Goal: Information Seeking & Learning: Learn about a topic

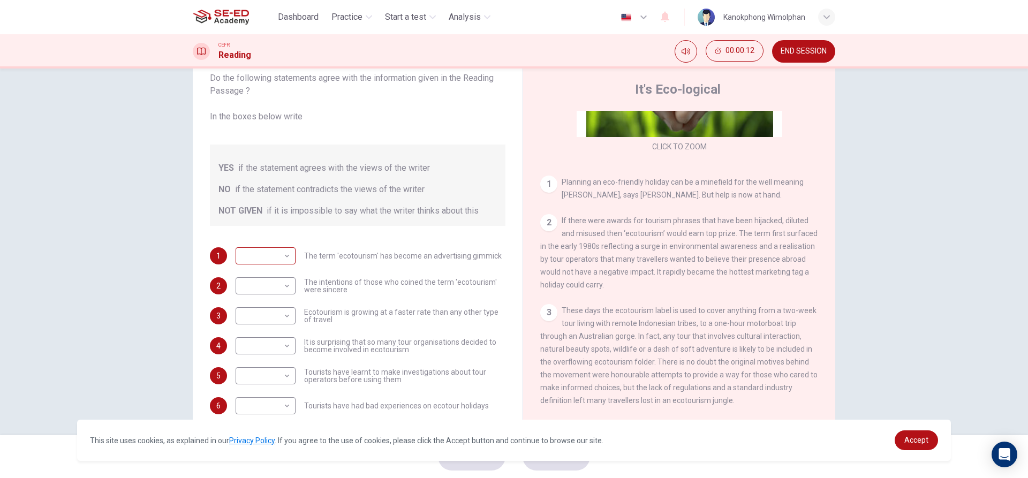
scroll to position [48, 0]
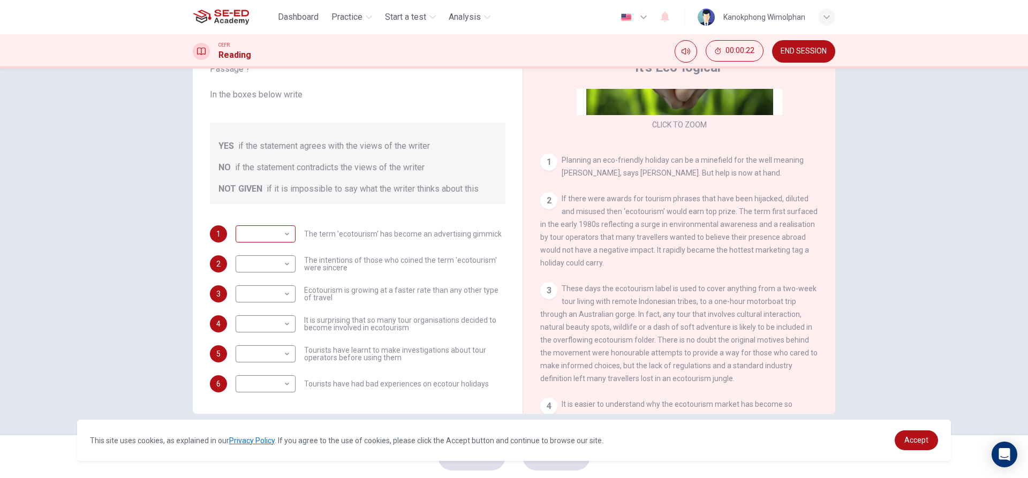
click at [246, 234] on body "This site uses cookies, as explained in our Privacy Policy . If you agree to th…" at bounding box center [514, 239] width 1028 height 478
click at [248, 237] on div at bounding box center [514, 239] width 1028 height 478
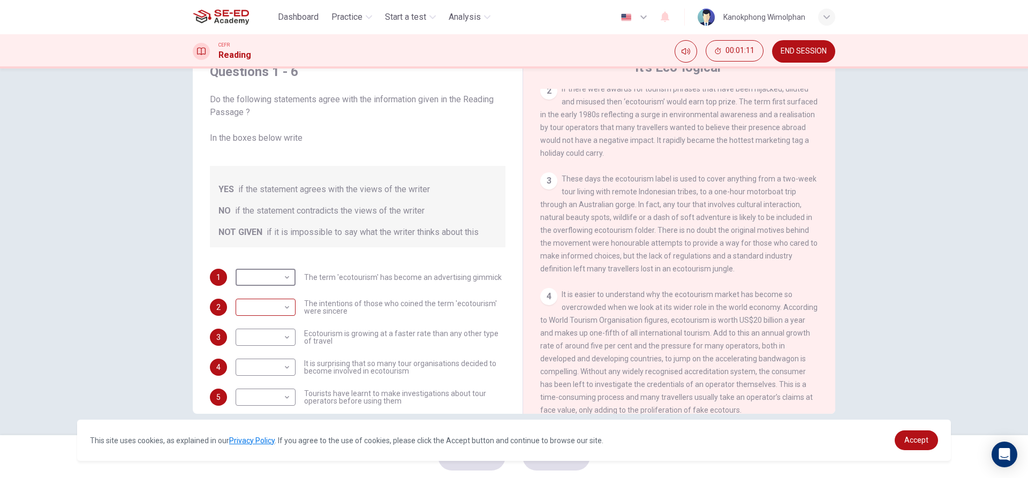
scroll to position [244, 0]
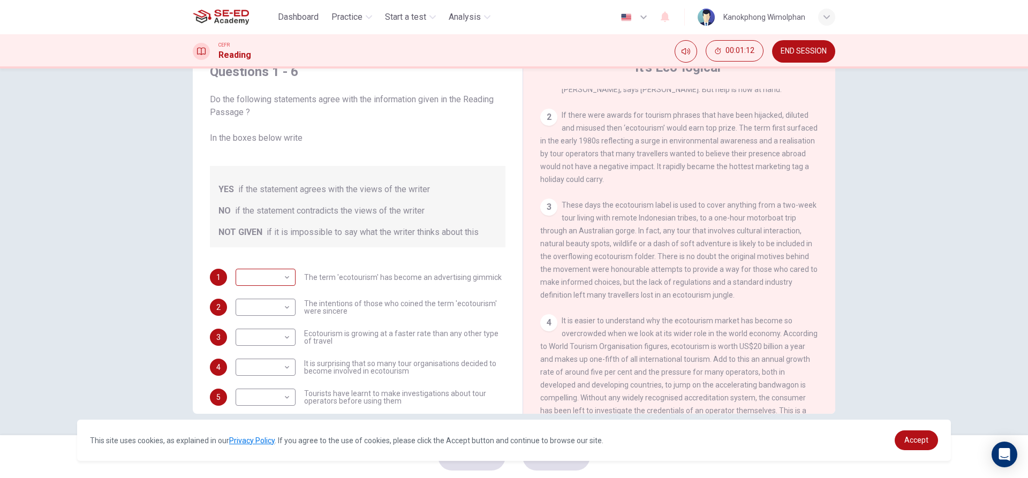
click at [289, 282] on div "​ ​" at bounding box center [266, 277] width 60 height 17
click at [277, 276] on body "This site uses cookies, as explained in our Privacy Policy . If you agree to th…" at bounding box center [514, 239] width 1028 height 478
click at [294, 256] on div at bounding box center [514, 239] width 1028 height 478
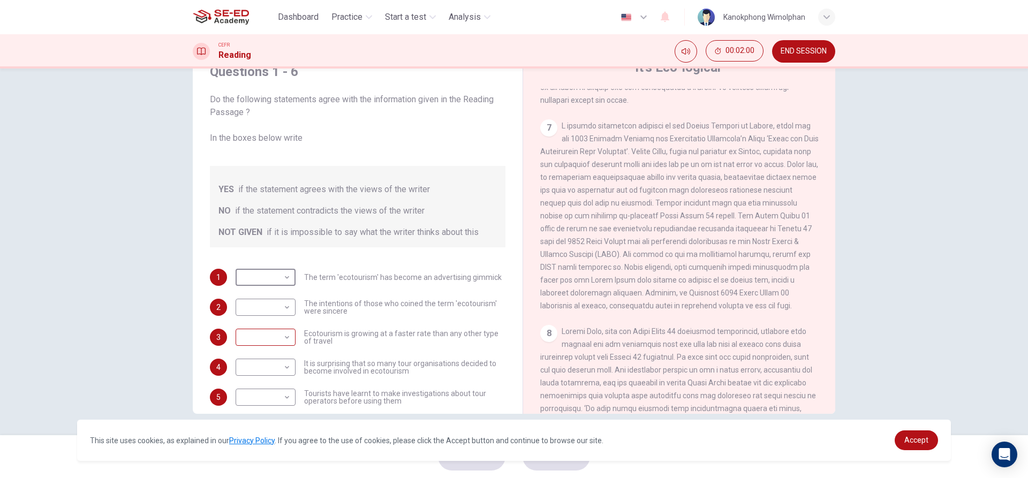
scroll to position [43, 0]
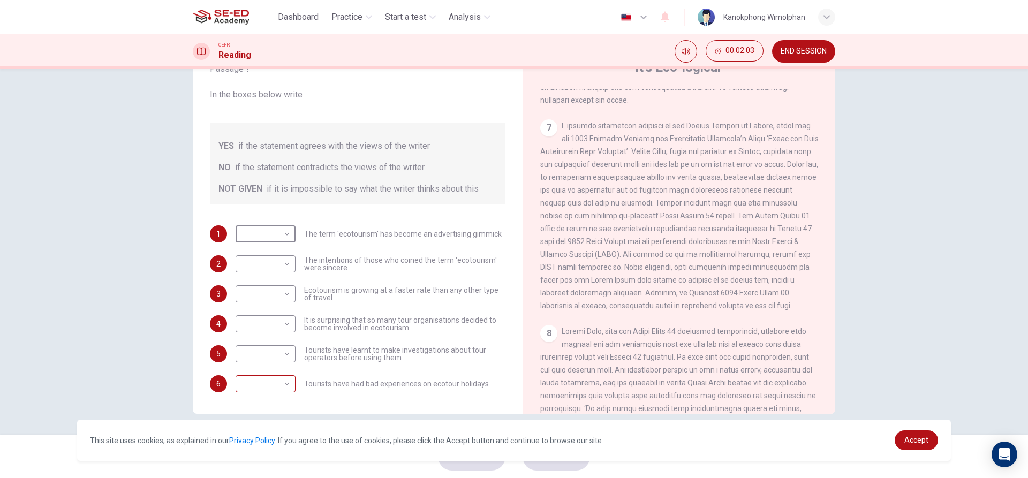
click at [275, 378] on body "This site uses cookies, as explained in our Privacy Policy . If you agree to th…" at bounding box center [514, 239] width 1028 height 478
click at [373, 390] on div at bounding box center [514, 239] width 1028 height 478
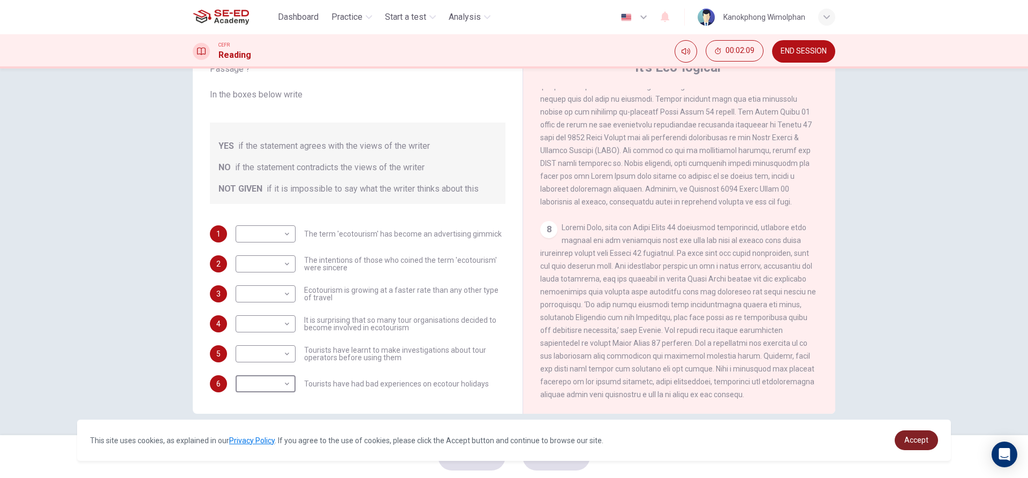
click at [912, 433] on link "Accept" at bounding box center [916, 440] width 43 height 20
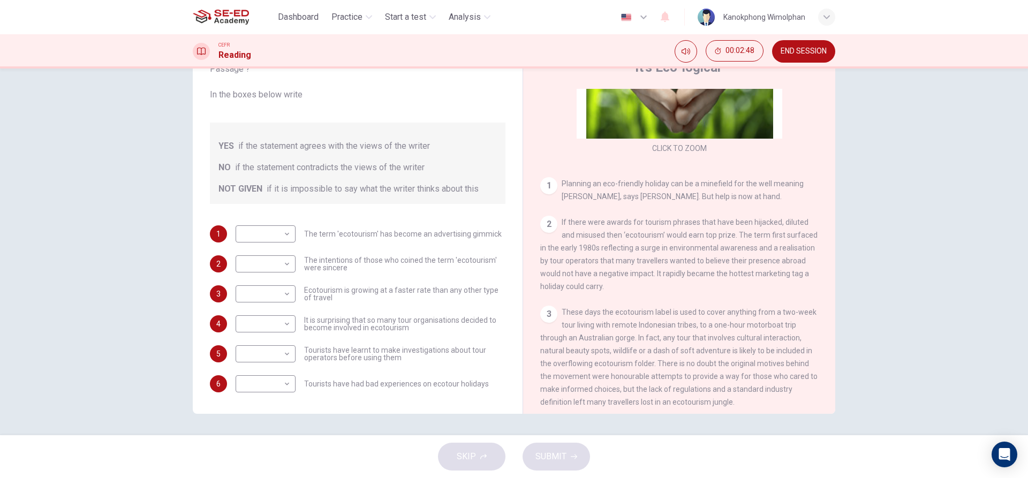
scroll to position [191, 0]
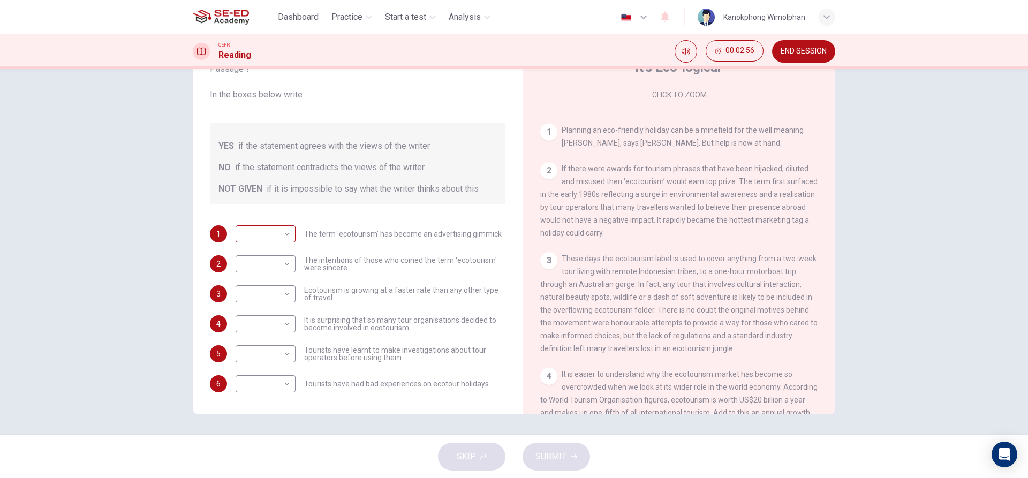
click at [285, 242] on body "This site uses cookies, as explained in our Privacy Policy . If you agree to th…" at bounding box center [514, 239] width 1028 height 478
click at [284, 253] on li "YES" at bounding box center [263, 250] width 60 height 17
type input "YES"
click at [287, 266] on body "This site uses cookies, as explained in our Privacy Policy . If you agree to th…" at bounding box center [514, 239] width 1028 height 478
click at [282, 281] on li "YES" at bounding box center [263, 280] width 60 height 17
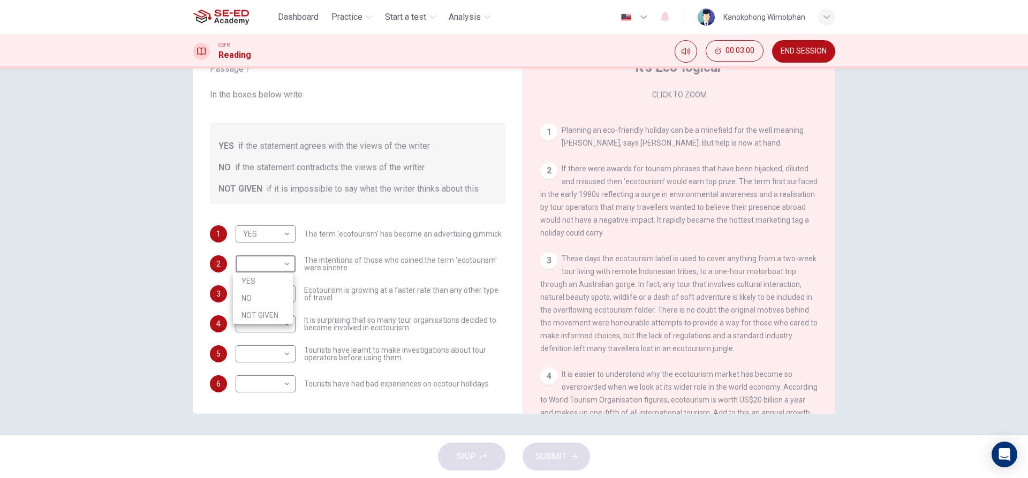
type input "YES"
click at [277, 296] on body "This site uses cookies, as explained in our Privacy Policy . If you agree to th…" at bounding box center [514, 239] width 1028 height 478
click at [268, 332] on li "NO" at bounding box center [263, 328] width 60 height 17
click at [268, 284] on body "This site uses cookies, as explained in our Privacy Policy . If you agree to th…" at bounding box center [514, 239] width 1028 height 478
click at [272, 346] on li "NOT GIVEN" at bounding box center [263, 345] width 60 height 17
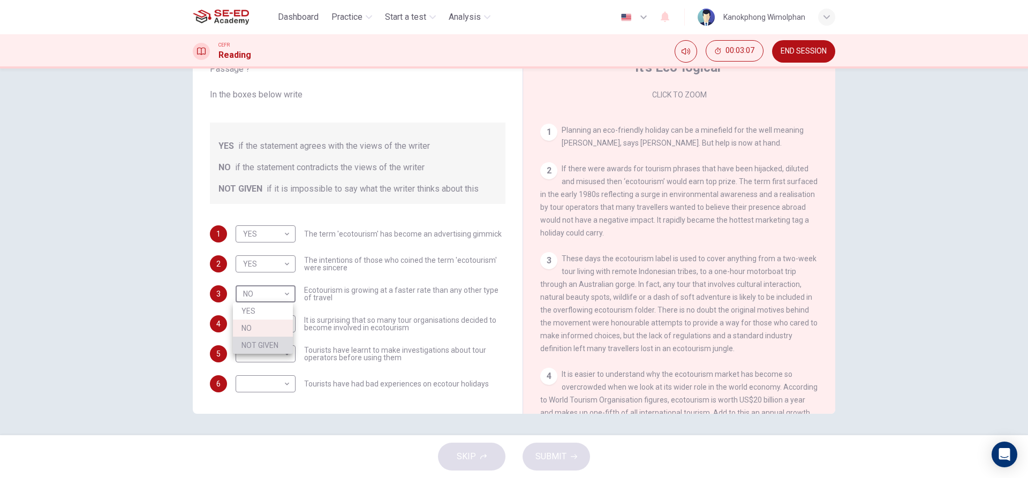
type input "NOT GIVEN"
click at [272, 320] on body "This site uses cookies, as explained in our Privacy Policy . If you agree to th…" at bounding box center [514, 239] width 1028 height 478
click at [246, 359] on li "NO" at bounding box center [263, 358] width 60 height 17
type input "NO"
click at [252, 352] on body "This site uses cookies, as explained in our Privacy Policy . If you agree to th…" at bounding box center [514, 239] width 1028 height 478
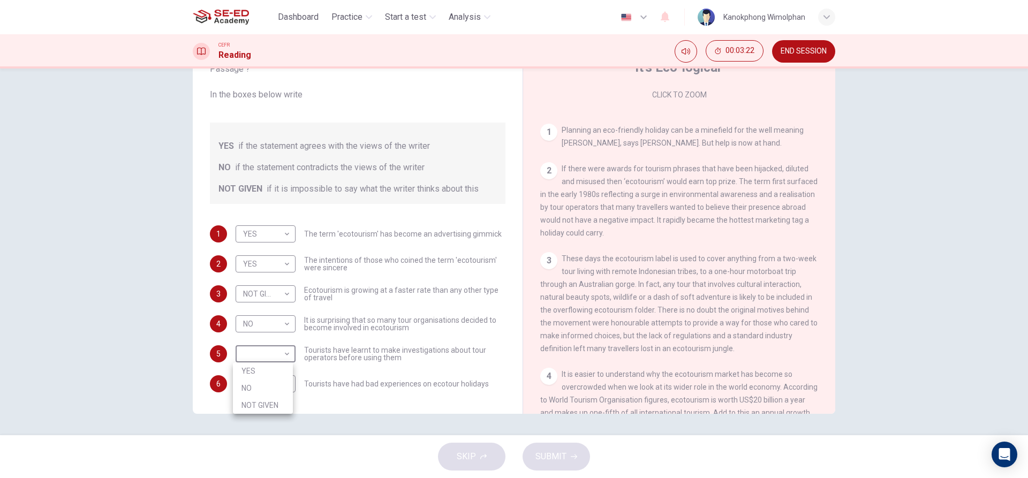
click at [256, 370] on li "YES" at bounding box center [263, 370] width 60 height 17
type input "YES"
click at [256, 385] on body "This site uses cookies, as explained in our Privacy Policy . If you agree to th…" at bounding box center [514, 239] width 1028 height 478
click at [254, 411] on li "NO" at bounding box center [263, 418] width 60 height 17
type input "NO"
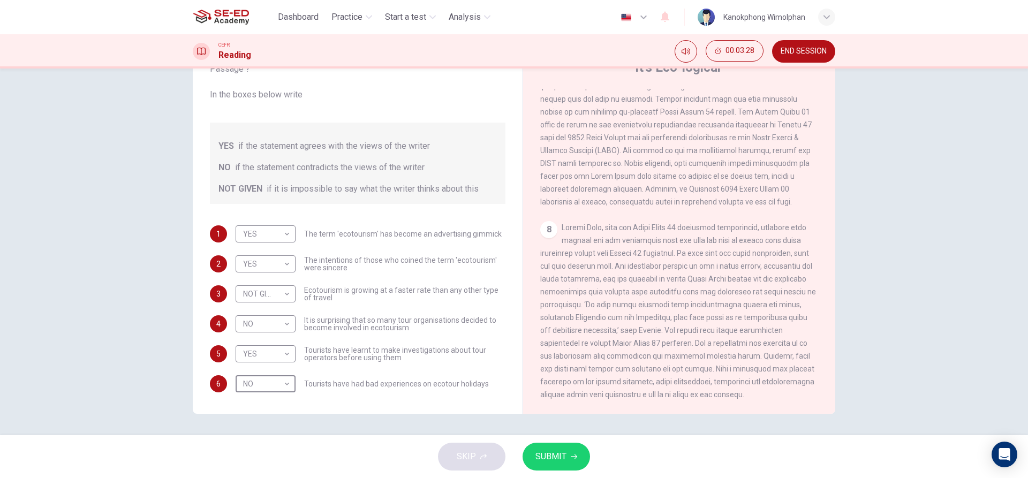
scroll to position [1101, 0]
click at [564, 452] on span "SUBMIT" at bounding box center [550, 456] width 31 height 15
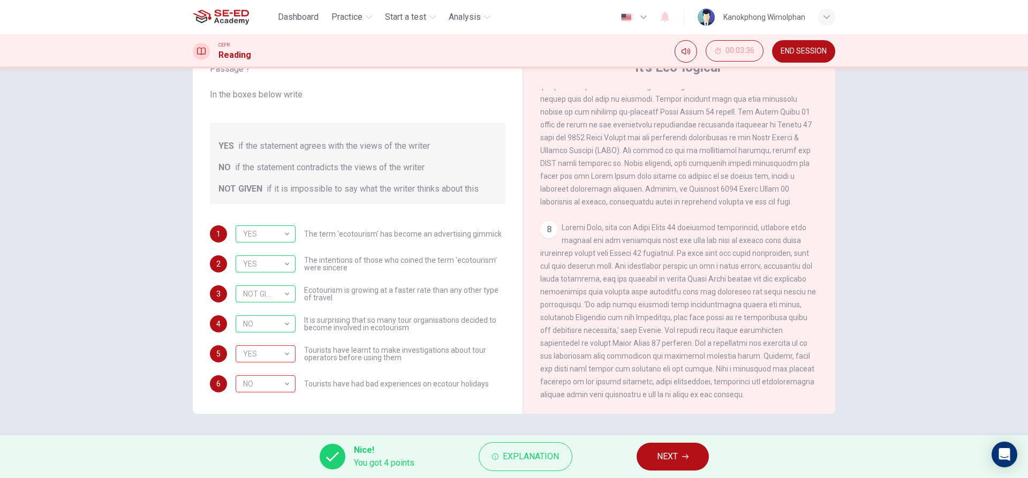
click at [686, 453] on button "NEXT" at bounding box center [672, 457] width 72 height 28
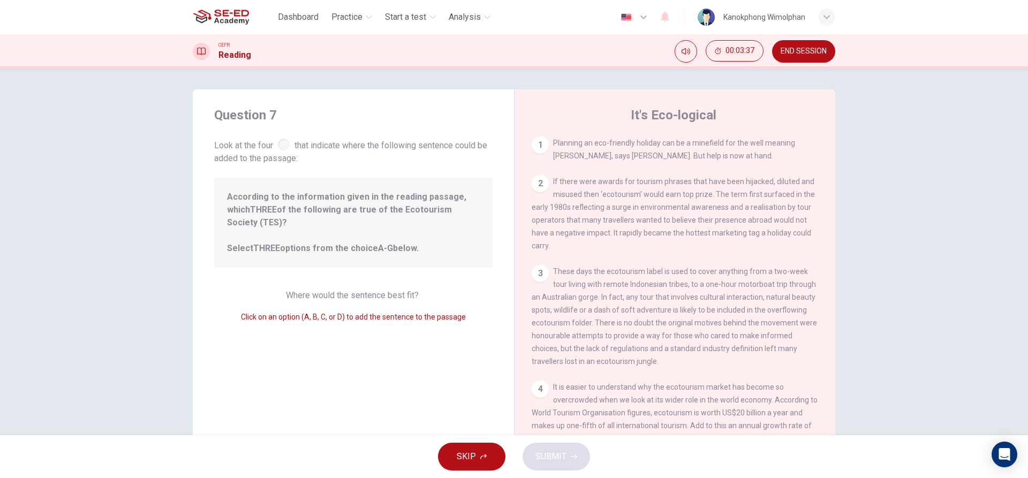
scroll to position [0, 0]
click at [279, 146] on div at bounding box center [284, 145] width 12 height 12
click at [278, 146] on div at bounding box center [284, 145] width 12 height 12
click at [304, 210] on span "According to the information given in the reading passage, which THREE of the f…" at bounding box center [353, 223] width 253 height 64
click at [300, 208] on span "According to the information given in the reading passage, which THREE of the f…" at bounding box center [353, 223] width 253 height 64
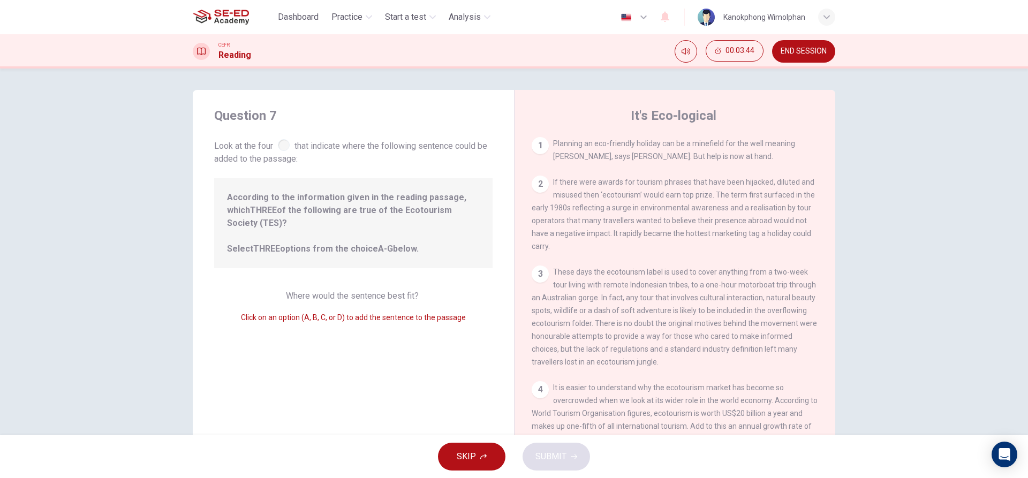
click at [296, 235] on span "According to the information given in the reading passage, which THREE of the f…" at bounding box center [353, 223] width 253 height 64
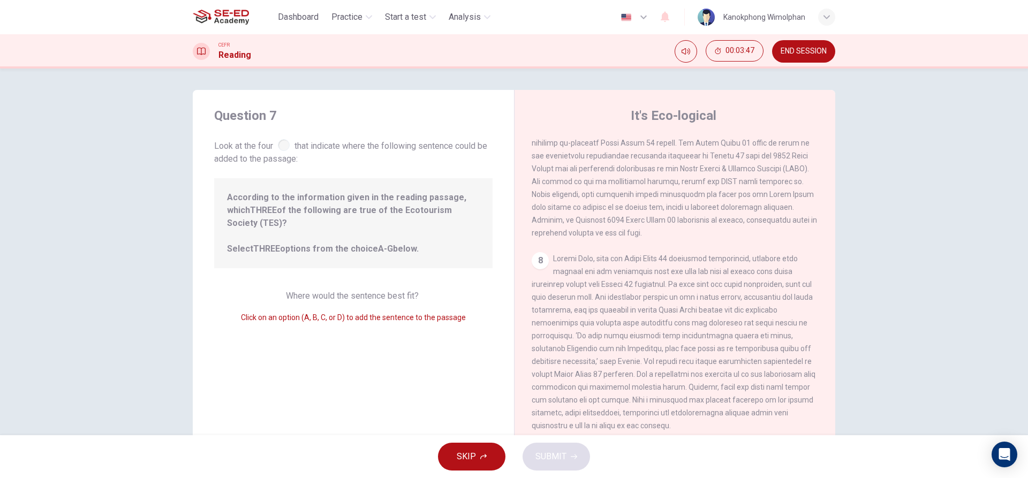
scroll to position [852, 0]
click at [540, 256] on div "8" at bounding box center [540, 260] width 17 height 17
click at [321, 321] on div "Question 7 Look at the four that indicate where the following sentence could be…" at bounding box center [353, 276] width 321 height 372
click at [317, 313] on span "Click on an option (A, B, C, or D) to add the sentence to the passage" at bounding box center [353, 317] width 225 height 9
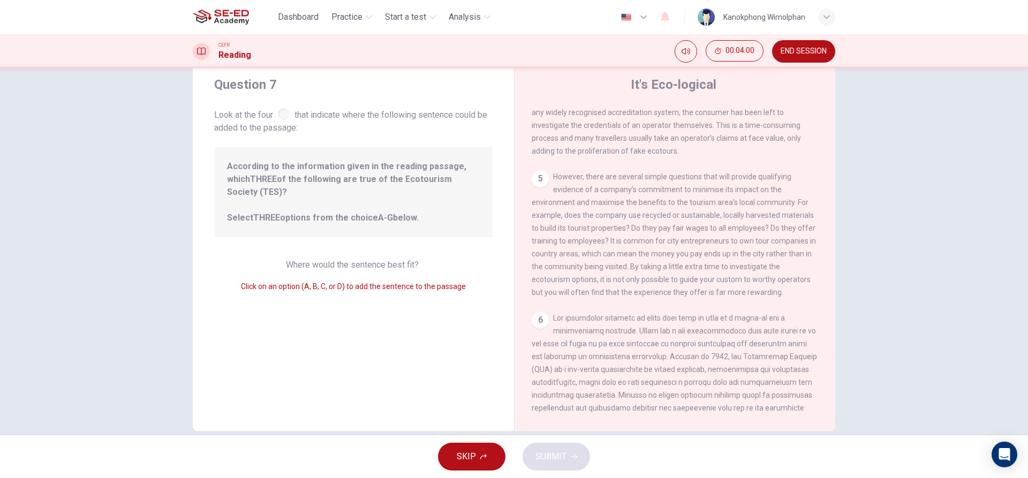
scroll to position [48, 0]
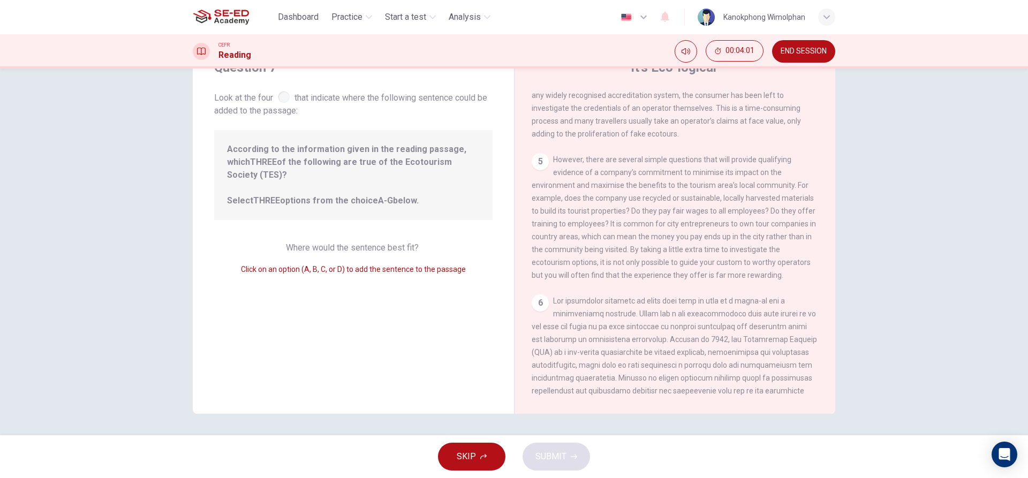
click at [359, 182] on span "According to the information given in the reading passage, which THREE of the f…" at bounding box center [353, 175] width 253 height 64
drag, startPoint x: 358, startPoint y: 164, endPoint x: 427, endPoint y: 175, distance: 69.4
click at [470, 177] on span "According to the information given in the reading passage, which THREE of the f…" at bounding box center [353, 175] width 253 height 64
drag, startPoint x: 302, startPoint y: 194, endPoint x: 295, endPoint y: 196, distance: 6.8
click at [295, 196] on div "According to the information given in the reading passage, which THREE of the f…" at bounding box center [353, 175] width 278 height 90
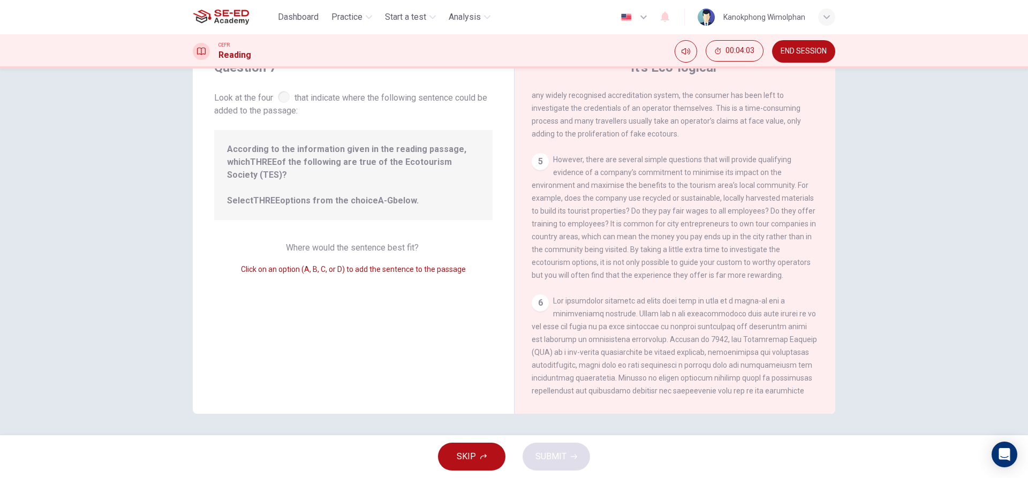
click at [338, 170] on span "According to the information given in the reading passage, which THREE of the f…" at bounding box center [353, 175] width 253 height 64
click at [342, 242] on span "Where would the sentence best fit?" at bounding box center [353, 247] width 135 height 10
click at [352, 269] on div "Question 7 Look at the four that indicate where the following sentence could be…" at bounding box center [353, 228] width 321 height 372
click at [352, 249] on div "Where would the sentence best fit? Click on an option (A, B, C, or D) to add th…" at bounding box center [353, 258] width 278 height 34
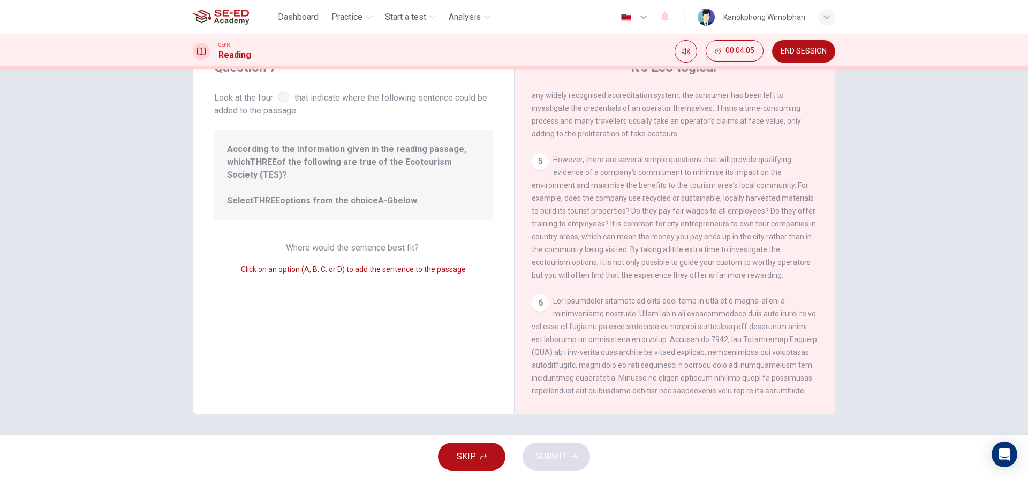
click at [344, 266] on div "Question 7 Look at the four that indicate where the following sentence could be…" at bounding box center [353, 228] width 321 height 372
click at [495, 464] on button "SKIP" at bounding box center [471, 457] width 67 height 28
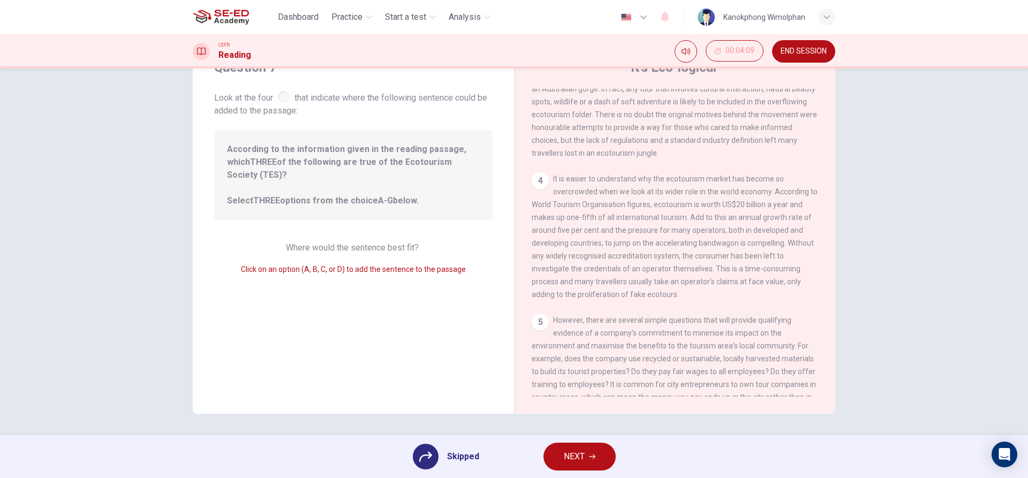
click at [291, 437] on div "Skipped NEXT" at bounding box center [514, 456] width 1028 height 43
drag, startPoint x: 410, startPoint y: 433, endPoint x: 415, endPoint y: 439, distance: 8.3
click at [415, 439] on div "Dashboard Practice Start a test Analysis English en ​ Kanokphong Wimolphan CEFR…" at bounding box center [514, 239] width 1028 height 478
click at [416, 439] on div "Skipped NEXT" at bounding box center [514, 456] width 1028 height 43
click at [418, 442] on div "Skipped NEXT" at bounding box center [514, 456] width 1028 height 43
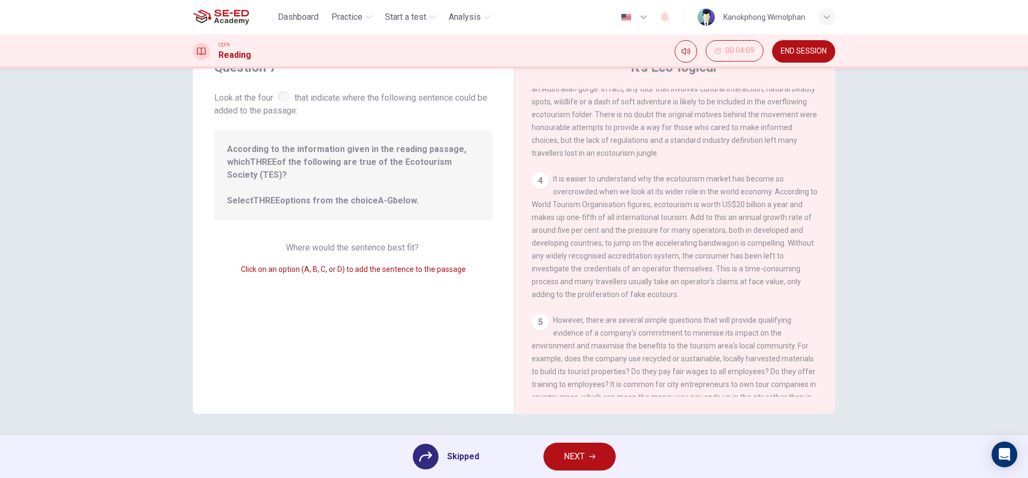
click at [419, 442] on div "Skipped NEXT" at bounding box center [514, 456] width 1028 height 43
click at [998, 456] on div "Open Intercom Messenger" at bounding box center [1004, 455] width 28 height 28
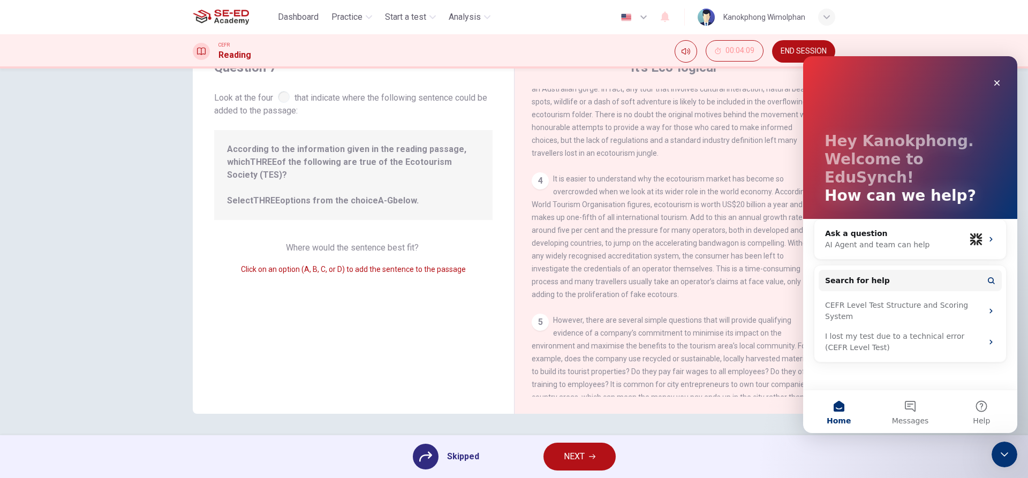
click at [996, 456] on div "Close Intercom Messenger" at bounding box center [1004, 455] width 26 height 26
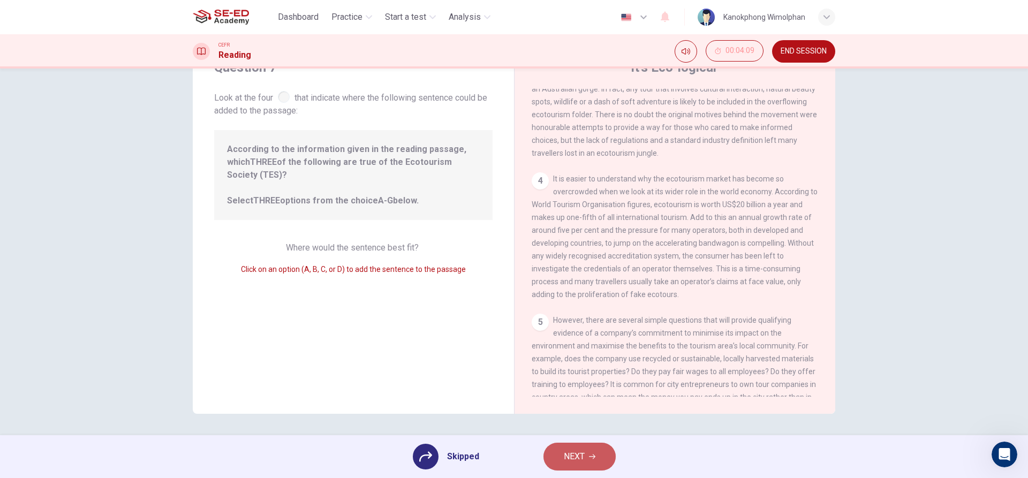
click at [603, 467] on button "NEXT" at bounding box center [579, 457] width 72 height 28
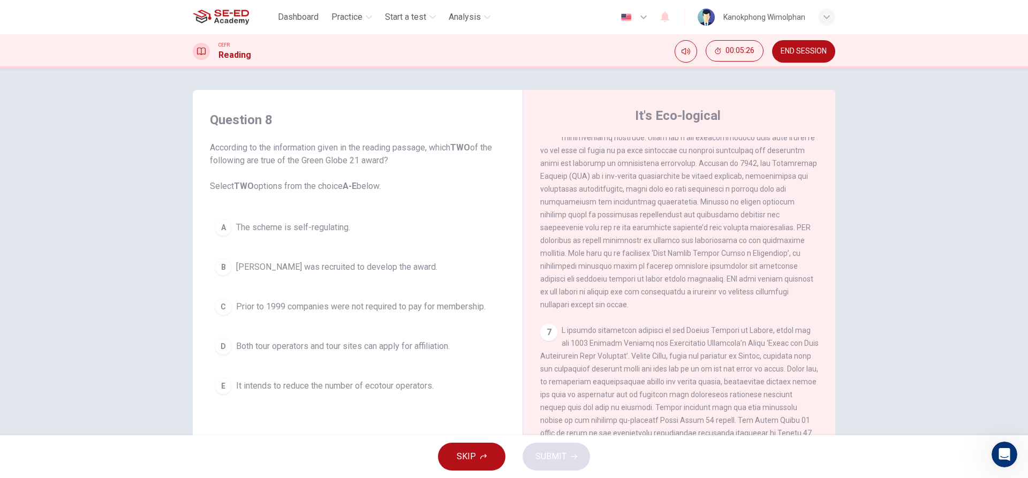
scroll to position [803, 0]
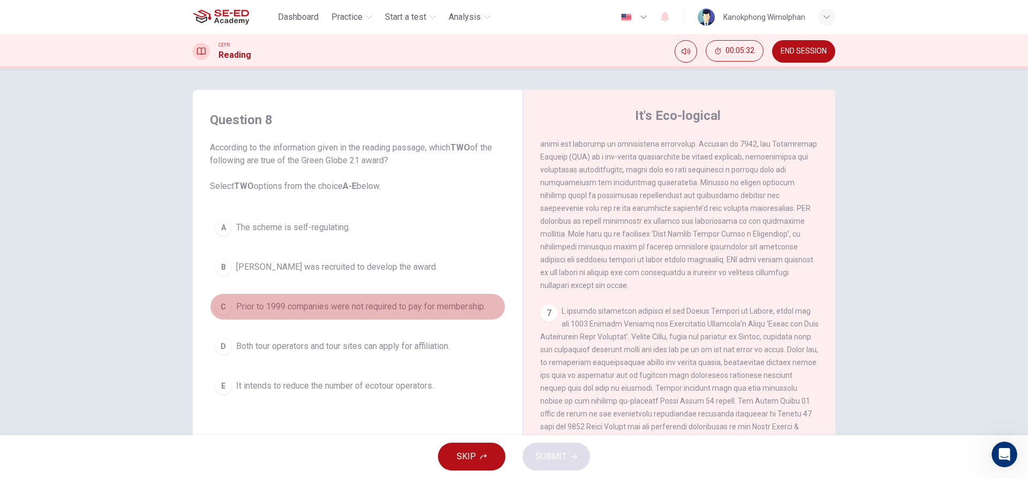
click at [215, 307] on div "C" at bounding box center [223, 306] width 17 height 17
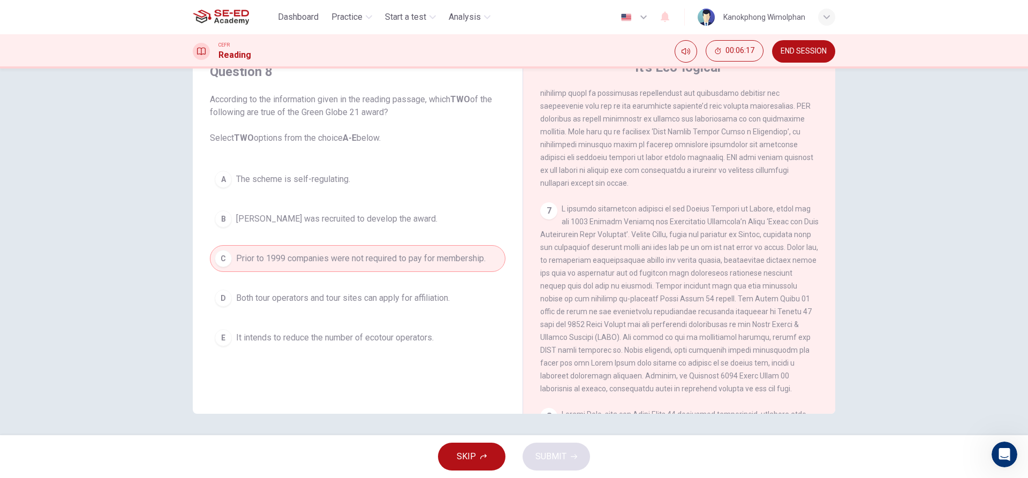
scroll to position [833, 0]
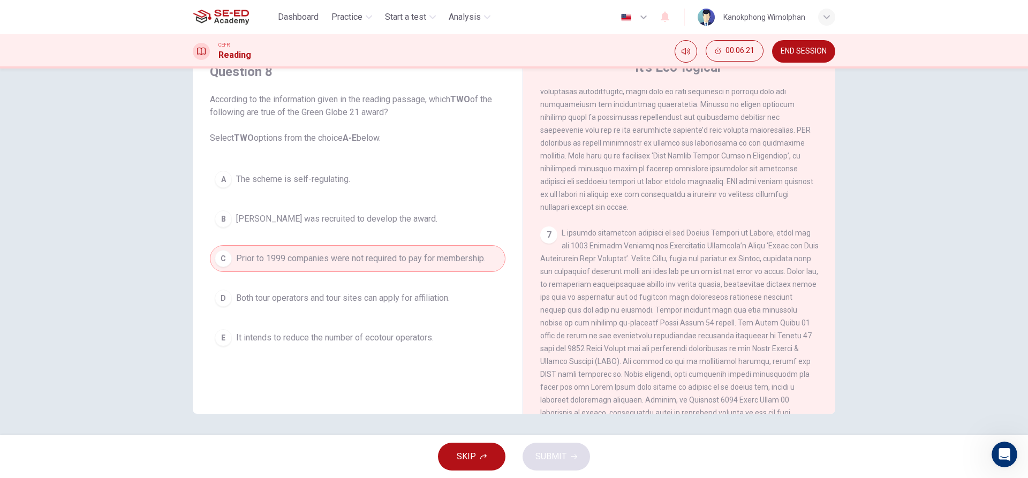
click at [408, 300] on span "Both tour operators and tour sites can apply for affiliation." at bounding box center [343, 298] width 214 height 13
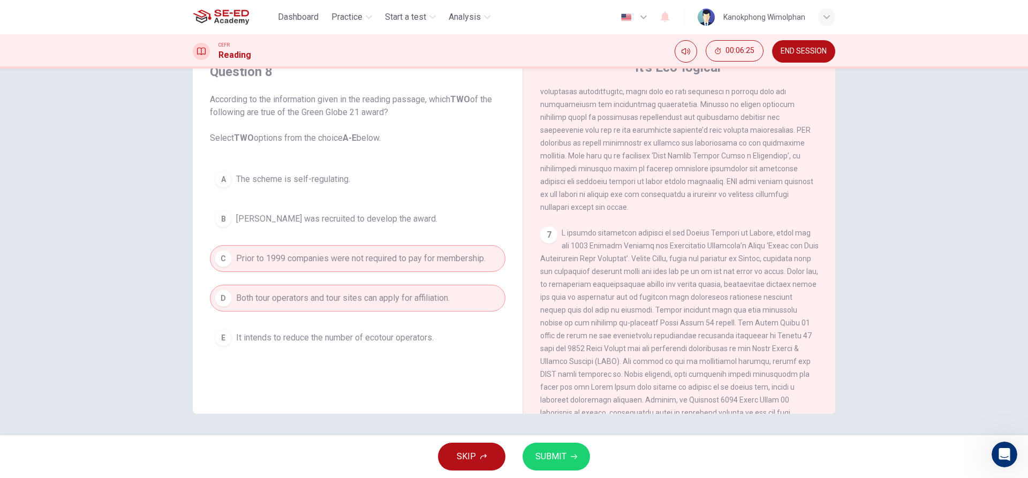
click at [542, 459] on span "SUBMIT" at bounding box center [550, 456] width 31 height 15
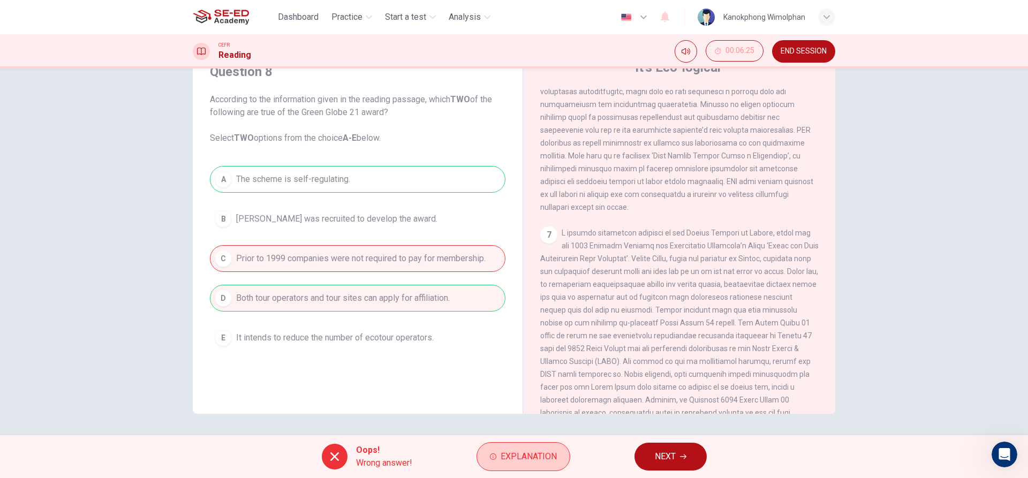
click at [504, 469] on button "Explanation" at bounding box center [523, 456] width 94 height 29
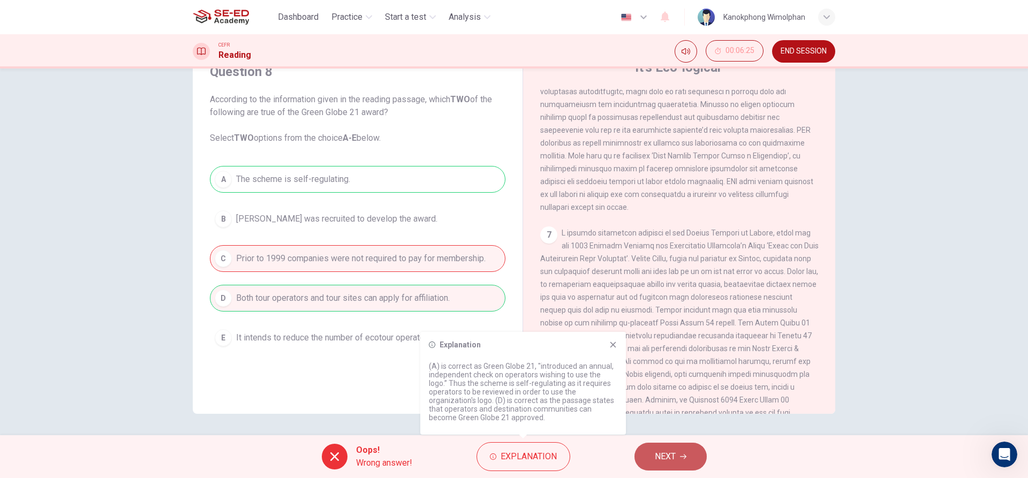
click at [639, 451] on button "NEXT" at bounding box center [670, 457] width 72 height 28
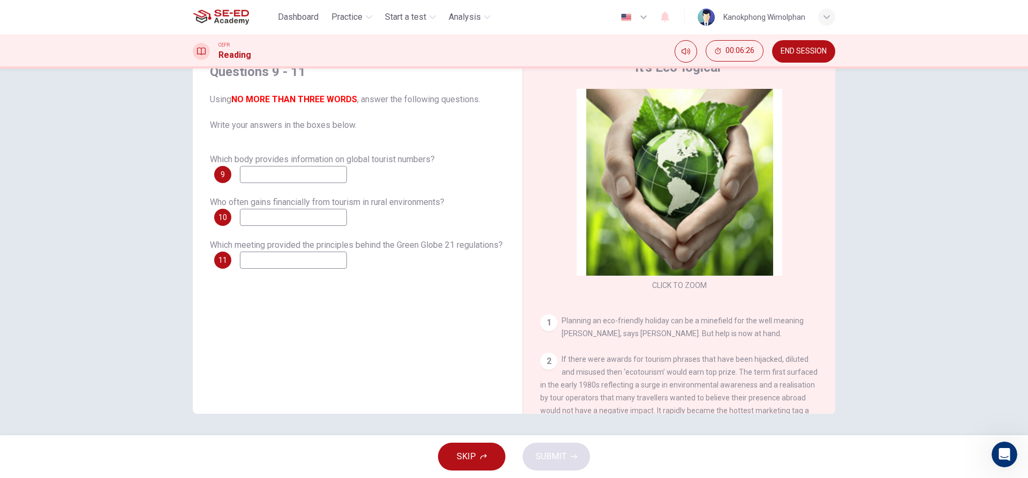
click at [311, 179] on input at bounding box center [293, 174] width 107 height 17
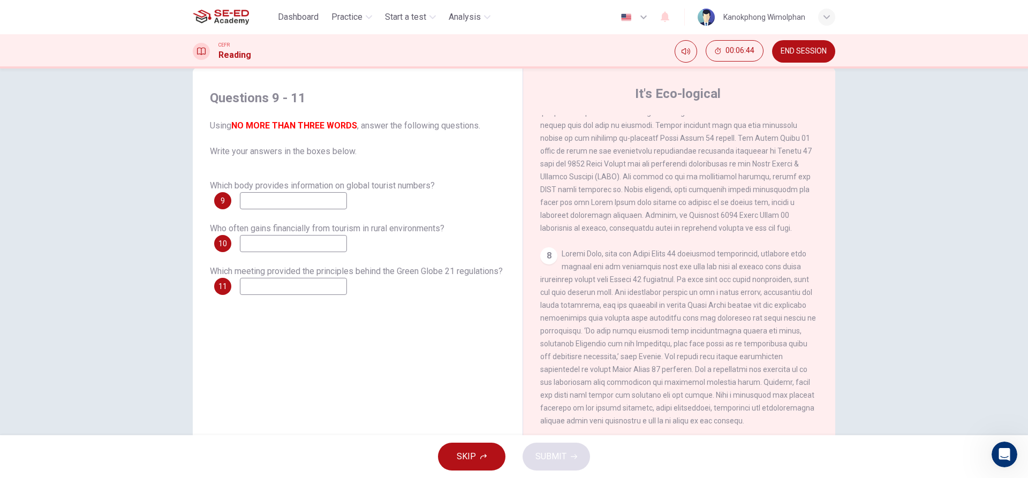
scroll to position [0, 0]
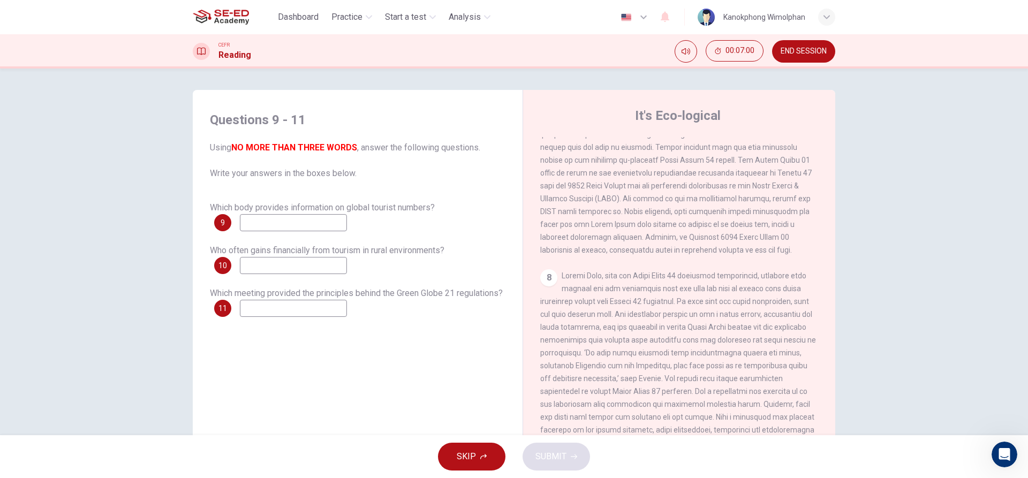
click at [335, 306] on input at bounding box center [293, 308] width 107 height 17
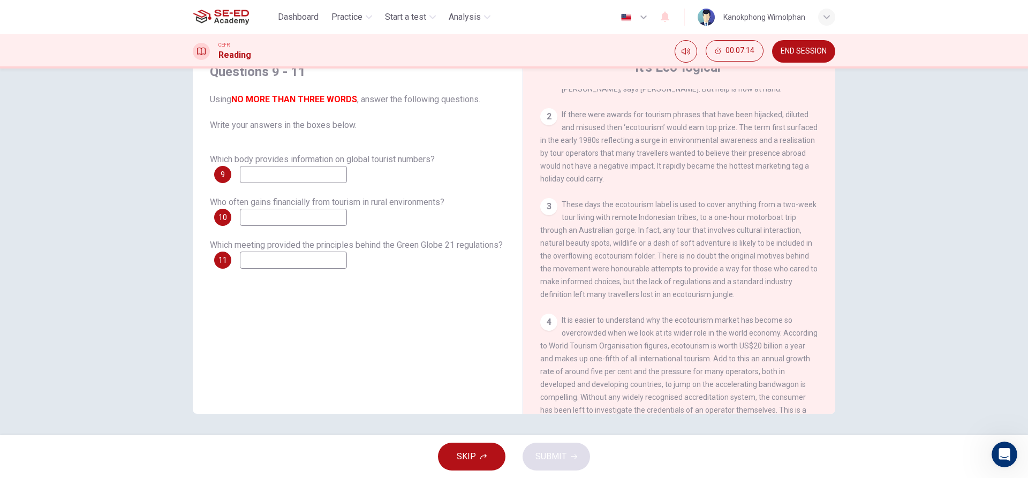
scroll to position [84, 0]
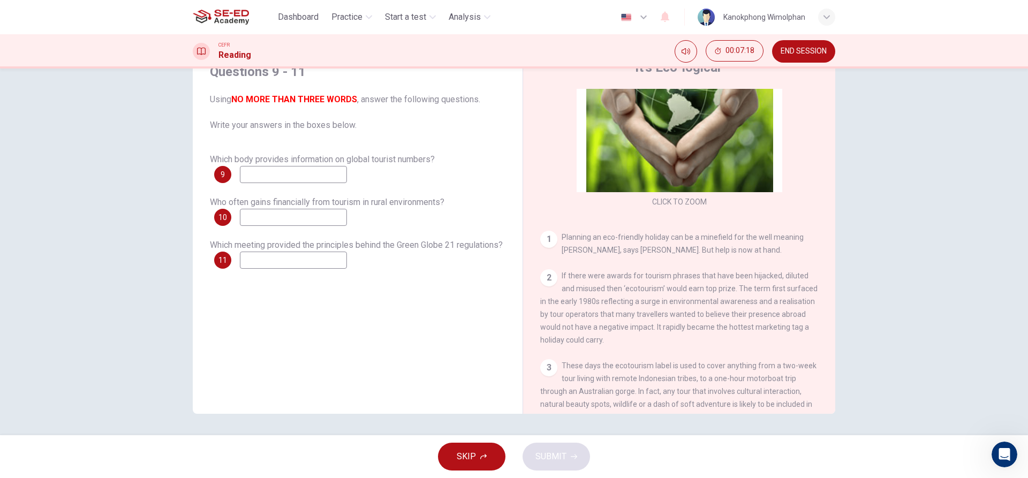
drag, startPoint x: 551, startPoint y: 242, endPoint x: 562, endPoint y: 314, distance: 72.6
click at [562, 314] on div "CLICK TO ZOOM Click to Zoom 1 Planning an eco-friendly holiday can be a minefie…" at bounding box center [686, 251] width 292 height 325
drag, startPoint x: 558, startPoint y: 287, endPoint x: 577, endPoint y: 352, distance: 67.4
click at [576, 351] on div "CLICK TO ZOOM Click to Zoom 1 Planning an eco-friendly holiday can be a minefie…" at bounding box center [686, 251] width 292 height 325
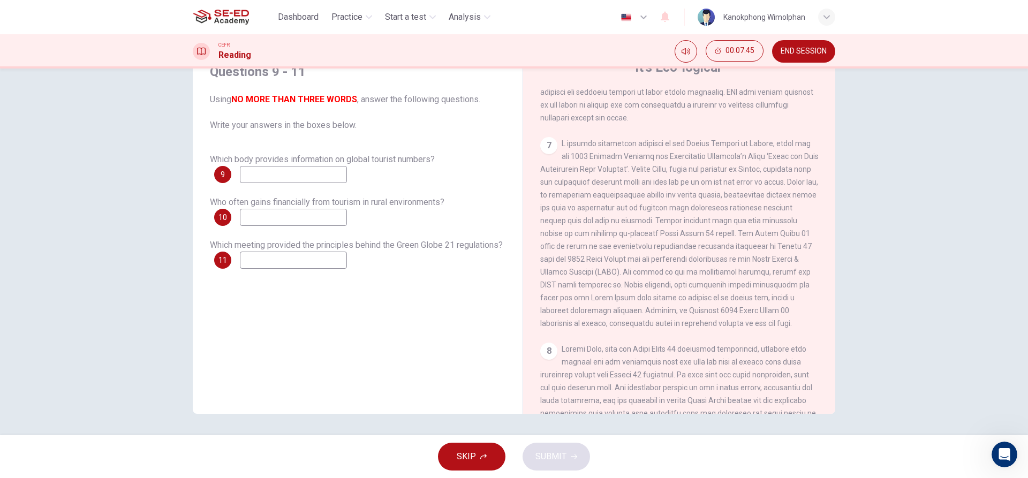
scroll to position [940, 0]
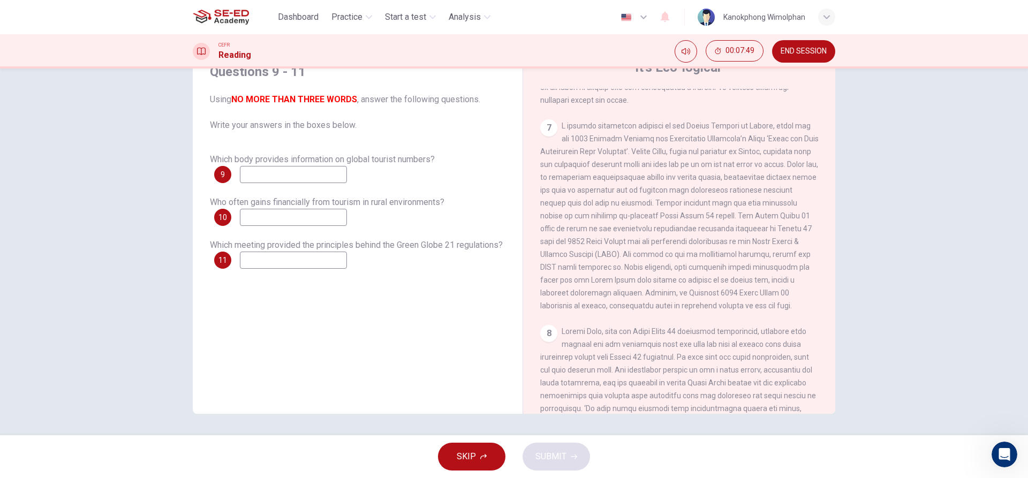
click at [308, 256] on input at bounding box center [293, 260] width 107 height 17
drag, startPoint x: 667, startPoint y: 193, endPoint x: 706, endPoint y: 191, distance: 38.6
click at [704, 191] on span at bounding box center [679, 216] width 278 height 188
drag, startPoint x: 708, startPoint y: 193, endPoint x: 716, endPoint y: 198, distance: 8.9
click at [716, 198] on span at bounding box center [679, 216] width 278 height 188
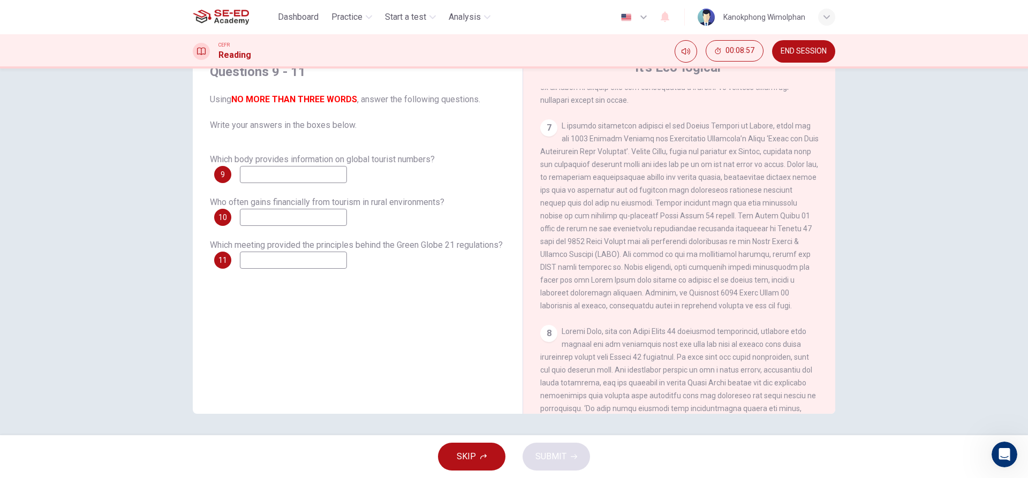
click at [342, 175] on input at bounding box center [293, 174] width 107 height 17
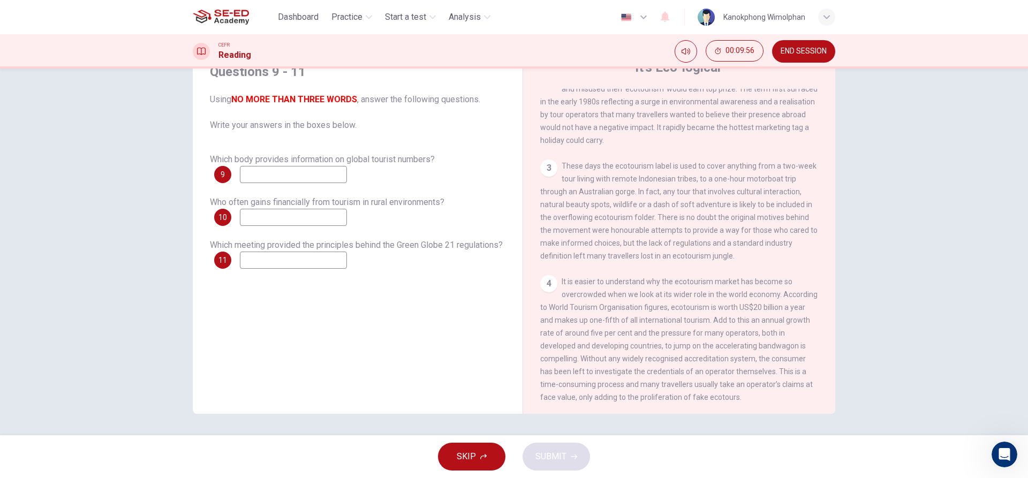
scroll to position [244, 0]
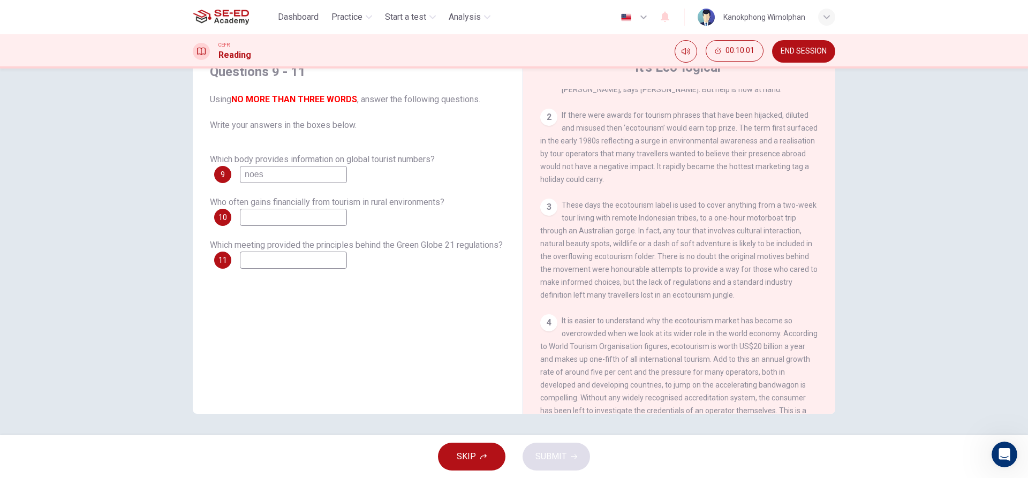
type input "noes"
click at [314, 225] on input at bounding box center [293, 217] width 107 height 17
click at [347, 264] on input at bounding box center [293, 260] width 107 height 17
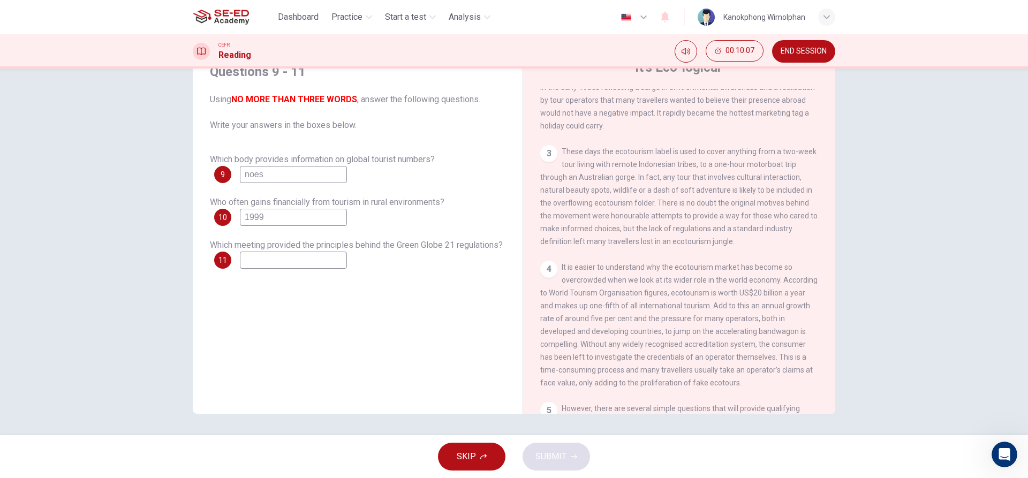
drag, startPoint x: 611, startPoint y: 289, endPoint x: 786, endPoint y: 274, distance: 176.2
click at [786, 274] on div "4 It is easier to understand why the ecotourism market has become so overcrowde…" at bounding box center [679, 325] width 278 height 128
drag, startPoint x: 608, startPoint y: 278, endPoint x: 709, endPoint y: 291, distance: 102.5
click at [706, 293] on span "It is easier to understand why the ecotourism market has become so overcrowded …" at bounding box center [678, 325] width 277 height 124
drag, startPoint x: 668, startPoint y: 200, endPoint x: 768, endPoint y: 213, distance: 101.4
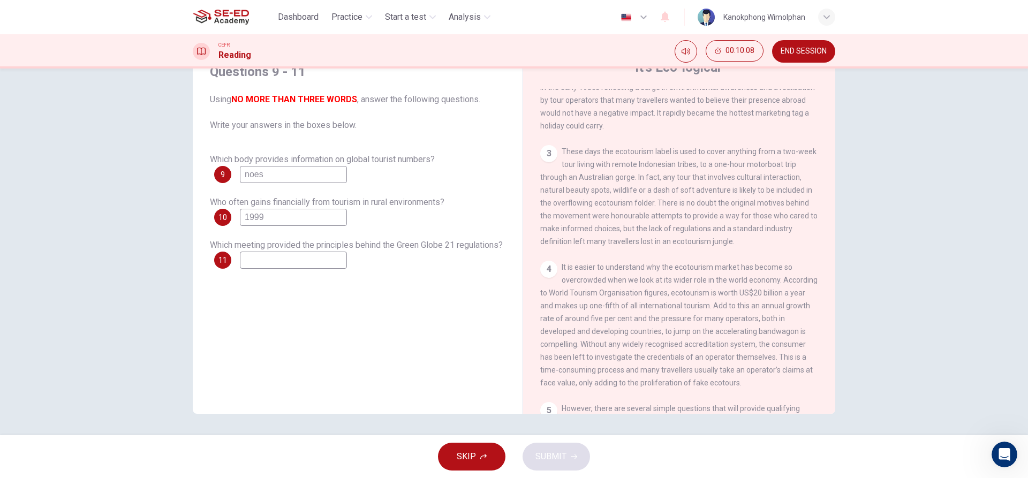
click at [766, 212] on span "These days the ecotourism label is used to cover anything from a two-week tour …" at bounding box center [678, 196] width 277 height 98
drag, startPoint x: 631, startPoint y: 179, endPoint x: 676, endPoint y: 177, distance: 45.0
click at [676, 177] on div "3 These days the ecotourism label is used to cover anything from a two-week tou…" at bounding box center [679, 196] width 278 height 103
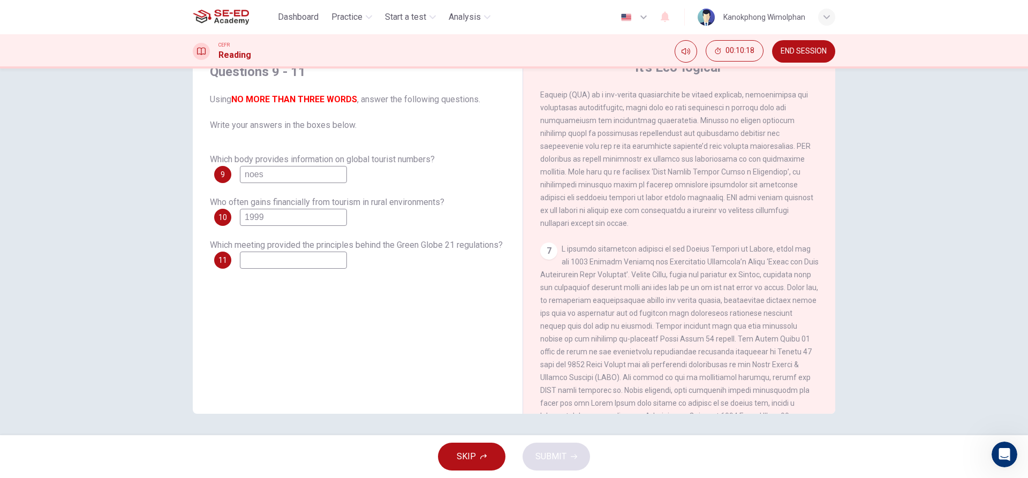
scroll to position [833, 0]
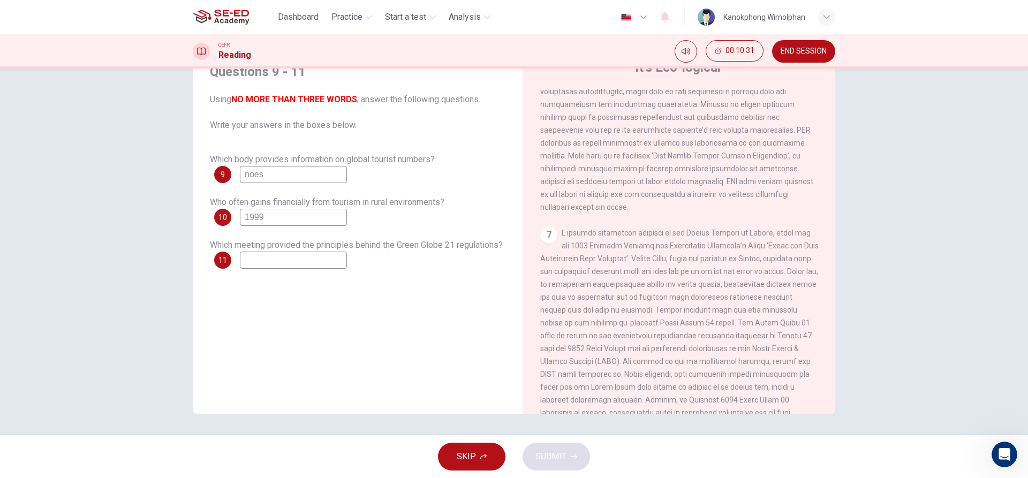
click at [335, 211] on input "1999" at bounding box center [293, 217] width 107 height 17
type input "1"
type input "amanda"
click at [331, 276] on div "Questions 9 - 11 Using NO MORE THAN THREE WORDS , answer the following question…" at bounding box center [357, 165] width 313 height 227
click at [331, 260] on input at bounding box center [293, 260] width 107 height 17
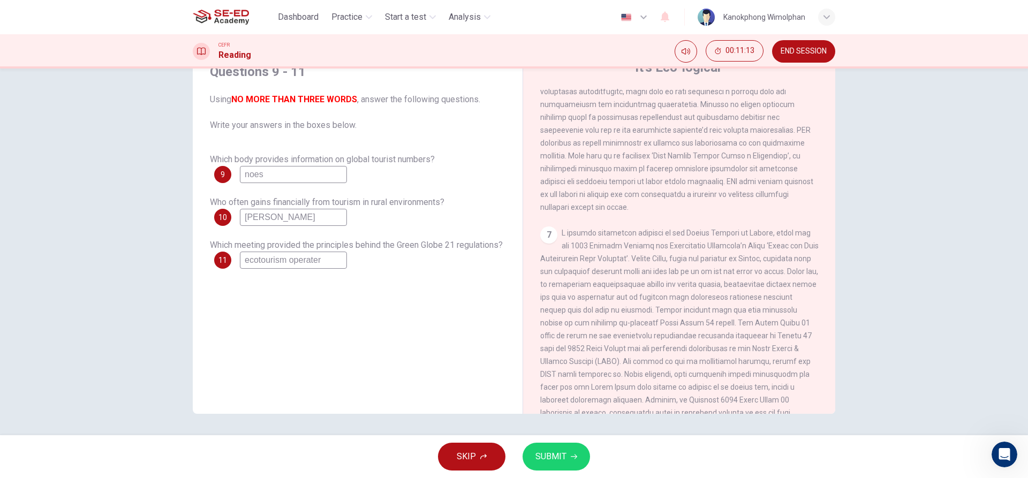
drag, startPoint x: 530, startPoint y: 454, endPoint x: 378, endPoint y: 279, distance: 231.8
click at [385, 294] on div "Dashboard Practice Start a test Analysis English en ​ Kanokphong Wimolphan CEFR…" at bounding box center [514, 239] width 1028 height 478
click at [347, 263] on input "ecotourism operater" at bounding box center [293, 260] width 107 height 17
type input "ecotourism operator"
click at [548, 452] on span "SUBMIT" at bounding box center [550, 456] width 31 height 15
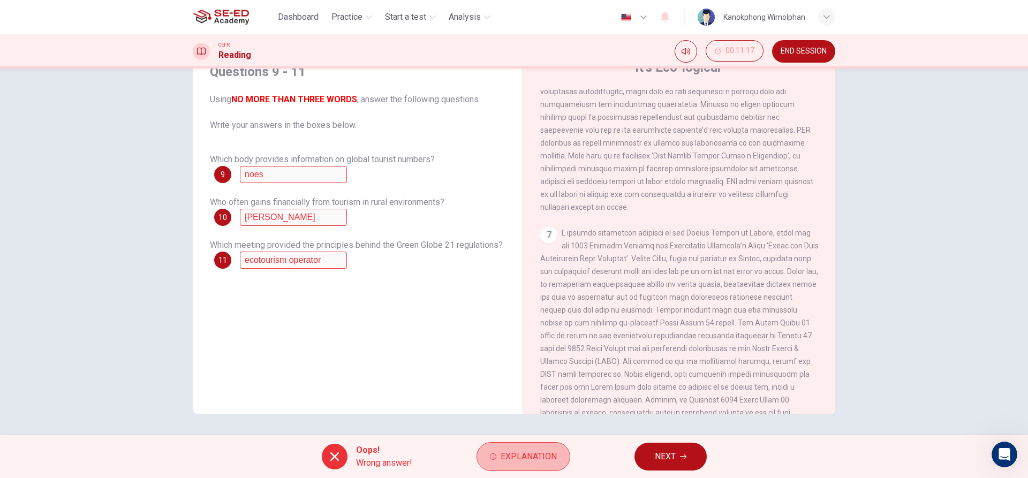
click at [545, 459] on span "Explanation" at bounding box center [529, 456] width 56 height 15
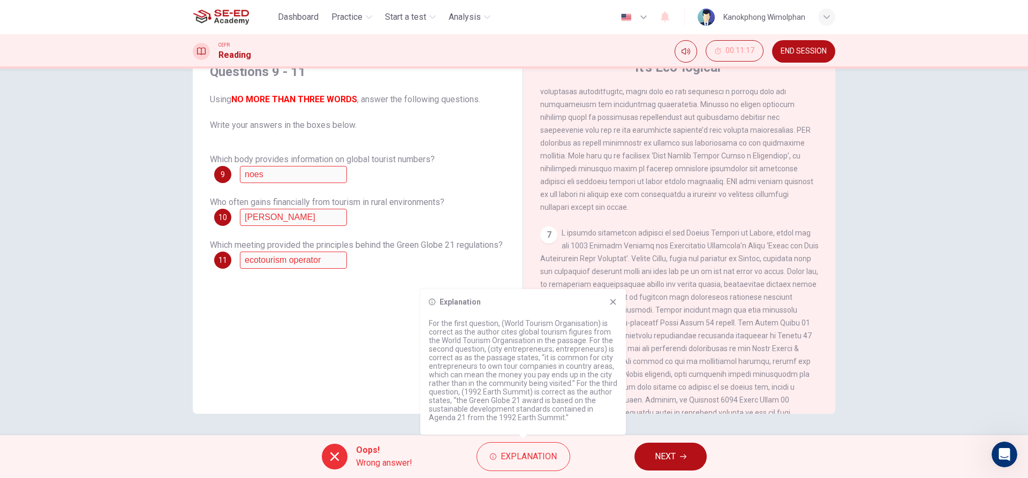
click at [616, 299] on icon at bounding box center [613, 302] width 6 height 6
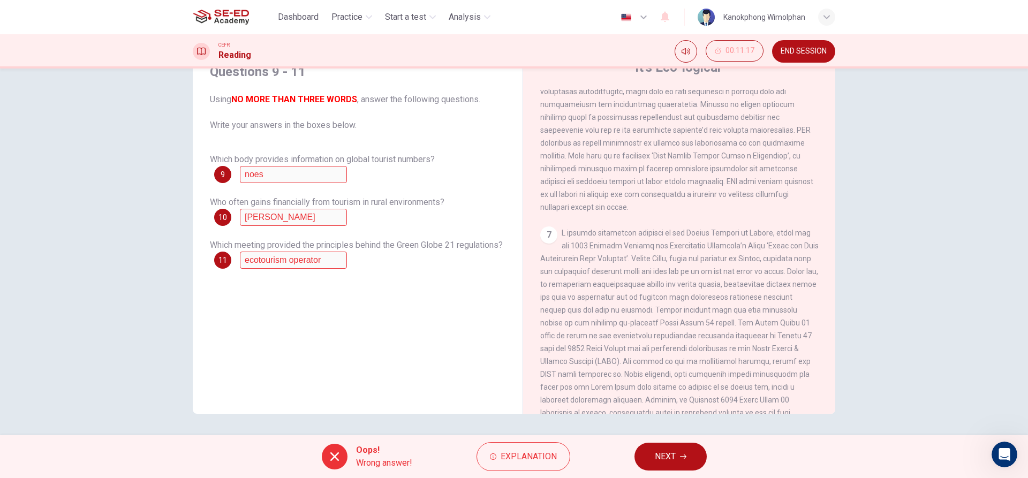
click at [642, 457] on button "NEXT" at bounding box center [670, 457] width 72 height 28
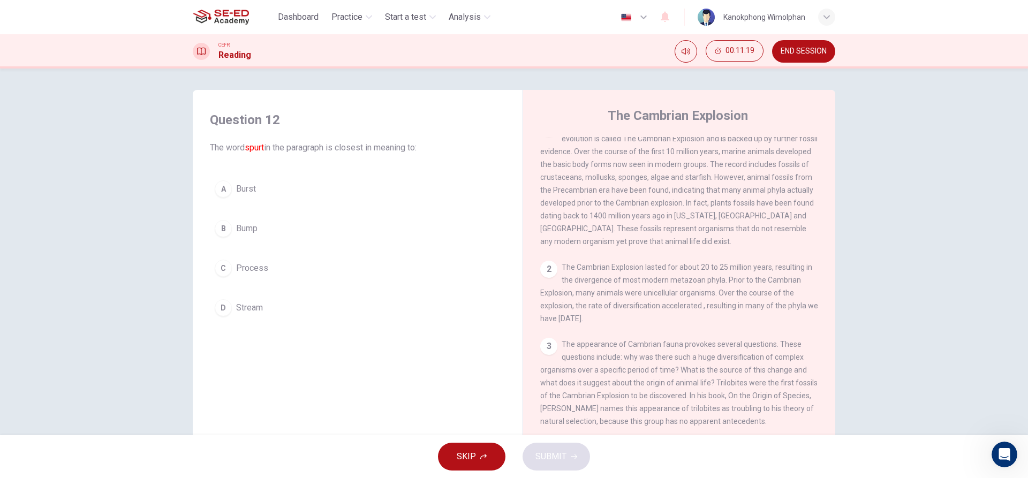
scroll to position [0, 0]
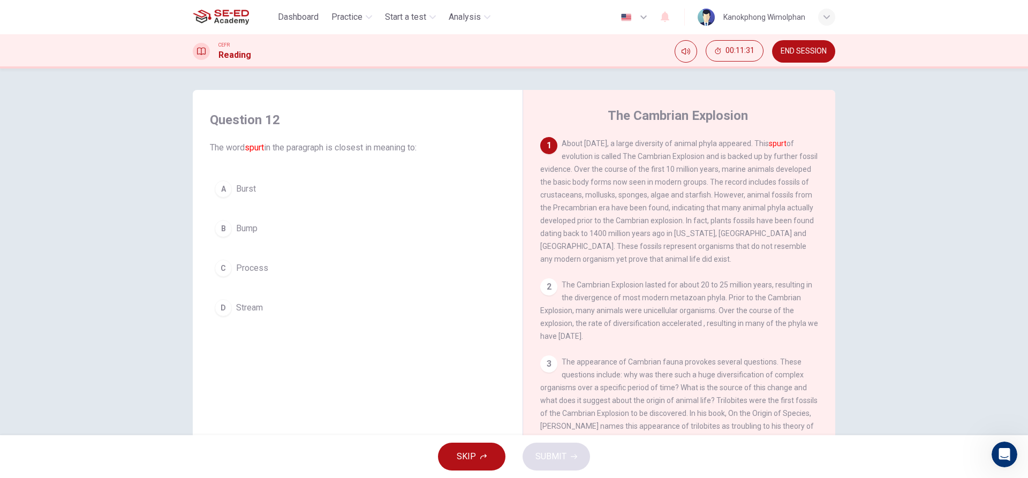
drag, startPoint x: 573, startPoint y: 160, endPoint x: 583, endPoint y: 163, distance: 10.7
click at [583, 163] on div "1 About 542 million years ago, a large diversity of animal phyla appeared. This…" at bounding box center [679, 201] width 278 height 128
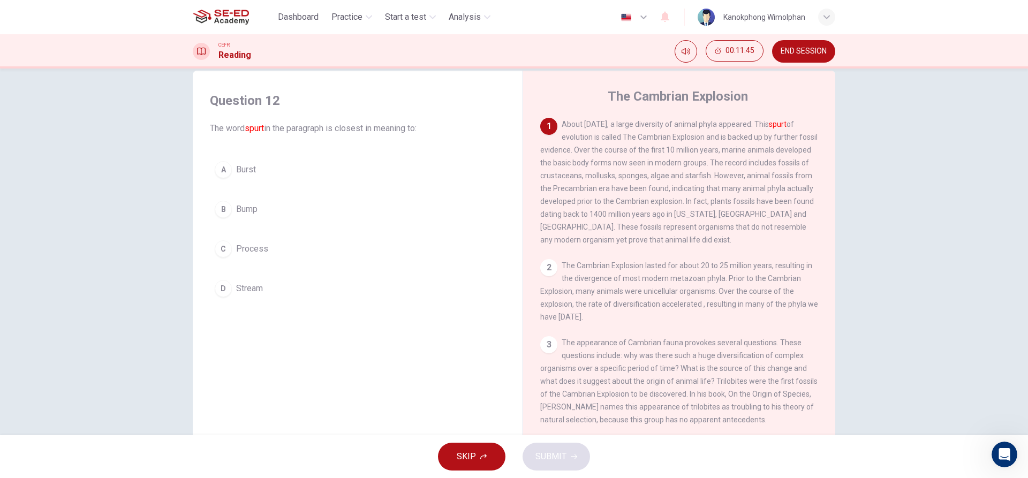
scroll to position [48, 0]
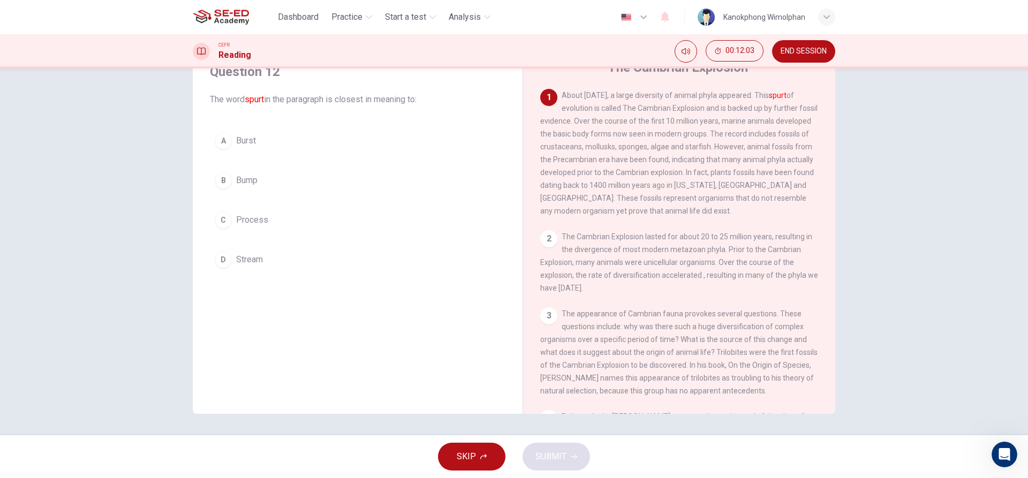
click at [983, 178] on div "Question 12 The word spurt in the paragraph is closest in meaning to: A Burst B…" at bounding box center [514, 252] width 1028 height 367
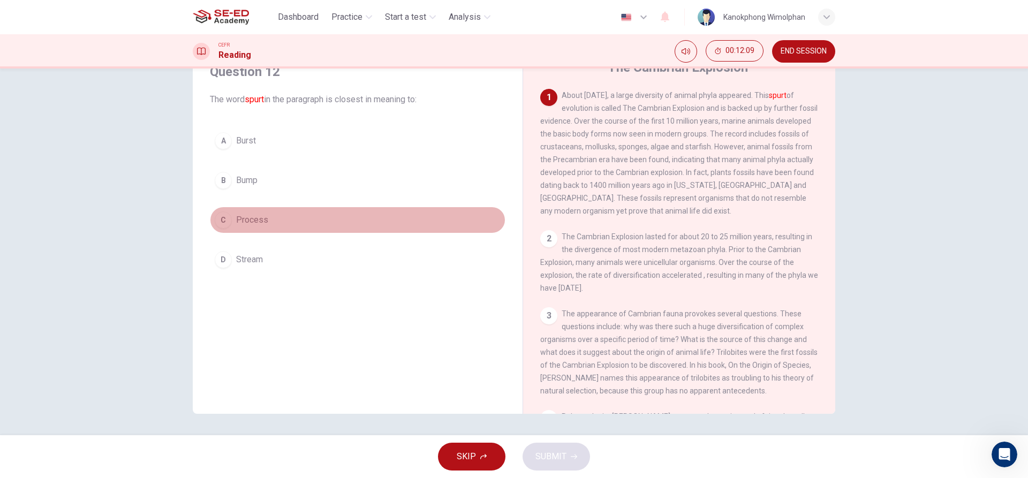
click at [262, 210] on button "C Process" at bounding box center [357, 220] width 295 height 27
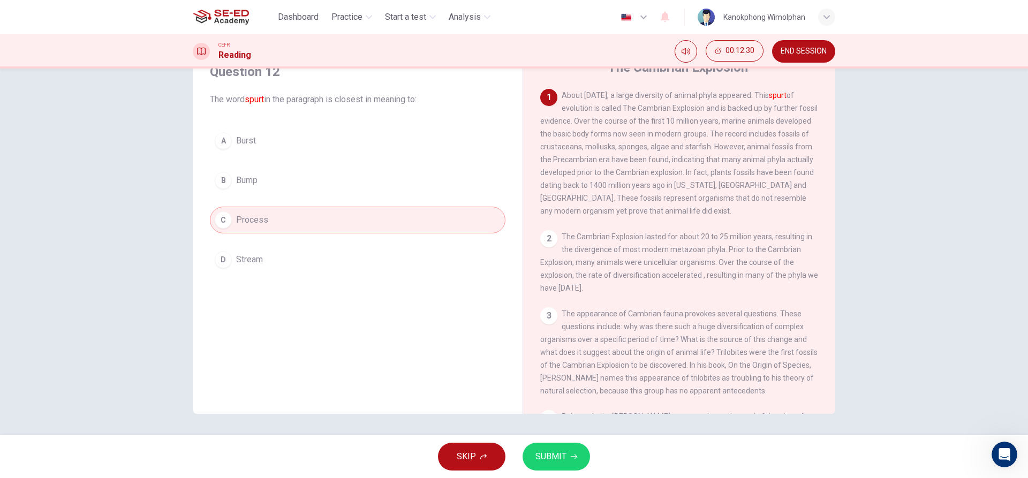
click at [561, 456] on span "SUBMIT" at bounding box center [550, 456] width 31 height 15
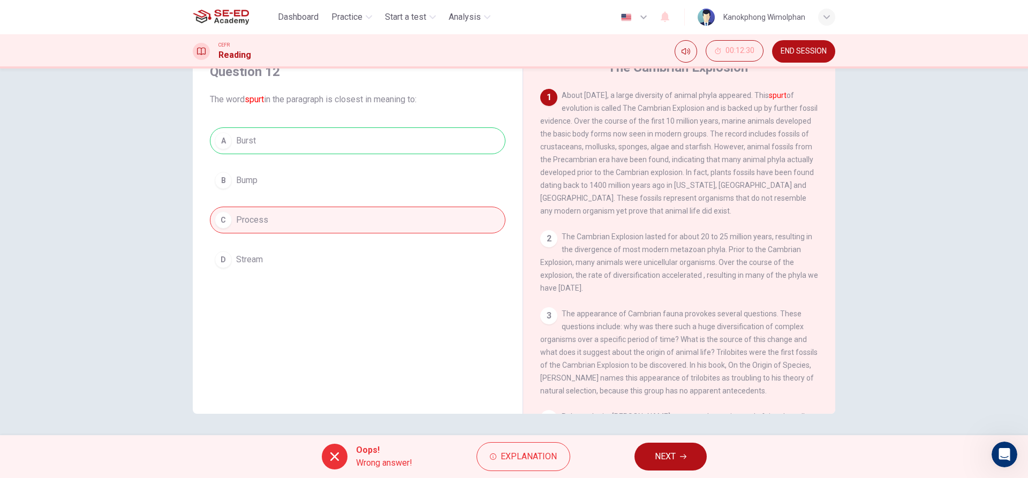
click at [648, 454] on button "NEXT" at bounding box center [670, 457] width 72 height 28
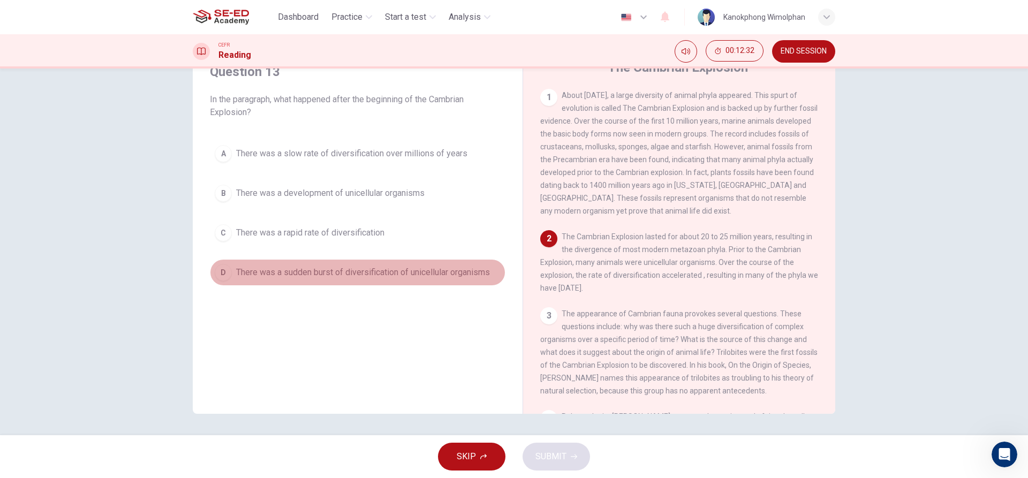
click at [402, 272] on span "There was a sudden burst of diversification of unicellular organisms" at bounding box center [363, 272] width 254 height 13
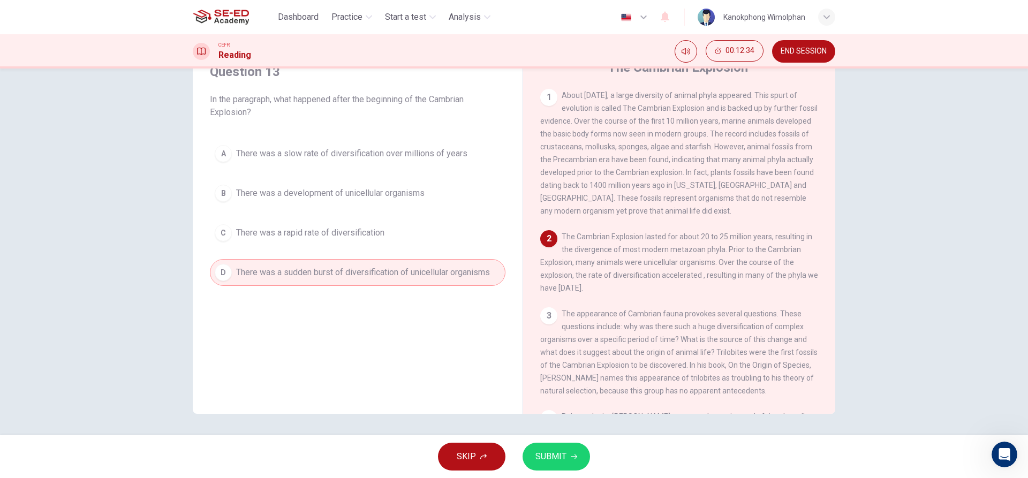
click at [544, 241] on div "2" at bounding box center [548, 238] width 17 height 17
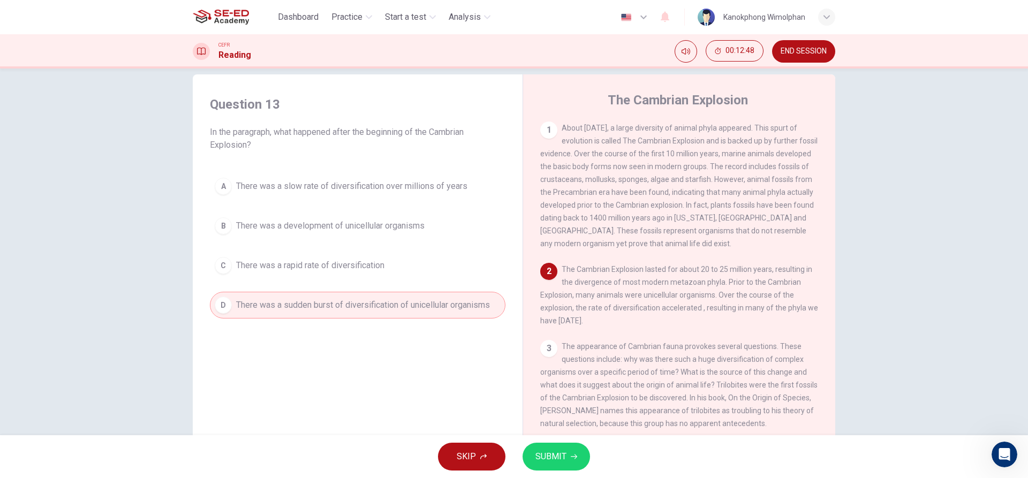
scroll to position [0, 0]
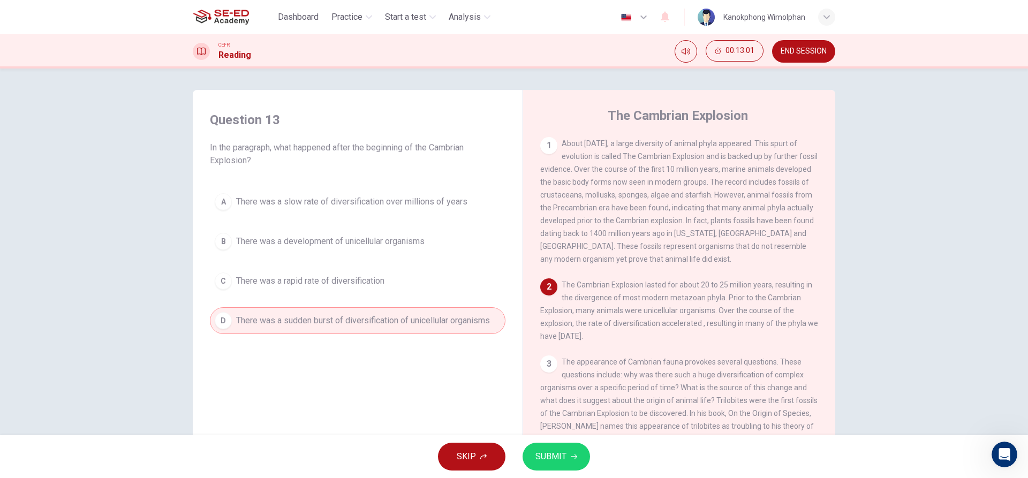
click at [560, 449] on button "SUBMIT" at bounding box center [555, 457] width 67 height 28
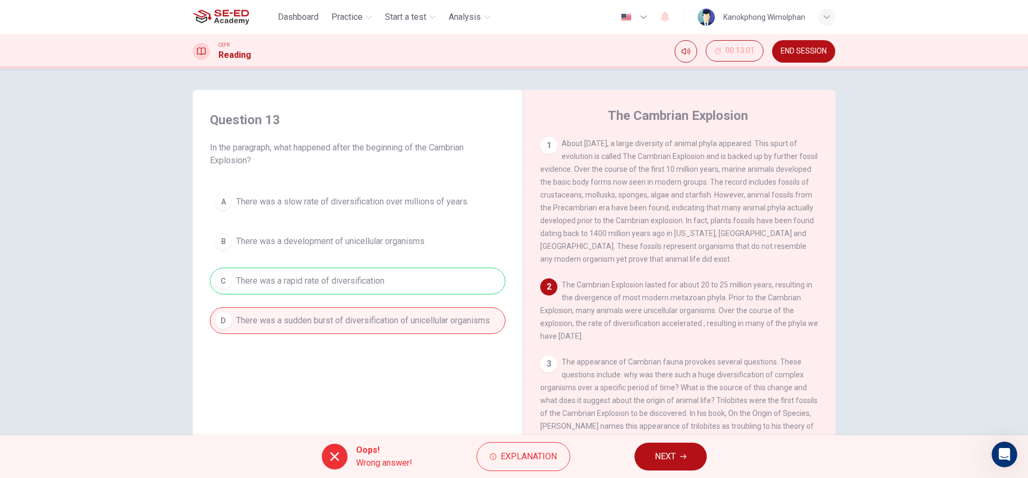
click at [688, 466] on button "NEXT" at bounding box center [670, 457] width 72 height 28
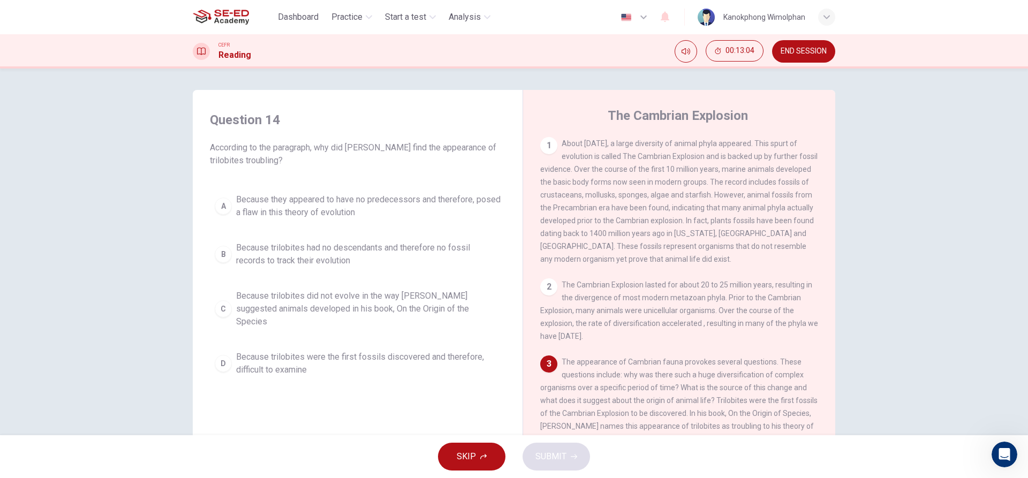
click at [411, 291] on span "Because trilobites did not evolve in the way Darwin suggested animals developed…" at bounding box center [368, 309] width 264 height 39
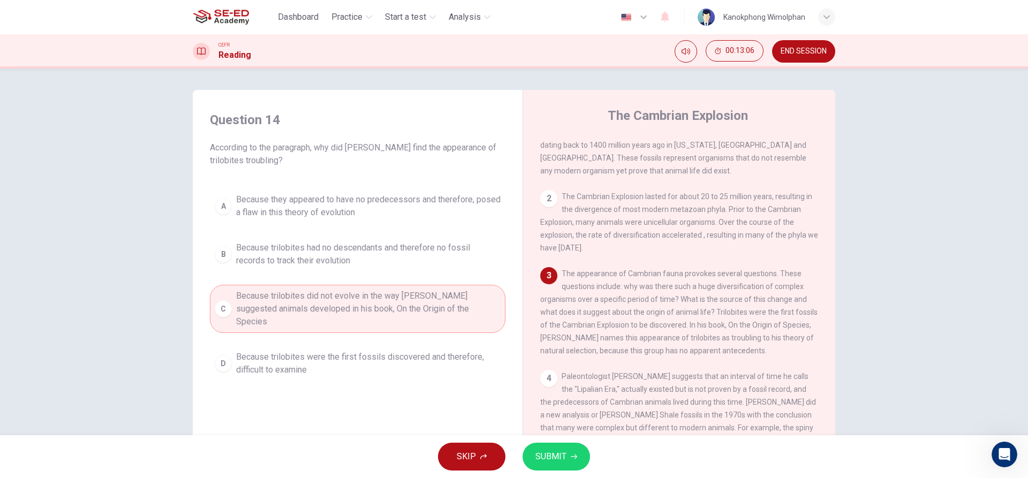
scroll to position [107, 0]
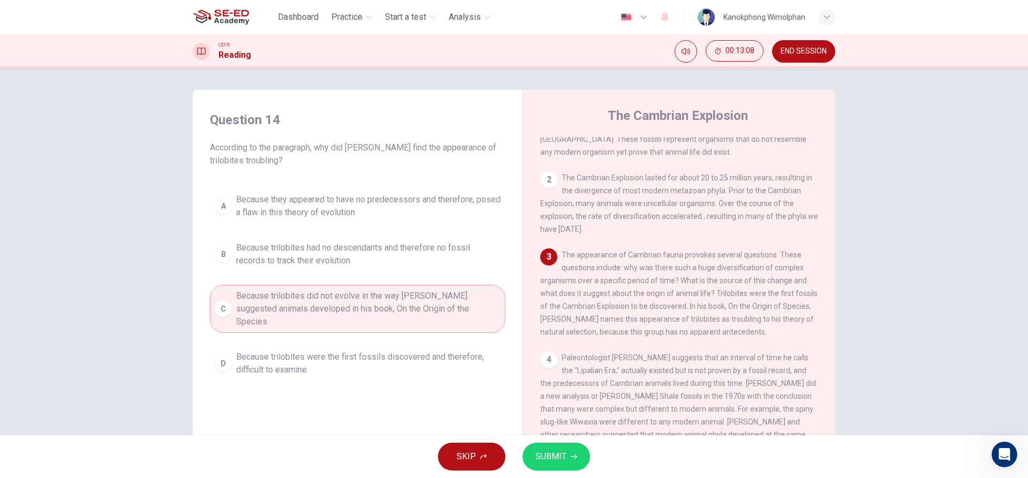
click at [368, 189] on button "A Because they appeared to have no predecessors and therefore, posed a flaw in …" at bounding box center [357, 205] width 295 height 35
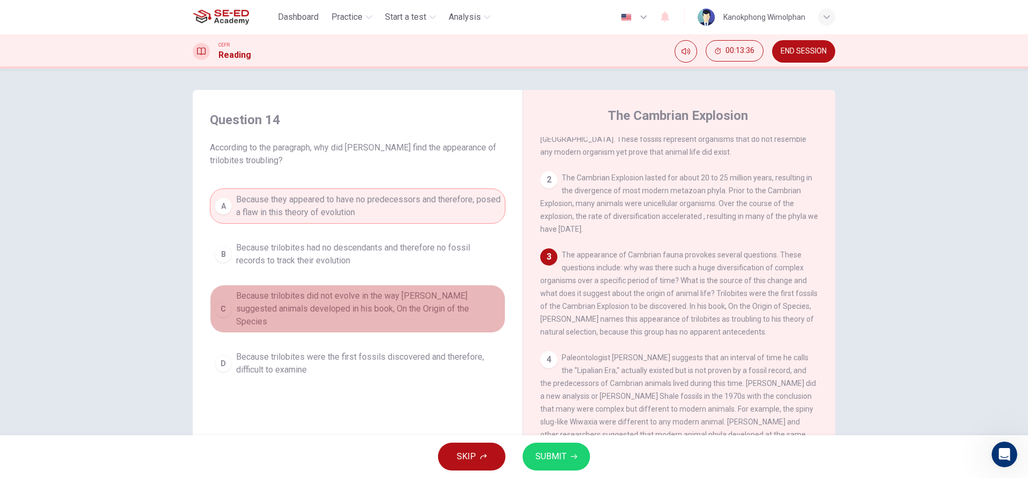
drag, startPoint x: 453, startPoint y: 307, endPoint x: 446, endPoint y: 310, distance: 7.7
click at [446, 310] on span "Because trilobites did not evolve in the way Darwin suggested animals developed…" at bounding box center [368, 309] width 264 height 39
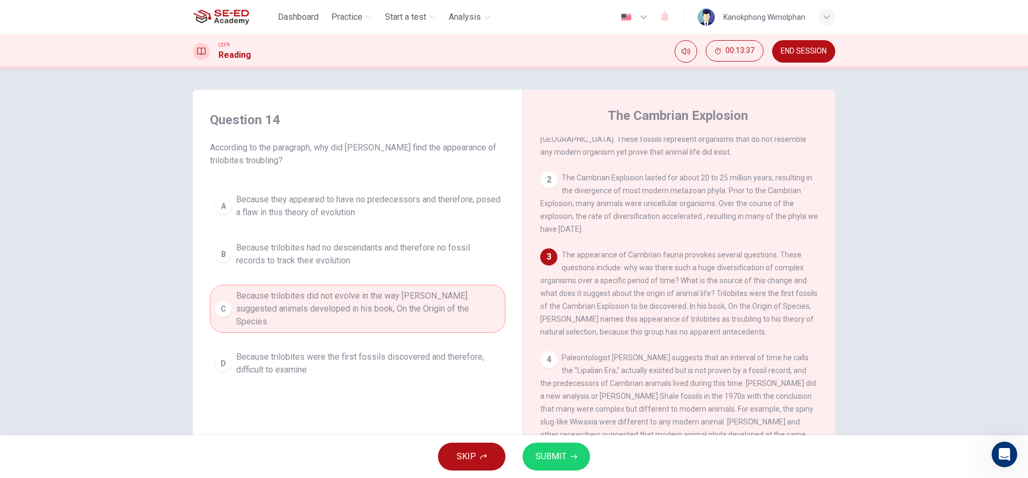
click at [428, 236] on div "A Because they appeared to have no predecessors and therefore, posed a flaw in …" at bounding box center [357, 284] width 295 height 193
drag, startPoint x: 449, startPoint y: 175, endPoint x: 446, endPoint y: 181, distance: 7.0
click at [446, 181] on div "Question 14 According to the paragraph, why did Charles Darwin find the appeara…" at bounding box center [357, 246] width 313 height 291
click at [453, 207] on span "Because they appeared to have no predecessors and therefore, posed a flaw in th…" at bounding box center [368, 206] width 264 height 26
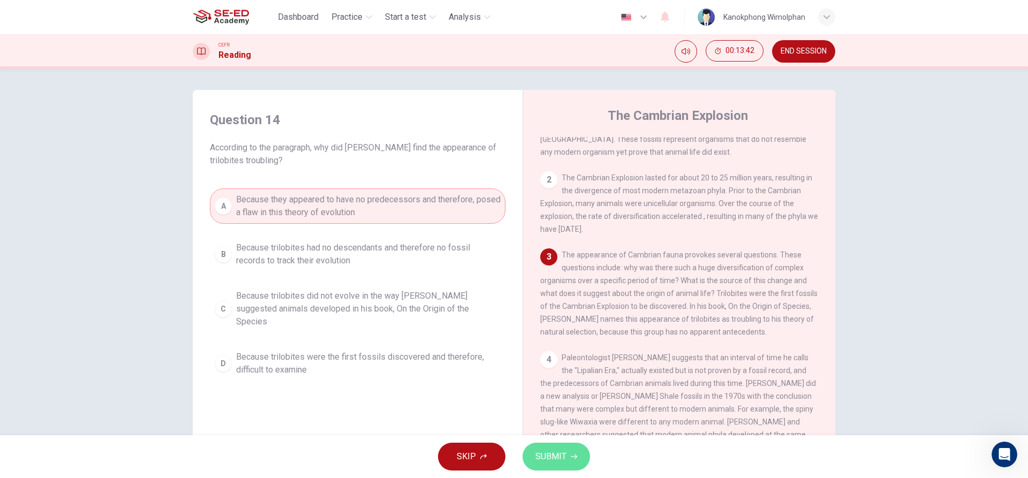
click at [566, 452] on button "SUBMIT" at bounding box center [555, 457] width 67 height 28
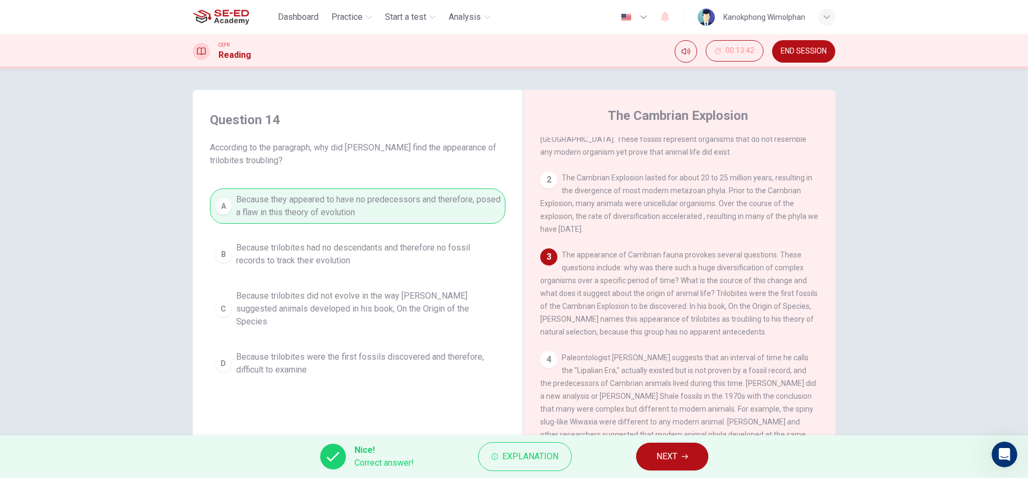
click at [624, 443] on div "Nice! Correct answer! Explanation NEXT" at bounding box center [514, 456] width 1028 height 43
click at [661, 440] on div "Nice! Correct answer! Explanation NEXT" at bounding box center [514, 456] width 1028 height 43
click at [657, 460] on span "NEXT" at bounding box center [666, 456] width 21 height 15
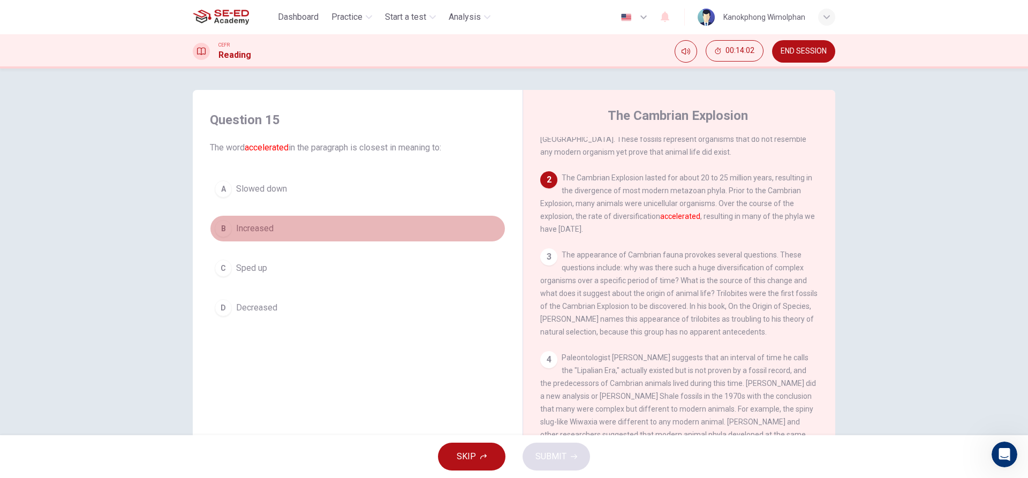
click at [355, 240] on button "B Increased" at bounding box center [357, 228] width 295 height 27
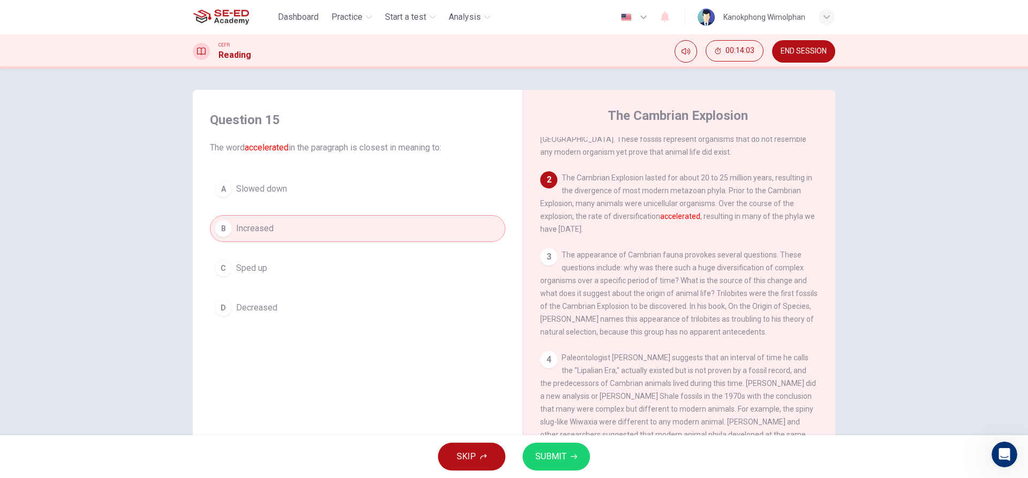
click at [558, 446] on button "SUBMIT" at bounding box center [555, 457] width 67 height 28
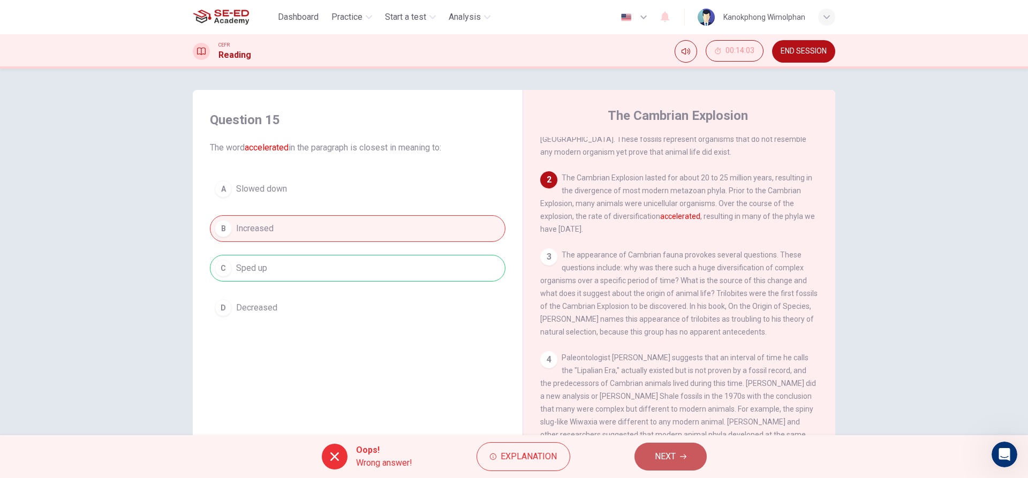
click at [643, 448] on button "NEXT" at bounding box center [670, 457] width 72 height 28
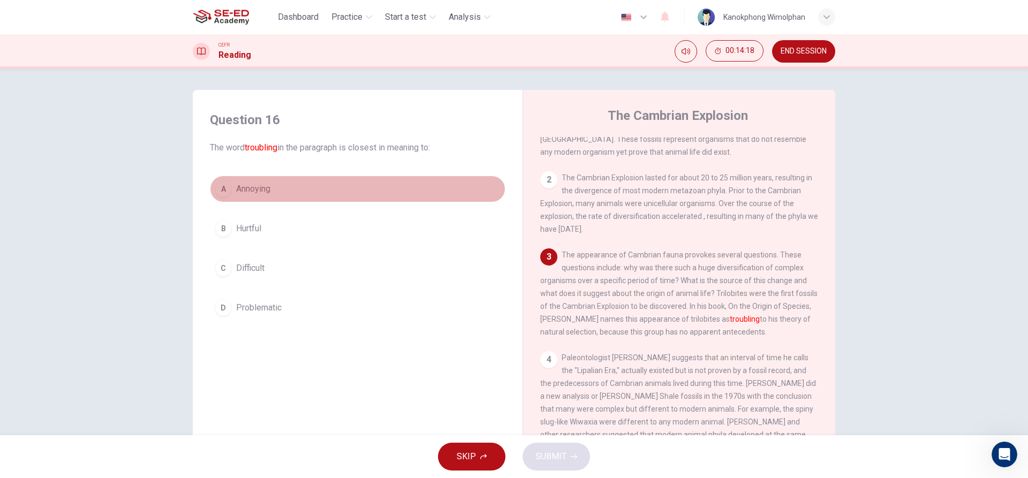
click at [293, 184] on button "A Annoying" at bounding box center [357, 189] width 295 height 27
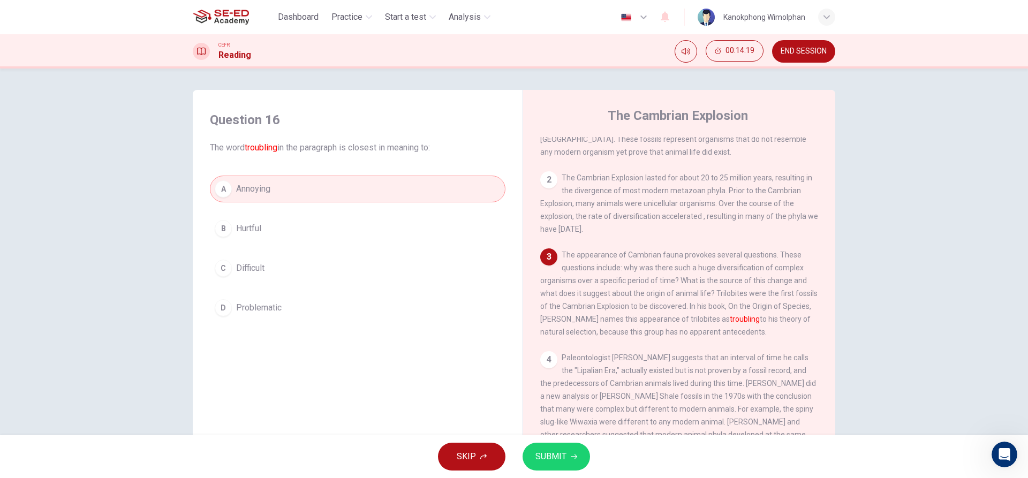
click at [578, 456] on button "SUBMIT" at bounding box center [555, 457] width 67 height 28
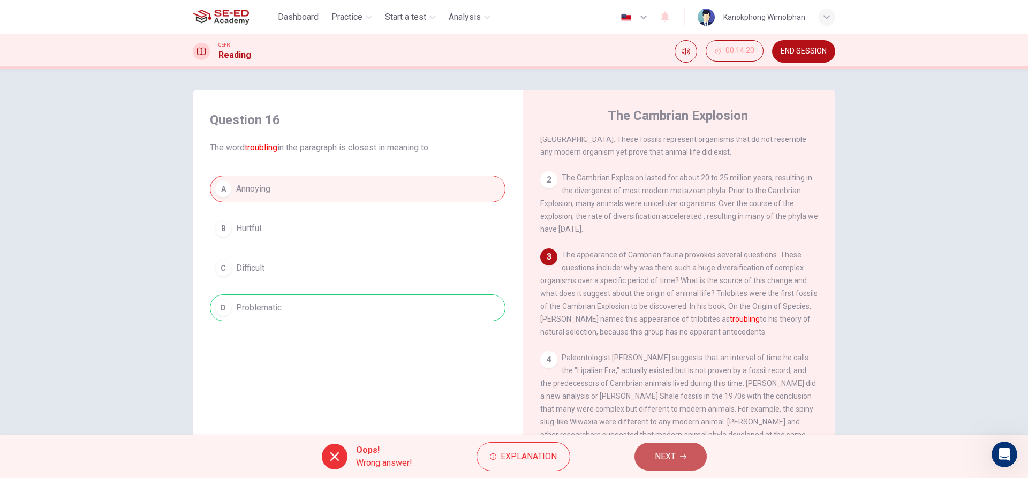
click at [677, 458] on button "NEXT" at bounding box center [670, 457] width 72 height 28
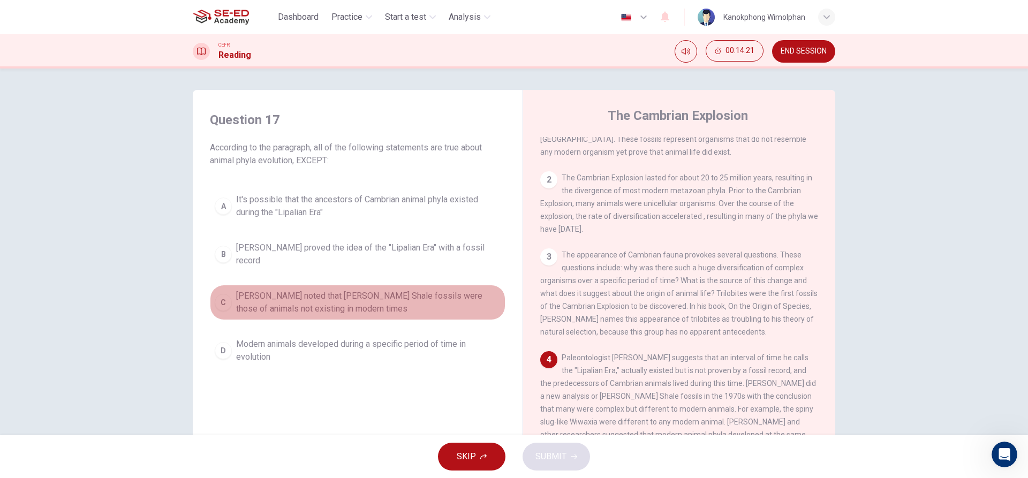
click at [310, 306] on span "Harry Whittington noted that Burgess Shale fossils were those of animals not ex…" at bounding box center [368, 303] width 264 height 26
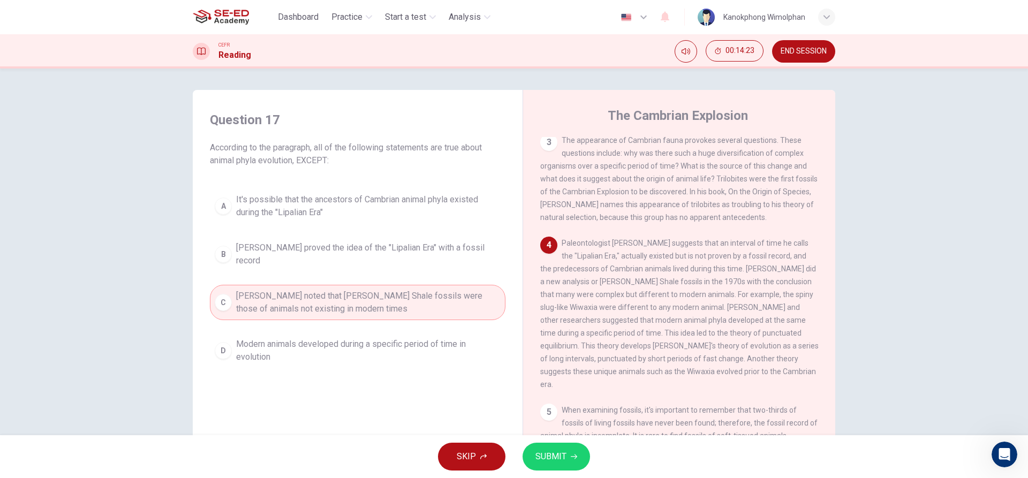
scroll to position [268, 0]
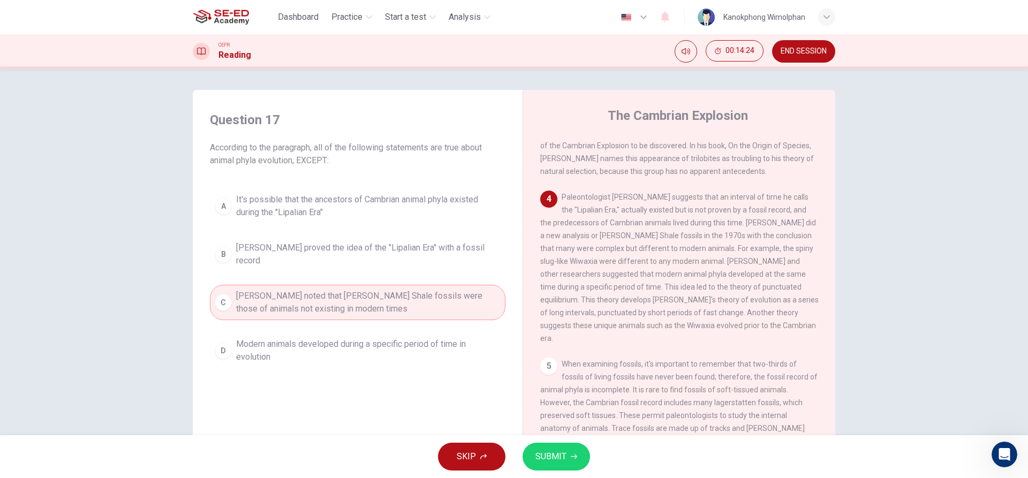
drag, startPoint x: 556, startPoint y: 226, endPoint x: 615, endPoint y: 233, distance: 58.8
click at [607, 233] on div "4 Paleontologist Charles Walcott suggests that an interval of time he calls the…" at bounding box center [679, 268] width 278 height 154
click at [391, 336] on button "D Modern animals developed during a specific period of time in evolution" at bounding box center [357, 350] width 295 height 35
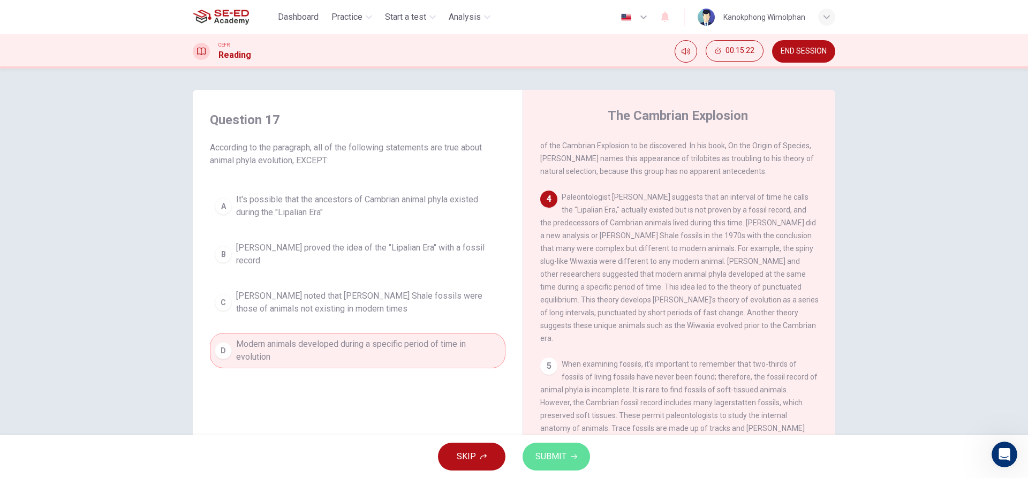
click at [537, 461] on span "SUBMIT" at bounding box center [550, 456] width 31 height 15
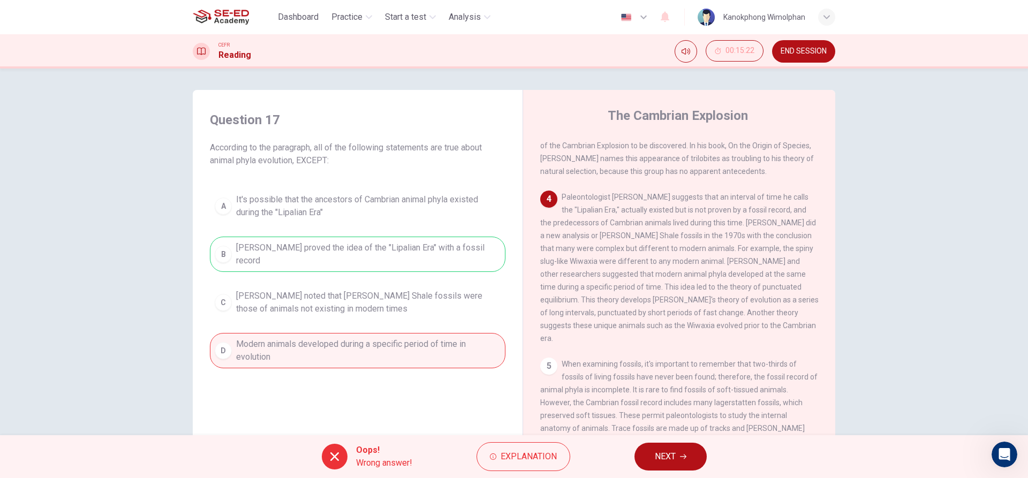
click at [647, 465] on button "NEXT" at bounding box center [670, 457] width 72 height 28
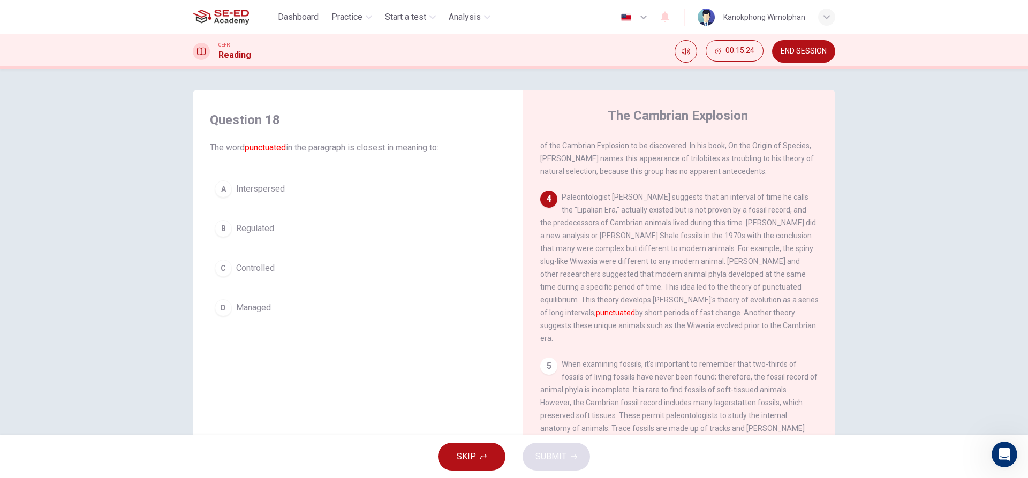
click at [259, 251] on div "A Interspersed B Regulated C Controlled D Managed" at bounding box center [357, 249] width 295 height 146
click at [289, 231] on button "B Regulated" at bounding box center [357, 228] width 295 height 27
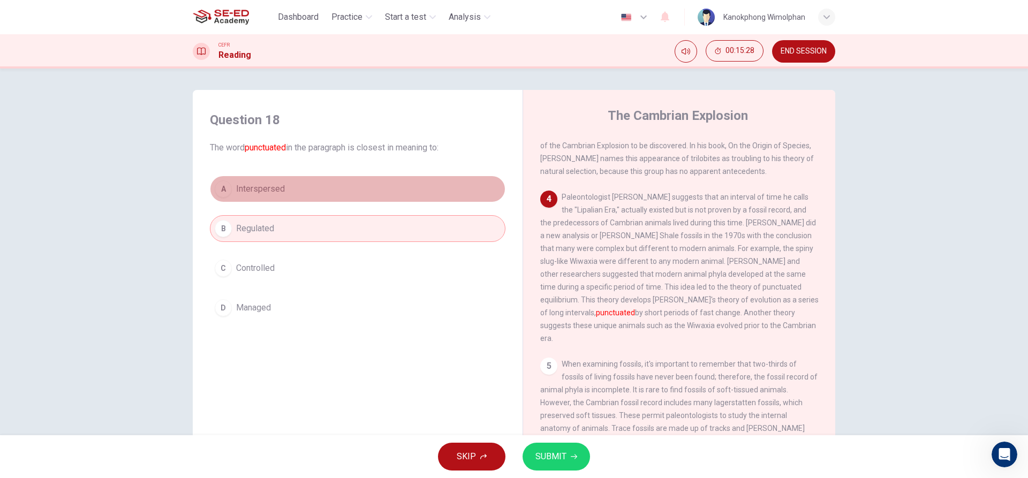
click at [385, 192] on button "A Interspersed" at bounding box center [357, 189] width 295 height 27
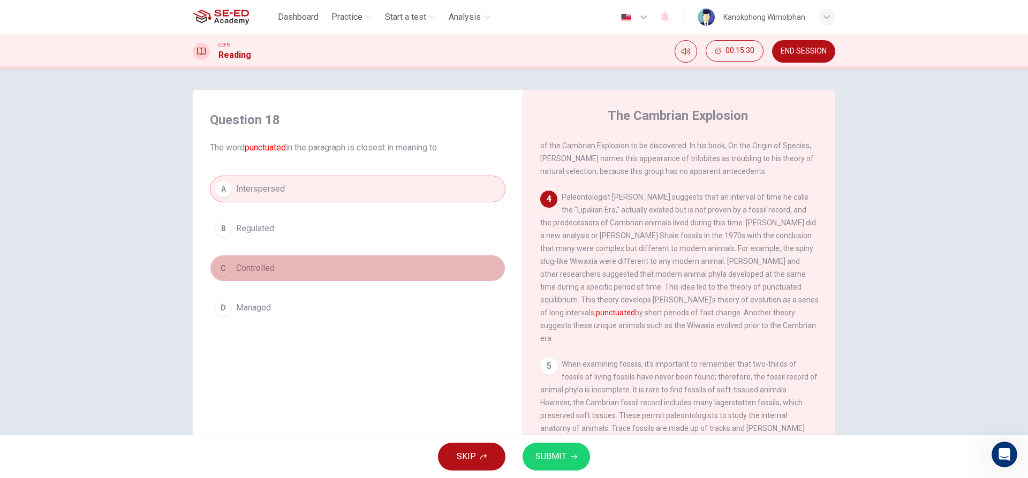
click at [342, 258] on button "C Controlled" at bounding box center [357, 268] width 295 height 27
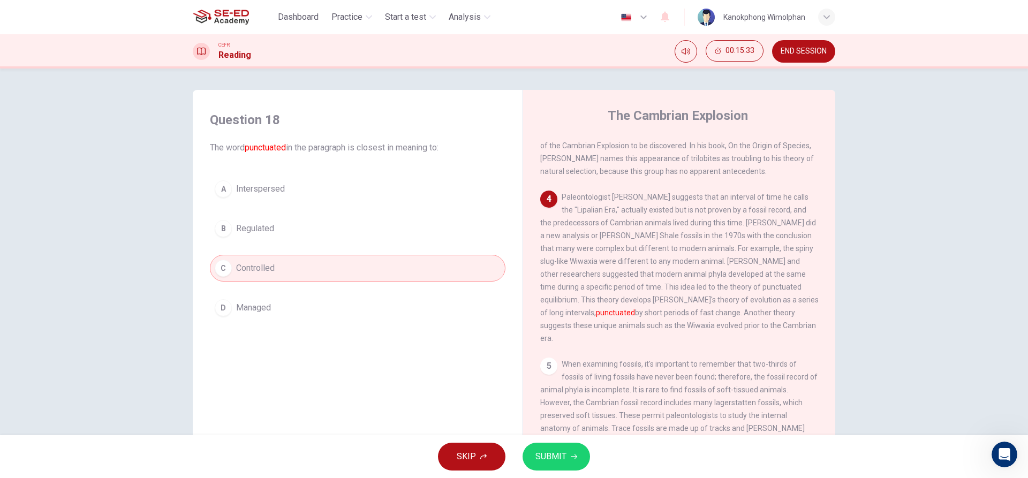
click at [361, 175] on div "Question 18 The word punctuated in the paragraph is closest in meaning to: A In…" at bounding box center [357, 216] width 313 height 231
click at [363, 227] on button "B Regulated" at bounding box center [357, 228] width 295 height 27
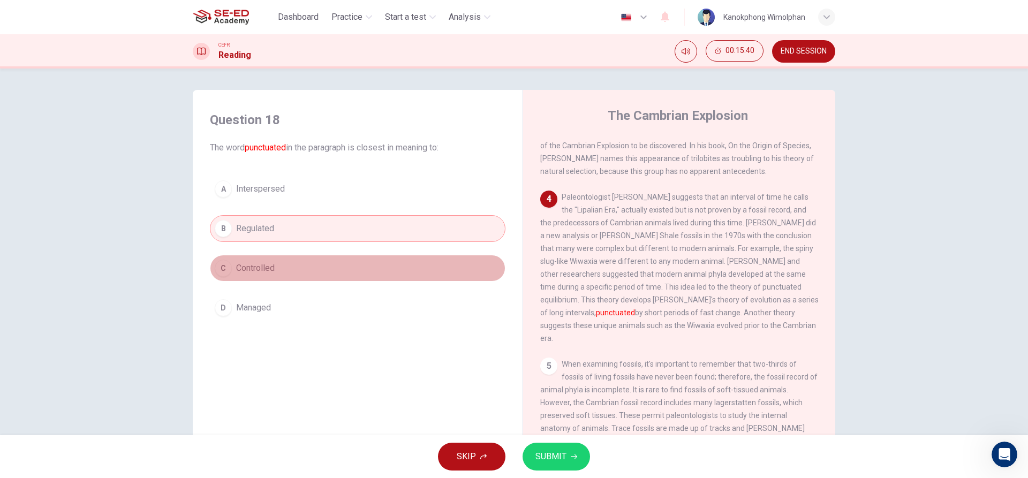
drag, startPoint x: 336, startPoint y: 262, endPoint x: 376, endPoint y: 290, distance: 48.7
click at [339, 266] on button "C Controlled" at bounding box center [357, 268] width 295 height 27
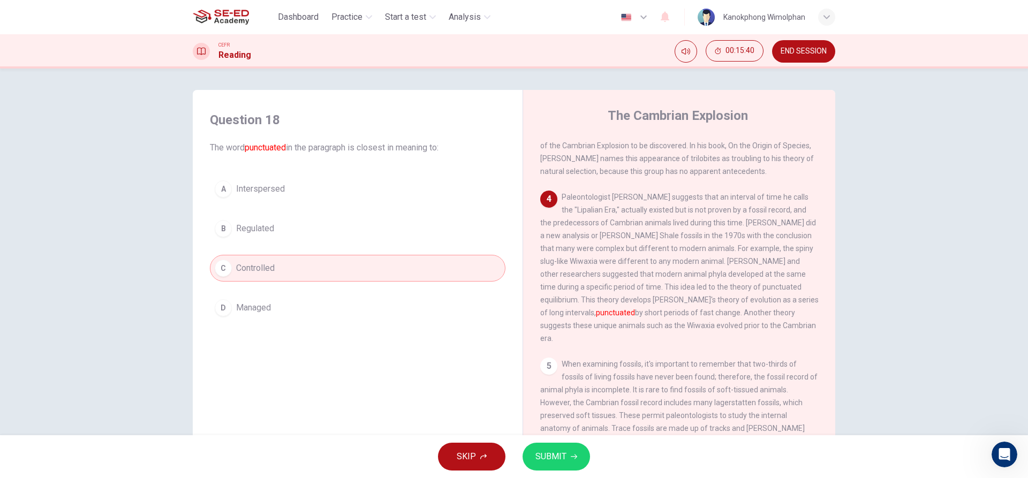
click at [575, 457] on icon "button" at bounding box center [574, 456] width 6 height 5
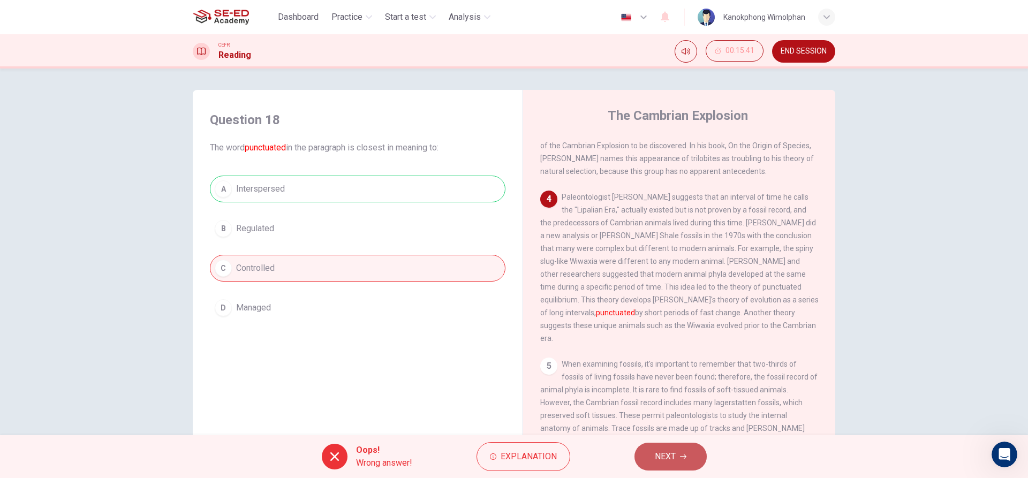
click at [665, 452] on span "NEXT" at bounding box center [665, 456] width 21 height 15
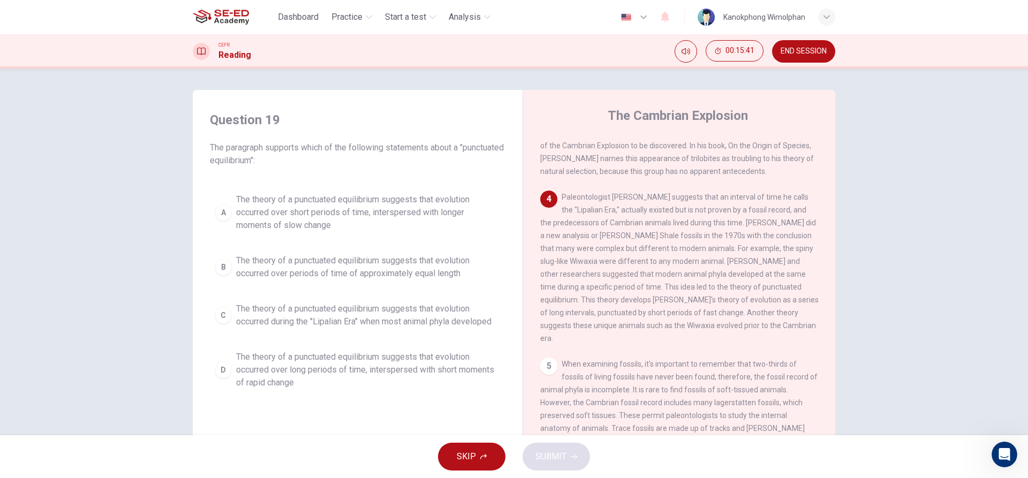
click at [430, 209] on span "The theory of a punctuated equilibrium suggests that evolution occurred over sh…" at bounding box center [368, 212] width 264 height 39
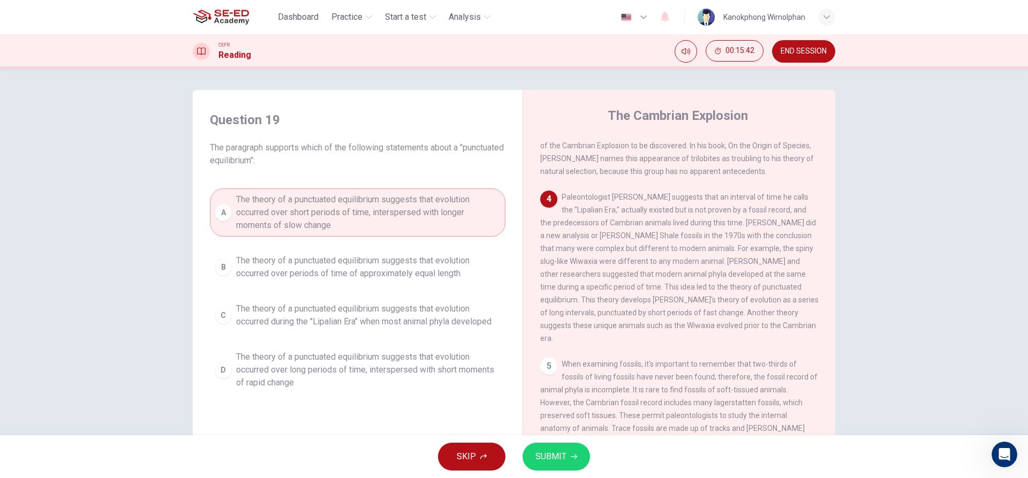
click at [560, 449] on button "SUBMIT" at bounding box center [555, 457] width 67 height 28
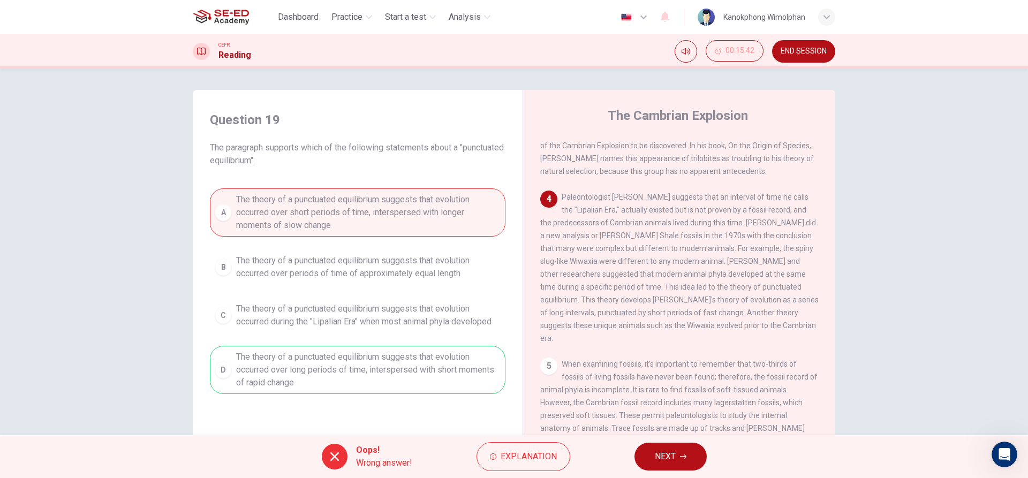
click at [669, 461] on span "NEXT" at bounding box center [665, 456] width 21 height 15
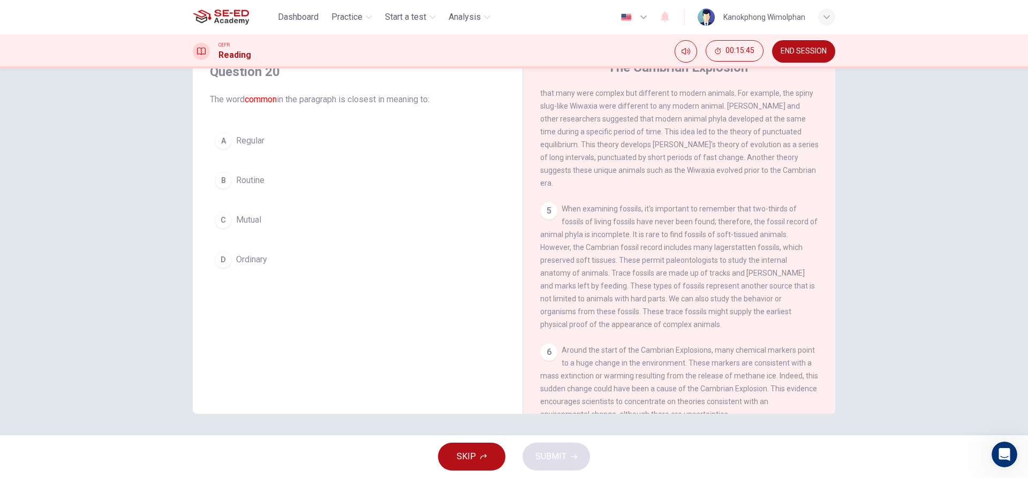
scroll to position [514, 0]
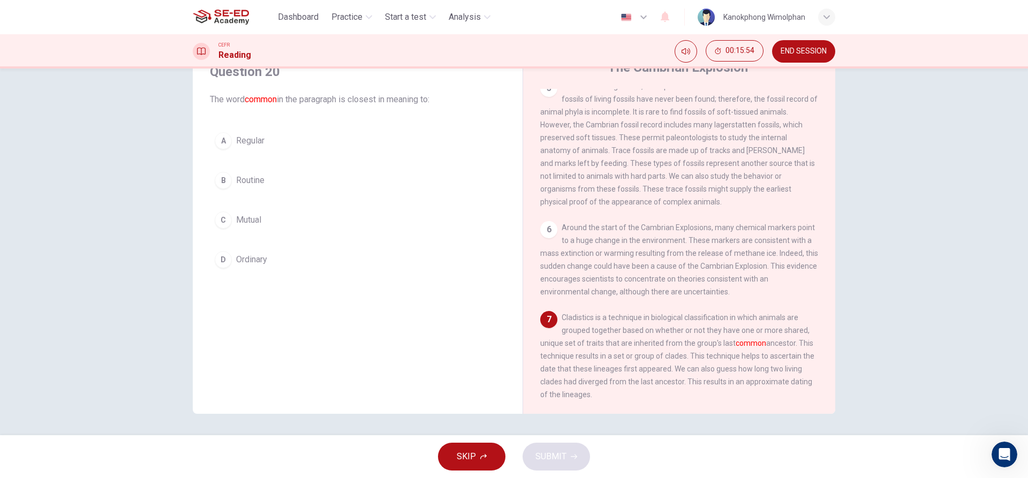
drag, startPoint x: 294, startPoint y: 147, endPoint x: 299, endPoint y: 139, distance: 9.4
click at [296, 143] on button "A Regular" at bounding box center [357, 140] width 295 height 27
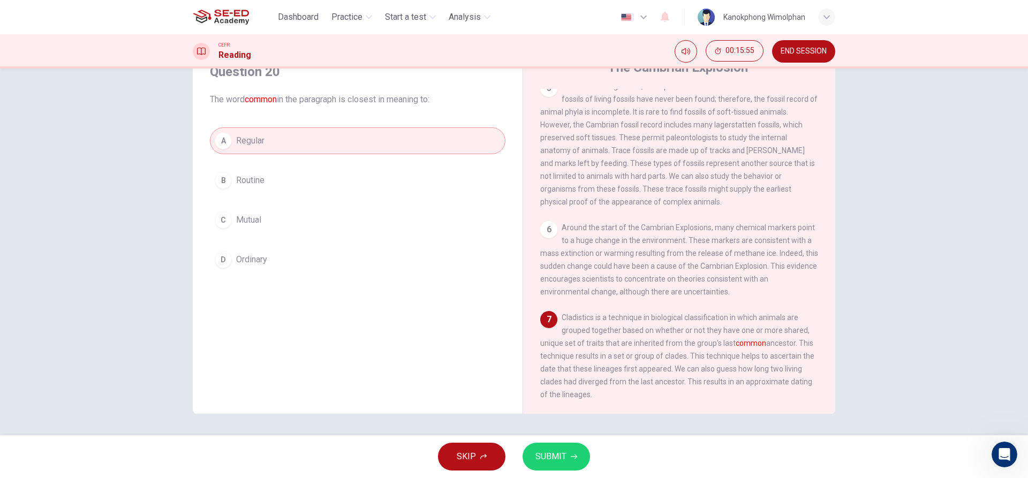
click at [532, 462] on button "SUBMIT" at bounding box center [555, 457] width 67 height 28
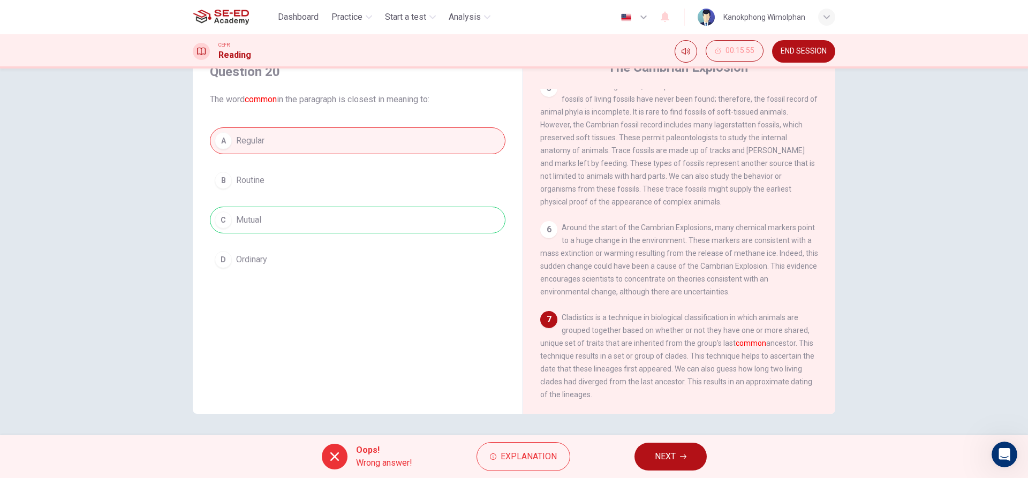
click at [685, 465] on button "NEXT" at bounding box center [670, 457] width 72 height 28
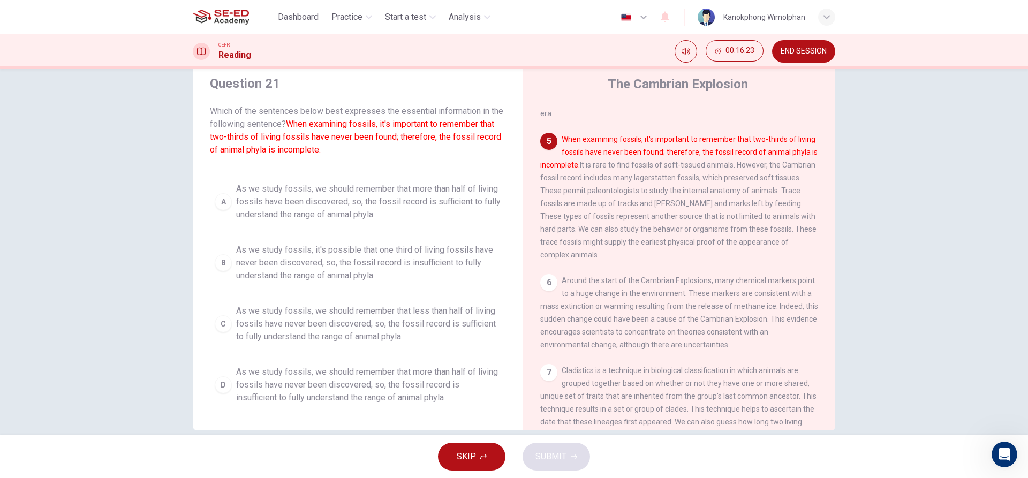
scroll to position [48, 0]
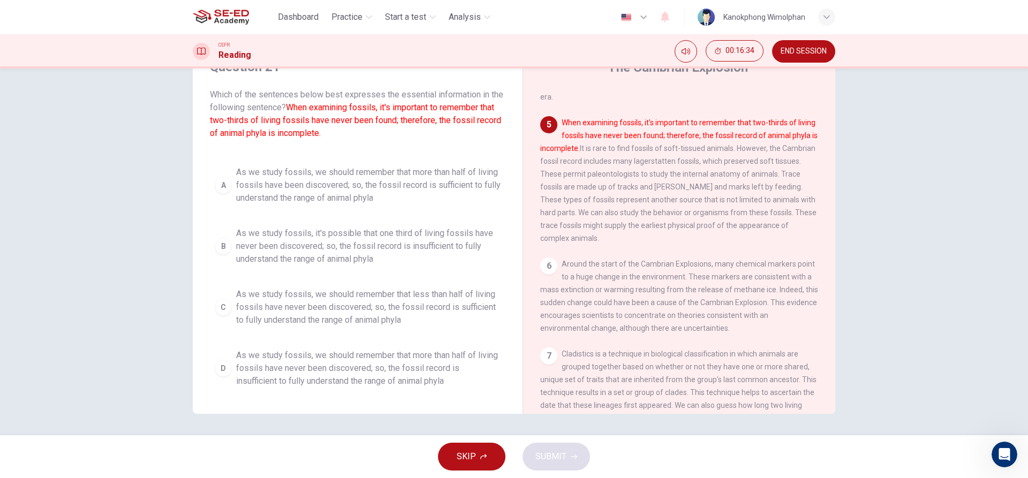
click at [369, 363] on span "As we study fossils, we should remember that more than half of living fossils h…" at bounding box center [368, 368] width 264 height 39
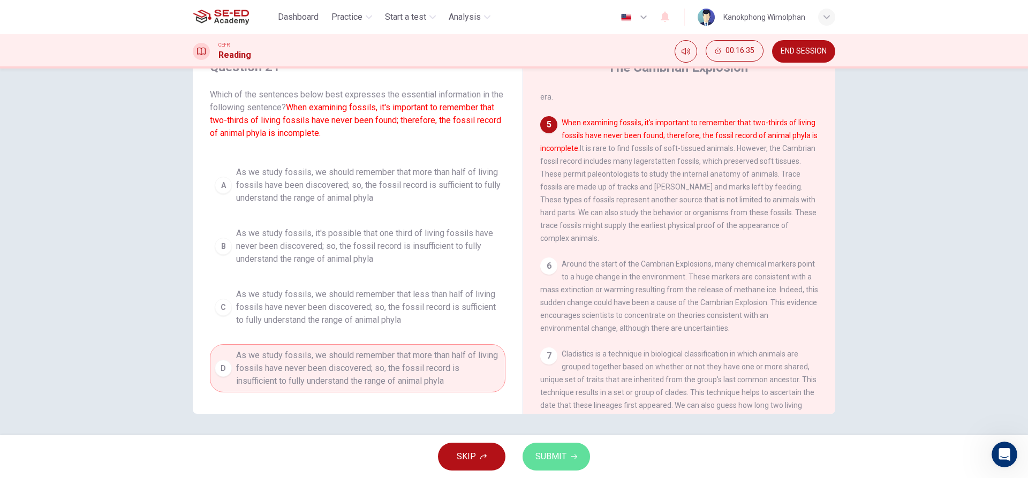
click at [554, 454] on span "SUBMIT" at bounding box center [550, 456] width 31 height 15
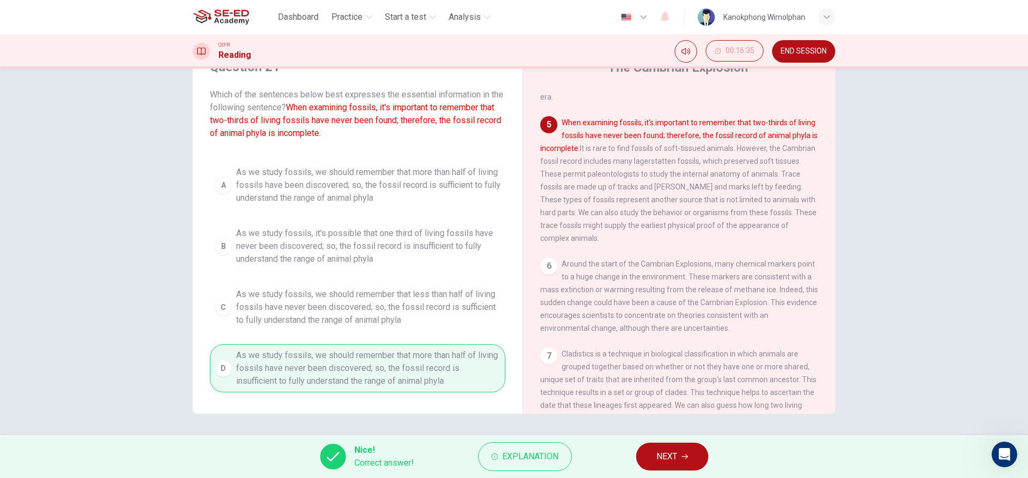
click at [648, 452] on button "NEXT" at bounding box center [672, 457] width 72 height 28
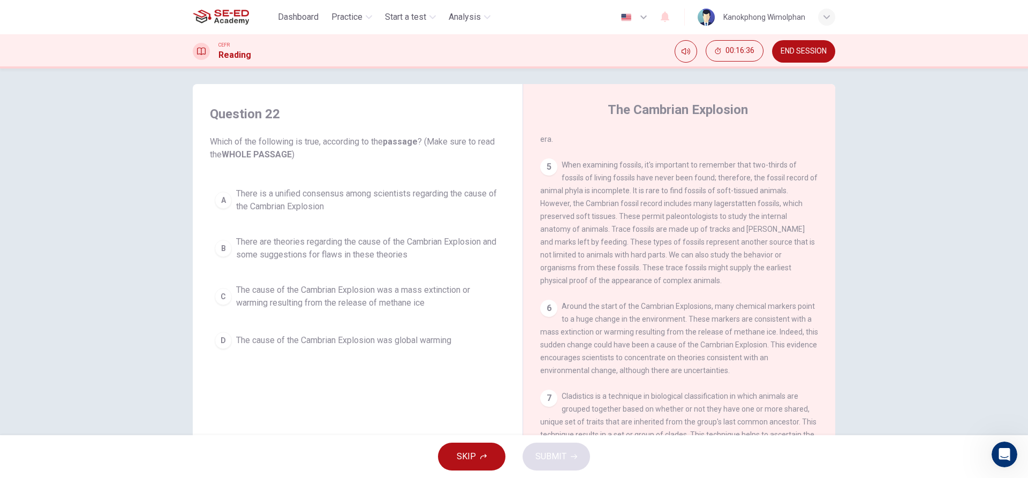
scroll to position [0, 0]
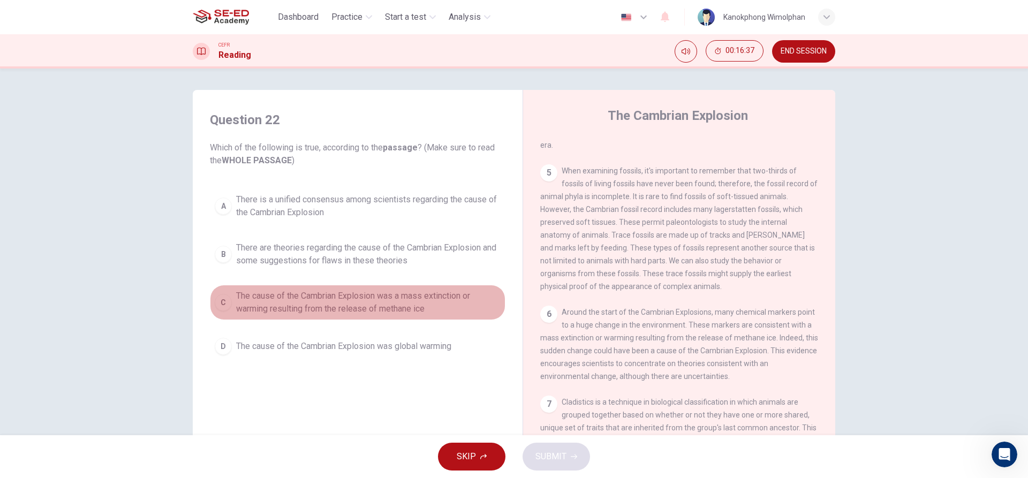
click at [457, 302] on span "The cause of the Cambrian Explosion was a mass extinction or warming resulting …" at bounding box center [368, 303] width 264 height 26
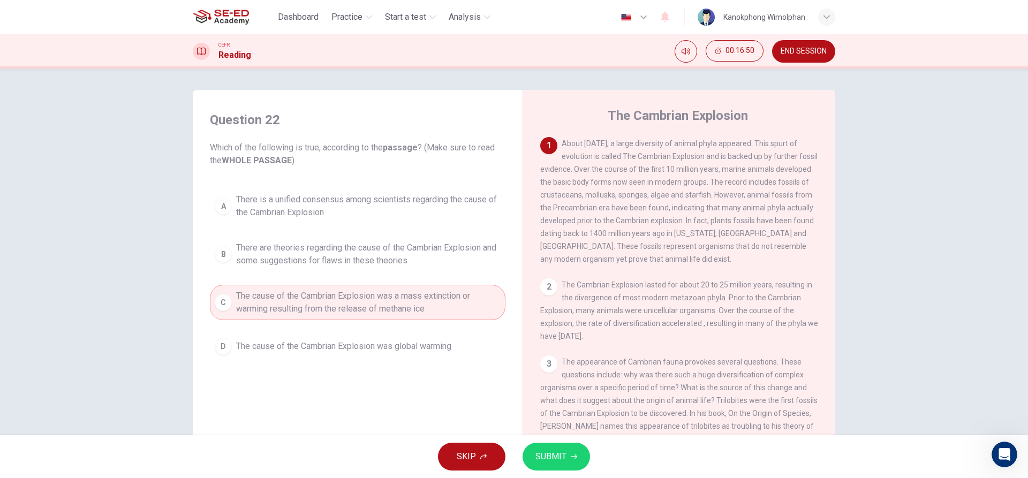
click at [254, 258] on span "There are theories regarding the cause of the Cambrian Explosion and some sugge…" at bounding box center [368, 254] width 264 height 26
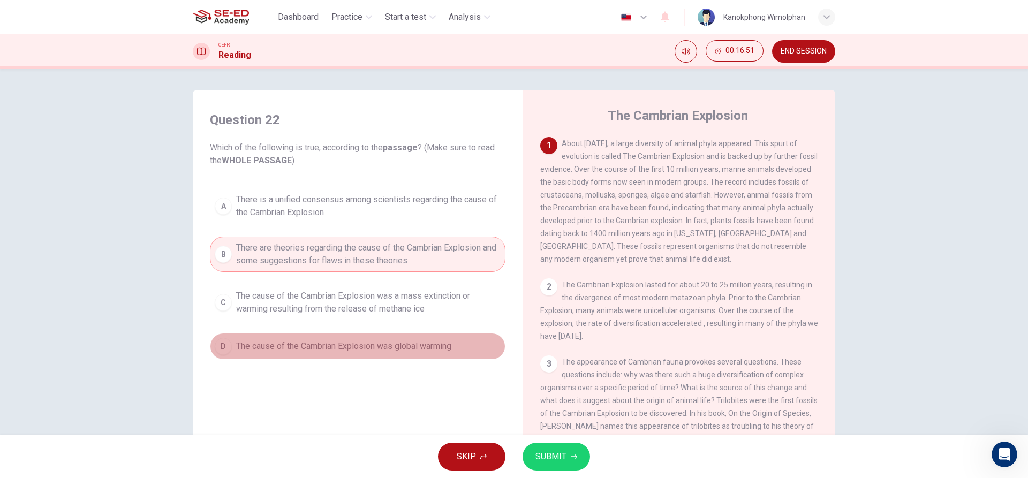
click at [313, 333] on button "D The cause of the Cambrian Explosion was global warming" at bounding box center [357, 346] width 295 height 27
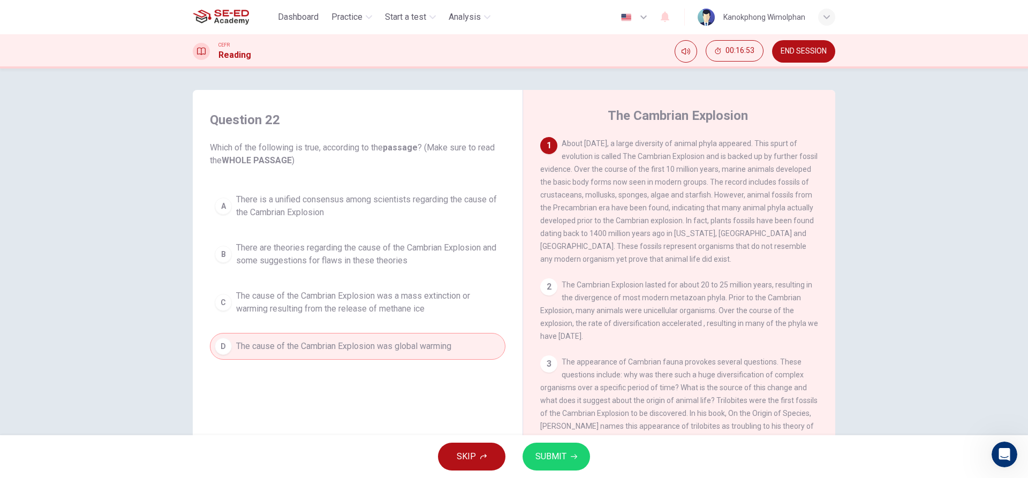
click at [437, 247] on span "There are theories regarding the cause of the Cambrian Explosion and some sugge…" at bounding box center [368, 254] width 264 height 26
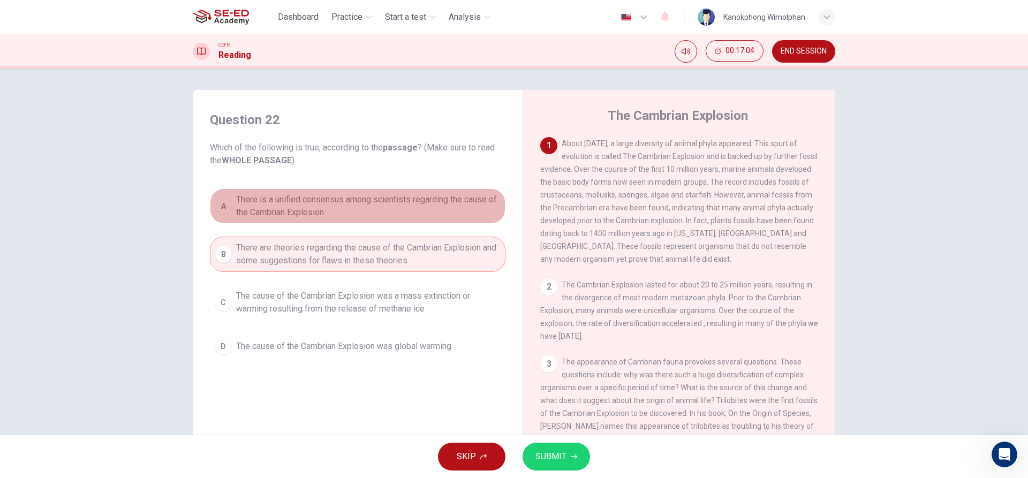
click at [381, 211] on span "There is a unified consensus among scientists regarding the cause of the Cambri…" at bounding box center [368, 206] width 264 height 26
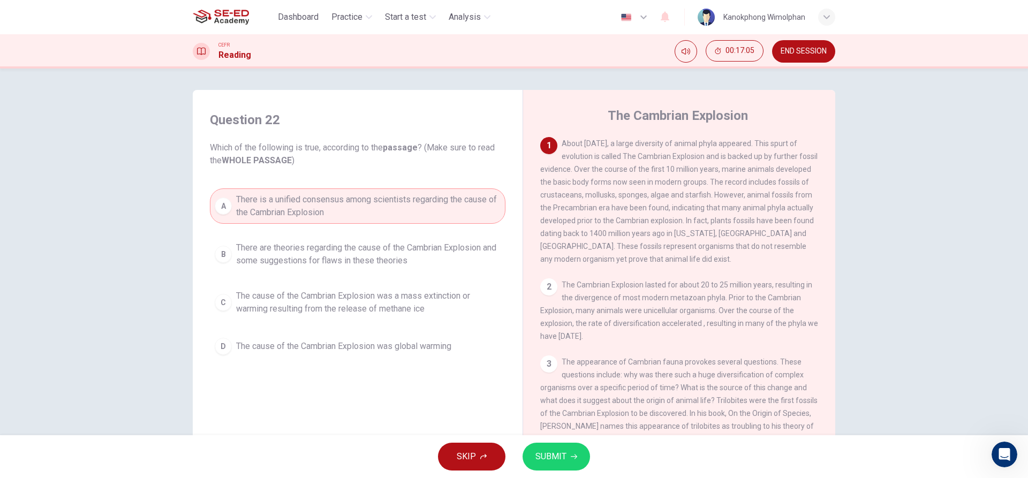
click at [556, 447] on button "SUBMIT" at bounding box center [555, 457] width 67 height 28
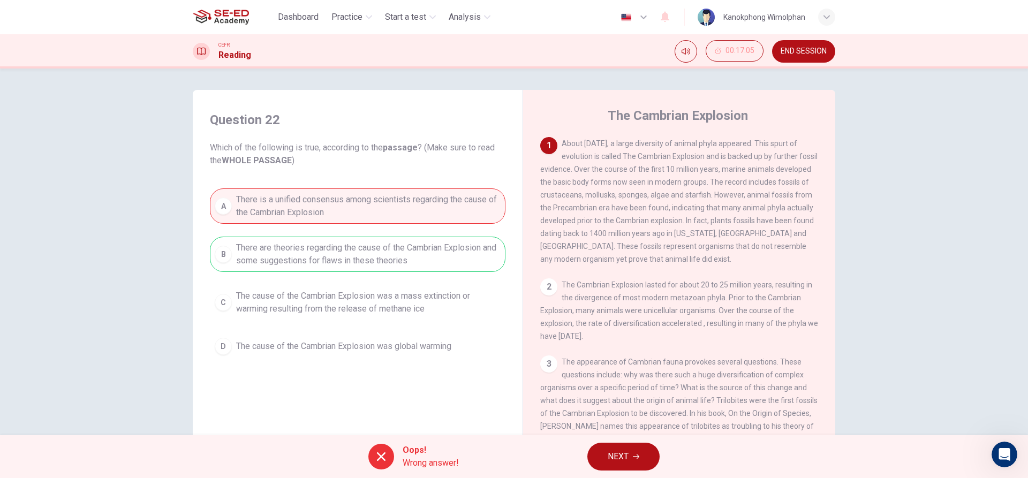
click at [641, 460] on button "NEXT" at bounding box center [623, 457] width 72 height 28
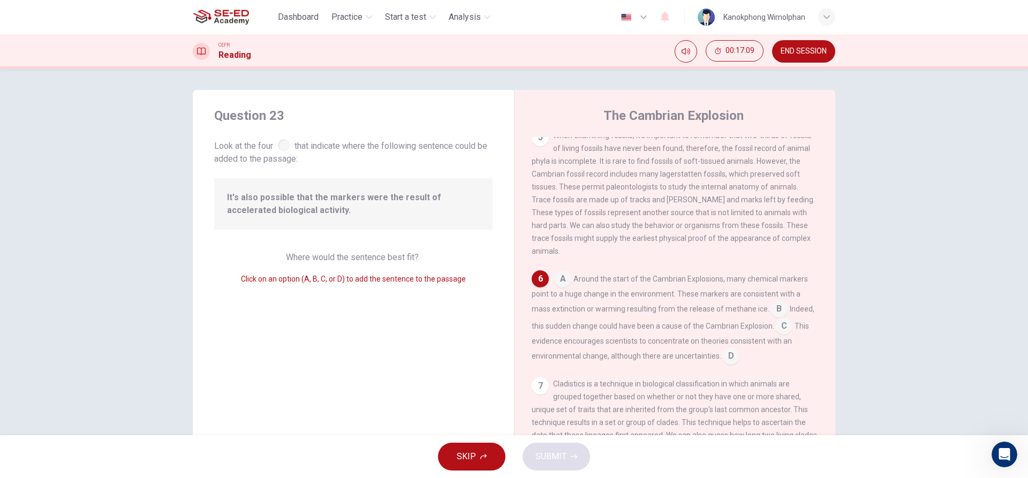
scroll to position [545, 0]
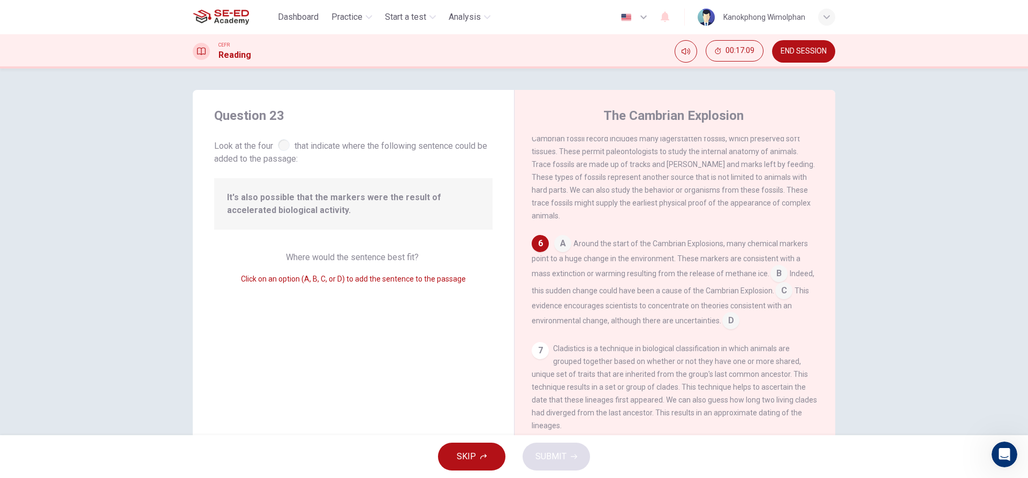
click at [432, 255] on div "Where would the sentence best fit? Click on an option (A, B, C, or D) to add th…" at bounding box center [353, 268] width 278 height 34
click at [408, 199] on span "It's also possible that the markers were the result of accelerated biological a…" at bounding box center [353, 204] width 253 height 26
drag, startPoint x: 394, startPoint y: 271, endPoint x: 389, endPoint y: 269, distance: 6.0
click at [393, 271] on div "Where would the sentence best fit? Click on an option (A, B, C, or D) to add th…" at bounding box center [353, 268] width 278 height 34
click at [385, 261] on span "Where would the sentence best fit?" at bounding box center [353, 257] width 135 height 10
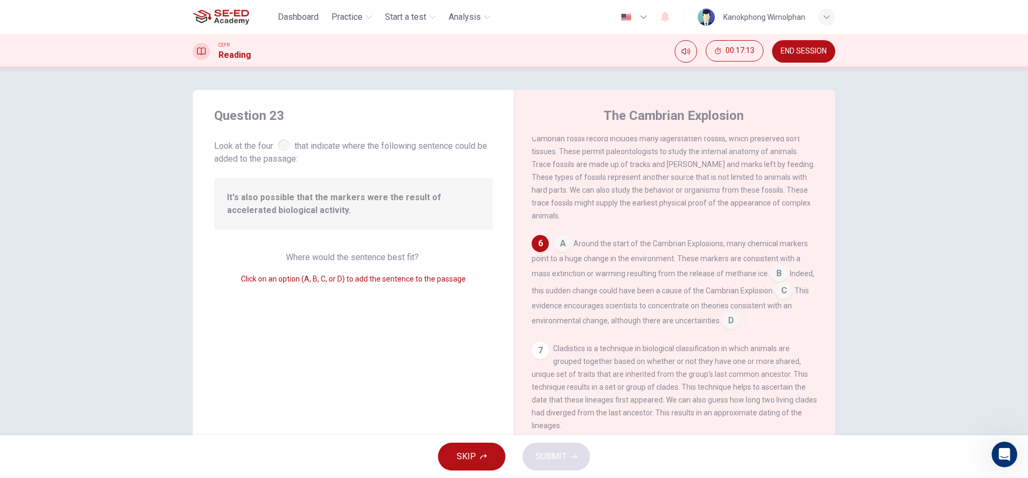
click at [411, 229] on div "It's also possible that the markers were the result of accelerated biological a…" at bounding box center [353, 203] width 278 height 51
click at [400, 250] on div "Question 23 Look at the four that indicate where the following sentence could b…" at bounding box center [353, 276] width 321 height 372
click at [400, 252] on div "Where would the sentence best fit? Click on an option (A, B, C, or D) to add th…" at bounding box center [353, 268] width 278 height 34
drag, startPoint x: 365, startPoint y: 247, endPoint x: 378, endPoint y: 267, distance: 24.3
click at [375, 257] on div "Question 23 Look at the four that indicate where the following sentence could b…" at bounding box center [353, 276] width 321 height 372
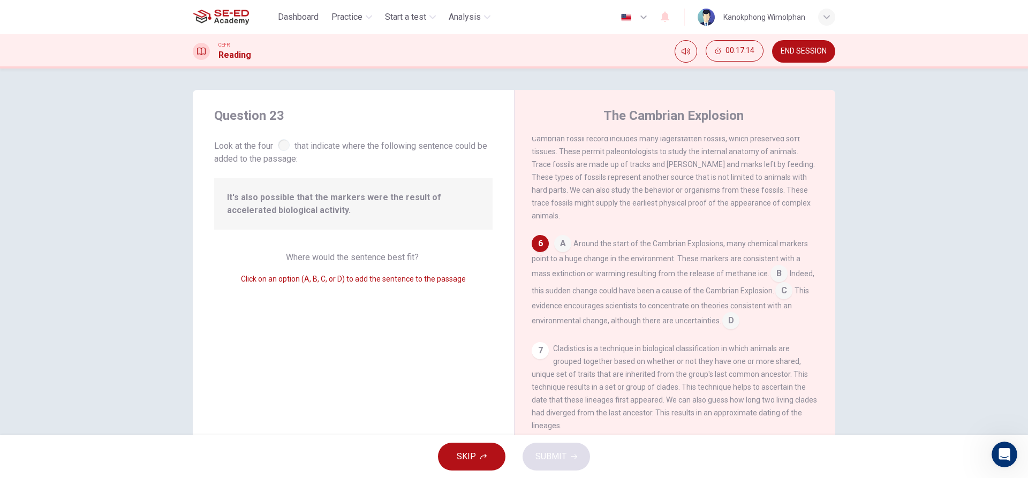
click at [377, 283] on span "Click on an option (A, B, C, or D) to add the sentence to the passage" at bounding box center [353, 279] width 225 height 9
drag, startPoint x: 248, startPoint y: 199, endPoint x: 321, endPoint y: 196, distance: 72.9
click at [321, 196] on span "It's also possible that the markers were the result of accelerated biological a…" at bounding box center [353, 204] width 253 height 26
click at [775, 272] on input at bounding box center [778, 274] width 17 height 17
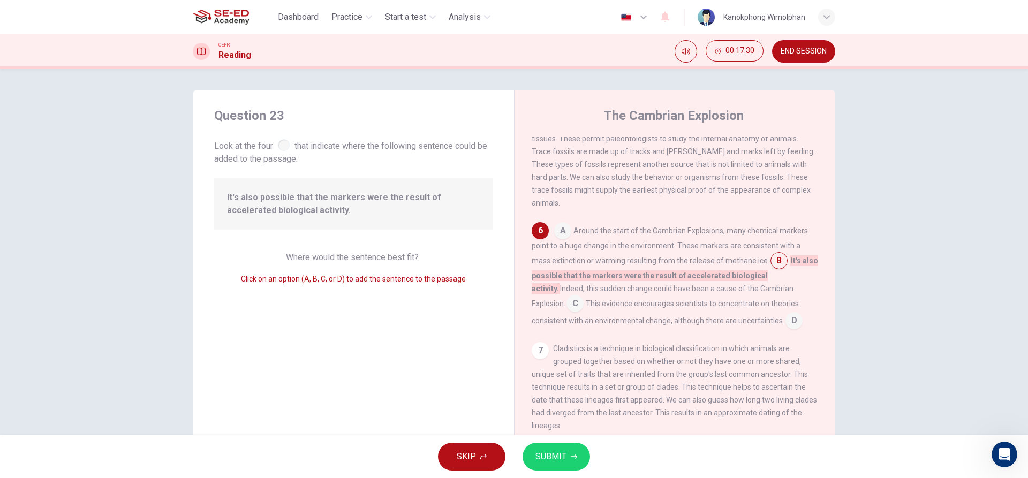
scroll to position [558, 0]
click at [785, 320] on input at bounding box center [793, 321] width 17 height 17
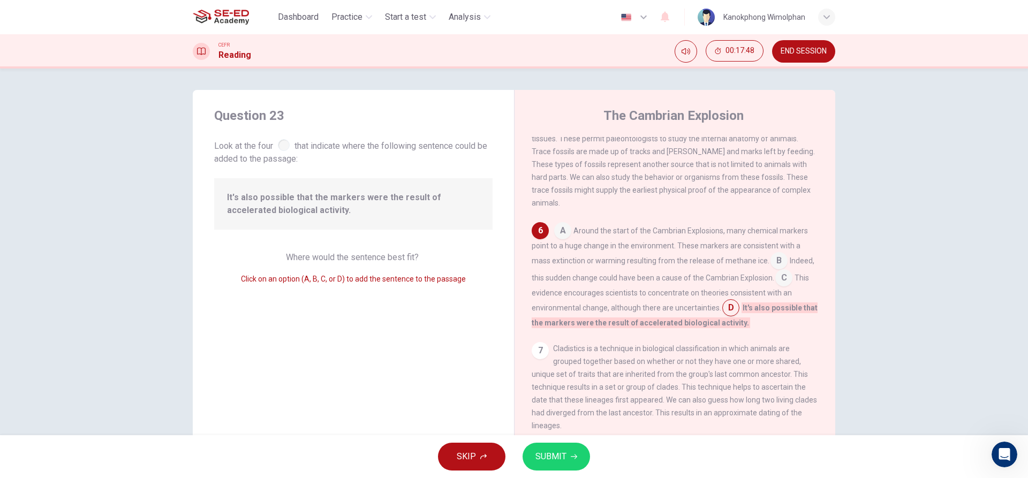
click at [278, 140] on div at bounding box center [284, 145] width 12 height 12
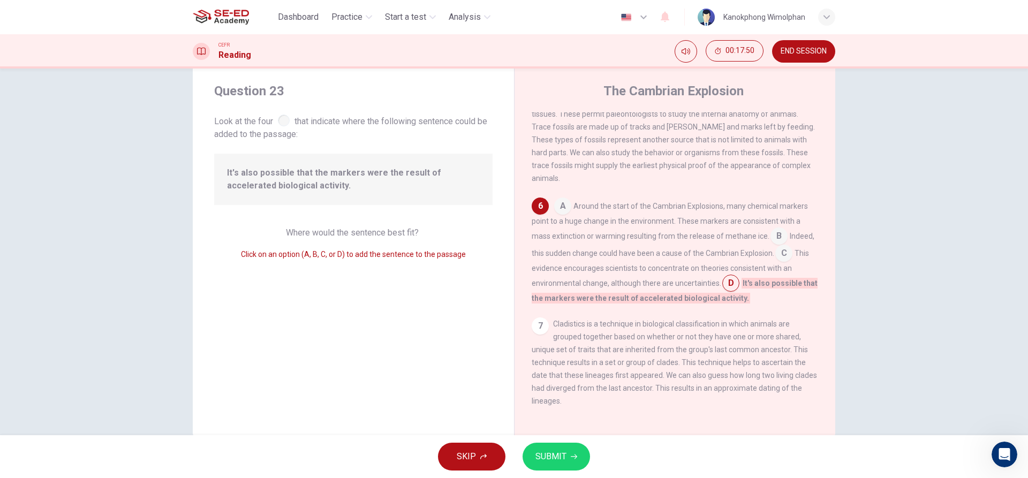
scroll to position [48, 0]
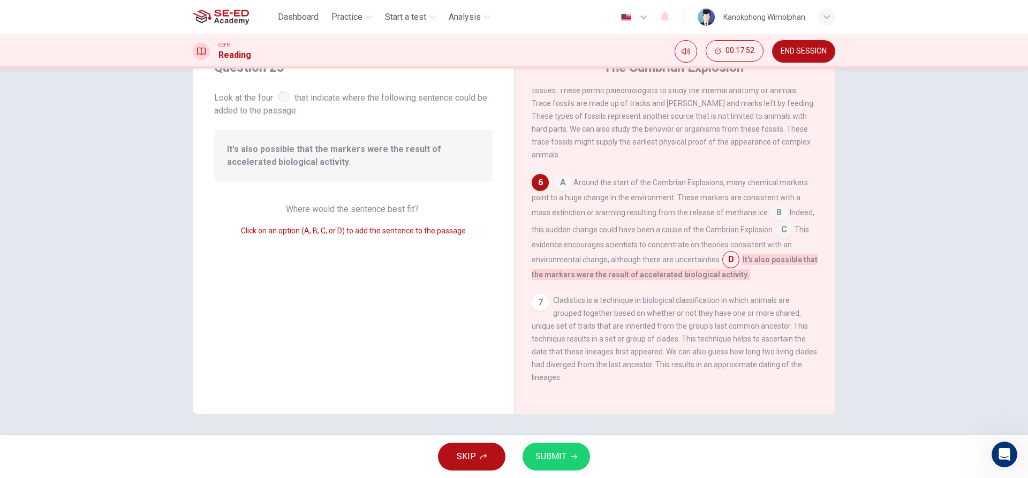
click at [786, 230] on input at bounding box center [783, 230] width 17 height 17
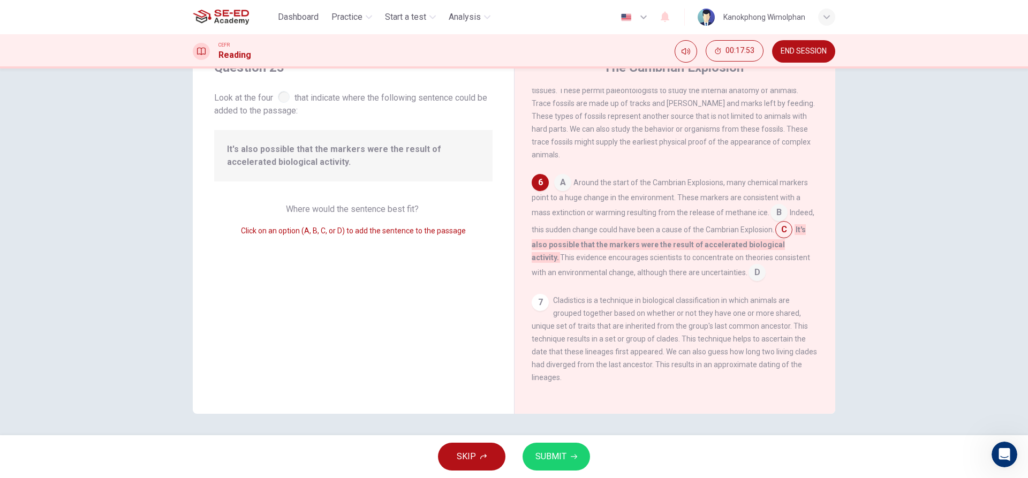
click at [781, 206] on input at bounding box center [778, 213] width 17 height 17
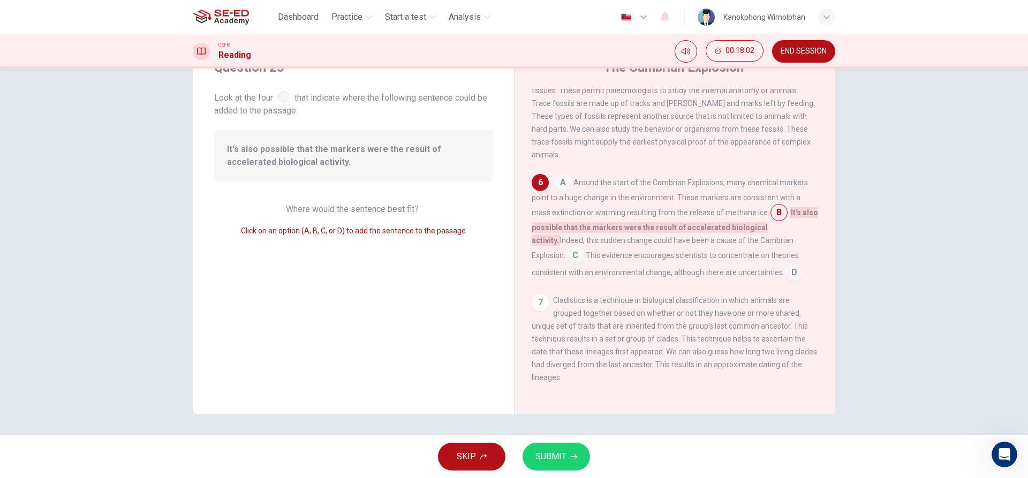
click at [785, 267] on input at bounding box center [793, 273] width 17 height 17
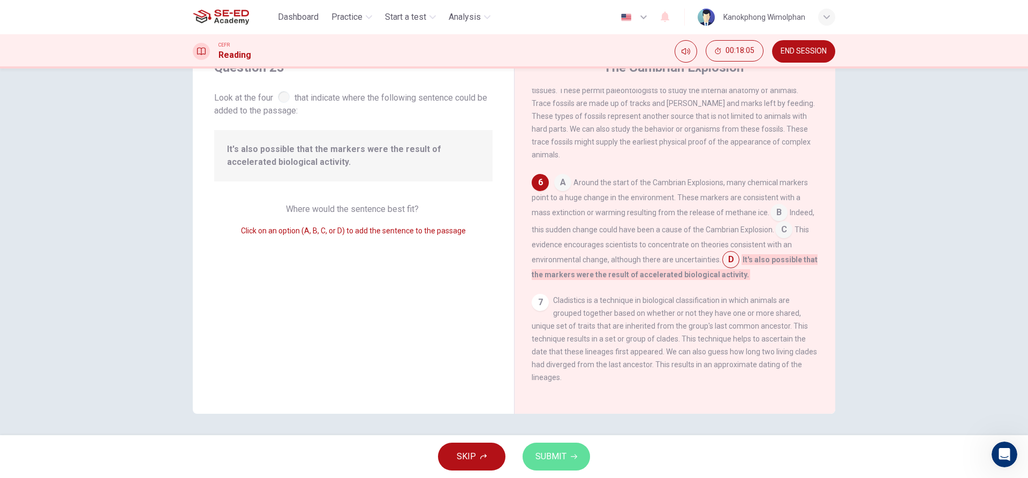
click at [555, 448] on button "SUBMIT" at bounding box center [555, 457] width 67 height 28
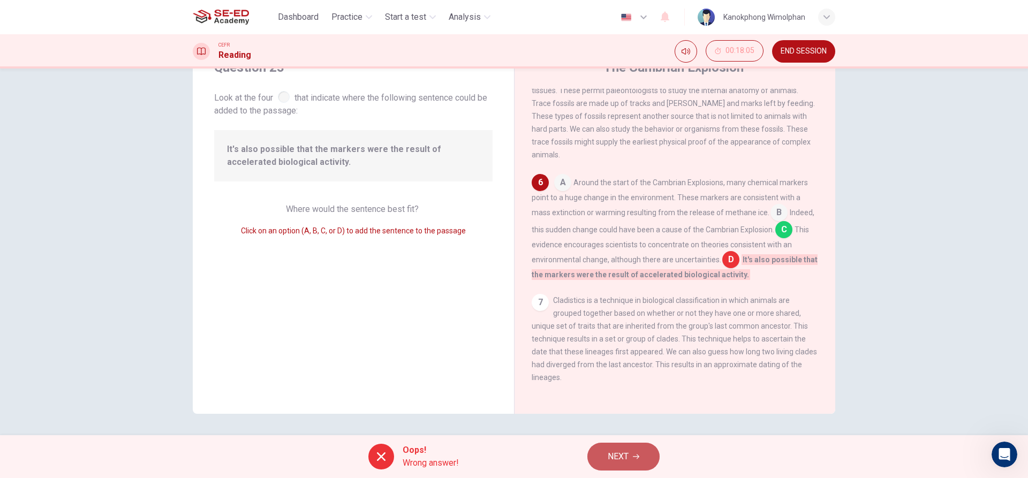
click at [616, 456] on span "NEXT" at bounding box center [618, 456] width 21 height 15
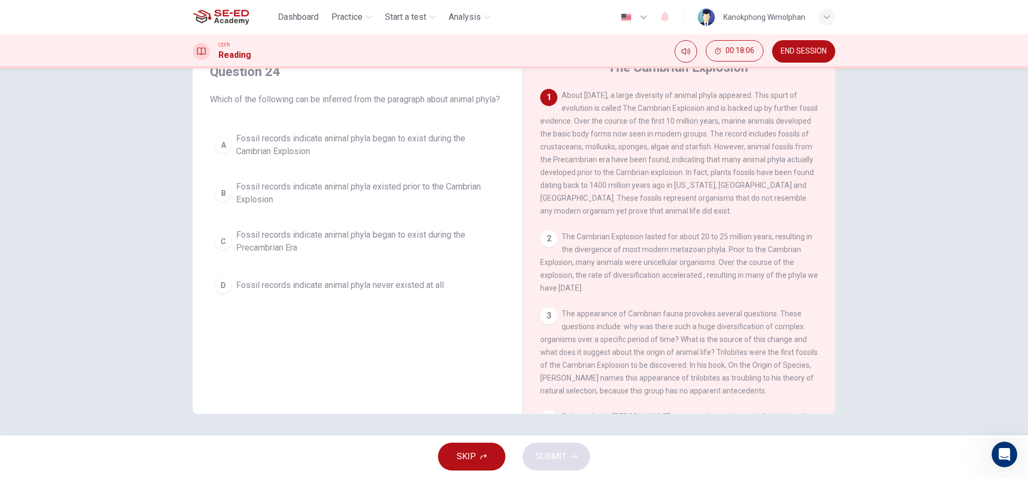
scroll to position [0, 0]
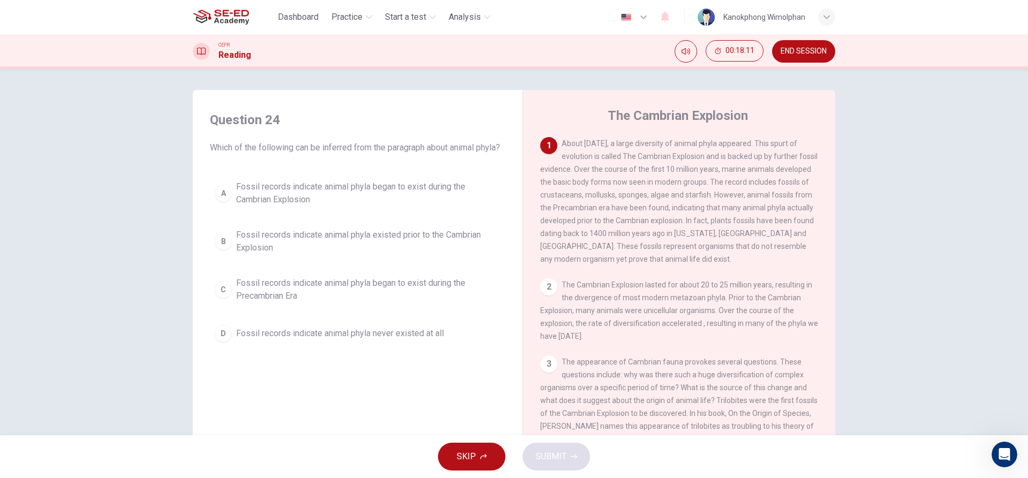
click at [412, 248] on span "Fossil records indicate animal phyla existed prior to the Cambrian Explosion" at bounding box center [368, 242] width 264 height 26
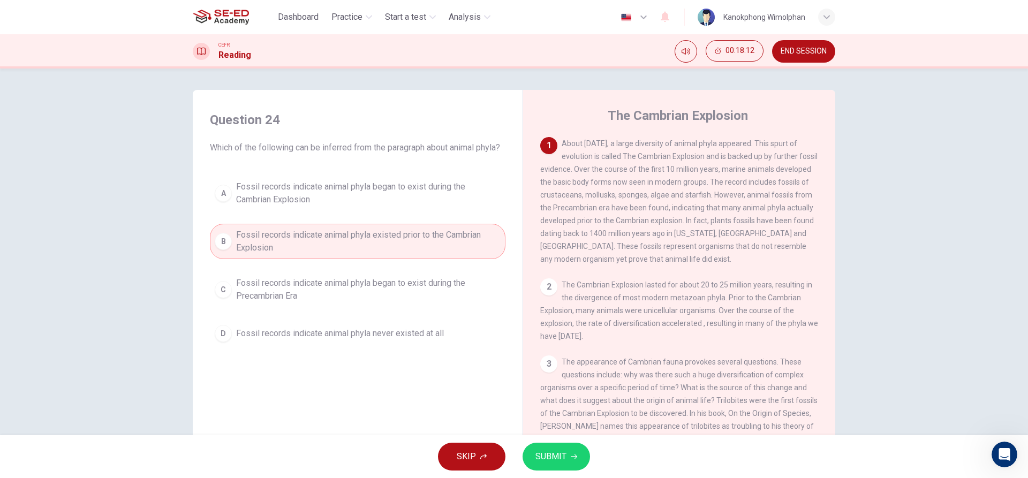
click at [553, 444] on button "SUBMIT" at bounding box center [555, 457] width 67 height 28
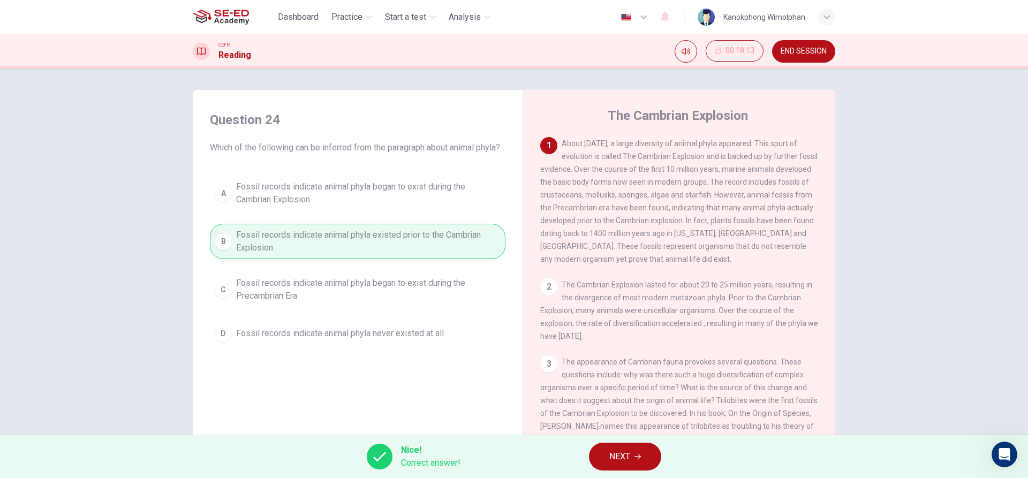
click at [604, 447] on button "NEXT" at bounding box center [625, 457] width 72 height 28
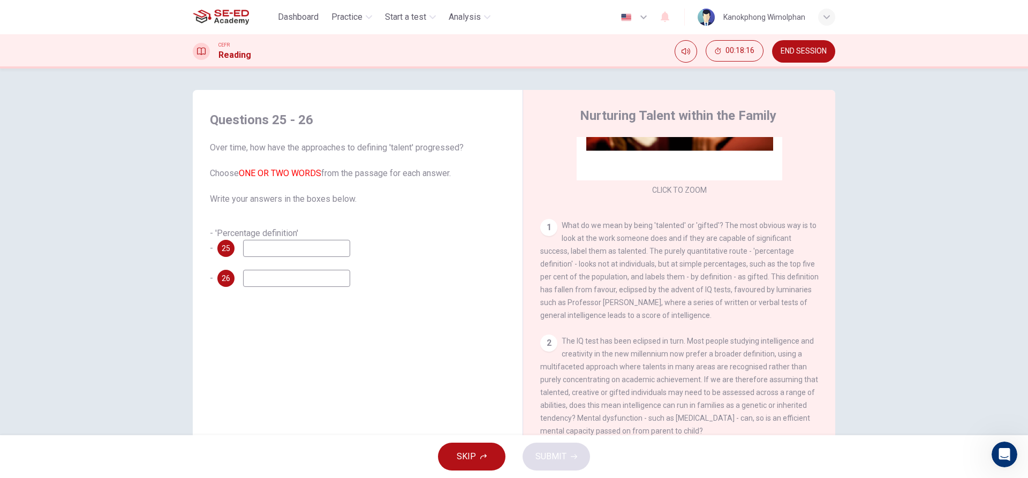
scroll to position [161, 0]
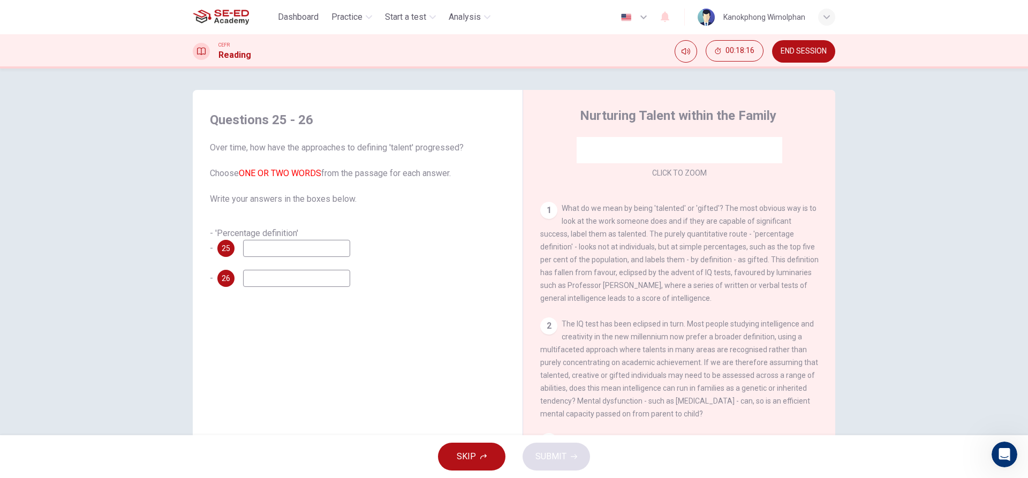
click at [322, 251] on input at bounding box center [296, 248] width 107 height 17
type input "concentrating"
click at [263, 276] on input at bounding box center [296, 278] width 107 height 17
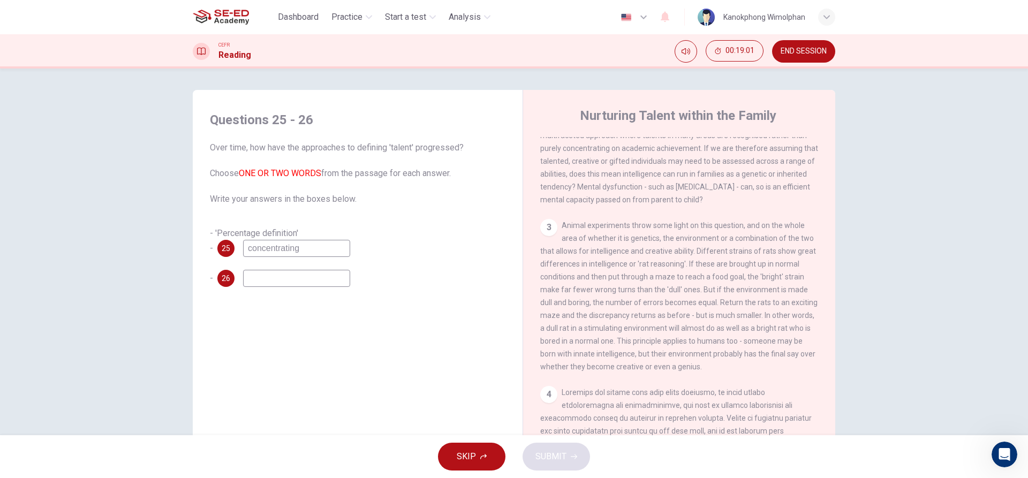
scroll to position [428, 0]
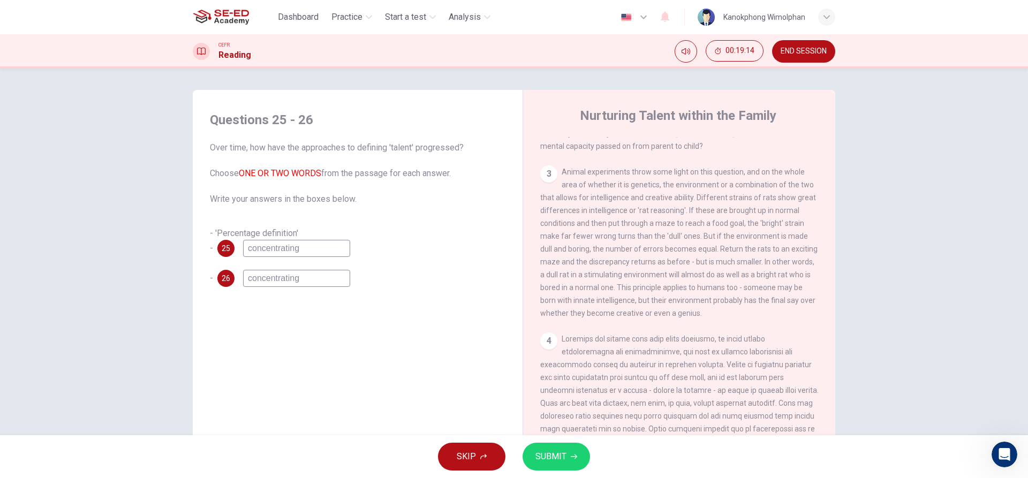
type input "concentrating"
click at [563, 448] on button "SUBMIT" at bounding box center [555, 457] width 67 height 28
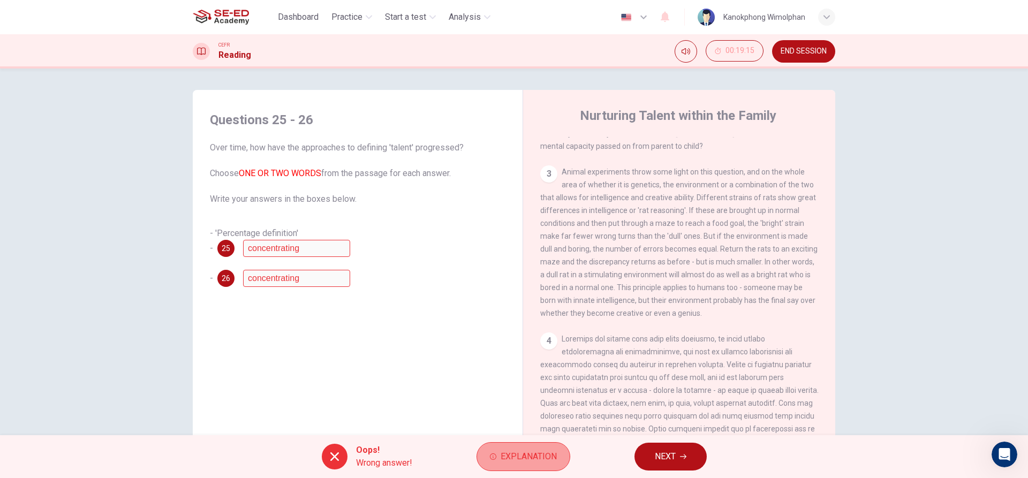
click at [548, 458] on span "Explanation" at bounding box center [529, 456] width 56 height 15
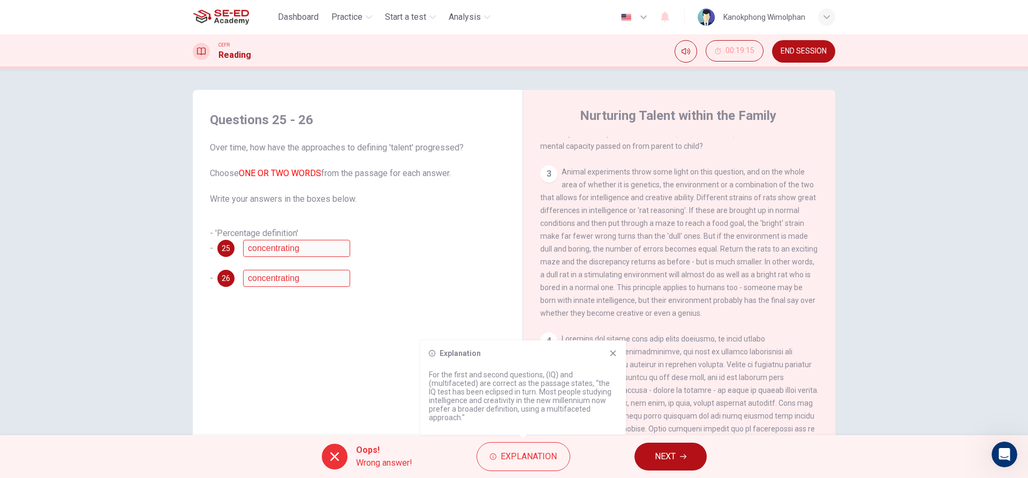
click at [661, 448] on button "NEXT" at bounding box center [670, 457] width 72 height 28
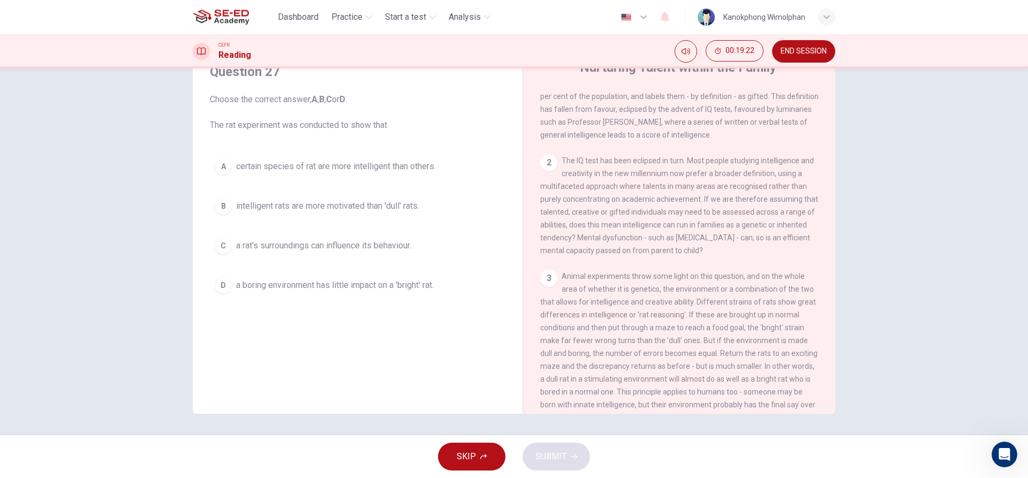
scroll to position [124, 0]
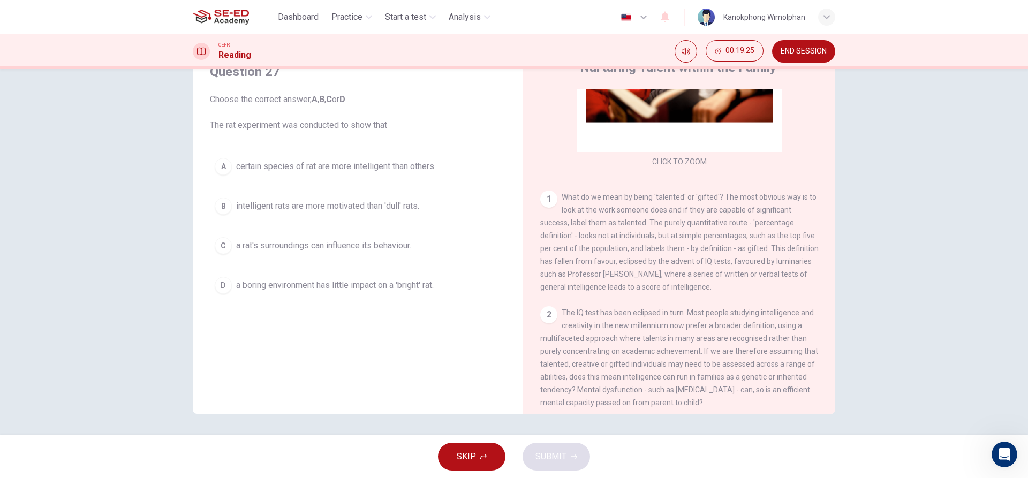
click at [411, 175] on button "A certain species of rat are more intelligent than others." at bounding box center [357, 166] width 295 height 27
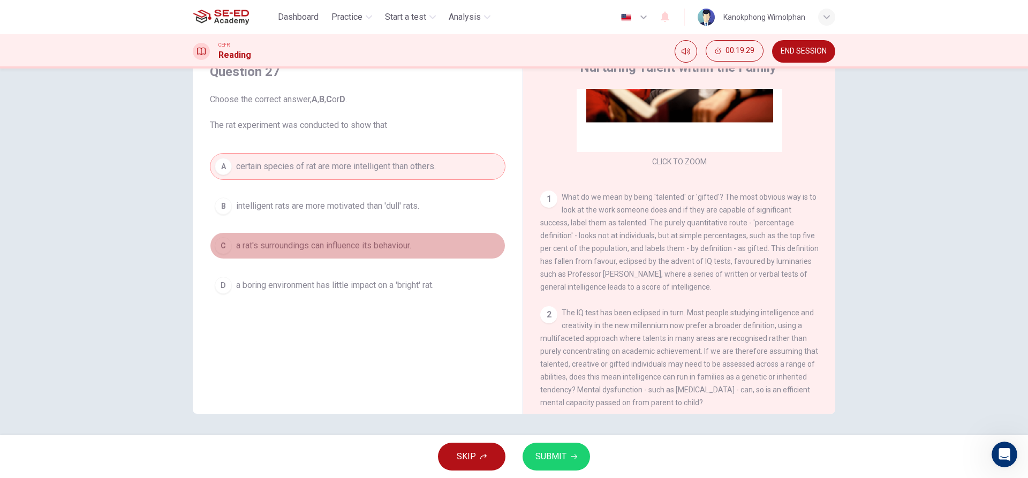
click at [311, 259] on button "C a rat's surroundings can influence its behaviour." at bounding box center [357, 245] width 295 height 27
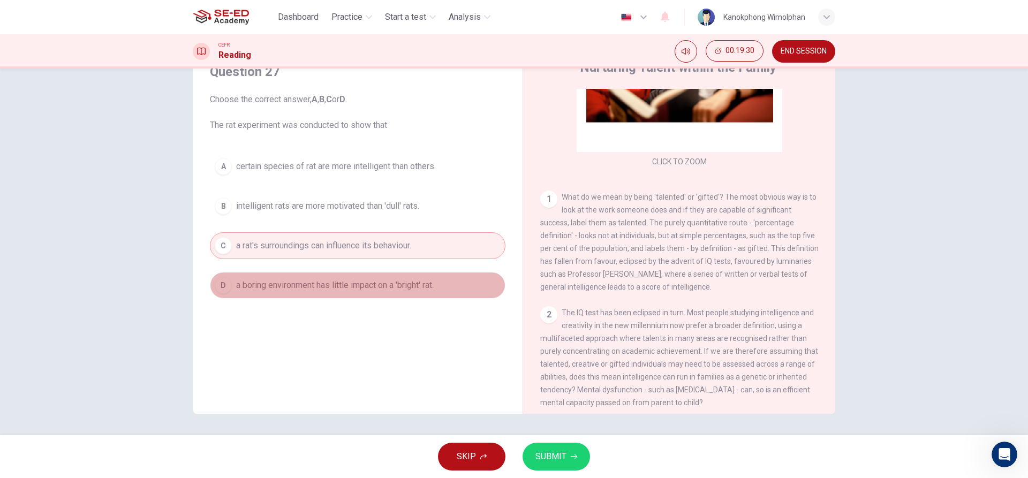
click at [338, 274] on button "D a boring environment has little impact on a 'bright' rat." at bounding box center [357, 285] width 295 height 27
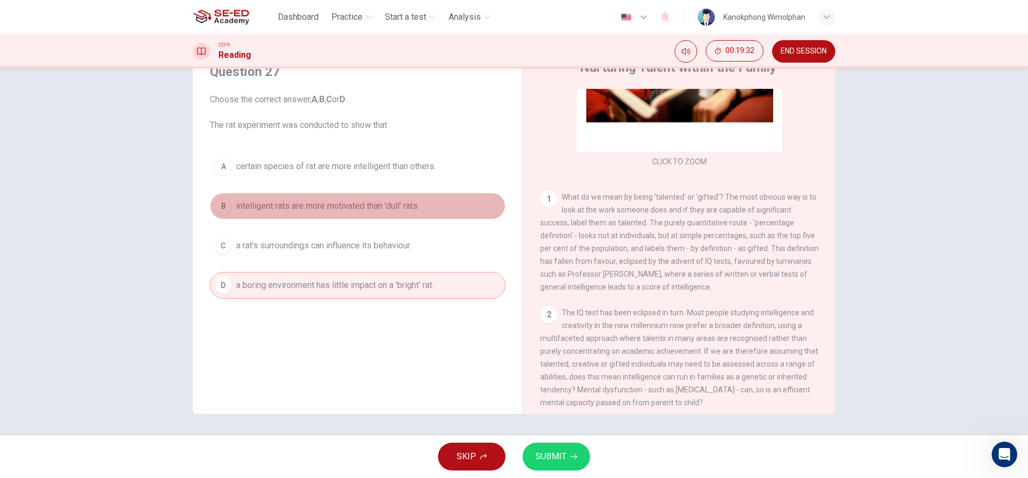
click at [413, 202] on span "intelligent rats are more motivated than 'dull' rats." at bounding box center [327, 206] width 183 height 13
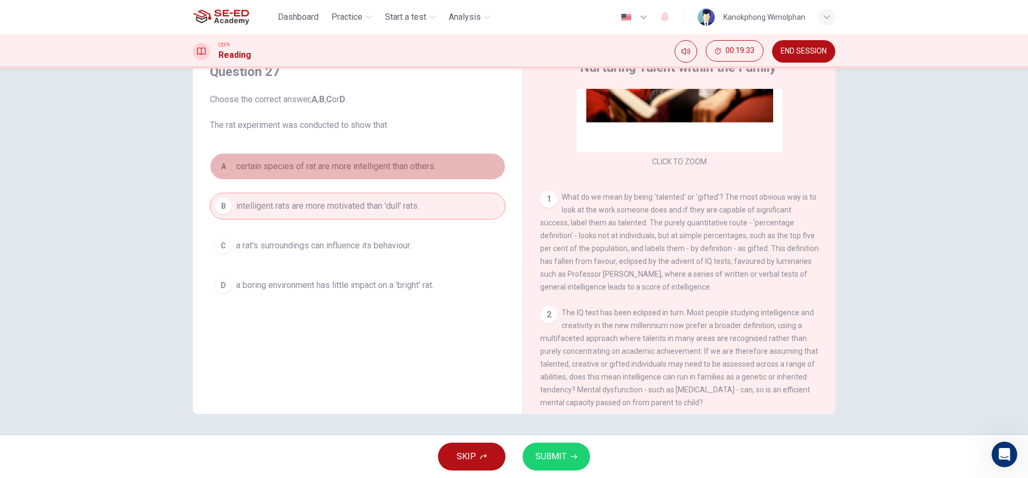
click at [373, 165] on span "certain species of rat are more intelligent than others." at bounding box center [336, 166] width 200 height 13
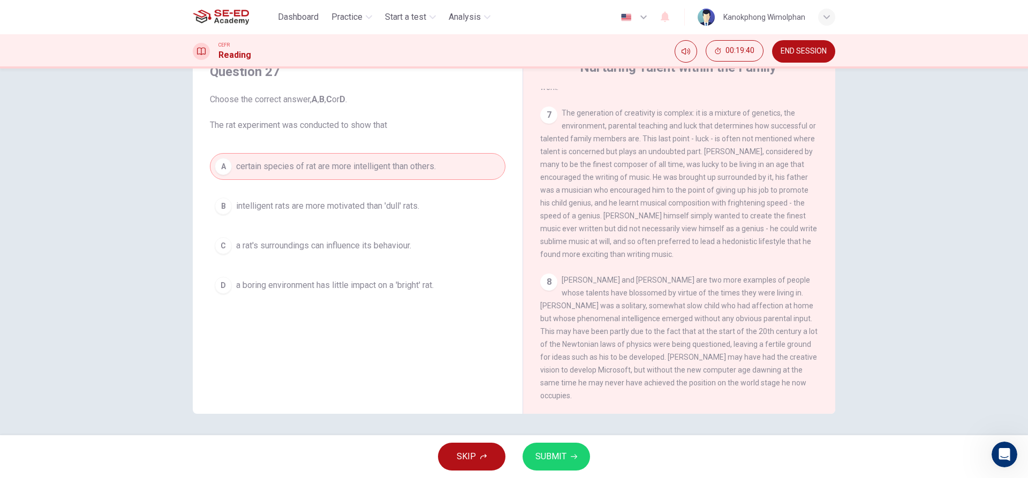
scroll to position [1087, 0]
click at [548, 453] on span "SUBMIT" at bounding box center [550, 456] width 31 height 15
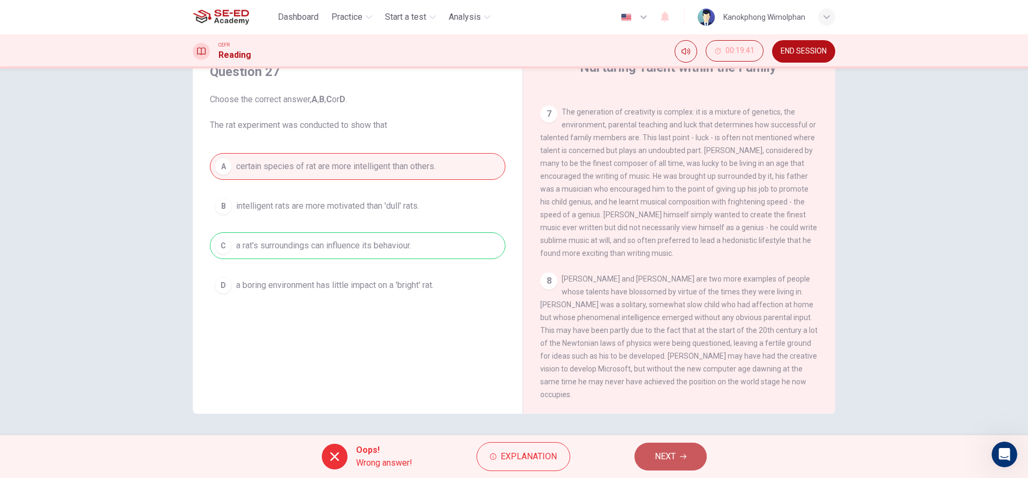
click at [692, 451] on button "NEXT" at bounding box center [670, 457] width 72 height 28
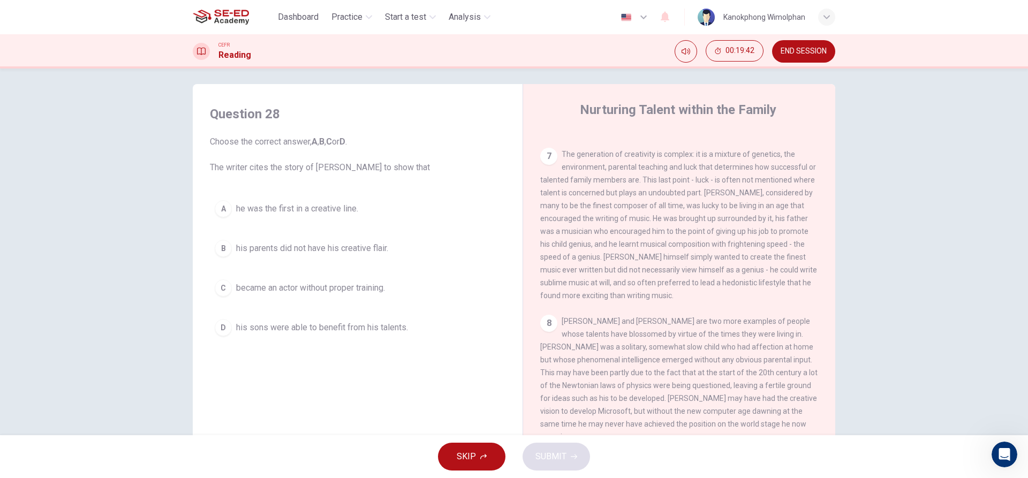
scroll to position [0, 0]
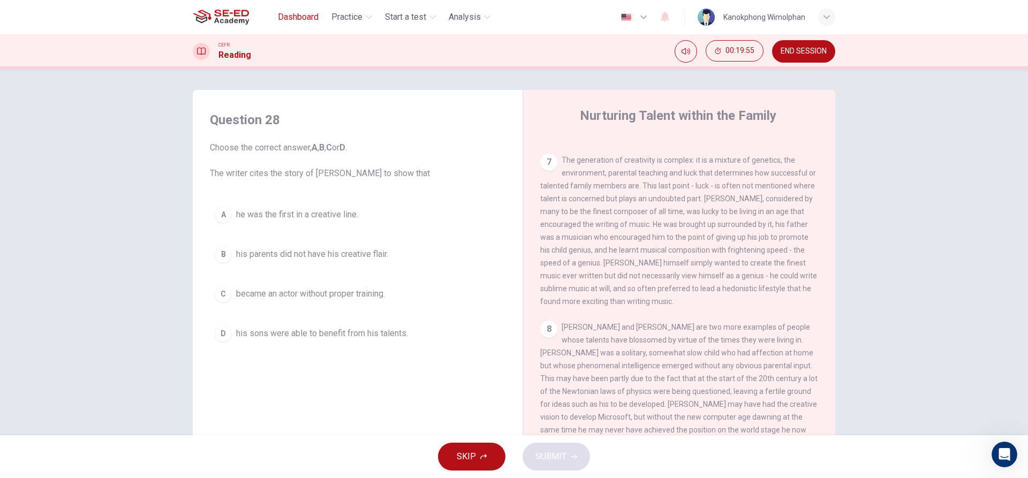
click at [298, 14] on span "Dashboard" at bounding box center [298, 17] width 41 height 13
drag, startPoint x: 417, startPoint y: 14, endPoint x: 433, endPoint y: 32, distance: 24.3
click at [436, 34] on div "Dashboard Practice Start a test Analysis English en ​ Kanokphong Wimolphan" at bounding box center [514, 17] width 642 height 34
click at [312, 14] on span "Dashboard" at bounding box center [298, 17] width 41 height 13
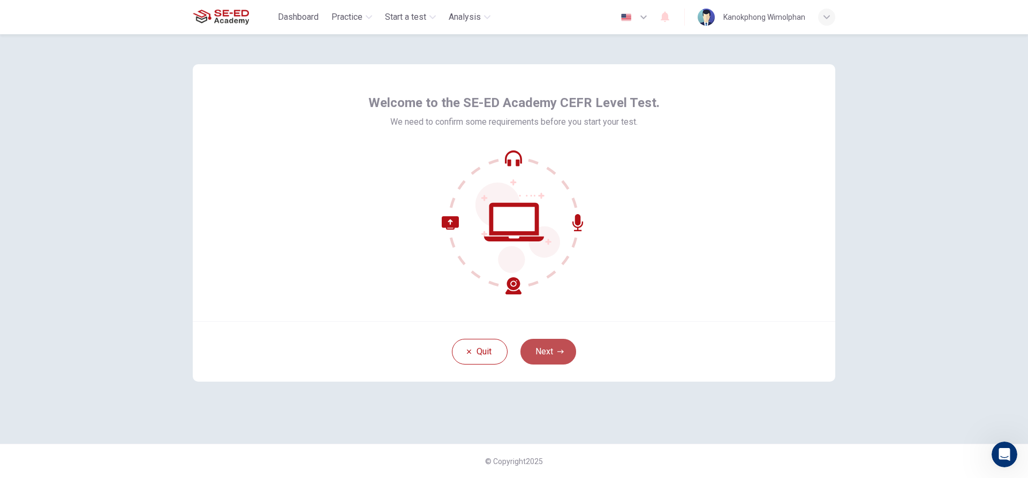
click at [555, 340] on button "Next" at bounding box center [548, 352] width 56 height 26
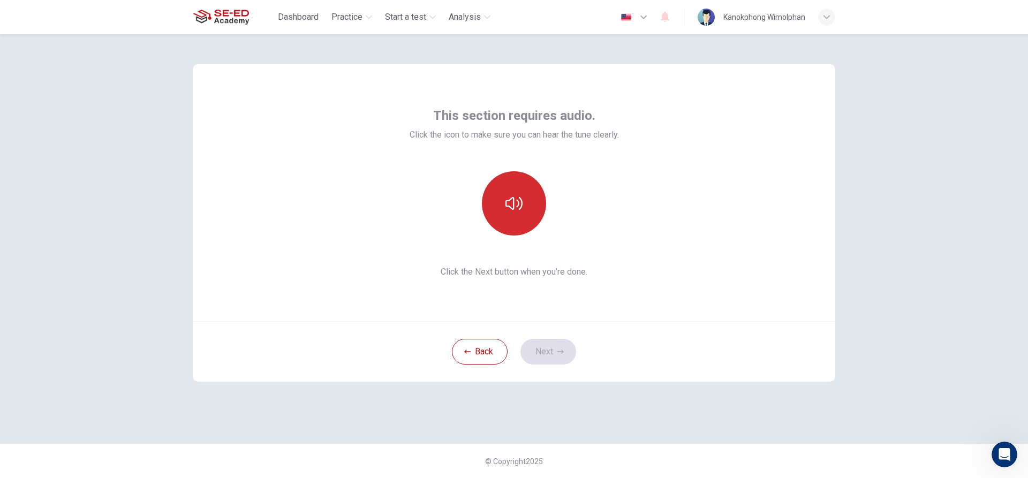
click at [495, 189] on button "button" at bounding box center [514, 203] width 64 height 64
click at [582, 126] on div "This section requires audio. Click the icon to make sure you can hear the tune …" at bounding box center [514, 124] width 209 height 34
click at [547, 349] on button "Next" at bounding box center [548, 352] width 56 height 26
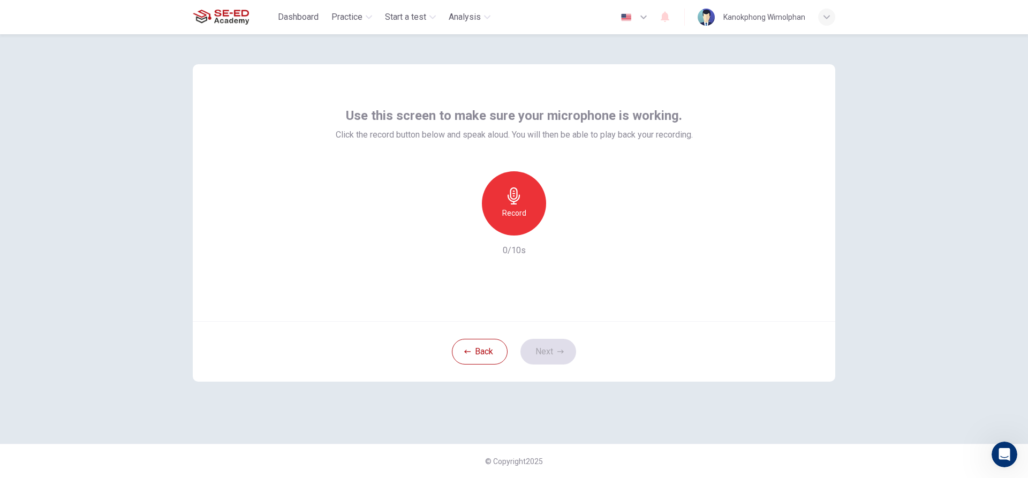
click at [523, 216] on h6 "Record" at bounding box center [514, 213] width 24 height 13
click at [530, 203] on div "Record" at bounding box center [514, 203] width 64 height 64
click at [530, 203] on div "Stop" at bounding box center [514, 203] width 64 height 64
click at [468, 343] on button "Back" at bounding box center [480, 352] width 56 height 26
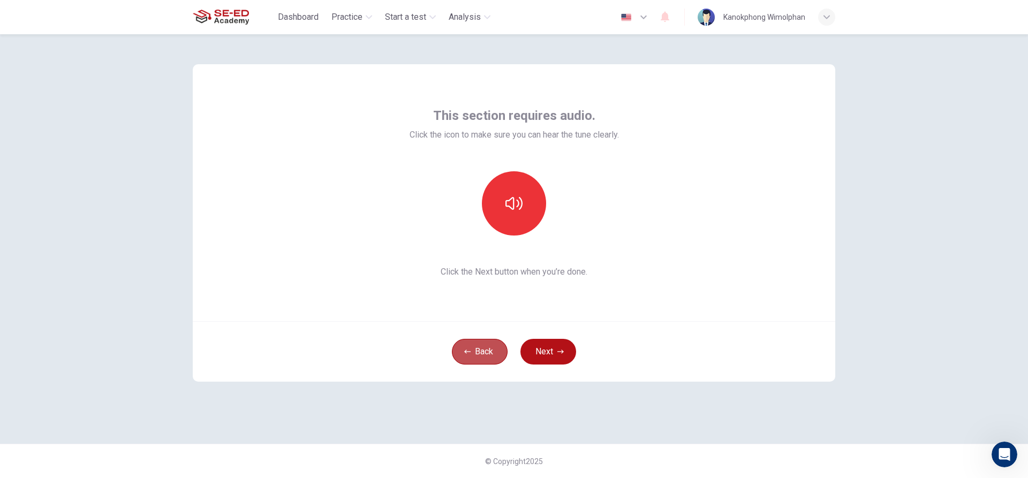
click at [475, 354] on button "Back" at bounding box center [480, 352] width 56 height 26
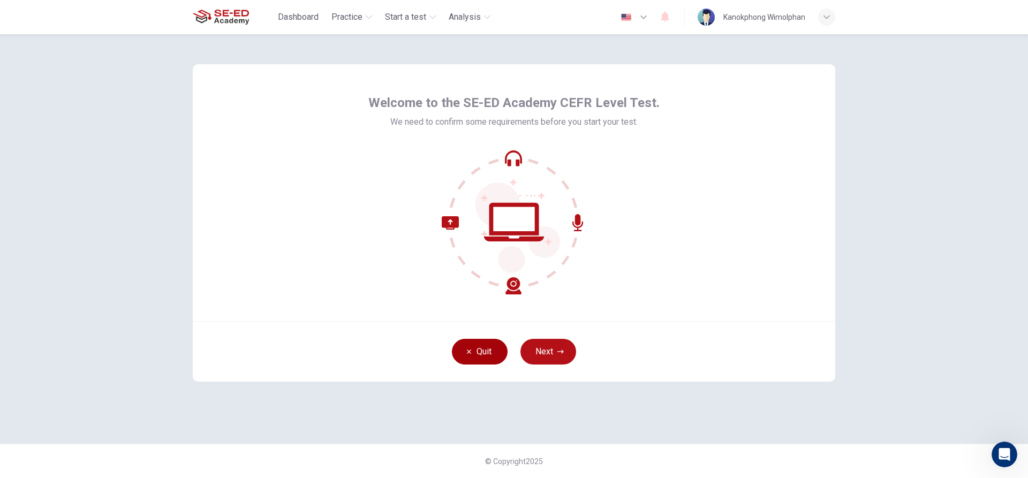
click at [475, 354] on button "Quit" at bounding box center [480, 352] width 56 height 26
click at [567, 355] on button "Next" at bounding box center [548, 352] width 56 height 26
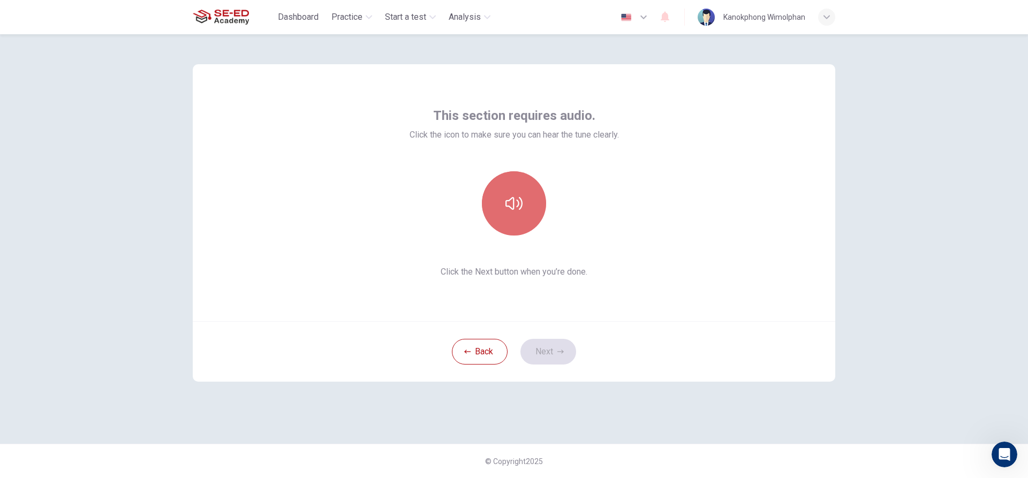
click at [521, 211] on icon "button" at bounding box center [513, 203] width 17 height 17
click at [565, 357] on button "Next" at bounding box center [548, 352] width 56 height 26
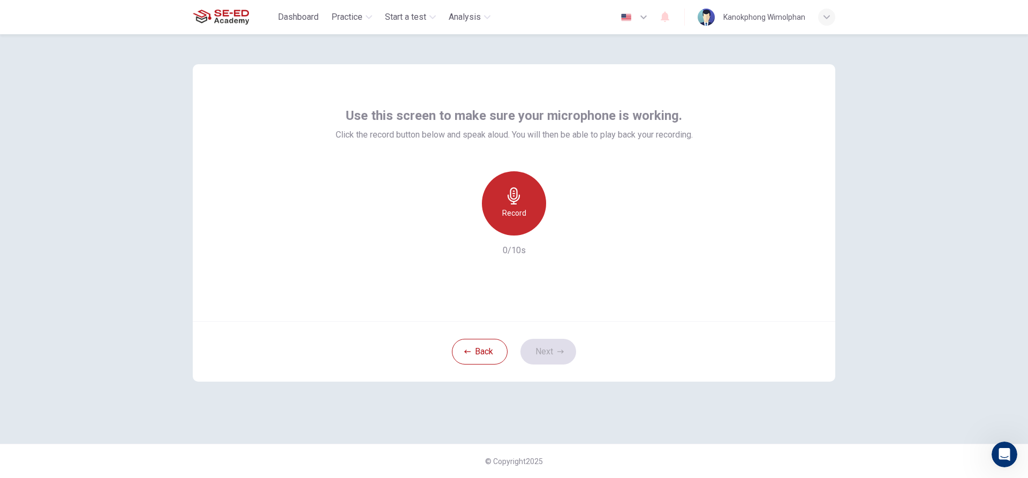
click at [507, 216] on h6 "Record" at bounding box center [514, 213] width 24 height 13
click at [566, 222] on icon "button" at bounding box center [563, 227] width 11 height 11
click at [562, 226] on icon "button" at bounding box center [564, 227] width 5 height 6
click at [566, 356] on button "Next" at bounding box center [548, 352] width 56 height 26
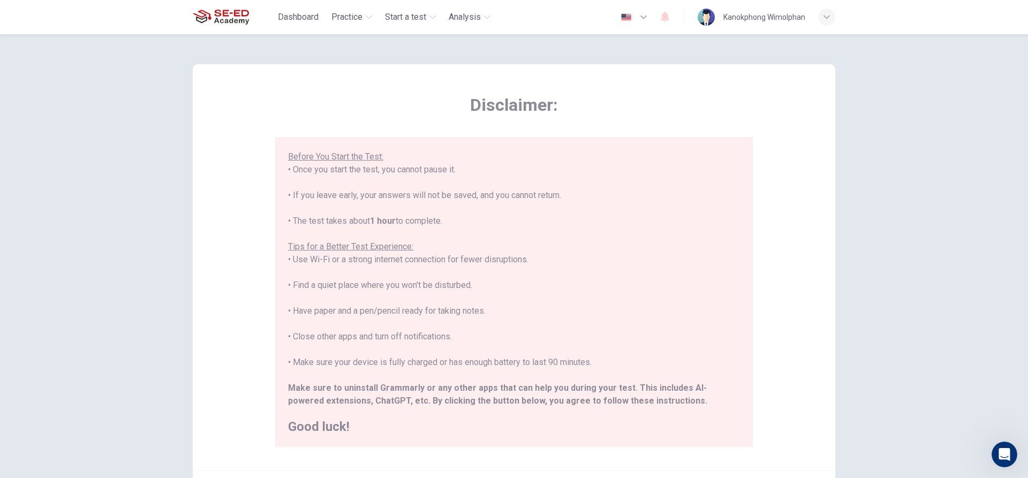
scroll to position [117, 0]
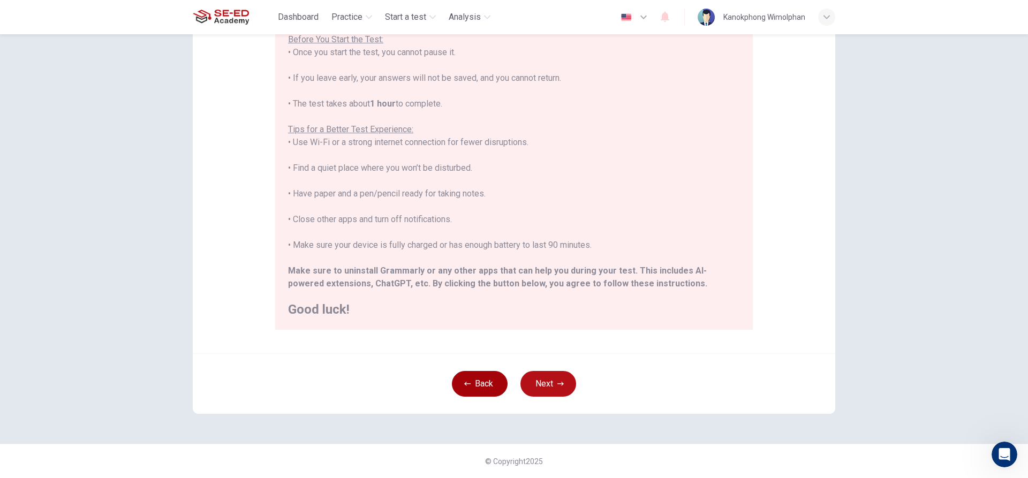
click at [482, 379] on button "Back" at bounding box center [480, 384] width 56 height 26
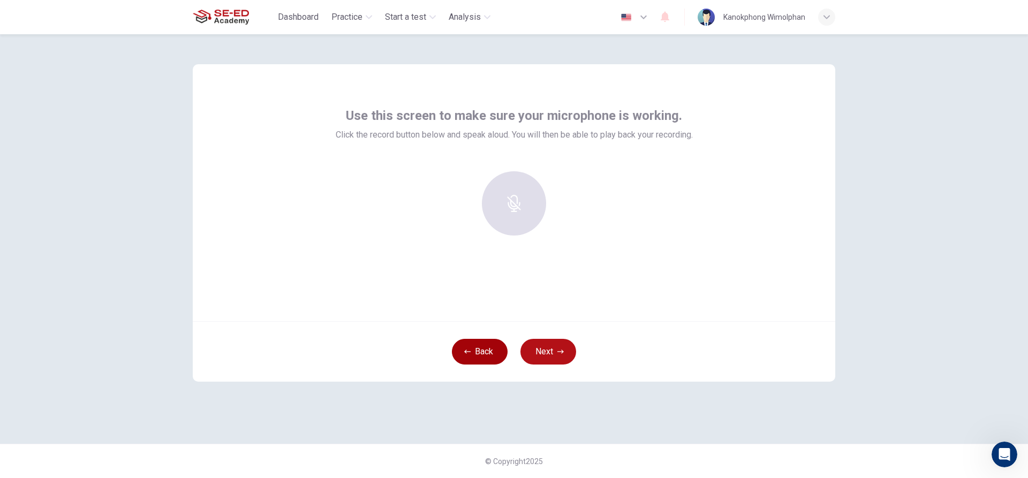
scroll to position [0, 0]
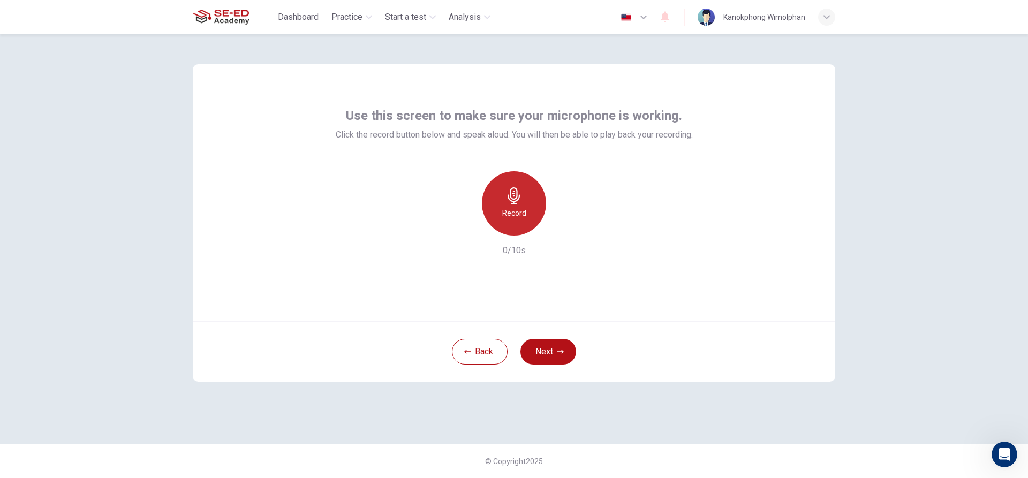
click at [521, 216] on h6 "Record" at bounding box center [514, 213] width 24 height 13
drag, startPoint x: 561, startPoint y: 216, endPoint x: 564, endPoint y: 223, distance: 7.0
click at [563, 223] on div "Record" at bounding box center [514, 203] width 116 height 64
click at [564, 223] on icon "button" at bounding box center [563, 227] width 11 height 11
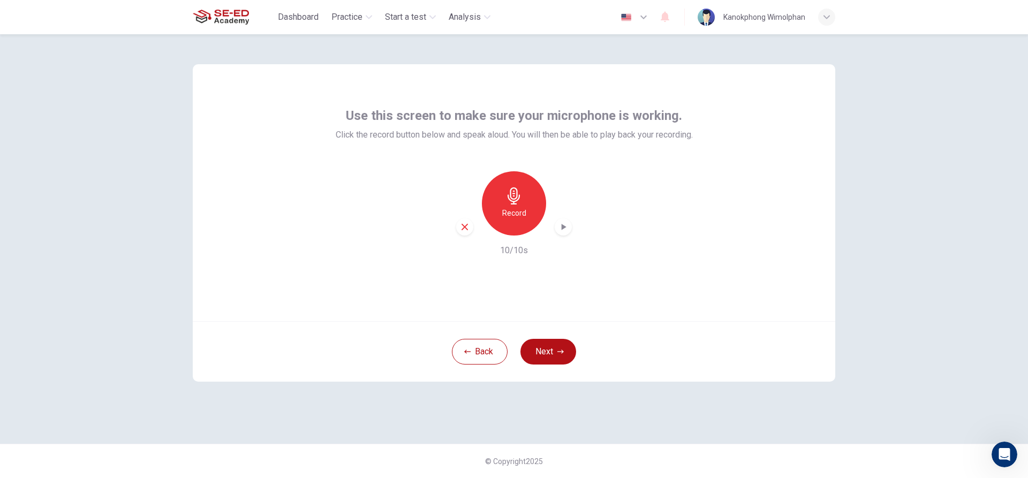
click at [514, 222] on div "Record" at bounding box center [514, 203] width 64 height 64
click at [521, 223] on div "Stop" at bounding box center [514, 203] width 64 height 64
click at [472, 226] on div "button" at bounding box center [464, 226] width 17 height 17
click at [511, 200] on icon "button" at bounding box center [513, 195] width 17 height 17
click at [563, 227] on icon "button" at bounding box center [564, 227] width 5 height 6
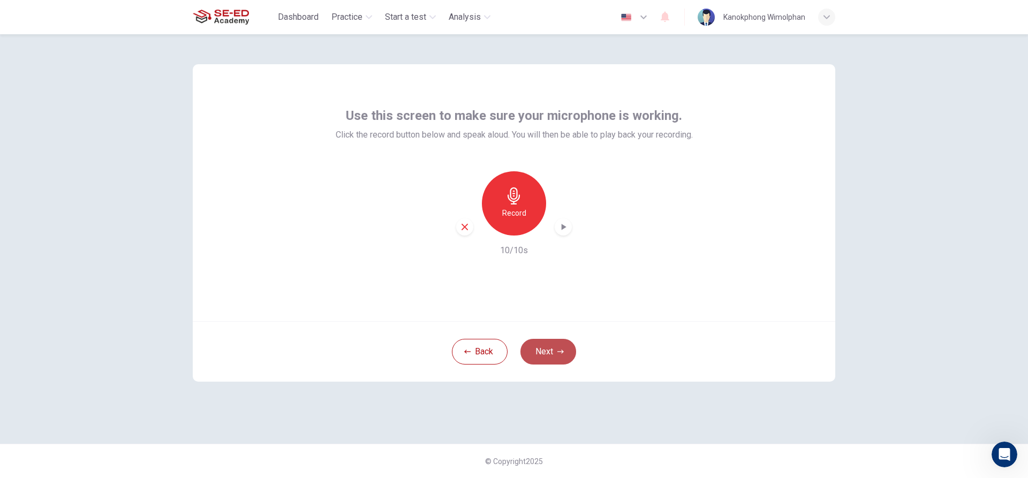
click at [542, 345] on button "Next" at bounding box center [548, 352] width 56 height 26
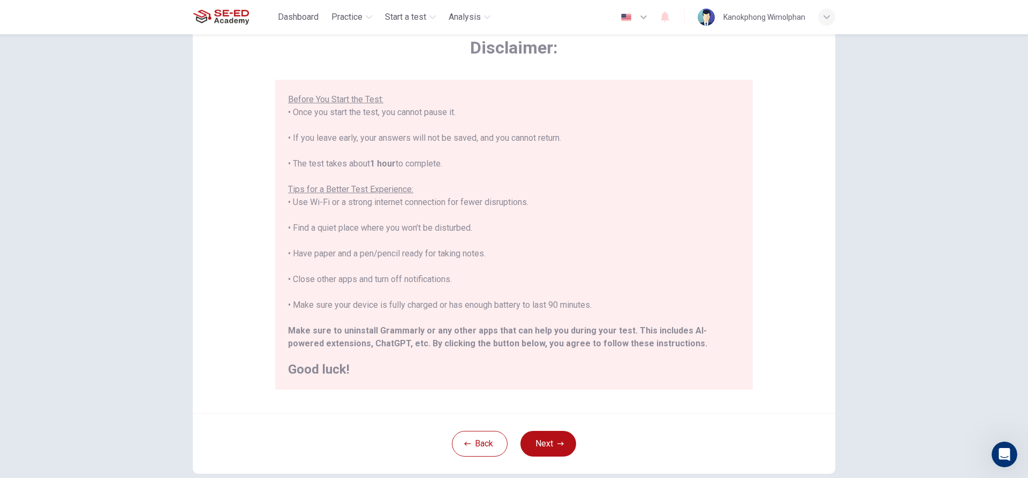
scroll to position [117, 0]
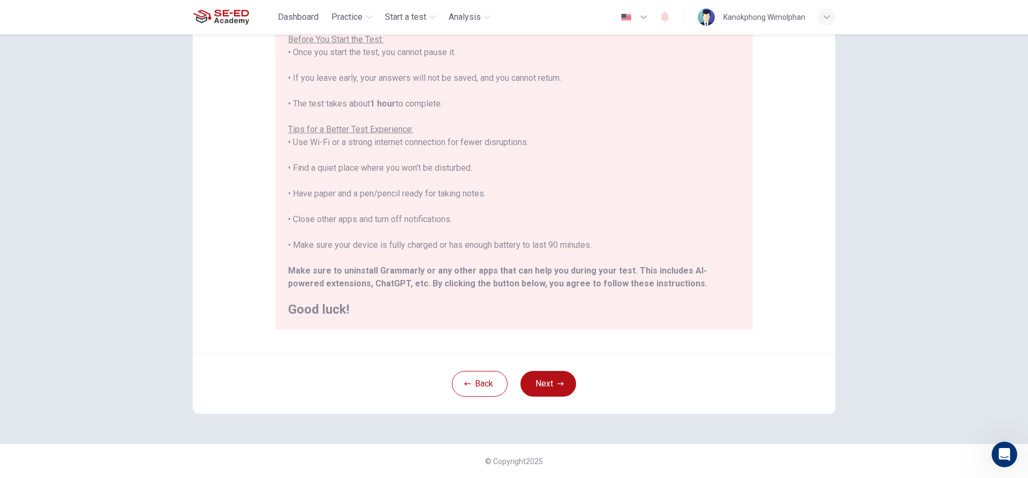
click at [533, 379] on button "Next" at bounding box center [548, 384] width 56 height 26
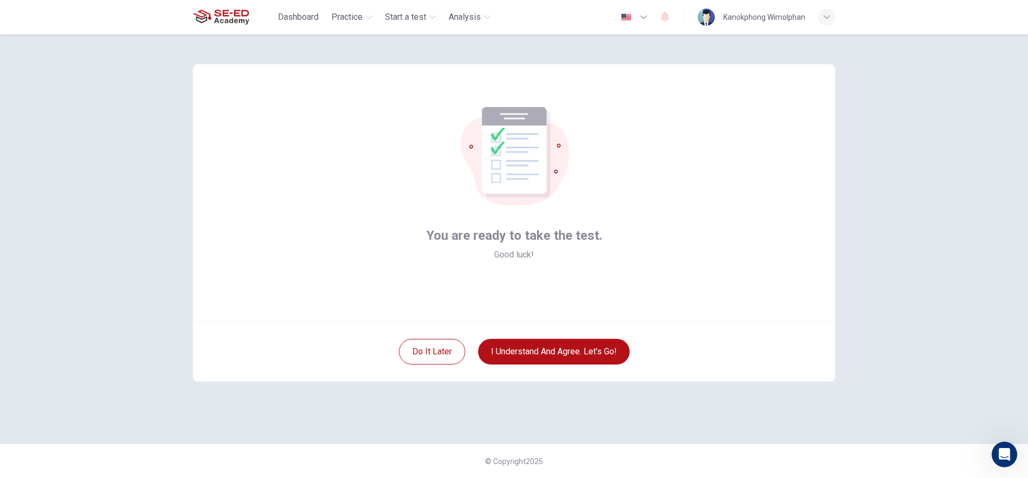
scroll to position [0, 0]
click at [518, 360] on button "I understand and agree. Let’s go!" at bounding box center [553, 352] width 151 height 26
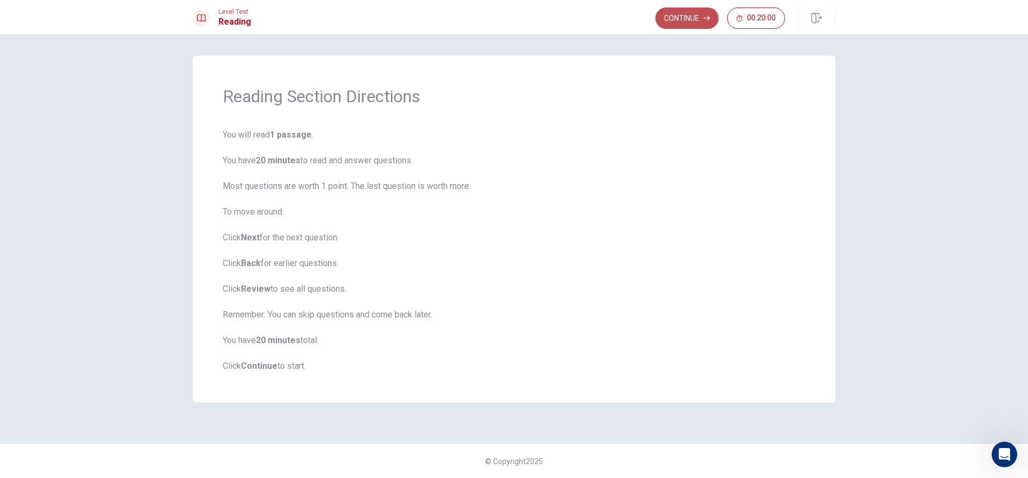
click at [685, 14] on button "Continue" at bounding box center [686, 17] width 63 height 21
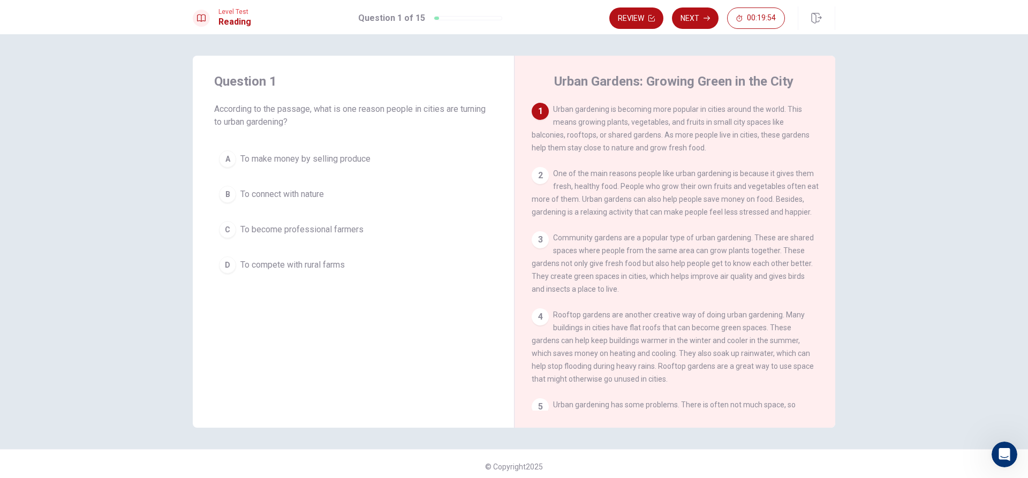
drag, startPoint x: 230, startPoint y: 112, endPoint x: 261, endPoint y: 112, distance: 31.6
click at [261, 112] on span "According to the passage, what is one reason people in cities are turning to ur…" at bounding box center [353, 116] width 278 height 26
drag, startPoint x: 591, startPoint y: 111, endPoint x: 623, endPoint y: 107, distance: 32.4
click at [621, 107] on span "Urban gardening is becoming more popular in cities around the world. This means…" at bounding box center [671, 128] width 278 height 47
click at [331, 196] on button "B To connect with nature" at bounding box center [353, 194] width 278 height 27
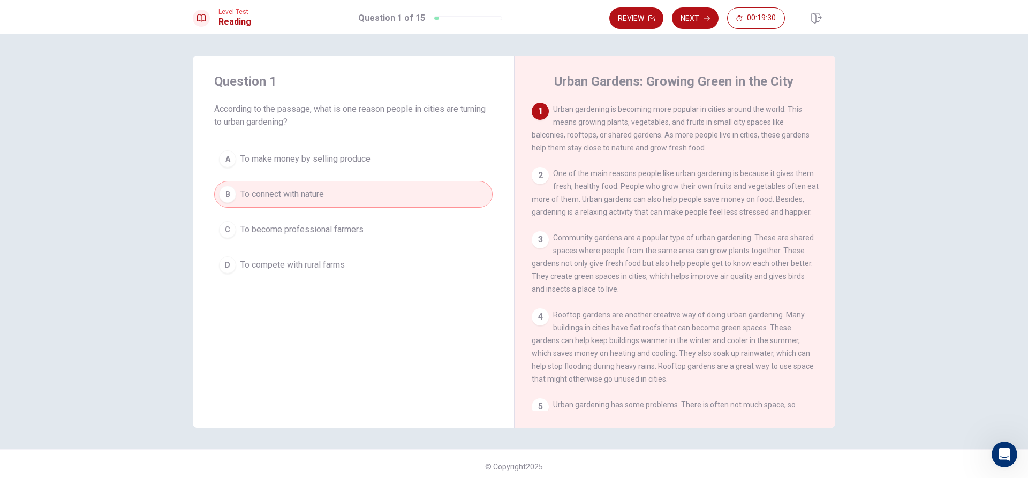
click at [684, 24] on button "Next" at bounding box center [695, 17] width 47 height 21
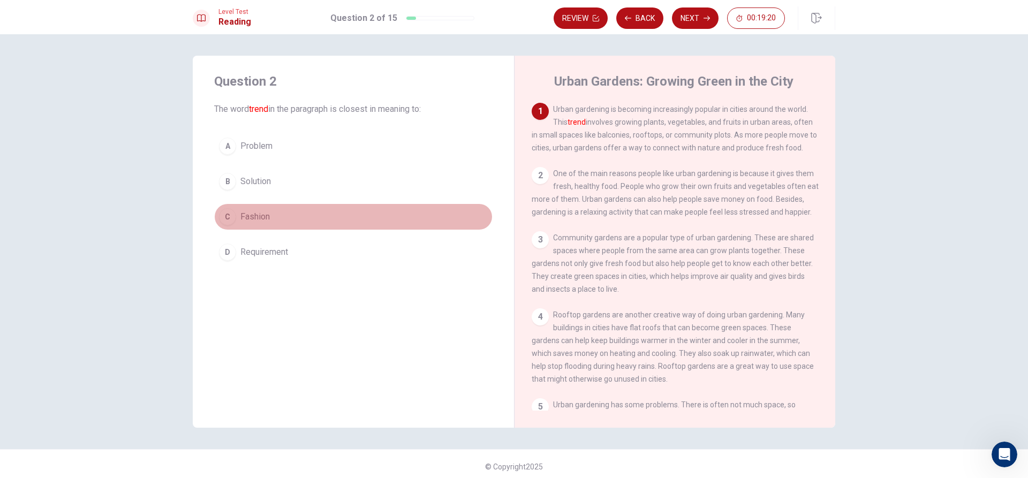
click at [286, 222] on button "C Fashion" at bounding box center [353, 216] width 278 height 27
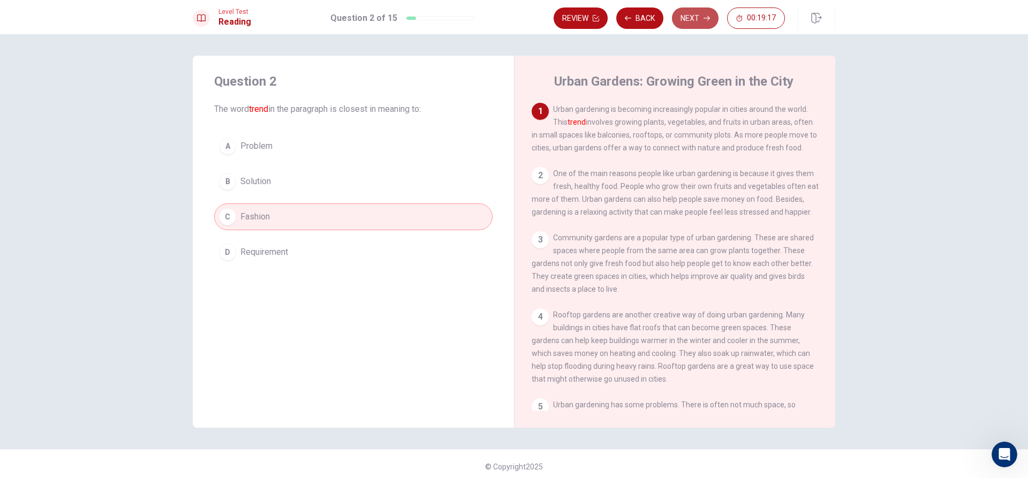
click at [699, 12] on button "Next" at bounding box center [695, 17] width 47 height 21
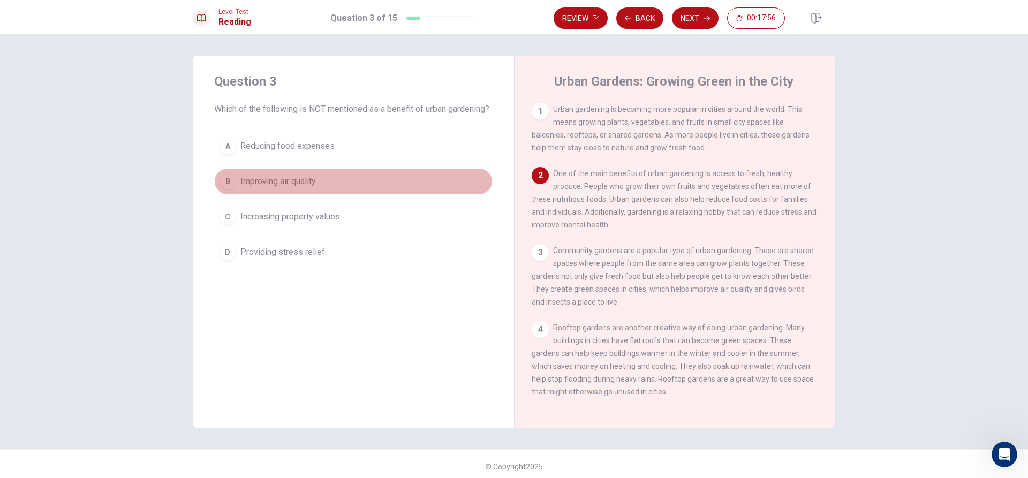
click at [333, 183] on button "B Improving air quality" at bounding box center [353, 181] width 278 height 27
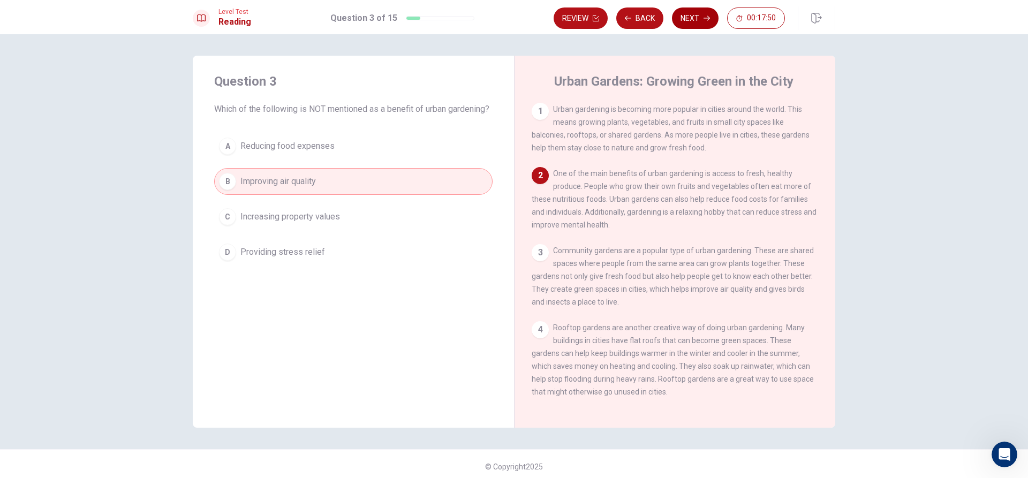
click at [693, 24] on button "Next" at bounding box center [695, 17] width 47 height 21
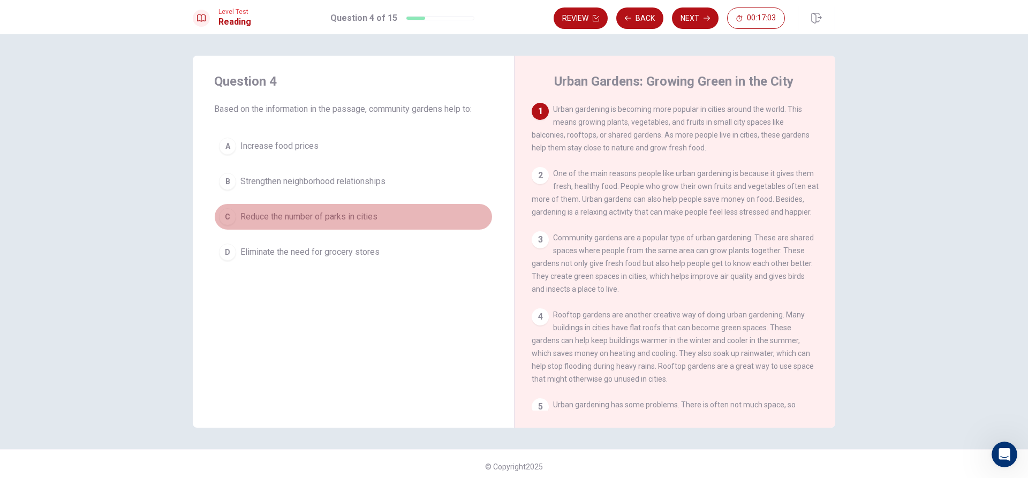
click at [364, 228] on button "C Reduce the number of parks in cities" at bounding box center [353, 216] width 278 height 27
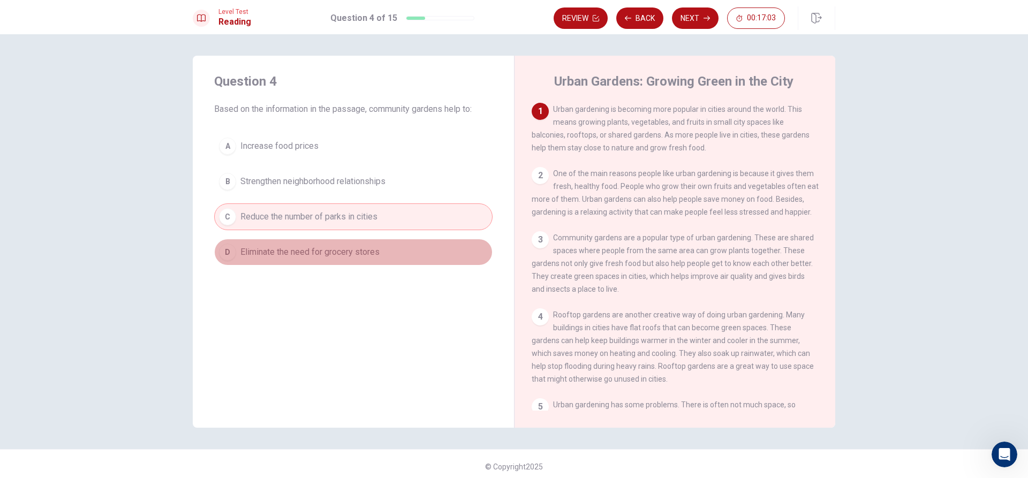
click at [365, 245] on button "D Eliminate the need for grocery stores" at bounding box center [353, 252] width 278 height 27
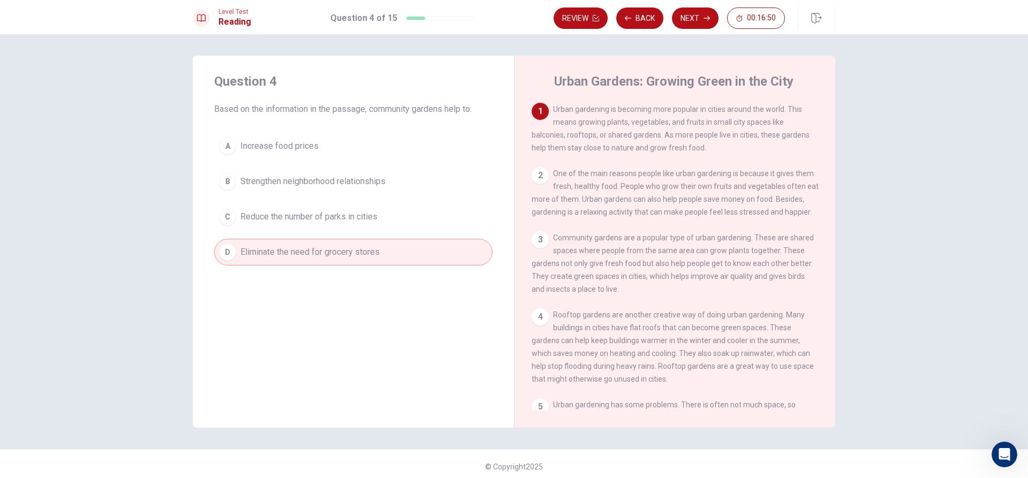
click at [366, 220] on span "Reduce the number of parks in cities" at bounding box center [308, 216] width 137 height 13
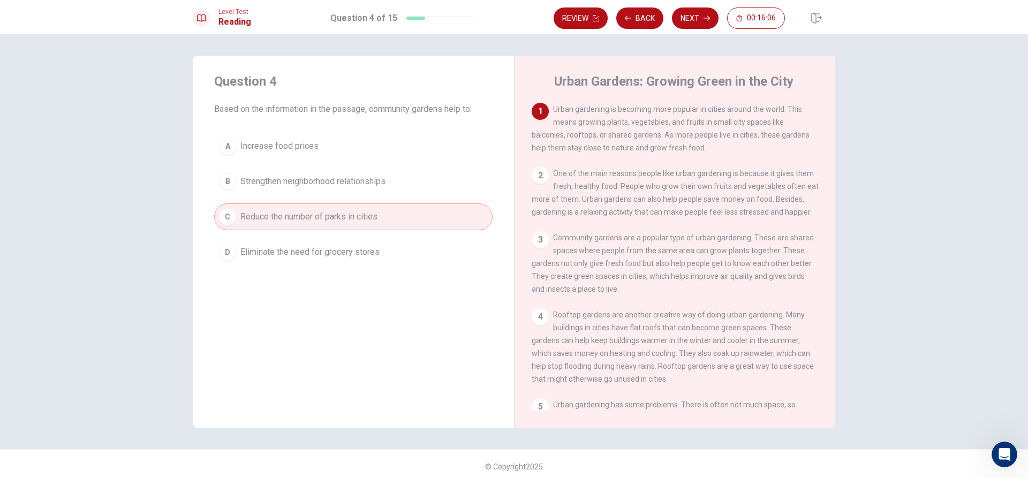
click at [377, 154] on button "A Increase food prices" at bounding box center [353, 146] width 278 height 27
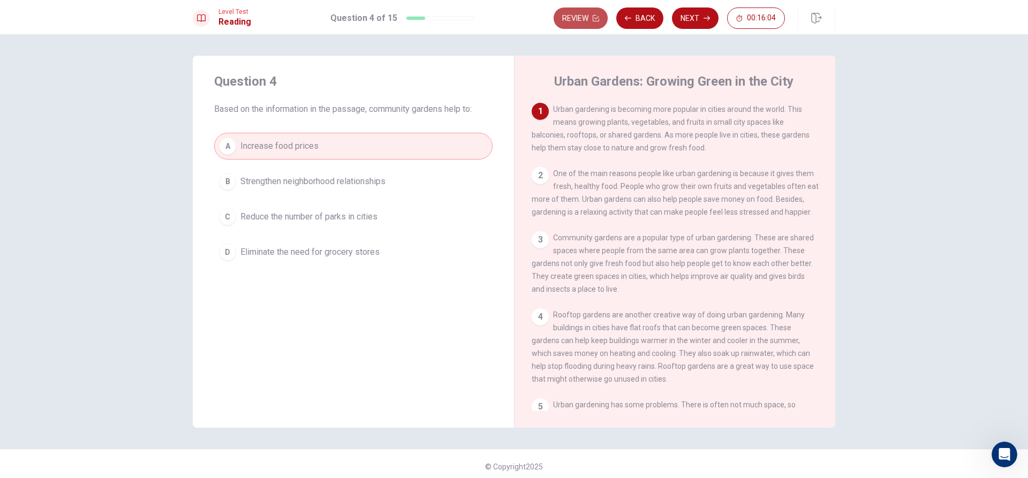
click at [570, 14] on button "Review" at bounding box center [581, 17] width 54 height 21
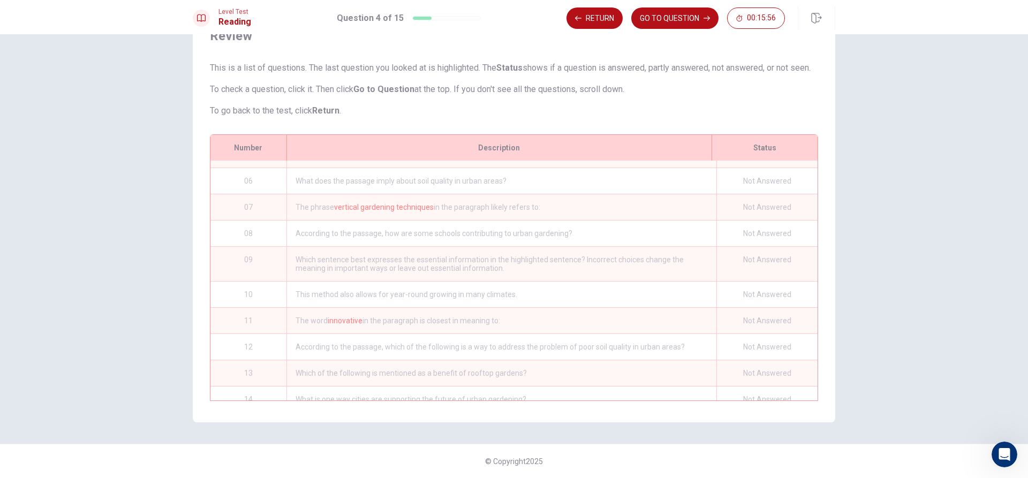
scroll to position [167, 0]
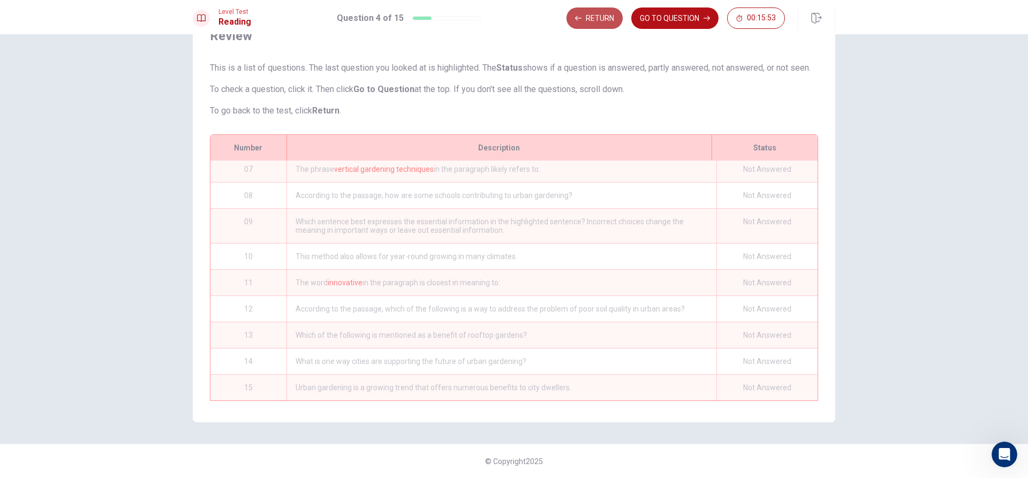
click at [591, 16] on button "Return" at bounding box center [594, 17] width 56 height 21
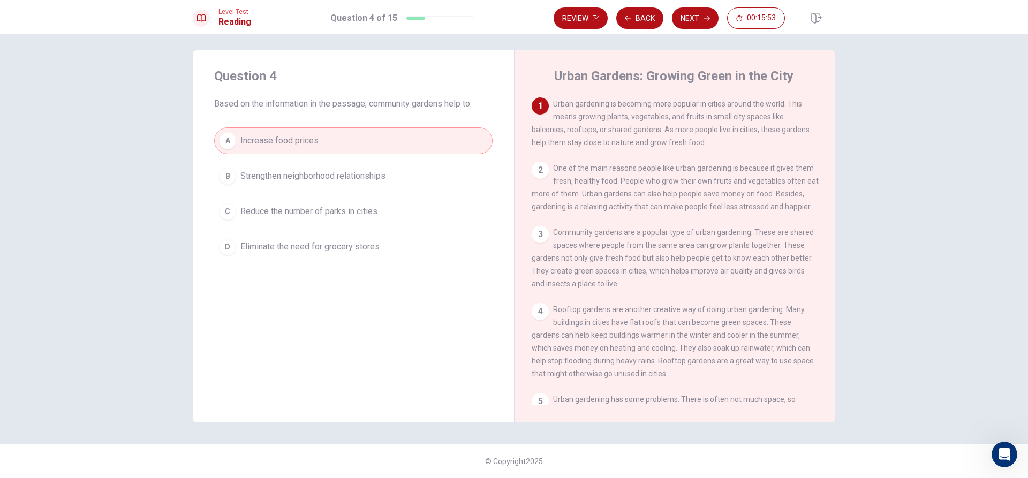
scroll to position [5, 0]
click at [395, 191] on div "A Increase food prices B Strengthen neighborhood relationships C Reduce the num…" at bounding box center [353, 193] width 278 height 133
click at [398, 175] on button "B Strengthen neighborhood relationships" at bounding box center [353, 176] width 278 height 27
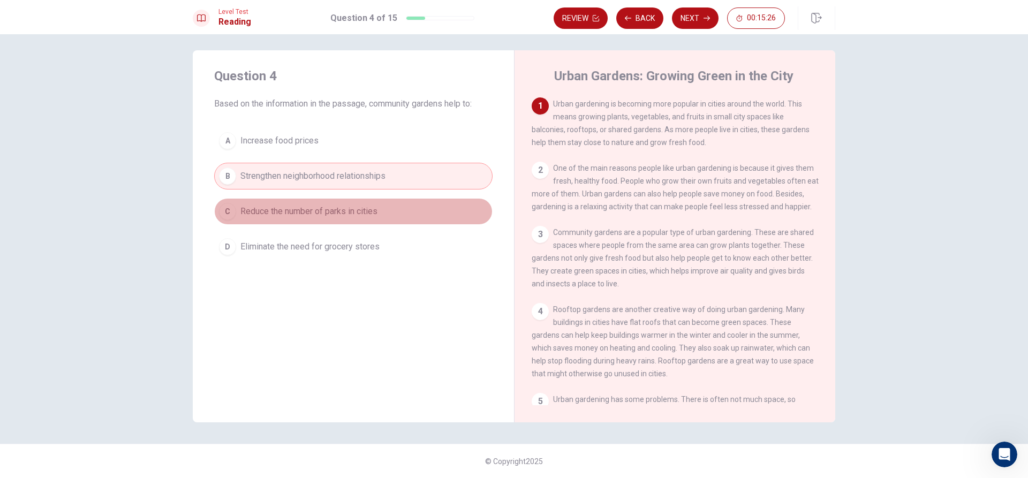
click at [397, 213] on button "C Reduce the number of parks in cities" at bounding box center [353, 211] width 278 height 27
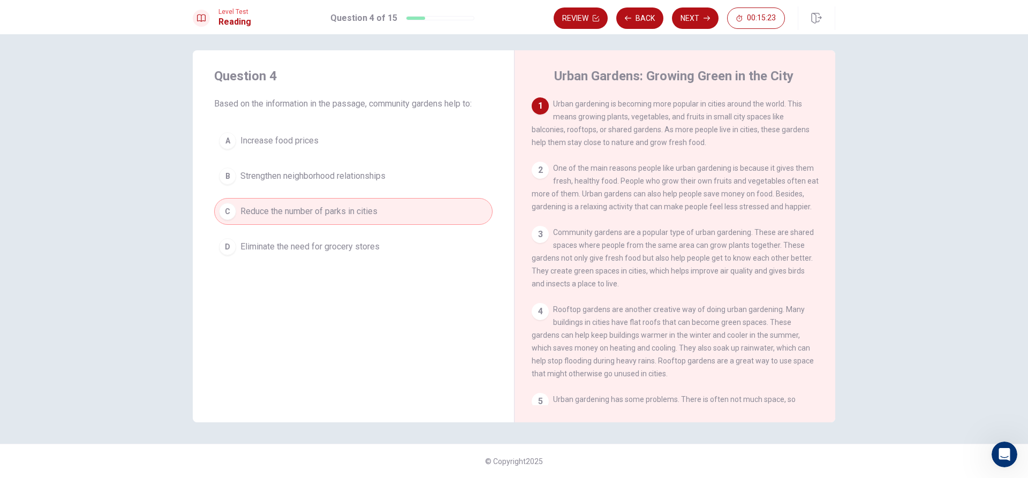
click at [388, 255] on button "D Eliminate the need for grocery stores" at bounding box center [353, 246] width 278 height 27
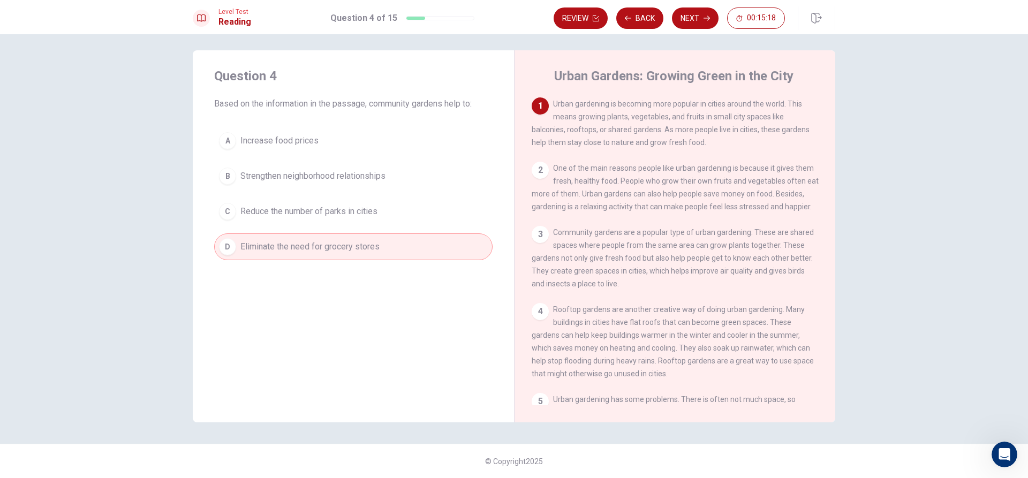
click at [377, 193] on div "A Increase food prices B Strengthen neighborhood relationships C Reduce the num…" at bounding box center [353, 193] width 278 height 133
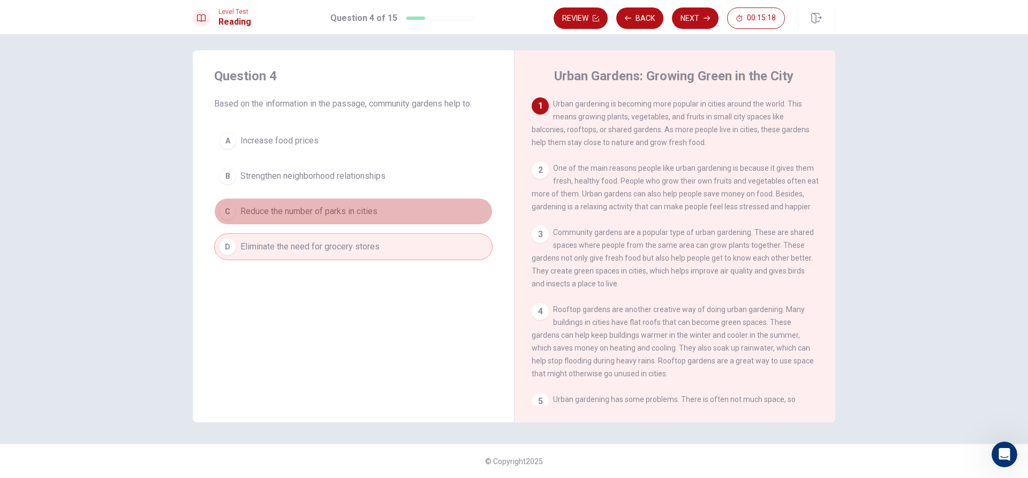
click at [377, 205] on button "C Reduce the number of parks in cities" at bounding box center [353, 211] width 278 height 27
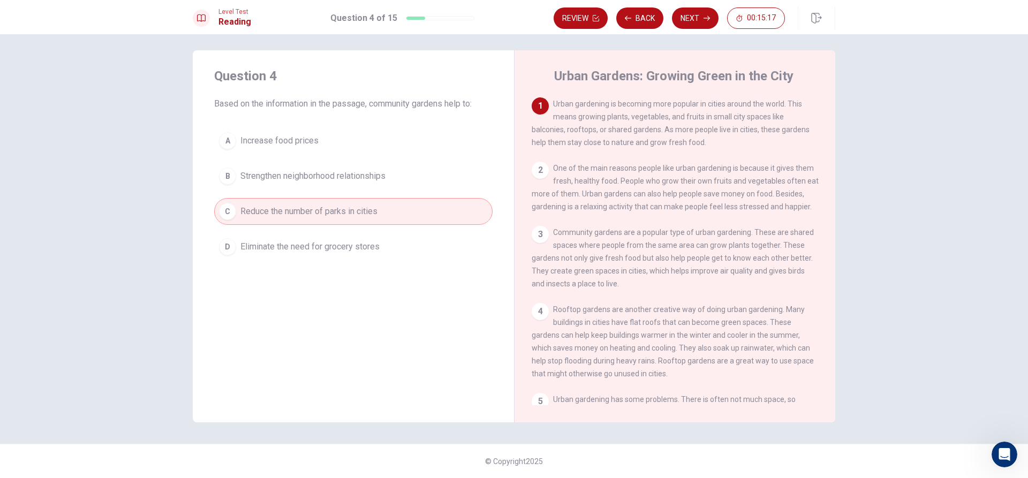
click at [695, 30] on div "Level Test Reading Question 4 of 15 Review Back Next 00:15:17" at bounding box center [514, 17] width 1028 height 34
click at [696, 24] on button "Next" at bounding box center [695, 17] width 47 height 21
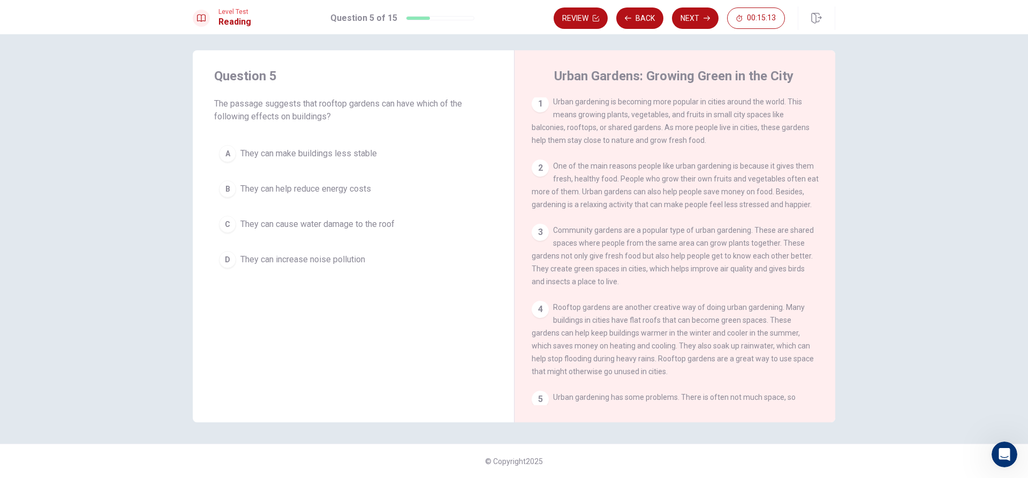
scroll to position [0, 0]
click at [345, 188] on span "They can help reduce energy costs" at bounding box center [305, 189] width 131 height 13
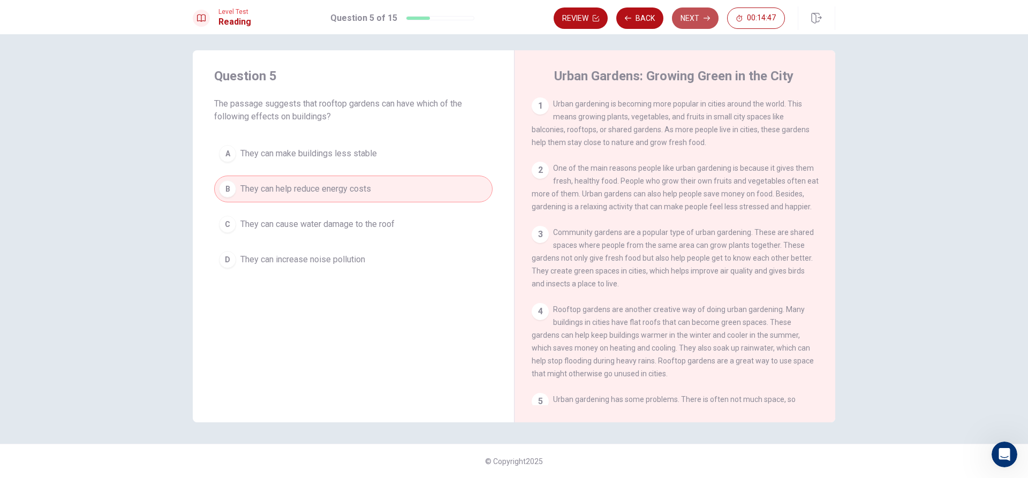
click at [703, 22] on button "Next" at bounding box center [695, 17] width 47 height 21
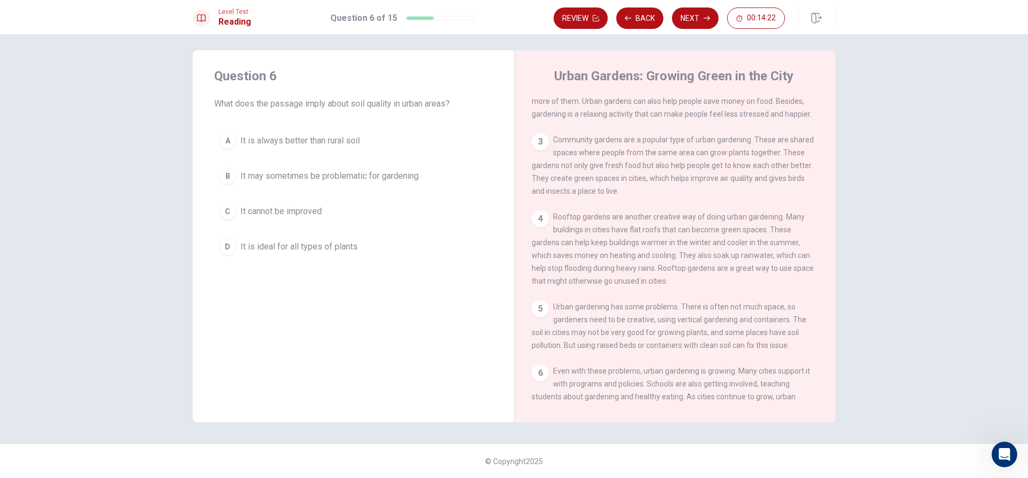
scroll to position [131, 0]
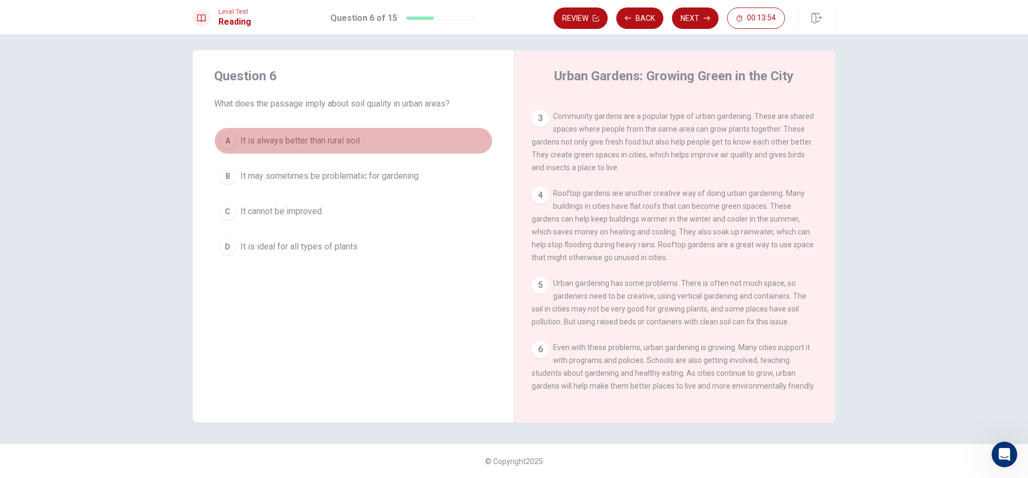
click at [402, 141] on button "A It is always better than rural soil" at bounding box center [353, 140] width 278 height 27
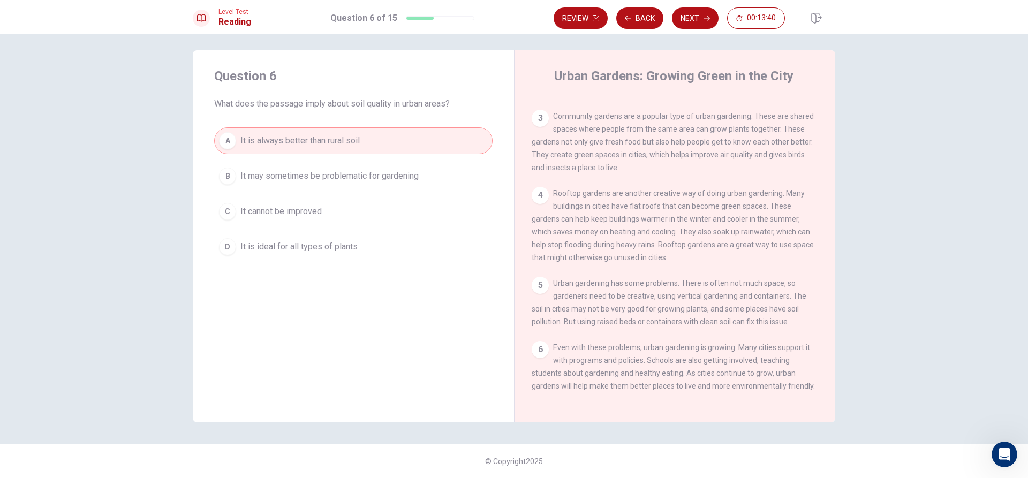
click at [401, 182] on span "It may sometimes be problematic for gardening" at bounding box center [329, 176] width 178 height 13
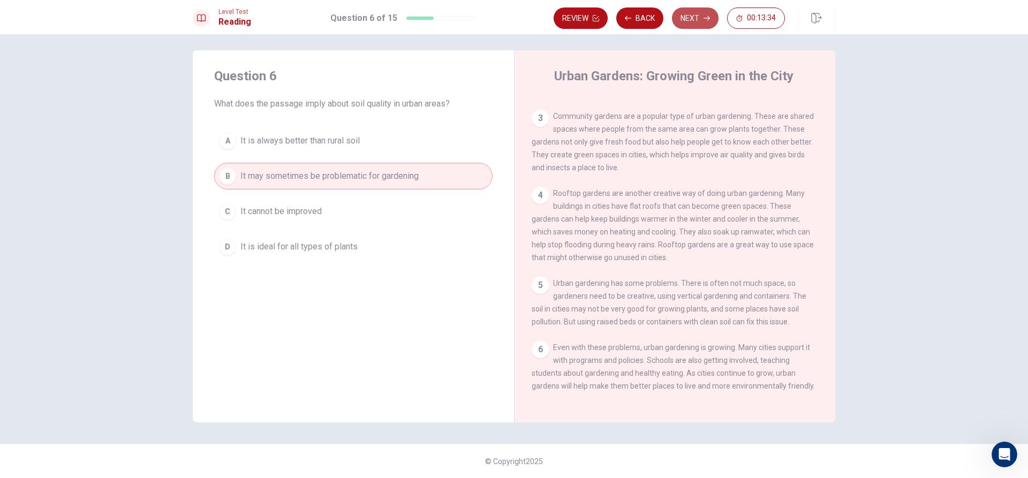
click at [689, 14] on button "Next" at bounding box center [695, 17] width 47 height 21
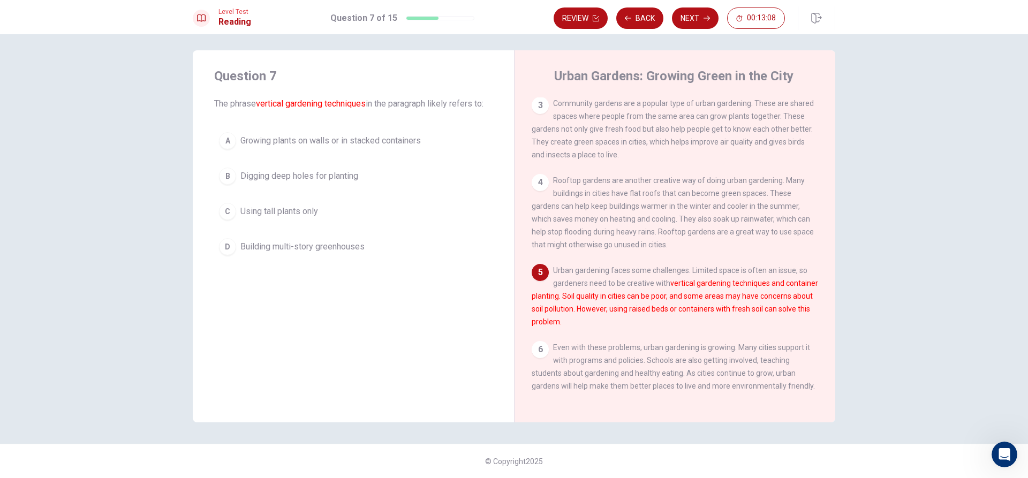
drag, startPoint x: 291, startPoint y: 101, endPoint x: 447, endPoint y: 96, distance: 155.8
click at [447, 96] on div "Question 7 The phrase vertical gardening techniques in the paragraph likely ref…" at bounding box center [353, 88] width 278 height 43
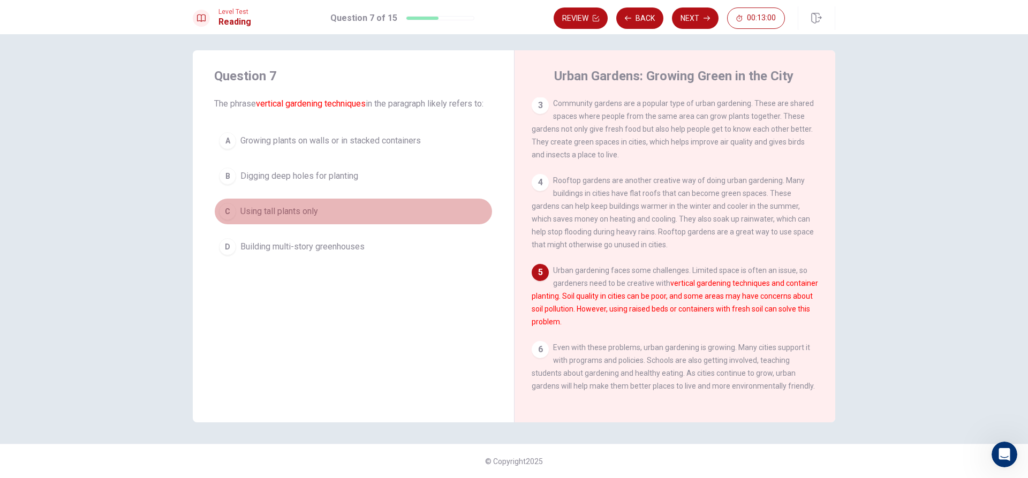
click at [308, 203] on button "C Using tall plants only" at bounding box center [353, 211] width 278 height 27
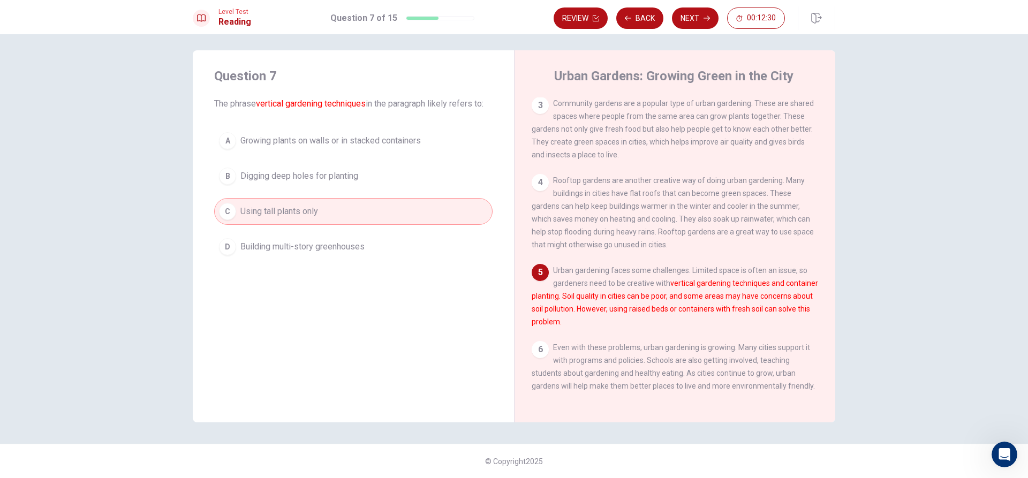
click at [312, 251] on span "Building multi-story greenhouses" at bounding box center [302, 246] width 124 height 13
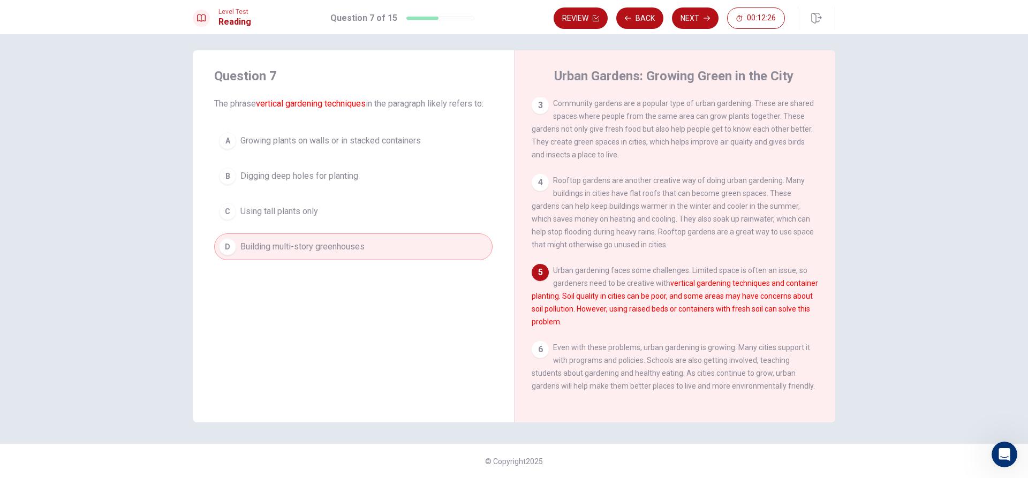
drag, startPoint x: 609, startPoint y: 306, endPoint x: 637, endPoint y: 299, distance: 29.3
click at [637, 299] on div "5 Urban gardening faces some challenges. Limited space is often an issue, so ga…" at bounding box center [675, 296] width 287 height 64
drag, startPoint x: 654, startPoint y: 308, endPoint x: 683, endPoint y: 299, distance: 30.3
click at [656, 310] on font "vertical gardening techniques and container planting. Soil quality in cities ca…" at bounding box center [675, 302] width 286 height 47
click at [680, 305] on font "vertical gardening techniques and container planting. Soil quality in cities ca…" at bounding box center [675, 302] width 286 height 47
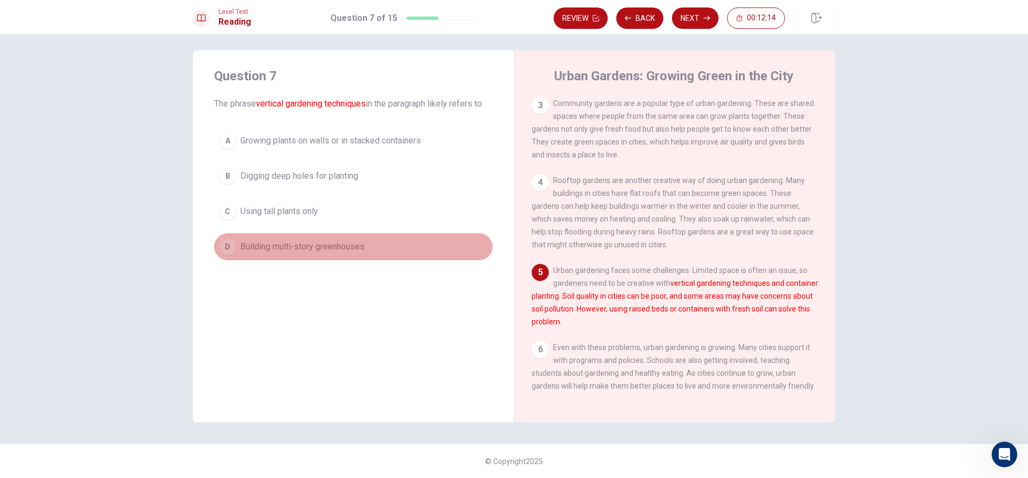
click at [469, 249] on button "D Building multi-story greenhouses" at bounding box center [353, 246] width 278 height 27
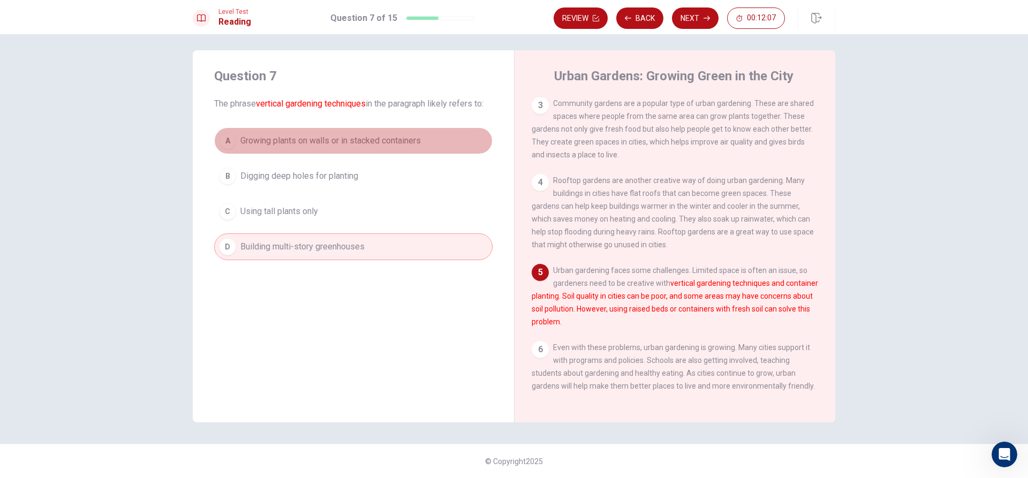
click at [439, 153] on button "A Growing plants on walls or in stacked containers" at bounding box center [353, 140] width 278 height 27
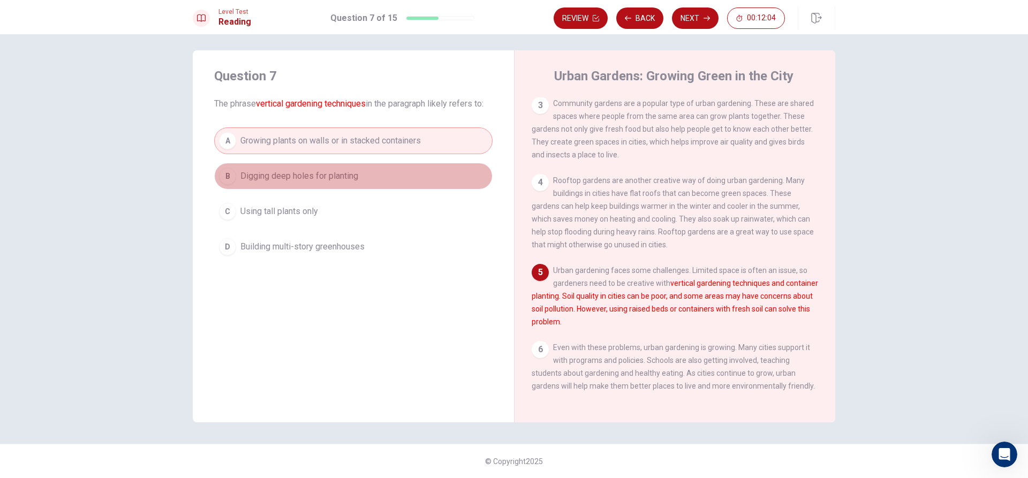
click at [422, 184] on button "B Digging deep holes for planting" at bounding box center [353, 176] width 278 height 27
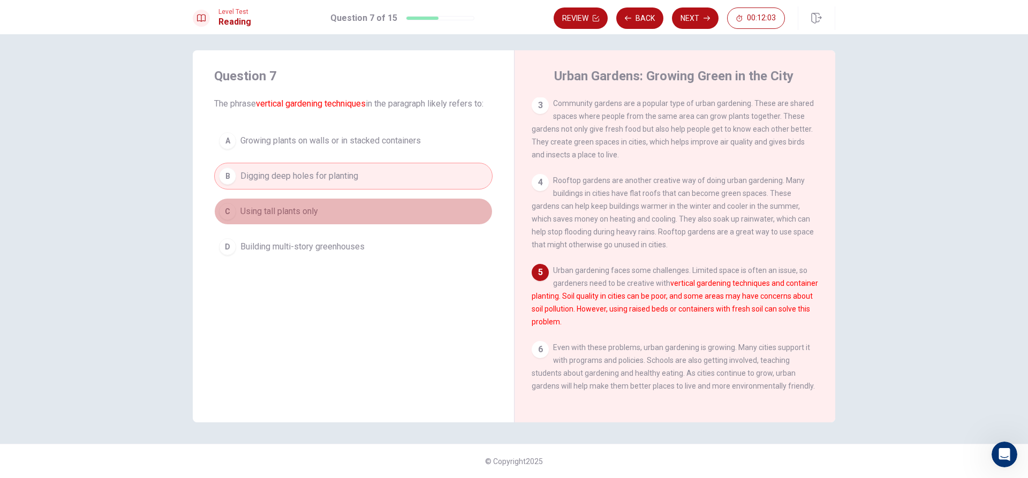
click at [415, 204] on button "C Using tall plants only" at bounding box center [353, 211] width 278 height 27
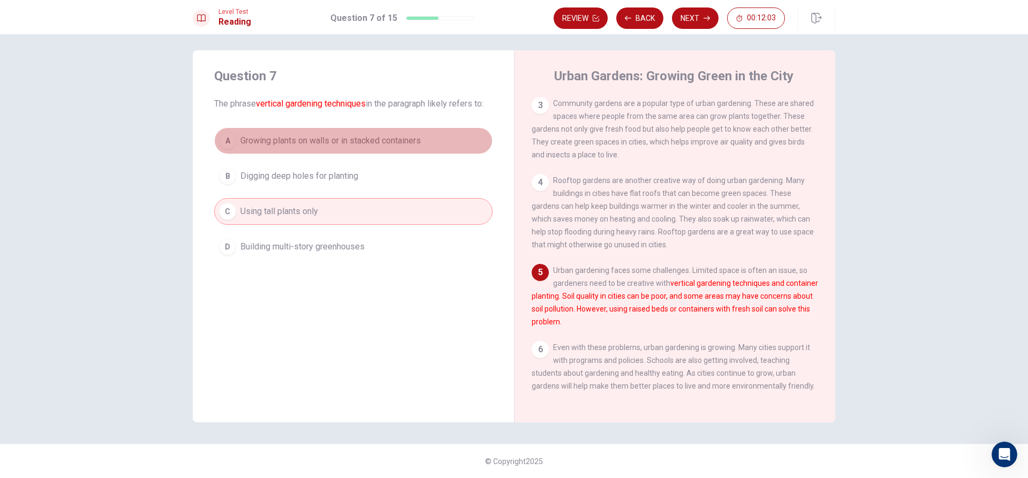
drag, startPoint x: 382, startPoint y: 147, endPoint x: 397, endPoint y: 156, distance: 17.1
click at [386, 150] on button "A Growing plants on walls or in stacked containers" at bounding box center [353, 140] width 278 height 27
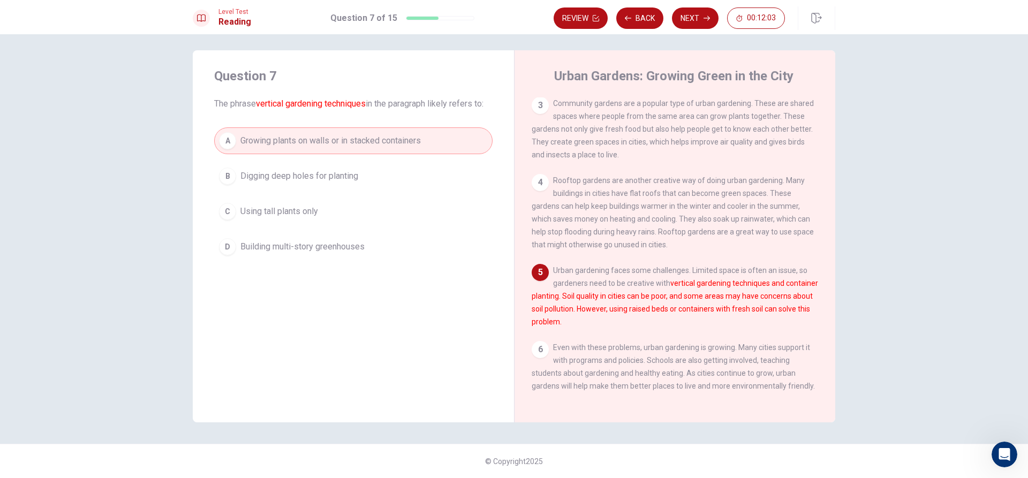
drag, startPoint x: 397, startPoint y: 160, endPoint x: 398, endPoint y: 169, distance: 9.2
click at [398, 166] on div "A Growing plants on walls or in stacked containers B Digging deep holes for pla…" at bounding box center [353, 193] width 278 height 133
click at [398, 172] on button "B Digging deep holes for planting" at bounding box center [353, 176] width 278 height 27
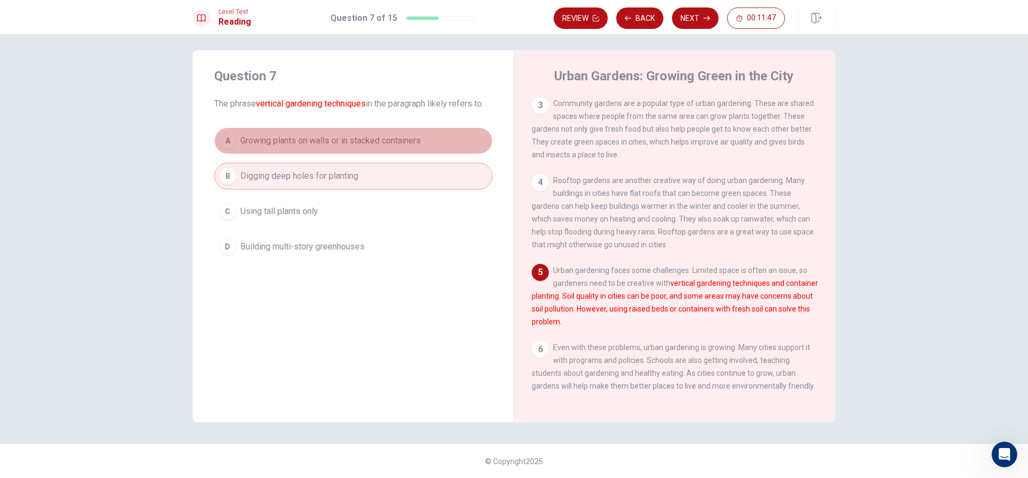
click at [404, 142] on span "Growing plants on walls or in stacked containers" at bounding box center [330, 140] width 180 height 13
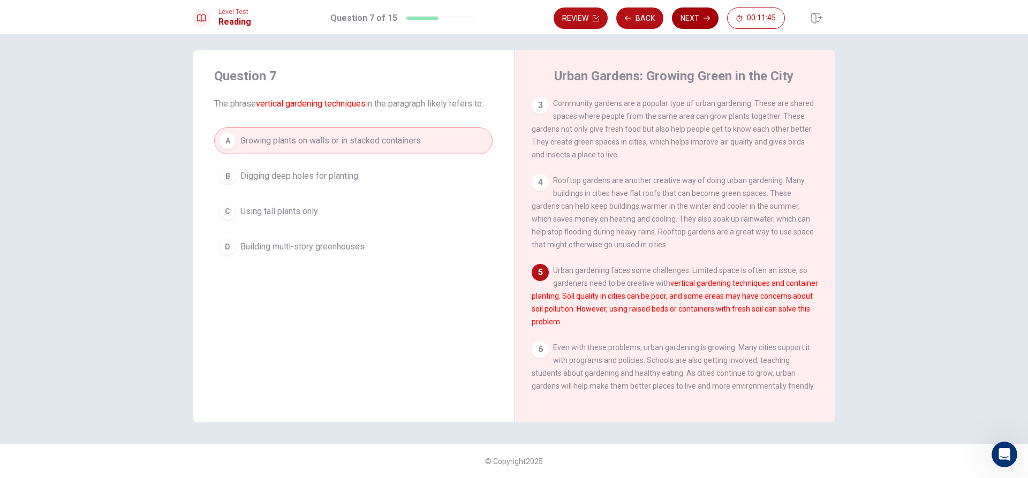
click at [679, 13] on button "Next" at bounding box center [695, 17] width 47 height 21
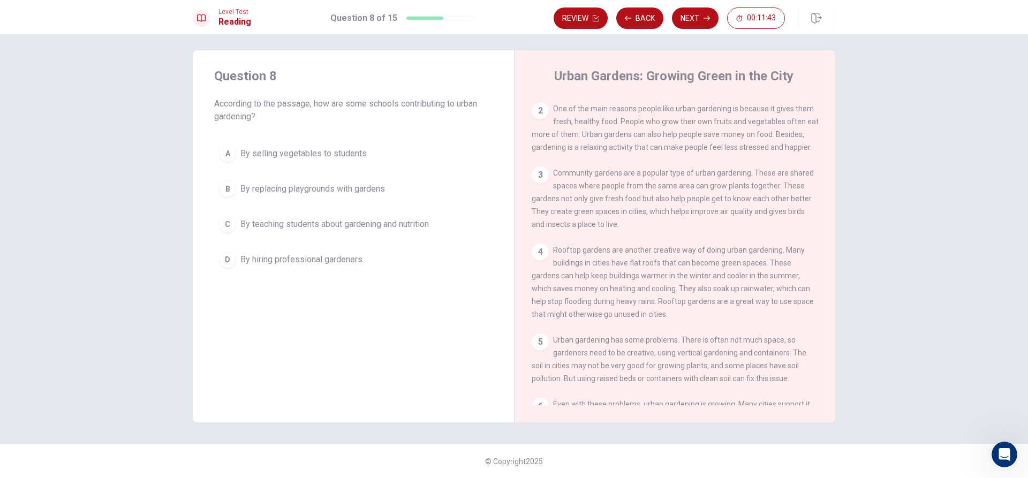
scroll to position [131, 0]
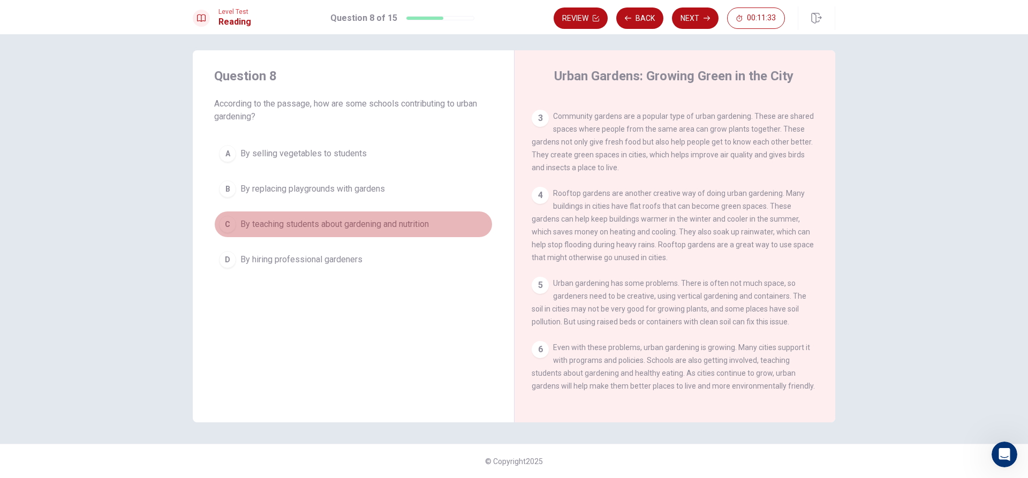
click at [325, 216] on button "C By teaching students about gardening and nutrition" at bounding box center [353, 224] width 278 height 27
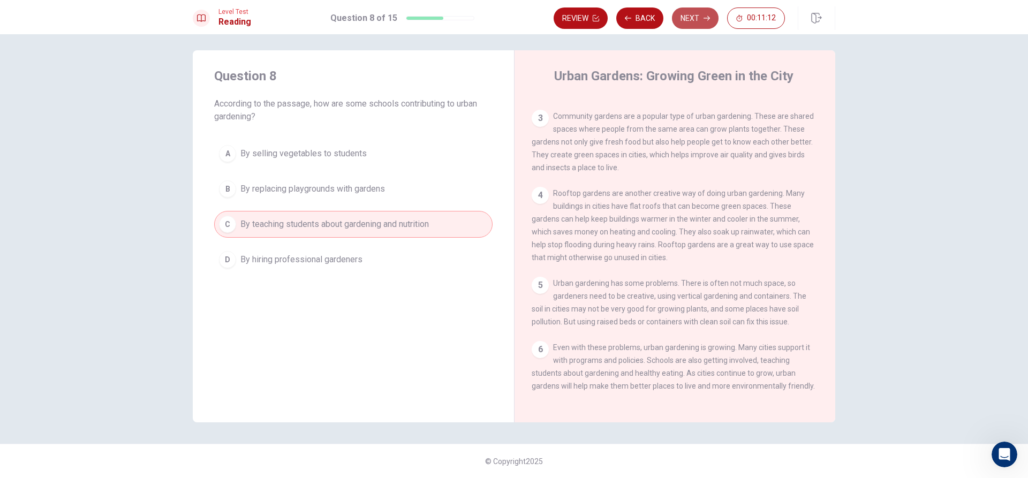
click at [686, 13] on button "Next" at bounding box center [695, 17] width 47 height 21
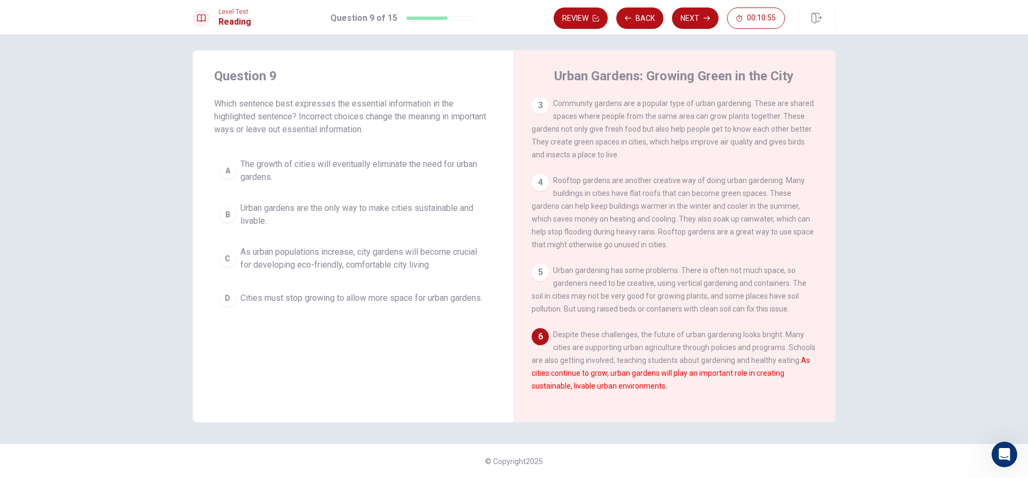
click at [410, 304] on span "Cities must stop growing to allow more space for urban gardens." at bounding box center [361, 298] width 242 height 13
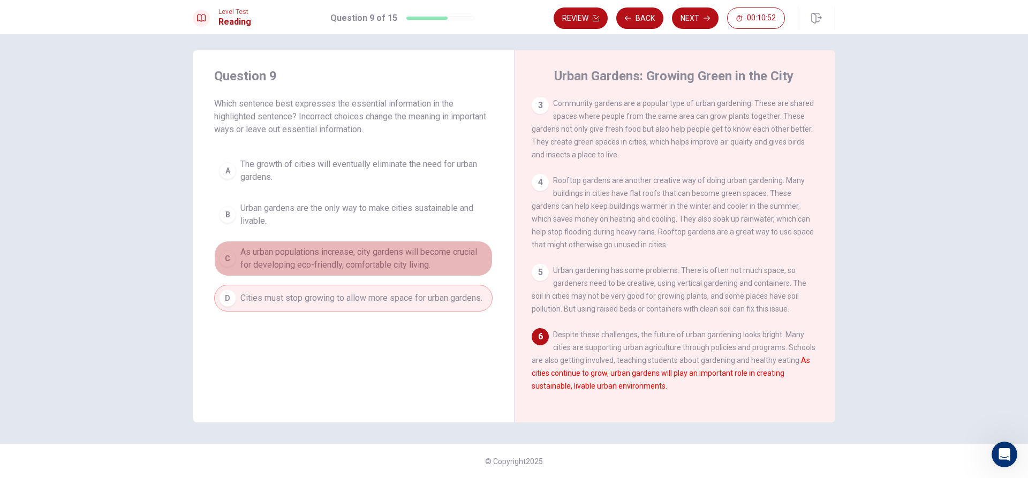
click at [417, 260] on span "As urban populations increase, city gardens will become crucial for developing …" at bounding box center [363, 259] width 247 height 26
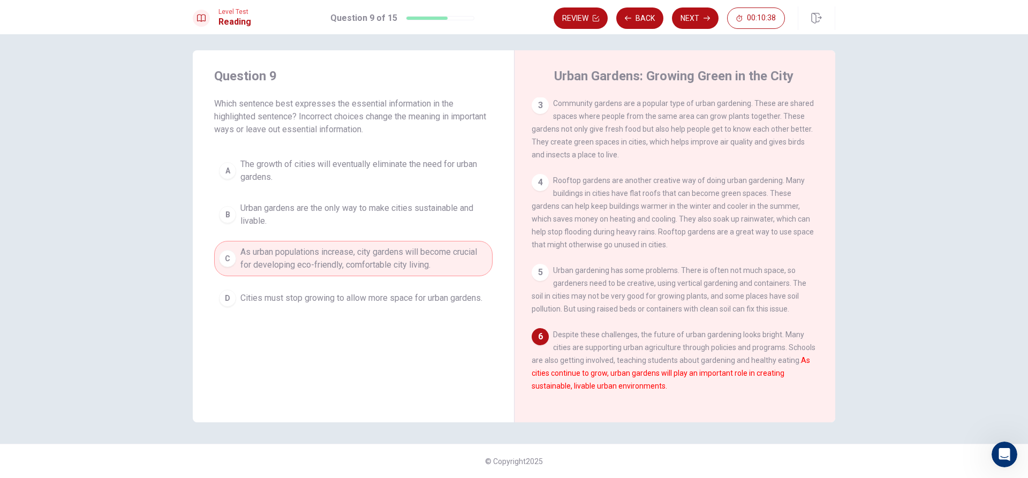
click at [269, 205] on span "Urban gardens are the only way to make cities sustainable and livable." at bounding box center [363, 215] width 247 height 26
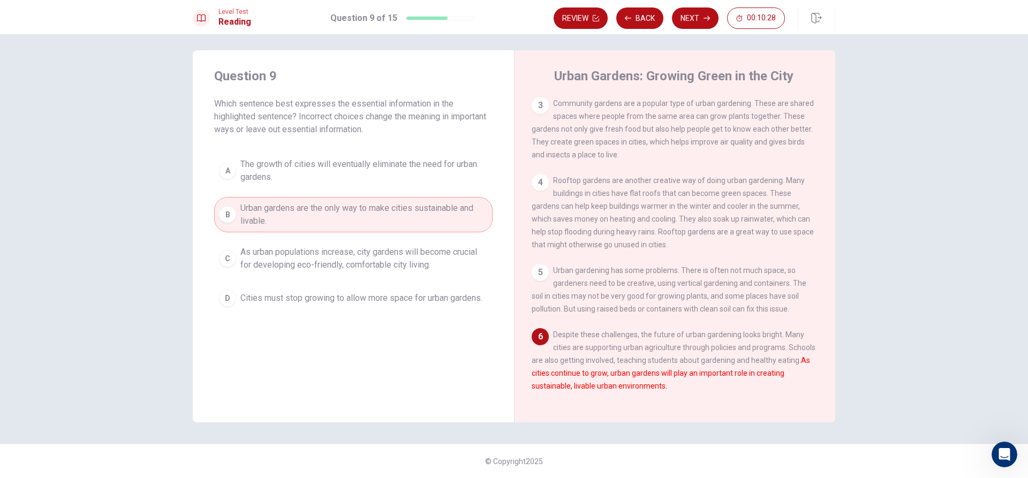
drag, startPoint x: 587, startPoint y: 375, endPoint x: 614, endPoint y: 379, distance: 27.6
click at [608, 378] on div "6 Despite these challenges, the future of urban gardening looks bright. Many ci…" at bounding box center [675, 360] width 287 height 64
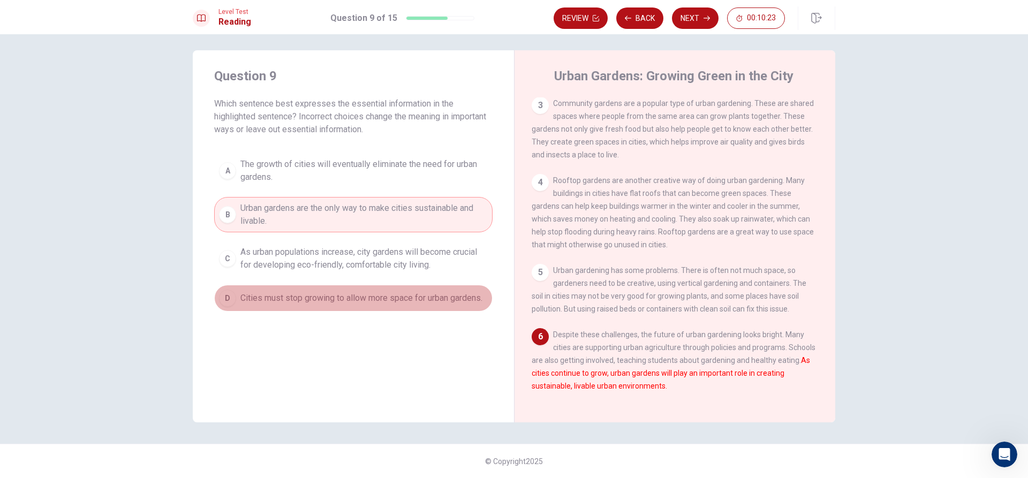
click at [282, 300] on span "Cities must stop growing to allow more space for urban gardens." at bounding box center [361, 298] width 242 height 13
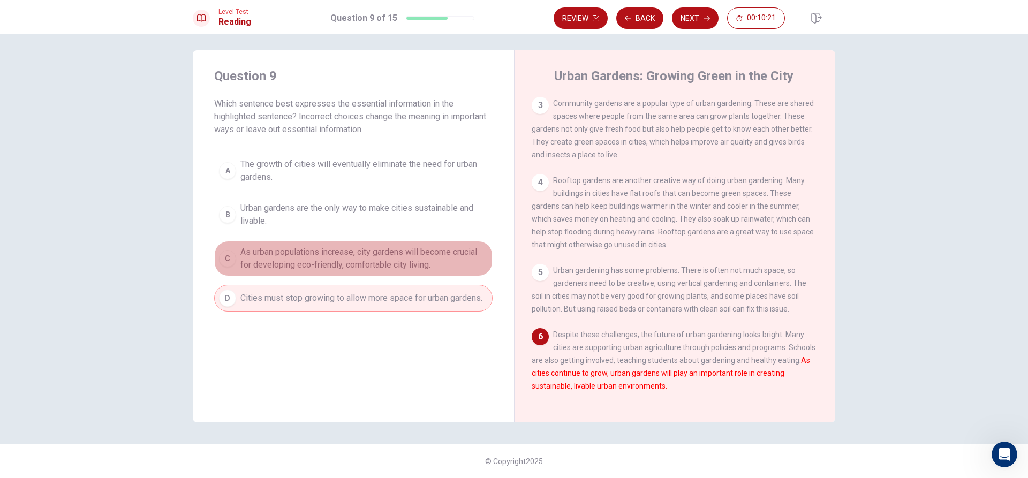
click at [458, 259] on span "As urban populations increase, city gardens will become crucial for developing …" at bounding box center [363, 259] width 247 height 26
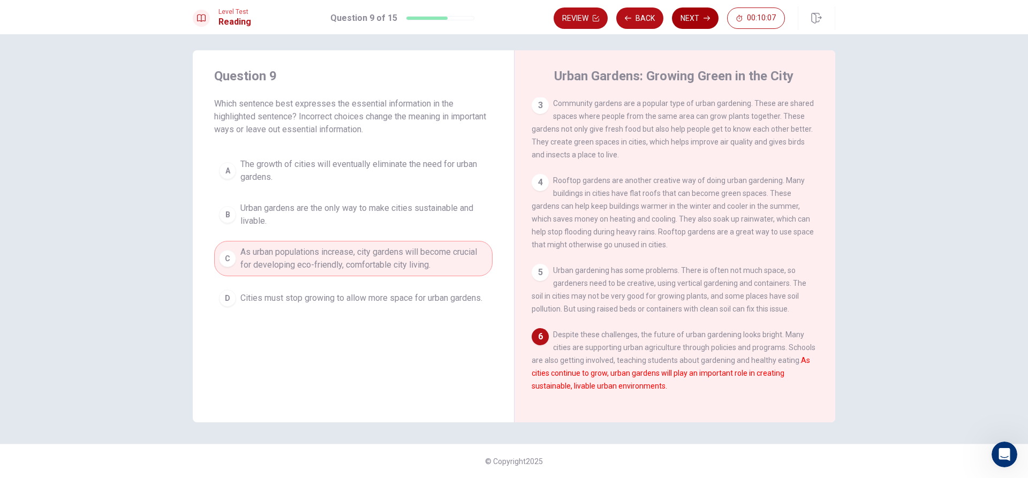
click at [680, 14] on button "Next" at bounding box center [695, 17] width 47 height 21
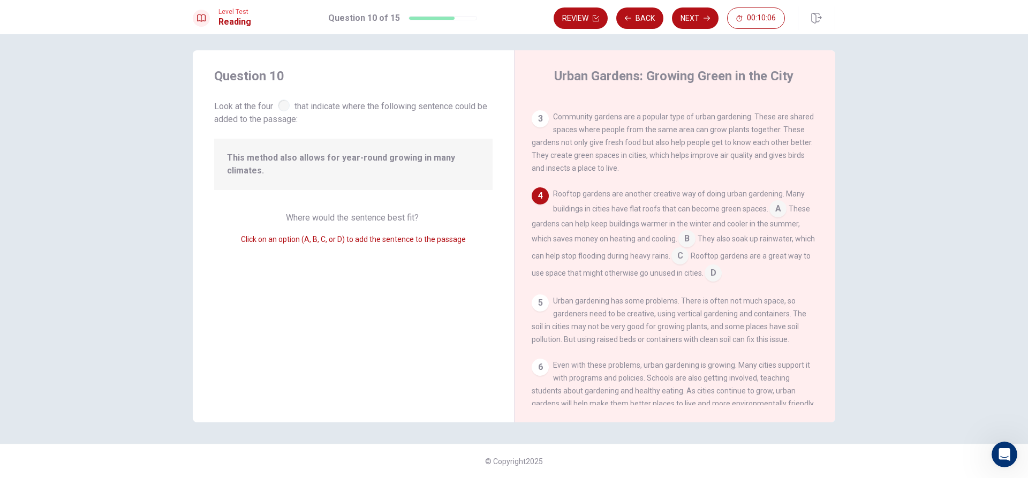
scroll to position [145, 0]
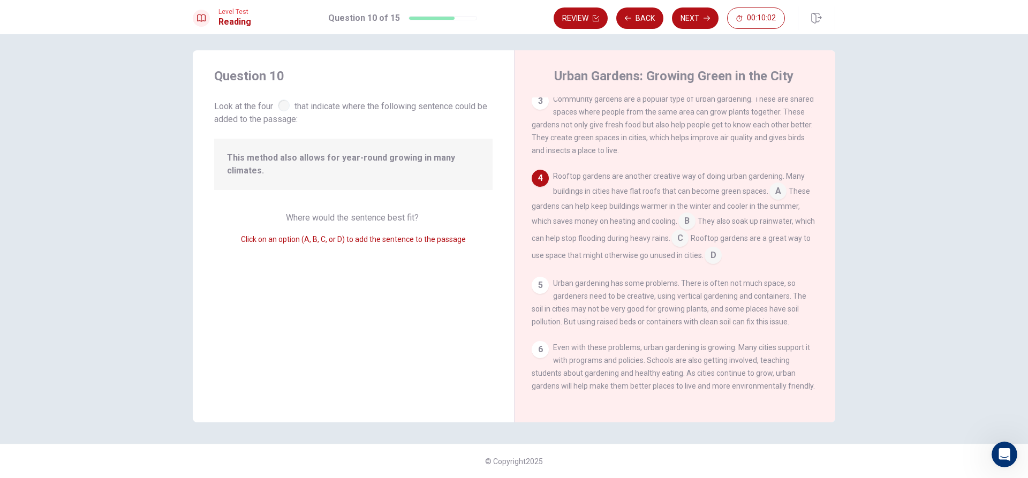
drag, startPoint x: 333, startPoint y: 217, endPoint x: 425, endPoint y: 218, distance: 91.0
click at [425, 218] on div "Where would the sentence best fit? Click on an option (A, B, C, or D) to add th…" at bounding box center [353, 228] width 278 height 34
click at [776, 188] on input at bounding box center [777, 192] width 17 height 17
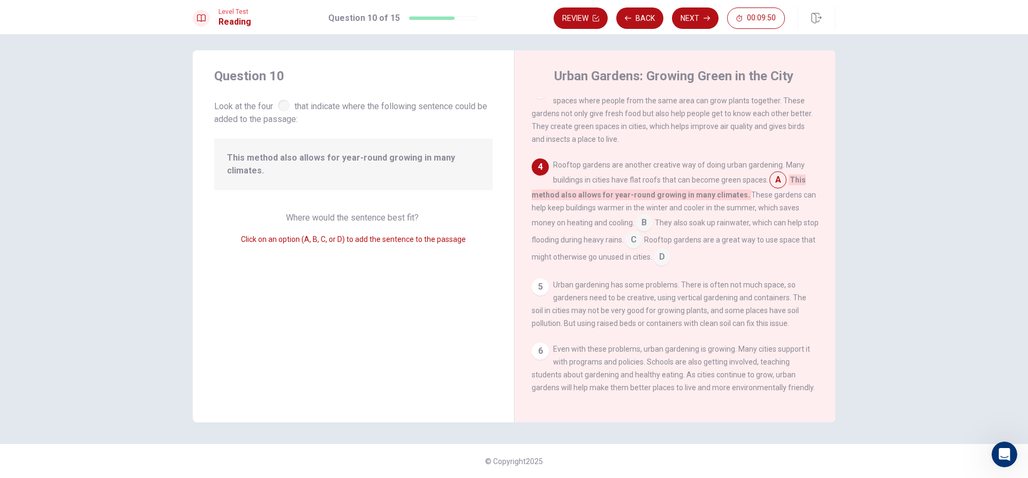
click at [777, 189] on input at bounding box center [777, 180] width 17 height 17
click at [776, 187] on input at bounding box center [777, 180] width 17 height 17
click at [686, 19] on button "Next" at bounding box center [695, 17] width 47 height 21
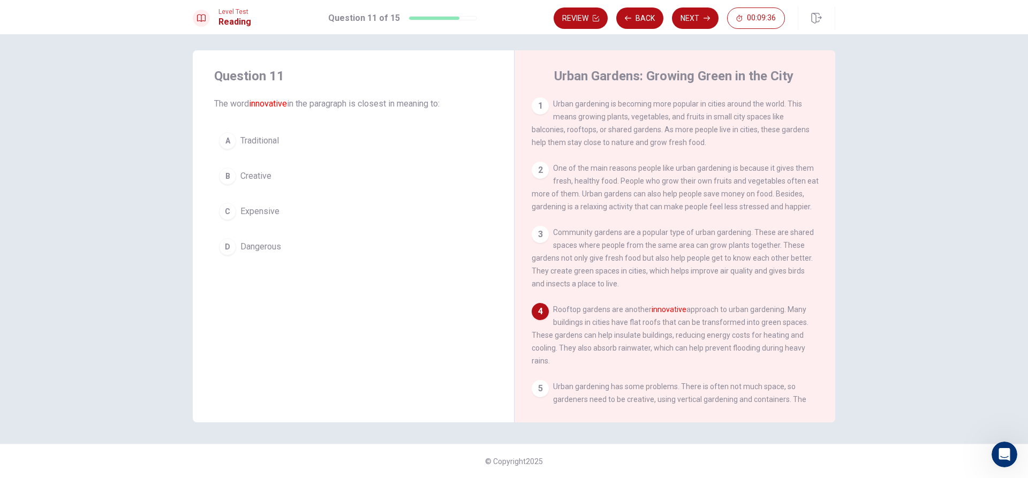
click at [282, 171] on button "B Creative" at bounding box center [353, 176] width 278 height 27
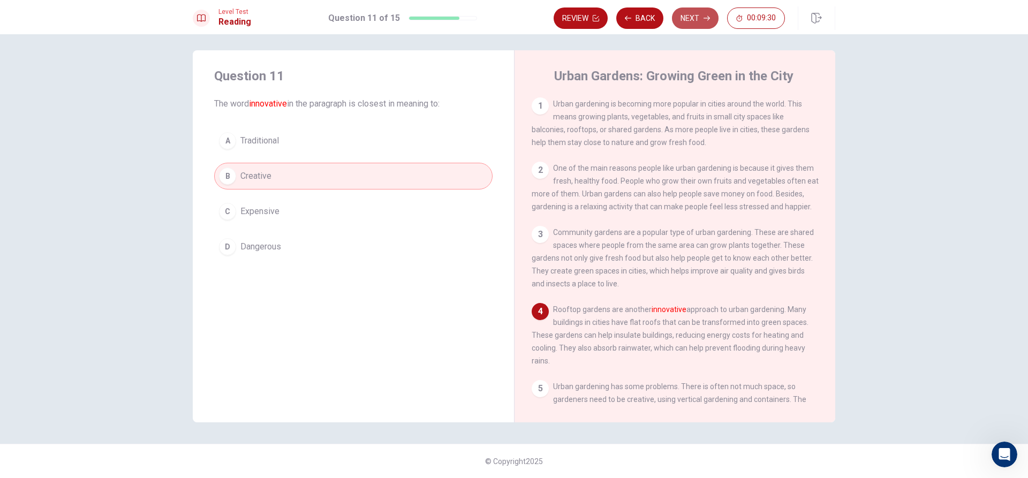
click at [690, 20] on button "Next" at bounding box center [695, 17] width 47 height 21
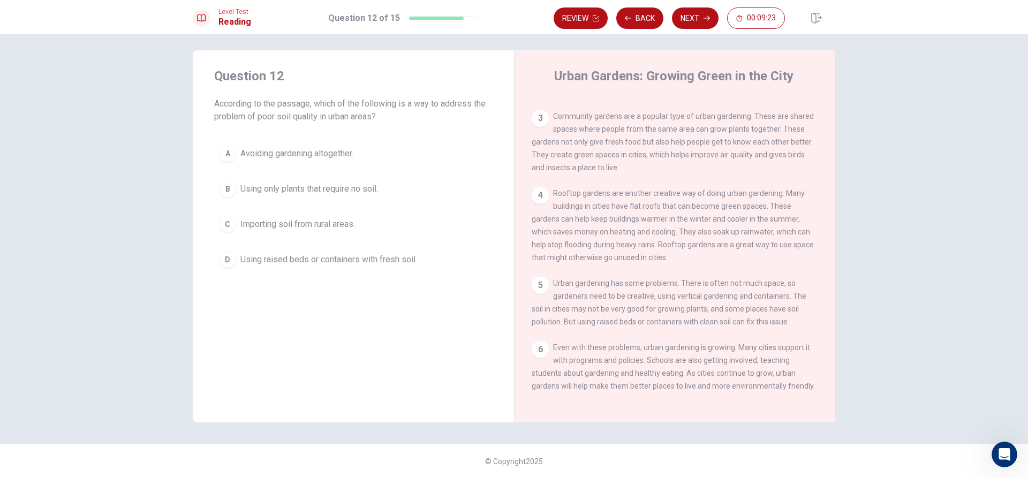
scroll to position [131, 0]
drag, startPoint x: 645, startPoint y: 321, endPoint x: 691, endPoint y: 319, distance: 46.1
click at [691, 319] on span "Urban gardening has some problems. There is often not much space, so gardeners …" at bounding box center [669, 302] width 275 height 47
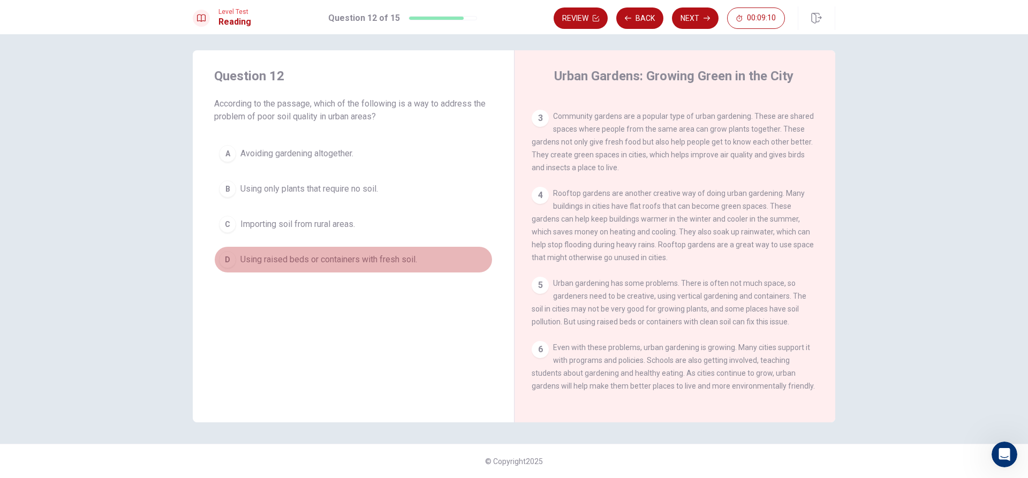
click at [292, 255] on span "Using raised beds or containers with fresh soil." at bounding box center [328, 259] width 177 height 13
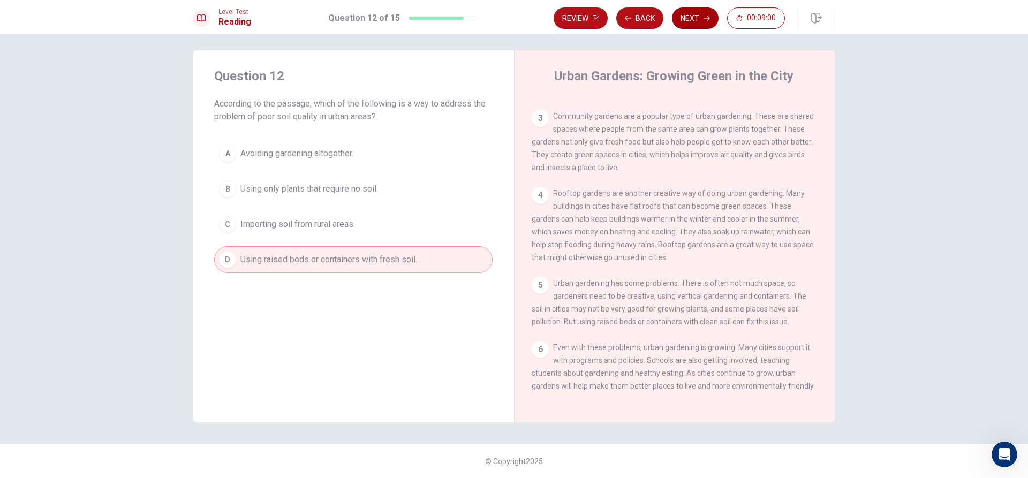
click at [681, 15] on button "Next" at bounding box center [695, 17] width 47 height 21
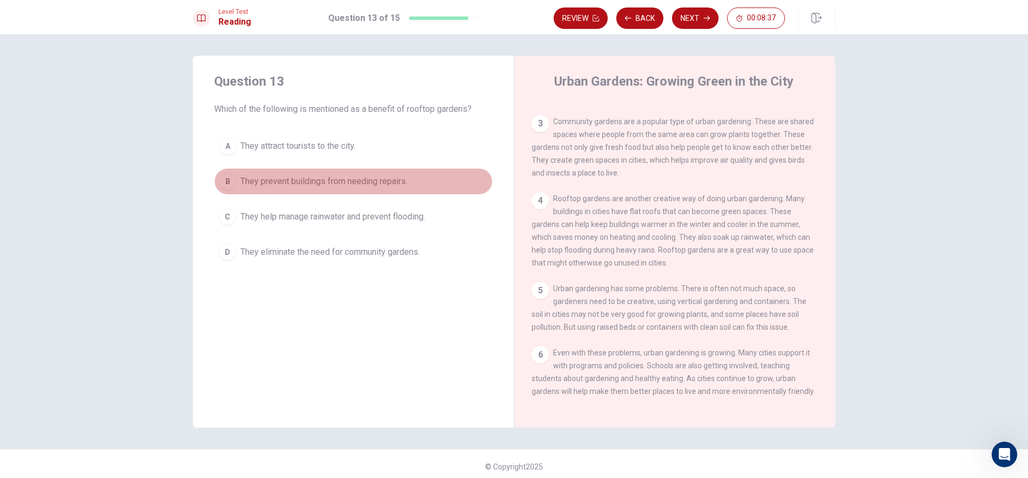
click at [282, 186] on span "They prevent buildings from needing repairs." at bounding box center [323, 181] width 167 height 13
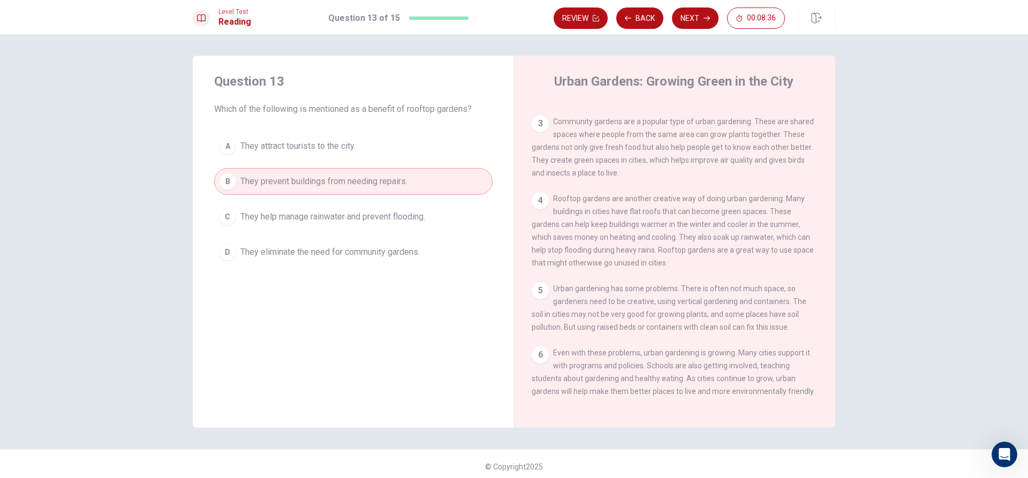
click at [393, 145] on button "A They attract tourists to the city." at bounding box center [353, 146] width 278 height 27
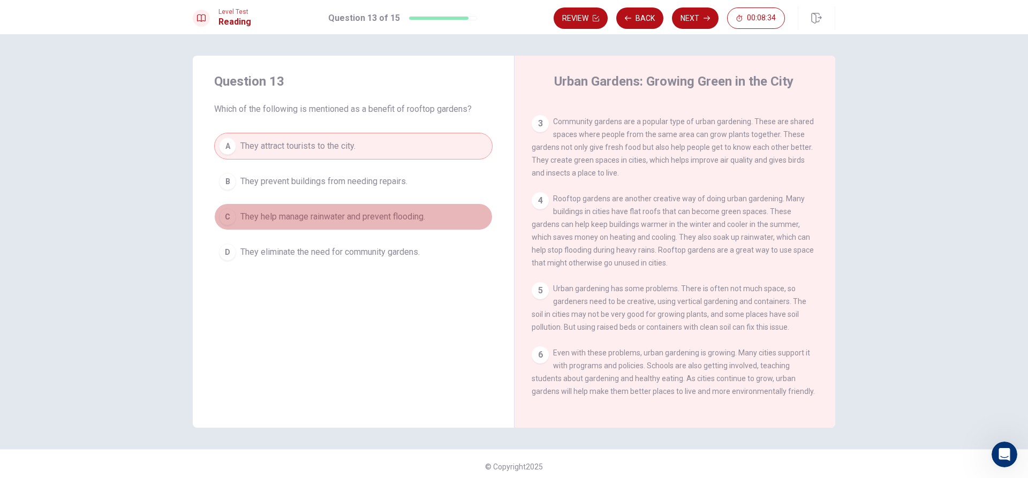
click at [363, 220] on span "They help manage rainwater and prevent flooding." at bounding box center [332, 216] width 185 height 13
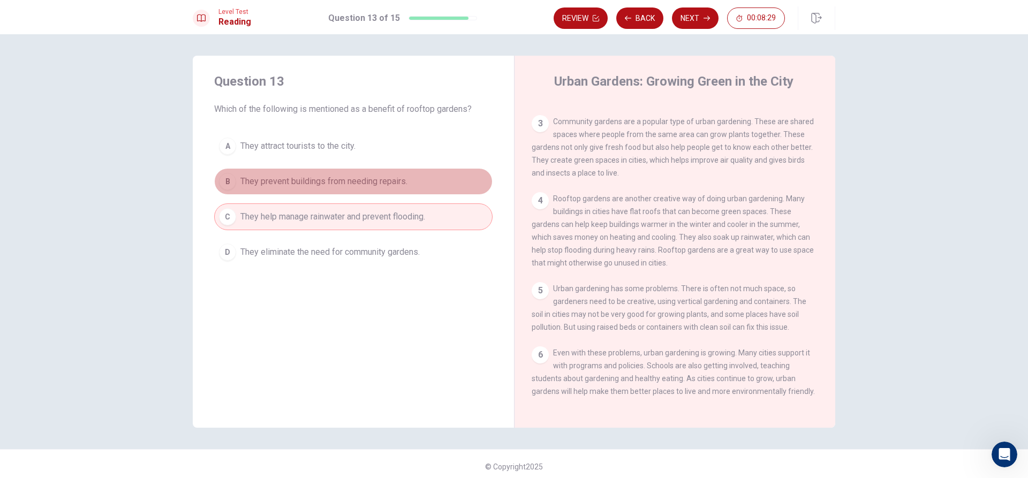
click at [449, 180] on button "B They prevent buildings from needing repairs." at bounding box center [353, 181] width 278 height 27
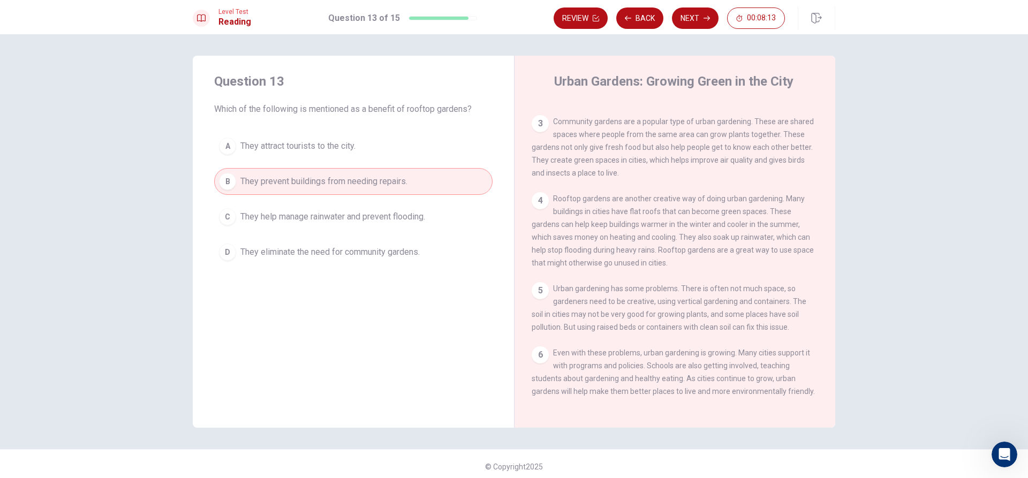
drag, startPoint x: 682, startPoint y: 236, endPoint x: 730, endPoint y: 232, distance: 48.4
click at [730, 232] on div "4 Rooftop gardens are another creative way of doing urban gardening. Many build…" at bounding box center [675, 230] width 287 height 77
click at [393, 220] on span "They help manage rainwater and prevent flooding." at bounding box center [332, 216] width 185 height 13
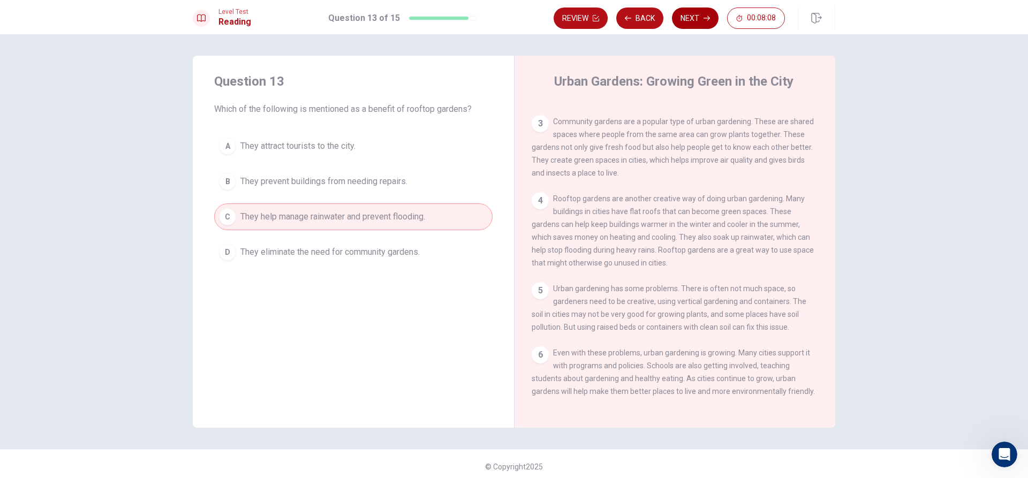
click at [685, 10] on button "Next" at bounding box center [695, 17] width 47 height 21
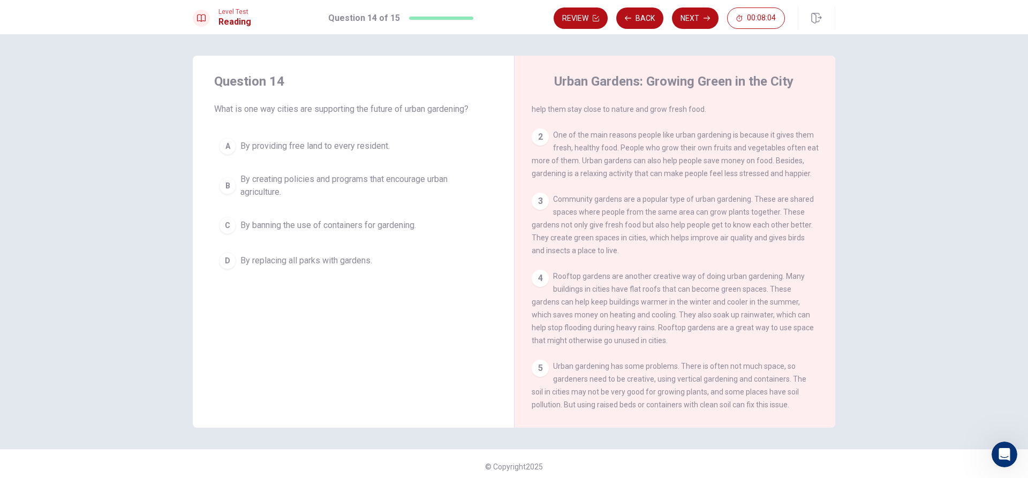
scroll to position [0, 0]
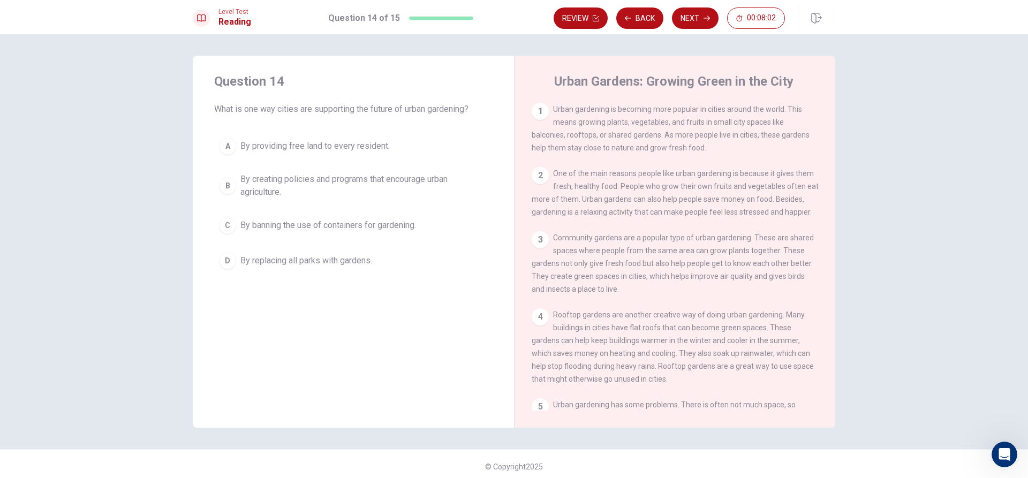
click at [330, 163] on div "A By providing free land to every resident. B By creating policies and programs…" at bounding box center [353, 203] width 278 height 141
click at [355, 146] on span "By providing free land to every resident." at bounding box center [314, 146] width 149 height 13
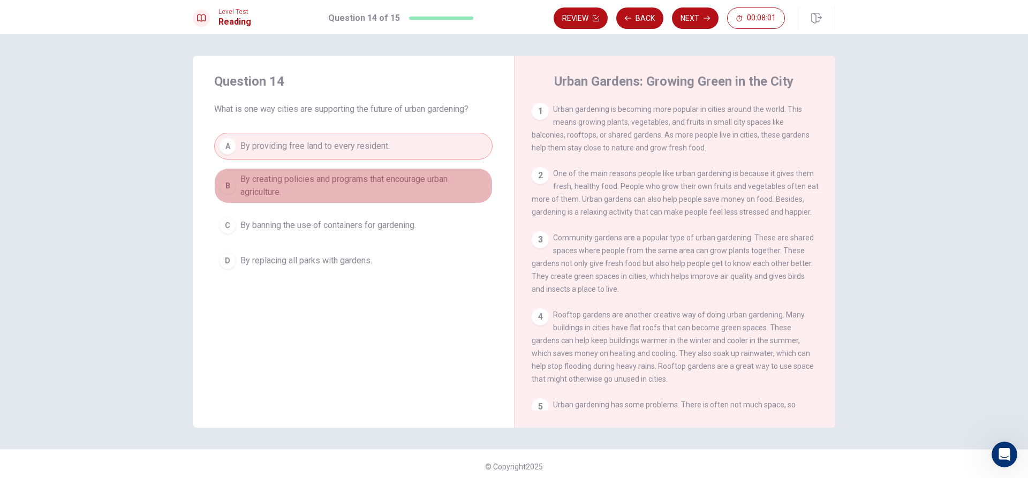
click at [343, 190] on span "By creating policies and programs that encourage urban agriculture." at bounding box center [363, 186] width 247 height 26
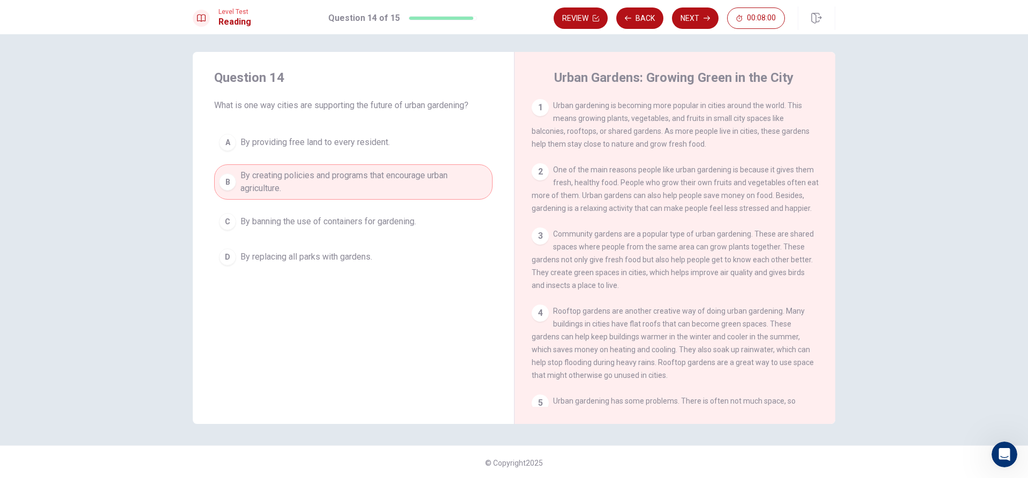
scroll to position [5, 0]
click at [358, 222] on span "By banning the use of containers for gardening." at bounding box center [328, 220] width 176 height 13
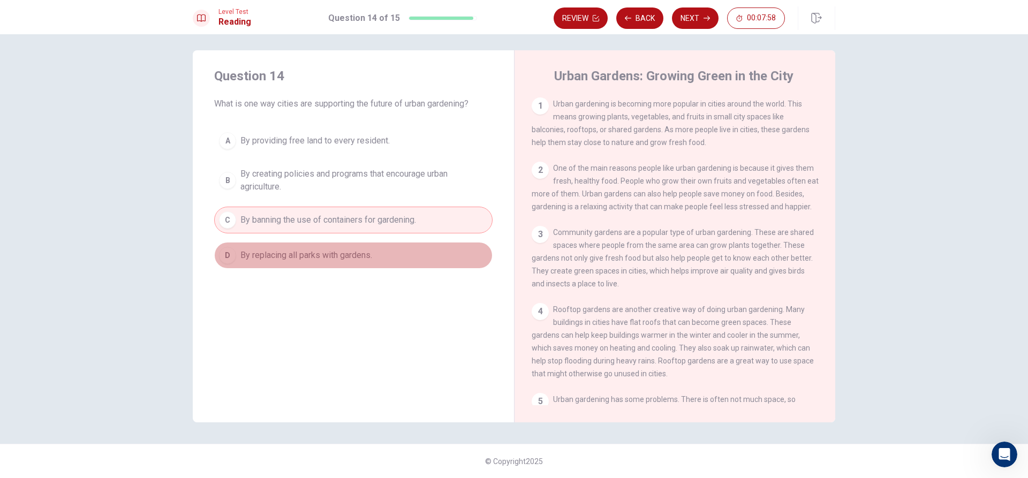
click at [368, 261] on span "By replacing all parks with gardens." at bounding box center [306, 255] width 132 height 13
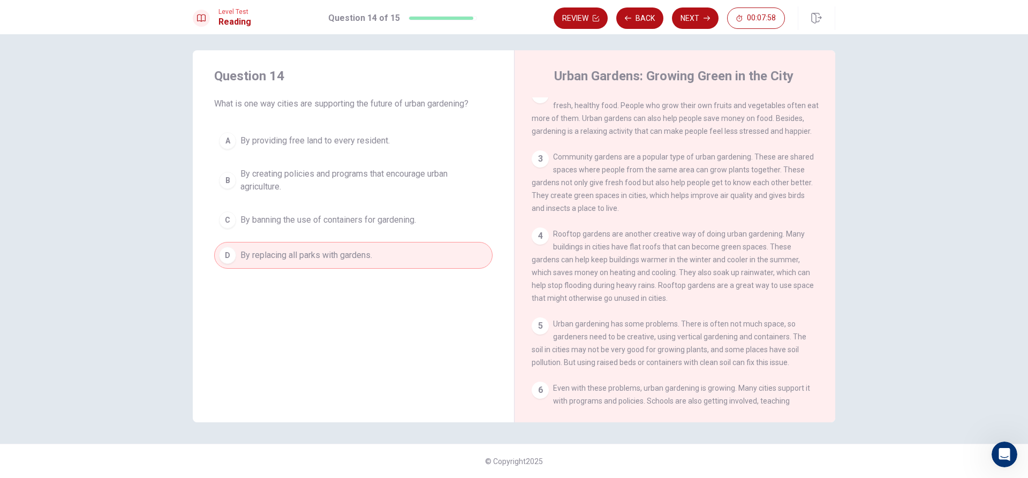
scroll to position [131, 0]
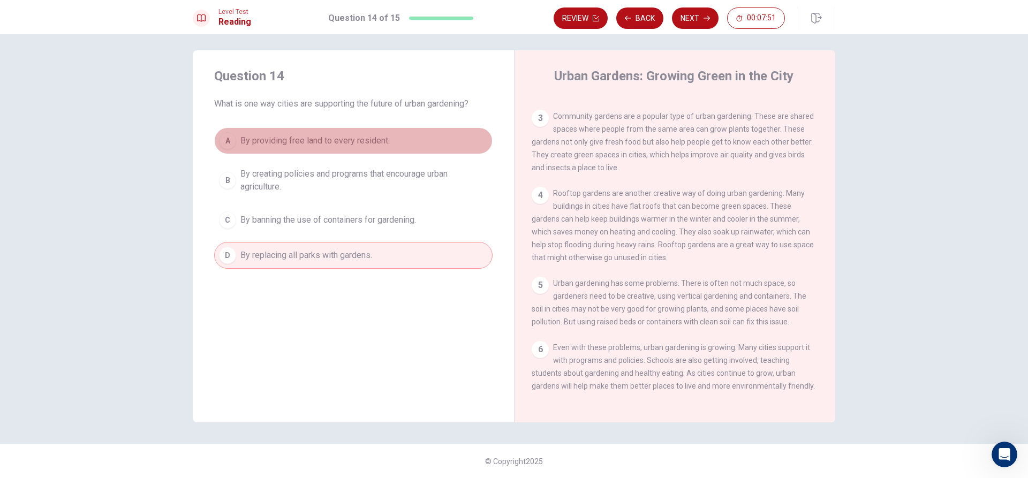
click at [355, 151] on button "A By providing free land to every resident." at bounding box center [353, 140] width 278 height 27
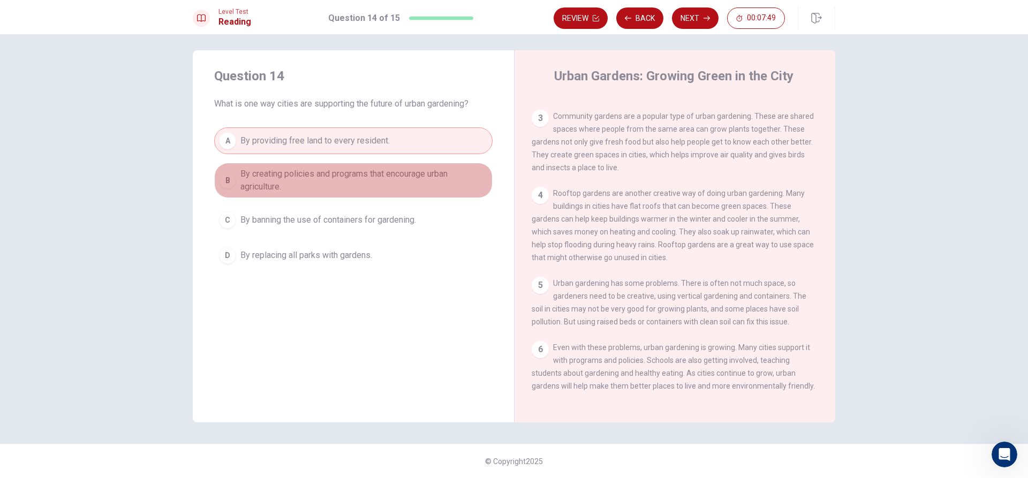
click at [340, 182] on span "By creating policies and programs that encourage urban agriculture." at bounding box center [363, 181] width 247 height 26
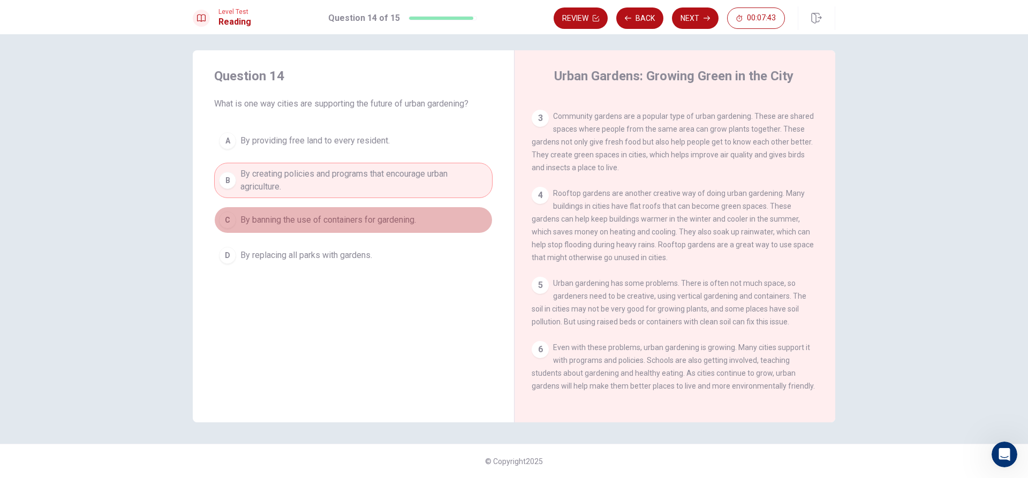
click at [324, 231] on button "C By banning the use of containers for gardening." at bounding box center [353, 220] width 278 height 27
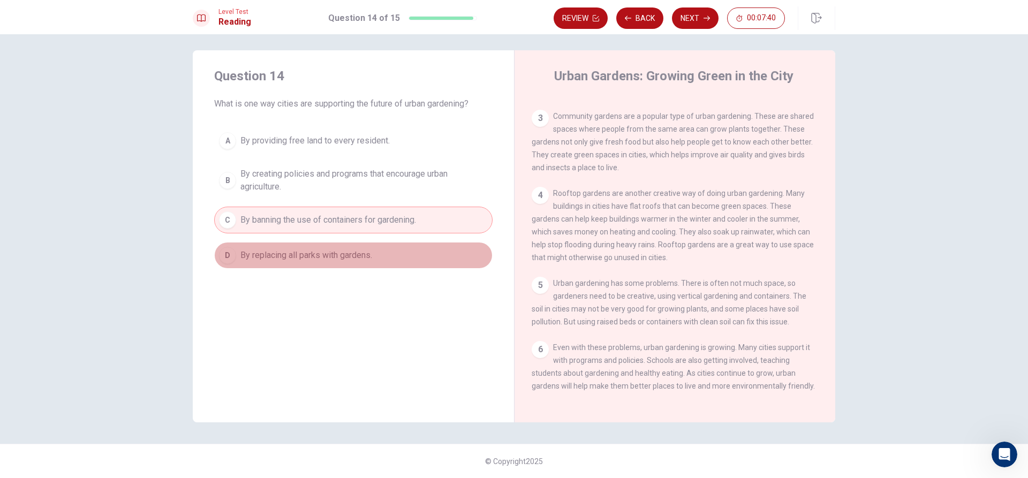
click at [315, 257] on span "By replacing all parks with gardens." at bounding box center [306, 255] width 132 height 13
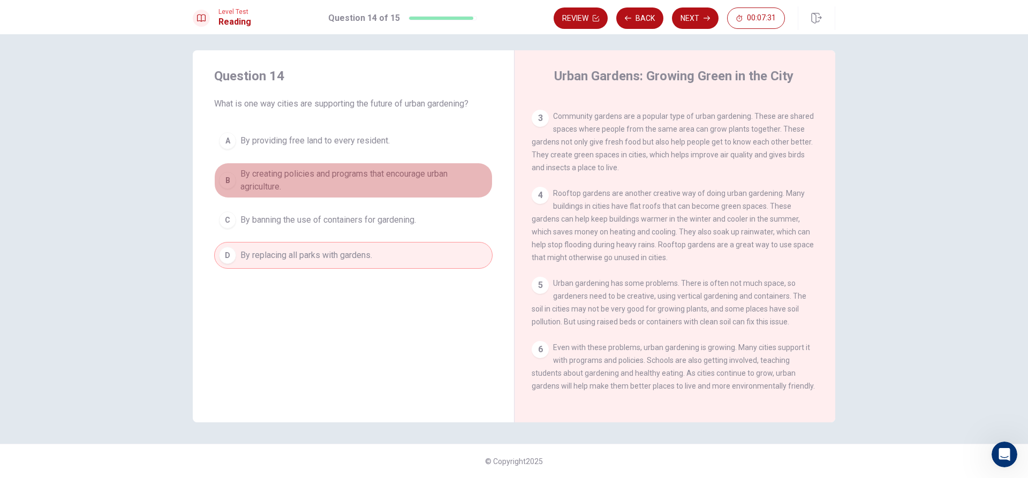
click at [355, 170] on span "By creating policies and programs that encourage urban agriculture." at bounding box center [363, 181] width 247 height 26
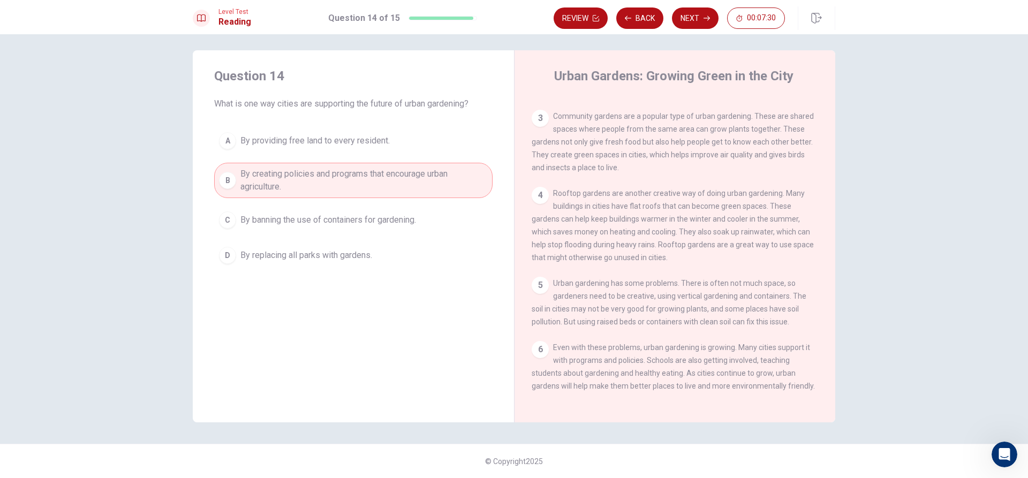
click at [354, 192] on span "By creating policies and programs that encourage urban agriculture." at bounding box center [363, 181] width 247 height 26
click at [352, 204] on div "A By providing free land to every resident. B By creating policies and programs…" at bounding box center [353, 197] width 278 height 141
click at [374, 137] on span "By providing free land to every resident." at bounding box center [314, 140] width 149 height 13
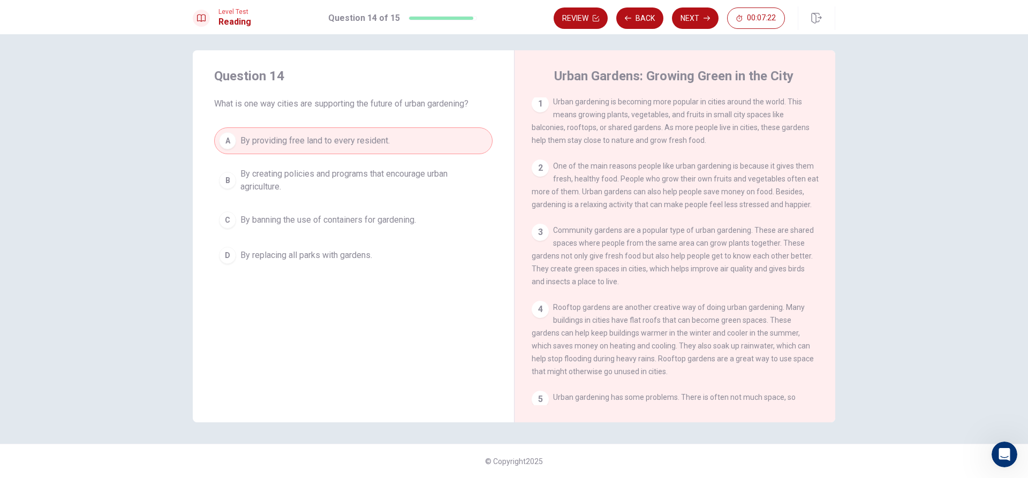
scroll to position [0, 0]
click at [418, 216] on button "C By banning the use of containers for gardening." at bounding box center [353, 220] width 278 height 27
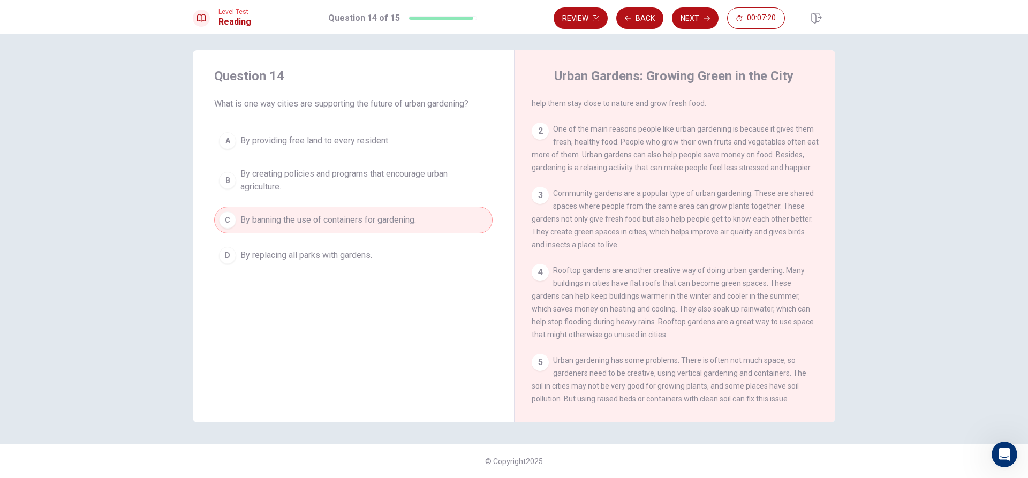
scroll to position [131, 0]
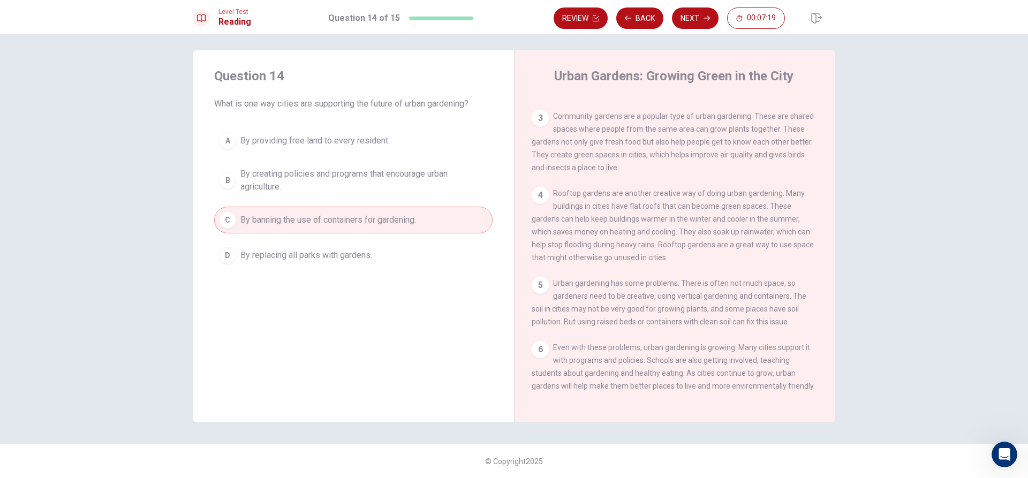
click at [437, 269] on div "Question 14 What is one way cities are supporting the future of urban gardening…" at bounding box center [353, 168] width 321 height 236
click at [434, 267] on button "D By replacing all parks with gardens." at bounding box center [353, 255] width 278 height 27
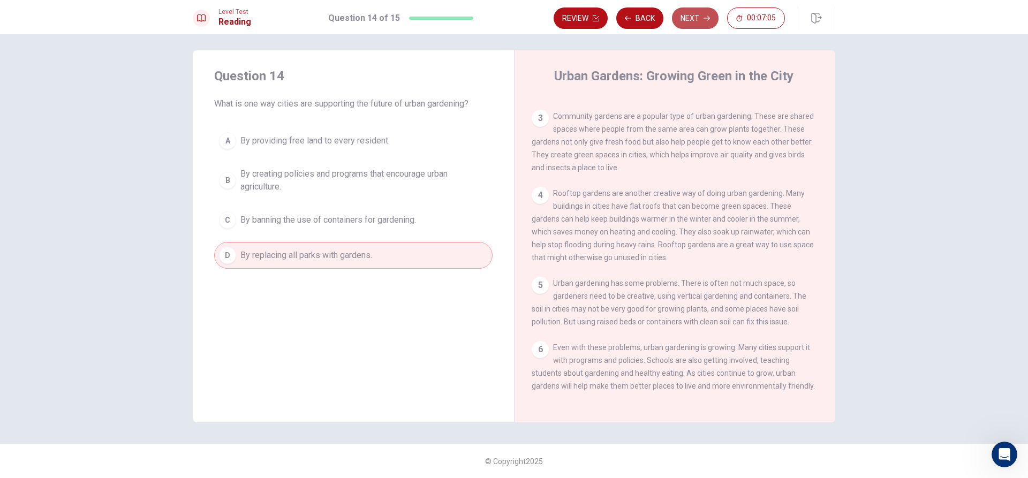
click at [689, 14] on button "Next" at bounding box center [695, 17] width 47 height 21
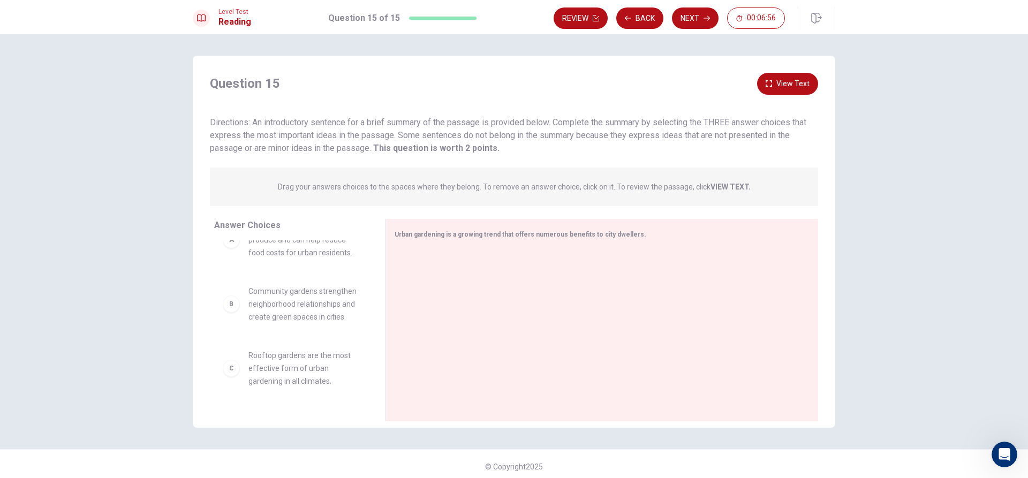
scroll to position [0, 0]
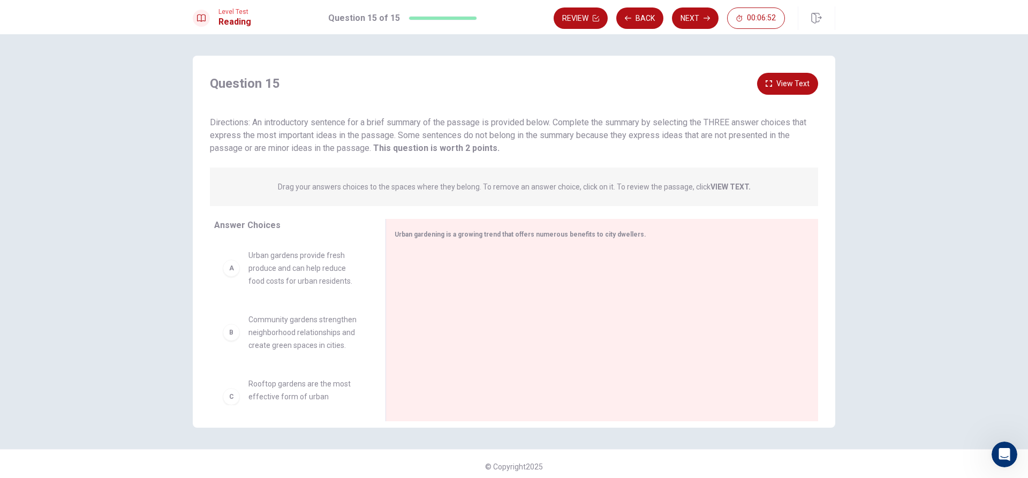
drag, startPoint x: 336, startPoint y: 137, endPoint x: 431, endPoint y: 154, distance: 96.3
click at [430, 152] on span "Directions: An introductory sentence for a brief summary of the passage is prov…" at bounding box center [508, 135] width 596 height 36
drag, startPoint x: 426, startPoint y: 155, endPoint x: 468, endPoint y: 157, distance: 41.8
click at [468, 157] on div "Question 15 View Text Directions: An introductory sentence for a brief summary …" at bounding box center [514, 250] width 642 height 354
click at [790, 84] on button "View Text" at bounding box center [787, 84] width 61 height 22
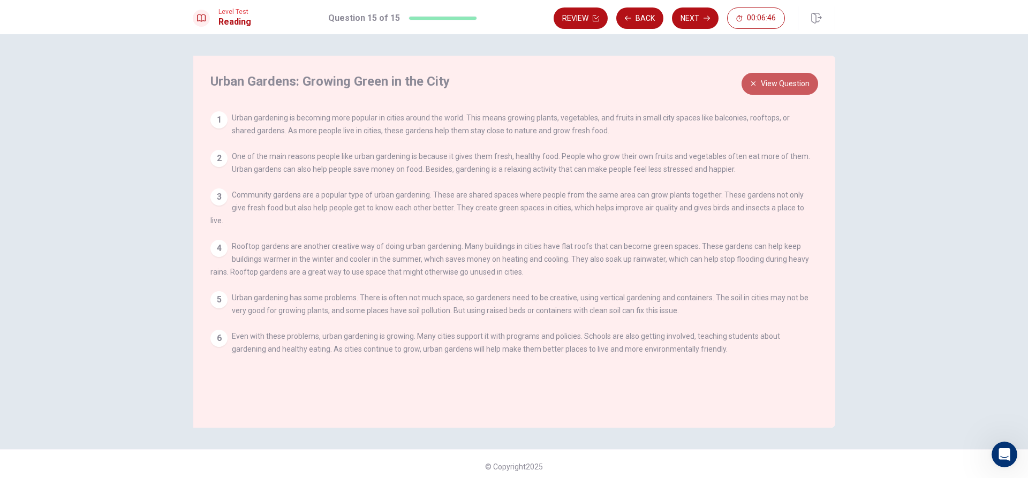
click at [789, 86] on button "View Question" at bounding box center [779, 84] width 77 height 22
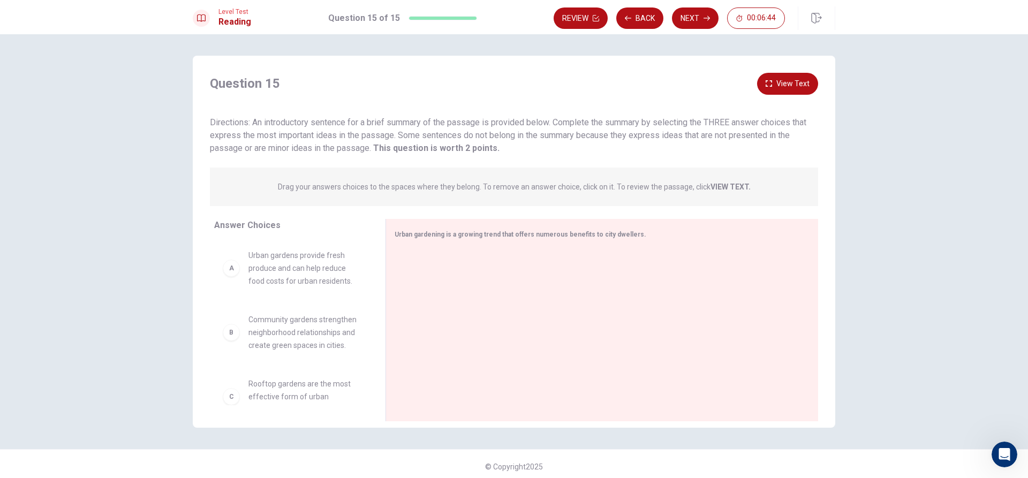
drag, startPoint x: 285, startPoint y: 126, endPoint x: 496, endPoint y: 123, distance: 210.9
click at [469, 126] on span "Directions: An introductory sentence for a brief summary of the passage is prov…" at bounding box center [508, 135] width 596 height 36
click at [255, 290] on div "A Urban gardens provide fresh produce and can help reduce food costs for urban …" at bounding box center [291, 268] width 154 height 56
drag, startPoint x: 242, startPoint y: 278, endPoint x: 433, endPoint y: 289, distance: 191.4
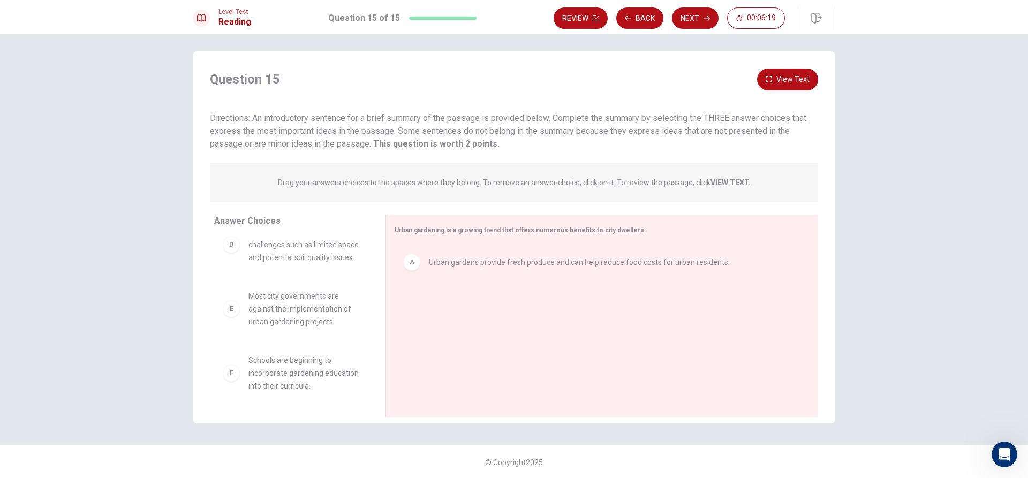
scroll to position [5, 0]
drag, startPoint x: 232, startPoint y: 386, endPoint x: 280, endPoint y: 385, distance: 48.2
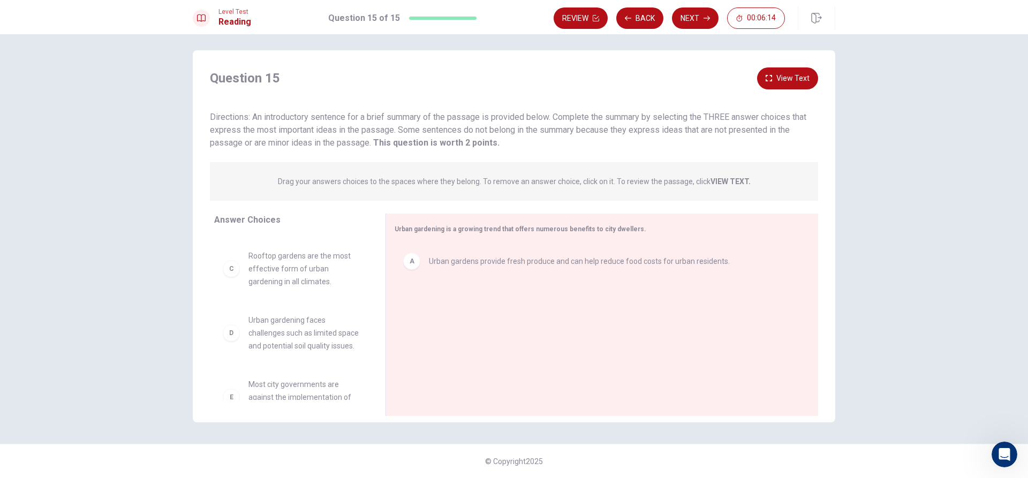
scroll to position [54, 0]
drag, startPoint x: 291, startPoint y: 285, endPoint x: 466, endPoint y: 334, distance: 181.7
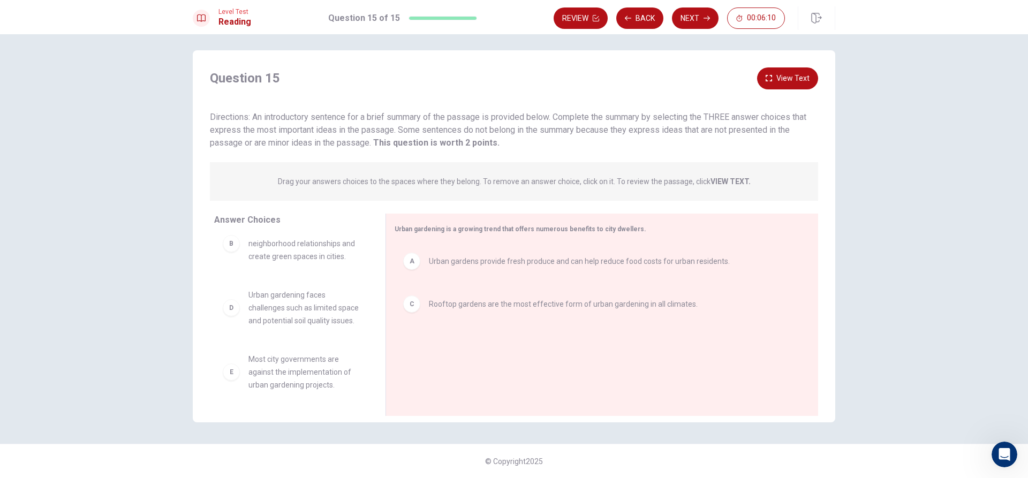
scroll to position [0, 0]
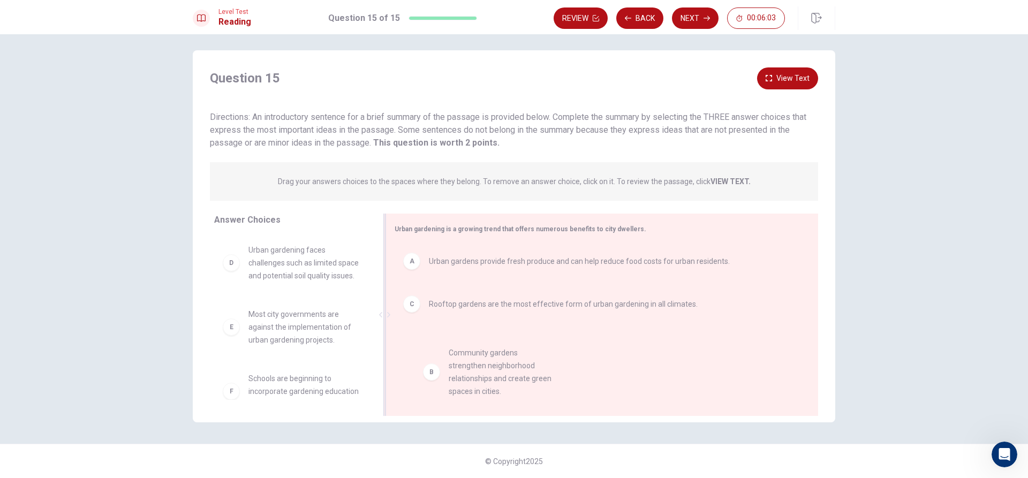
drag, startPoint x: 337, startPoint y: 286, endPoint x: 518, endPoint y: 374, distance: 200.9
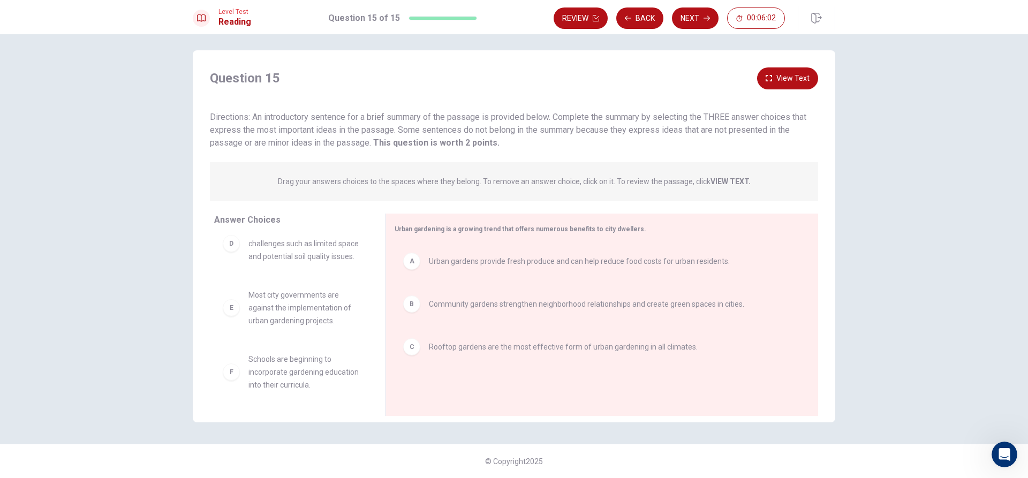
scroll to position [32, 0]
click at [696, 23] on button "Next" at bounding box center [695, 17] width 47 height 21
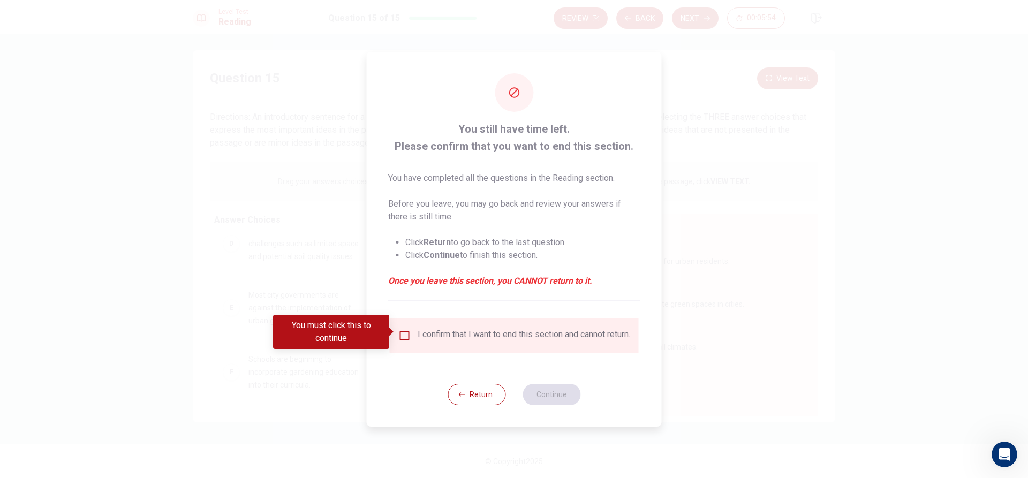
click at [412, 333] on div "I confirm that I want to end this section and cannot return." at bounding box center [514, 335] width 232 height 13
click at [408, 334] on input "You must click this to continue" at bounding box center [404, 335] width 13 height 13
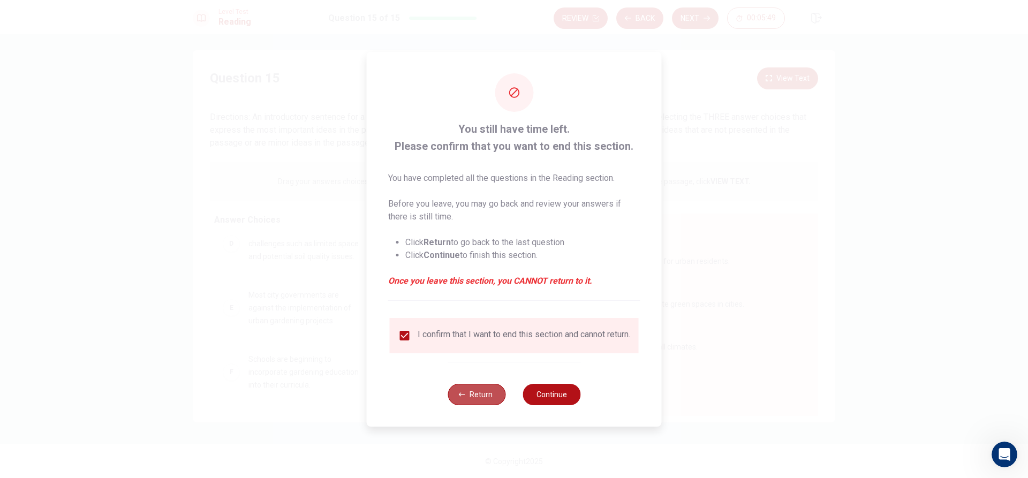
click at [487, 397] on button "Return" at bounding box center [477, 394] width 58 height 21
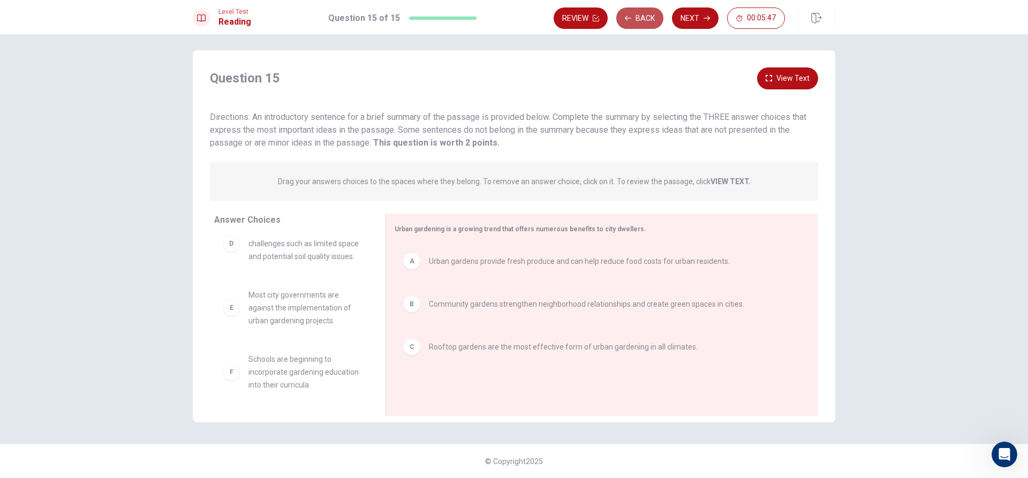
click at [641, 16] on button "Back" at bounding box center [639, 17] width 47 height 21
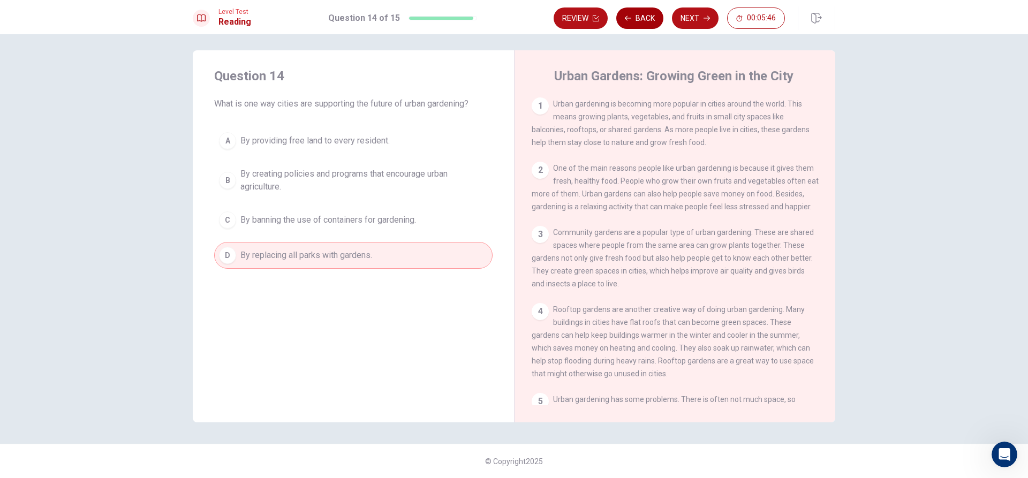
click at [640, 16] on button "Back" at bounding box center [639, 17] width 47 height 21
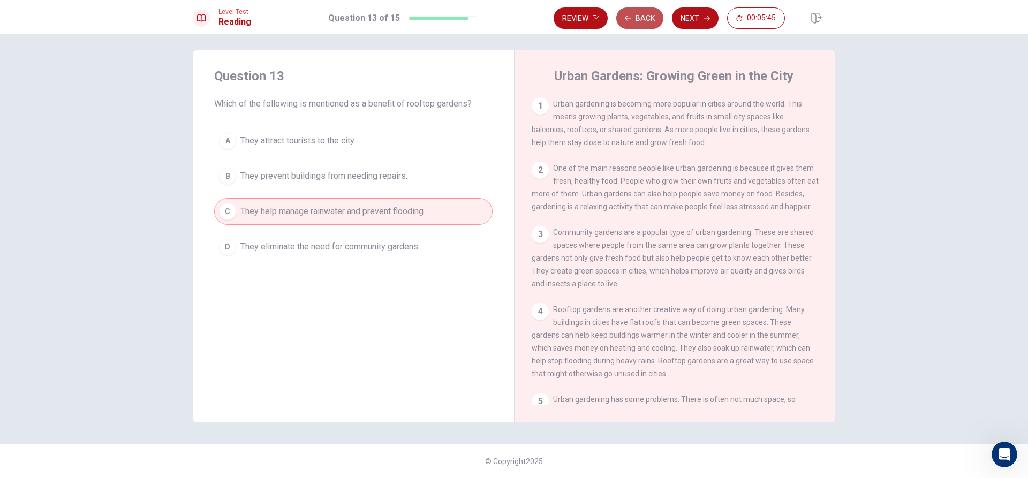
click at [640, 16] on button "Back" at bounding box center [639, 17] width 47 height 21
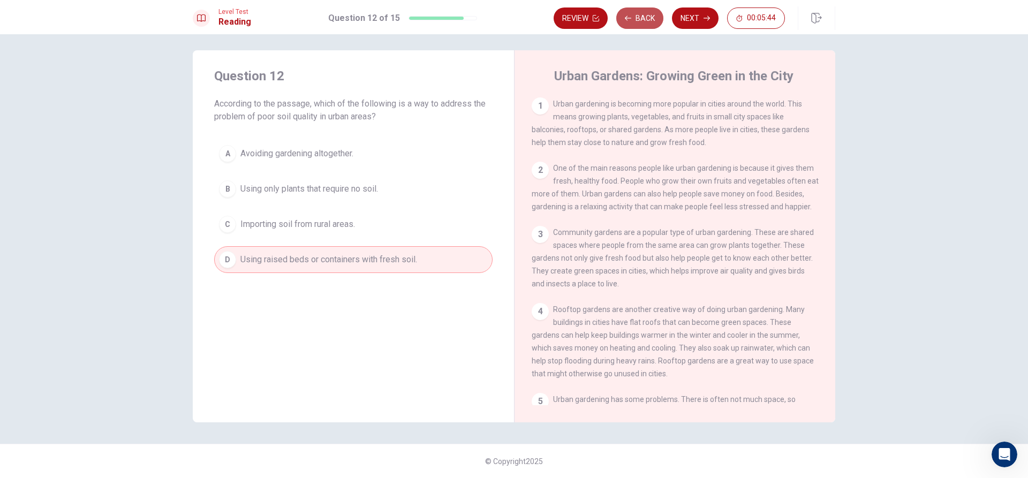
click at [640, 16] on button "Back" at bounding box center [639, 17] width 47 height 21
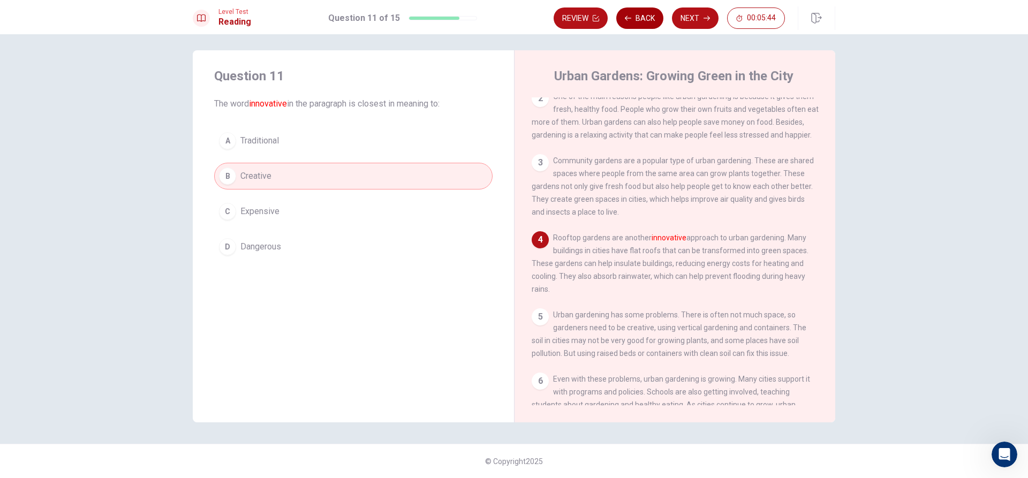
scroll to position [79, 0]
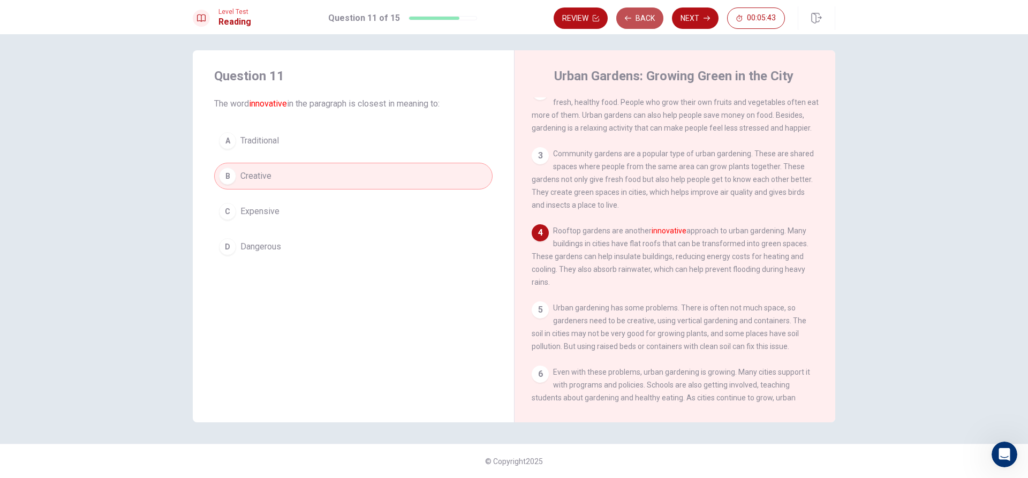
click at [640, 16] on button "Back" at bounding box center [639, 17] width 47 height 21
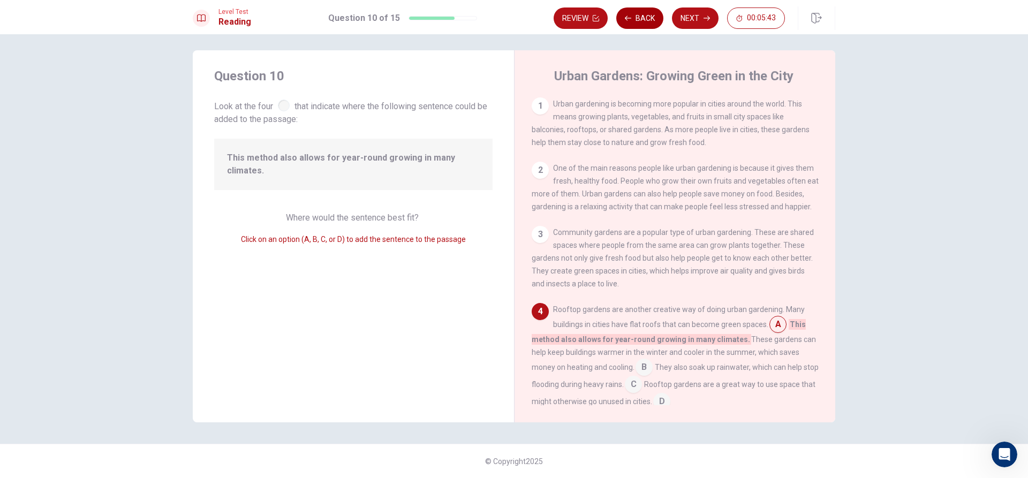
scroll to position [119, 0]
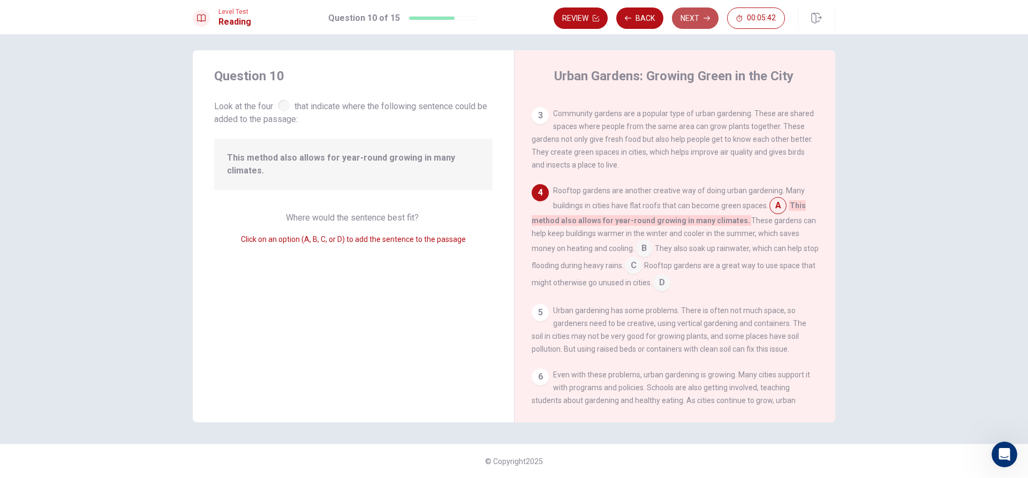
click at [685, 16] on button "Next" at bounding box center [695, 17] width 47 height 21
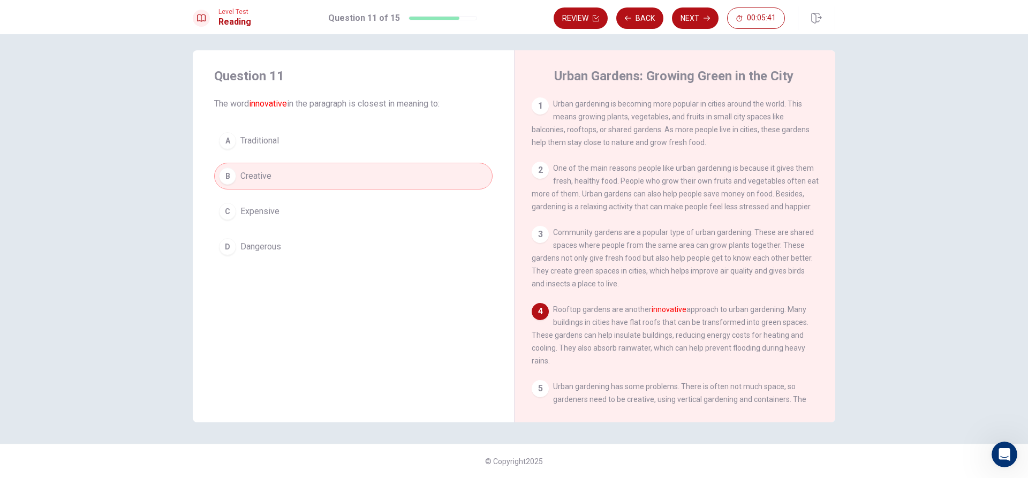
click at [638, 29] on div "Review Back Next 00:05:41" at bounding box center [695, 18] width 282 height 24
click at [639, 25] on button "Back" at bounding box center [639, 17] width 47 height 21
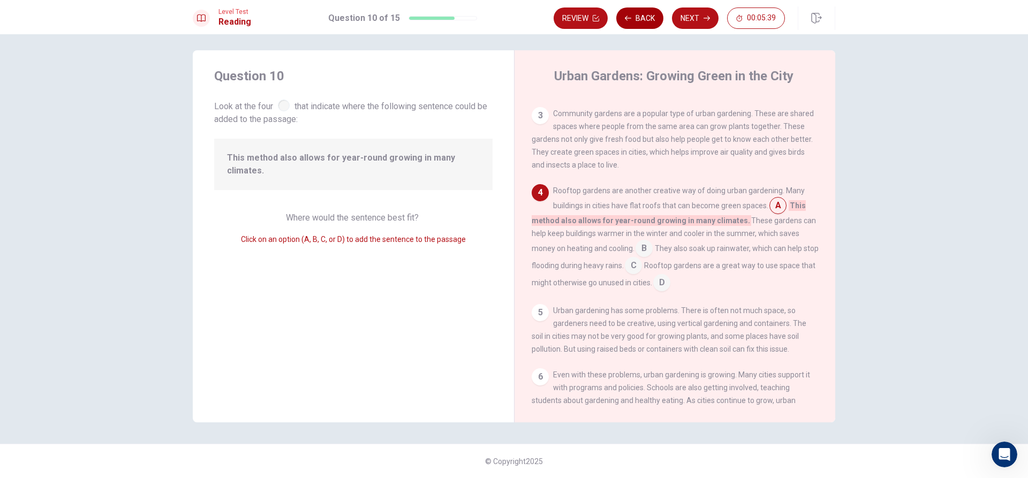
click at [639, 17] on button "Back" at bounding box center [639, 17] width 47 height 21
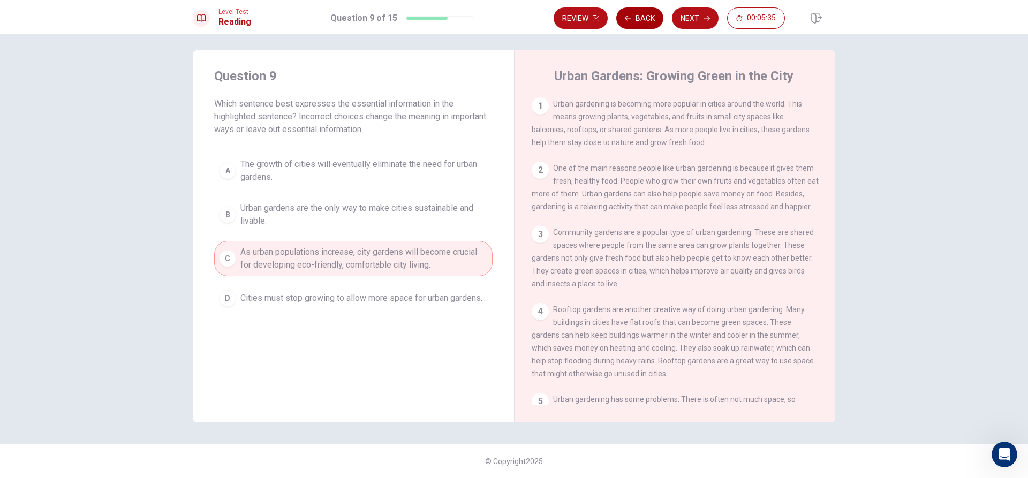
click at [639, 17] on button "Back" at bounding box center [639, 17] width 47 height 21
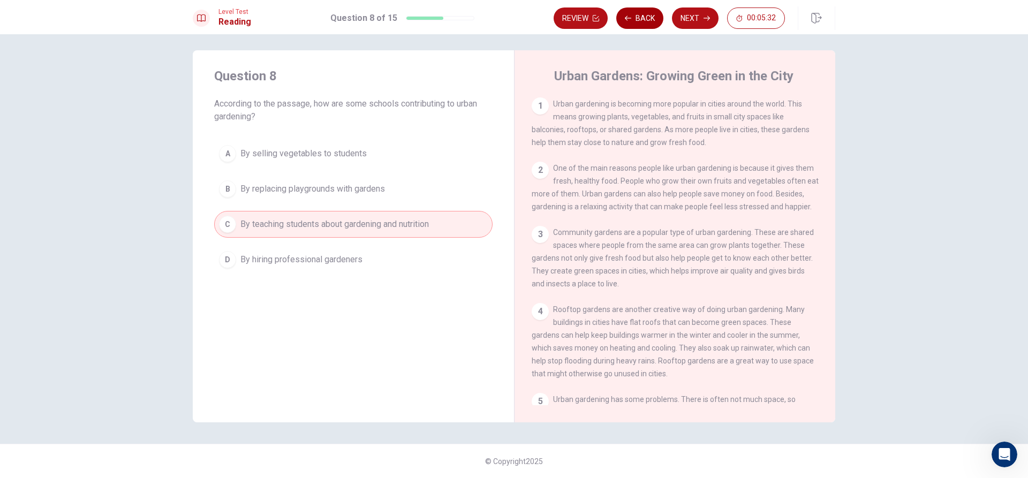
click at [639, 17] on button "Back" at bounding box center [639, 17] width 47 height 21
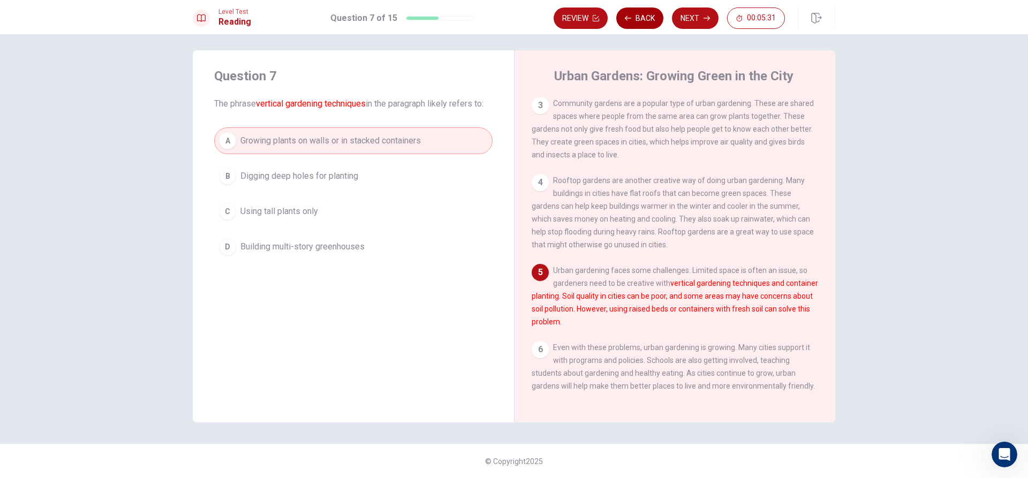
scroll to position [144, 0]
click at [639, 17] on button "Back" at bounding box center [639, 17] width 47 height 21
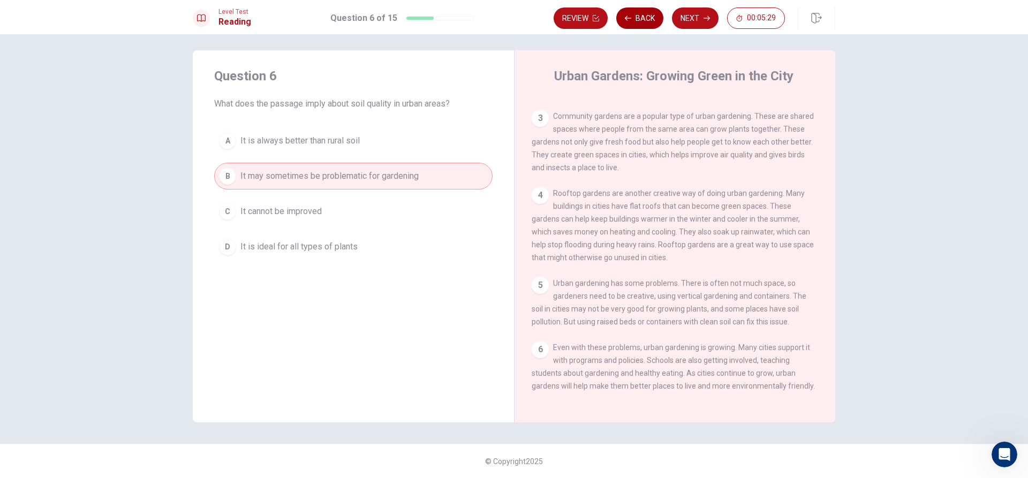
scroll to position [131, 0]
click at [639, 17] on button "Back" at bounding box center [639, 17] width 47 height 21
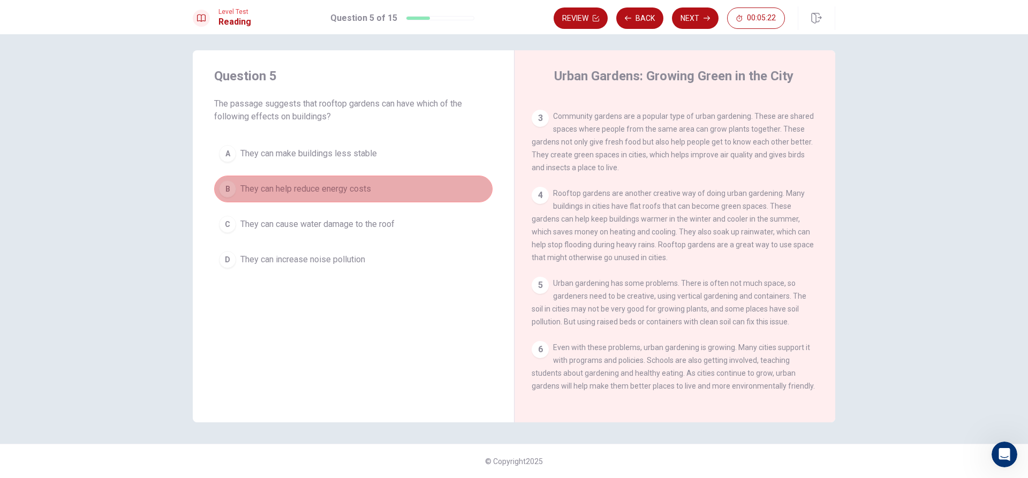
click at [409, 186] on button "B They can help reduce energy costs" at bounding box center [353, 189] width 278 height 27
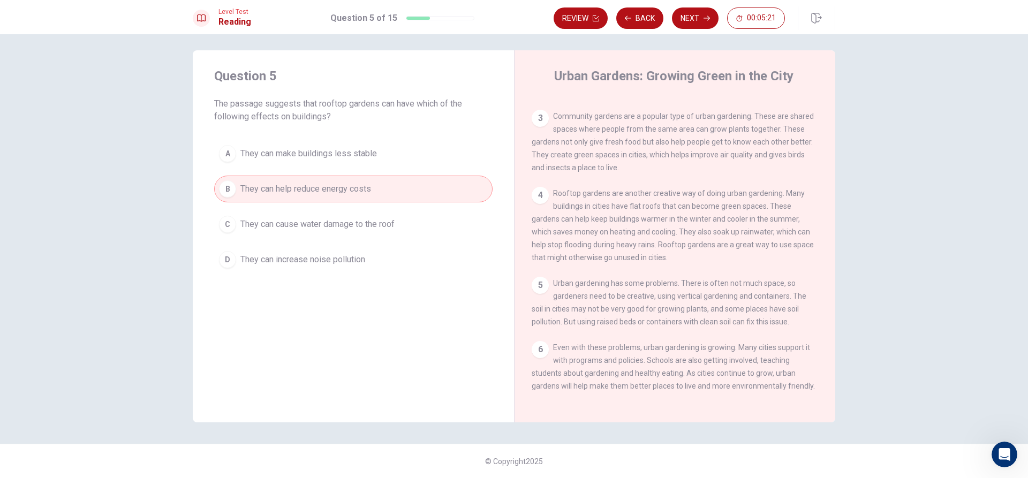
click at [366, 223] on span "They can cause water damage to the roof" at bounding box center [317, 224] width 154 height 13
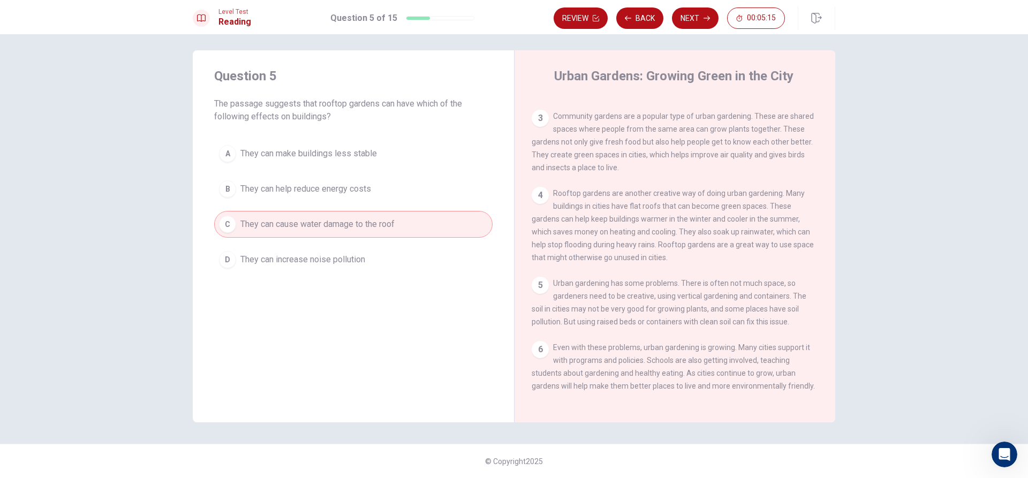
drag, startPoint x: 240, startPoint y: 125, endPoint x: 340, endPoint y: 130, distance: 99.7
click at [340, 130] on div "Question 5 The passage suggests that rooftop gardens can have which of the foll…" at bounding box center [353, 170] width 321 height 240
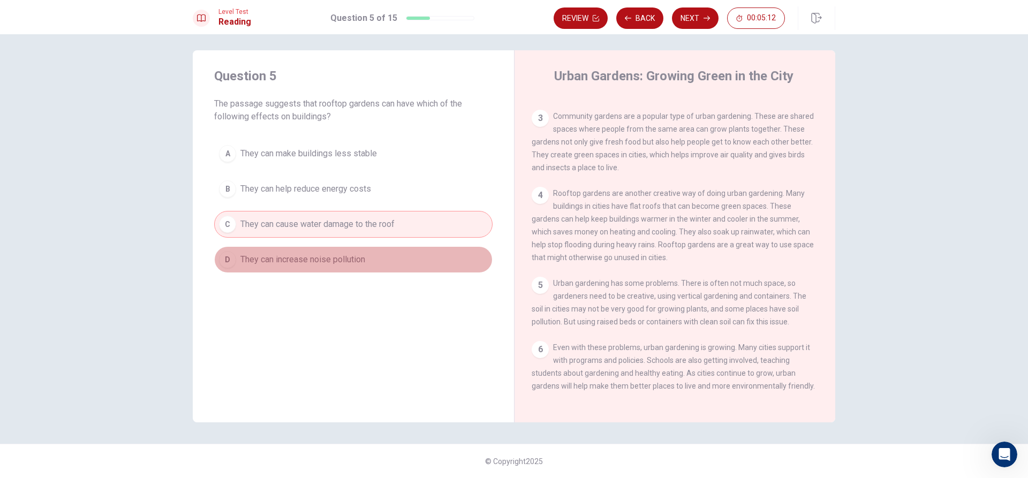
click at [272, 271] on button "D They can increase noise pollution" at bounding box center [353, 259] width 278 height 27
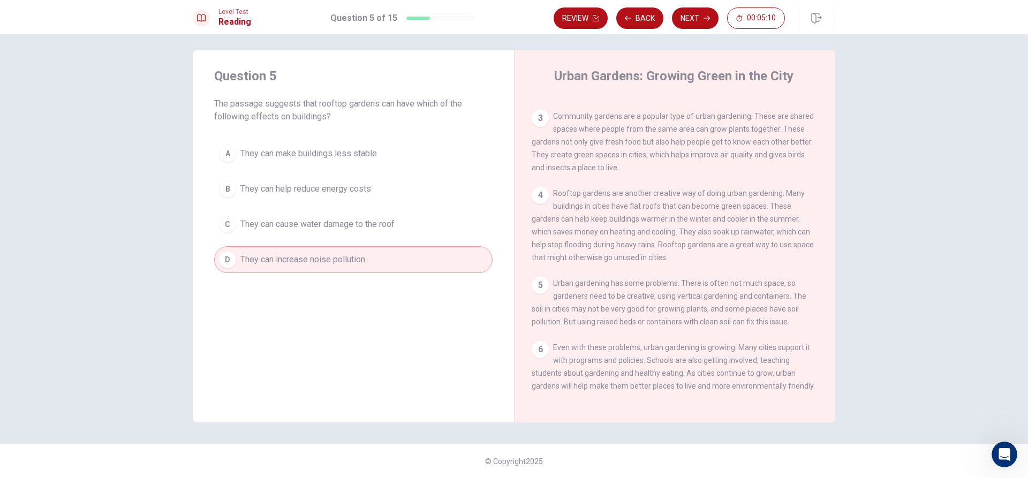
click at [312, 175] on div "A They can make buildings less stable B They can help reduce energy costs C The…" at bounding box center [353, 206] width 278 height 133
click at [317, 159] on span "They can make buildings less stable" at bounding box center [308, 153] width 137 height 13
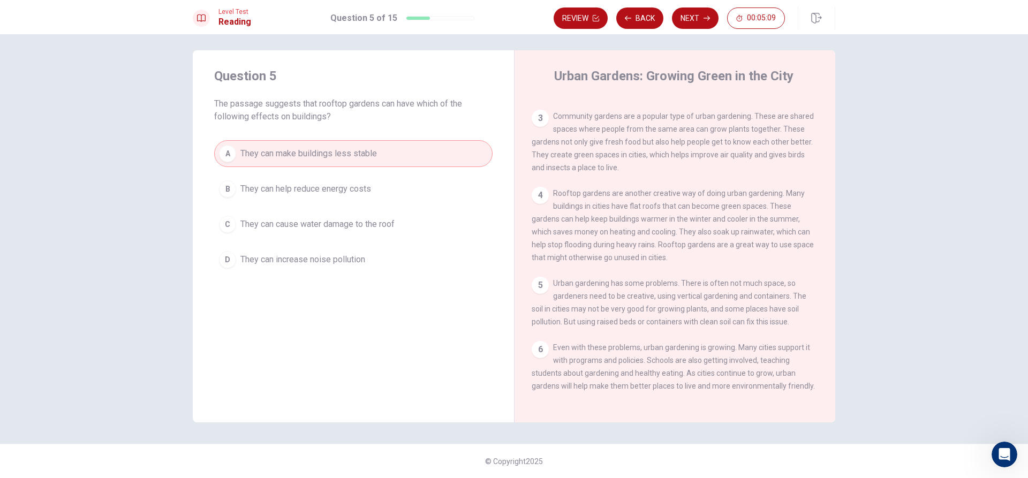
click at [317, 204] on div "A They can make buildings less stable B They can help reduce energy costs C The…" at bounding box center [353, 206] width 278 height 133
click at [317, 221] on span "They can cause water damage to the roof" at bounding box center [317, 224] width 154 height 13
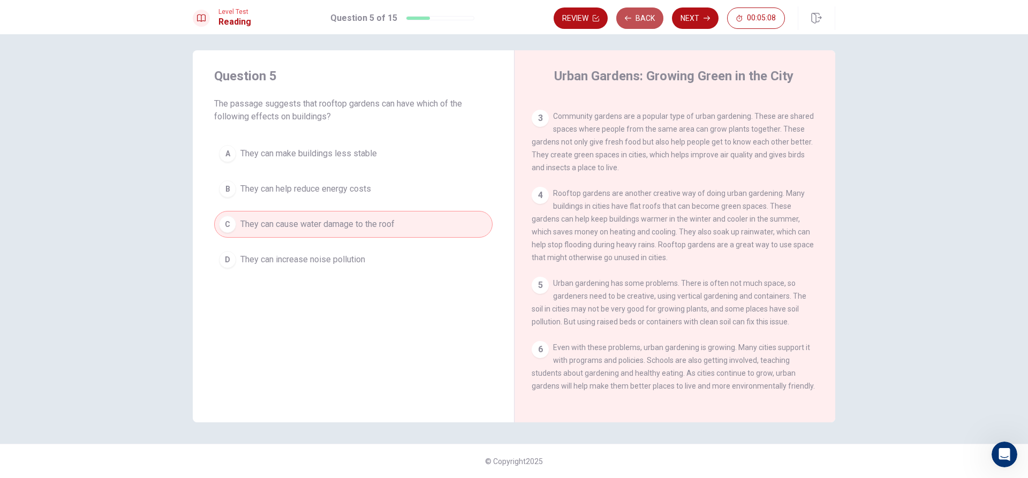
click at [633, 16] on button "Back" at bounding box center [639, 17] width 47 height 21
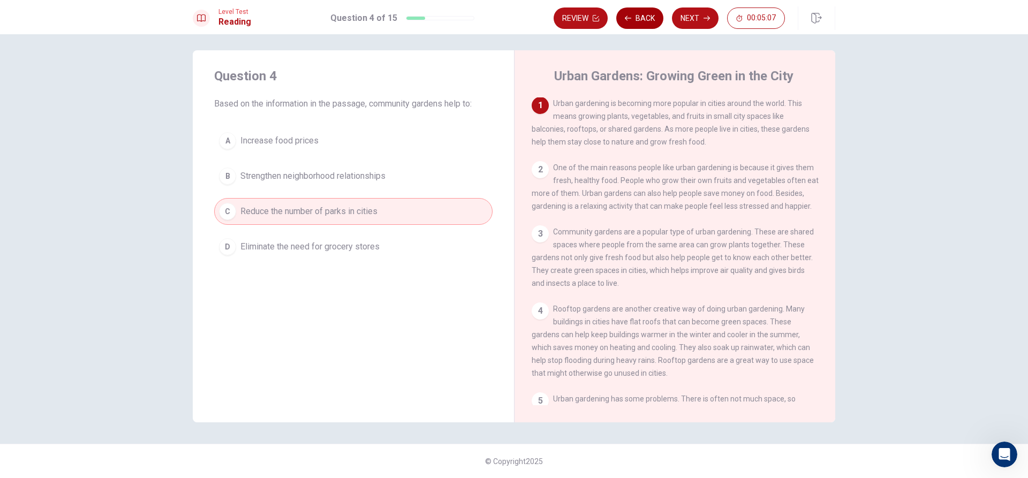
scroll to position [0, 0]
click at [407, 173] on button "B Strengthen neighborhood relationships" at bounding box center [353, 176] width 278 height 27
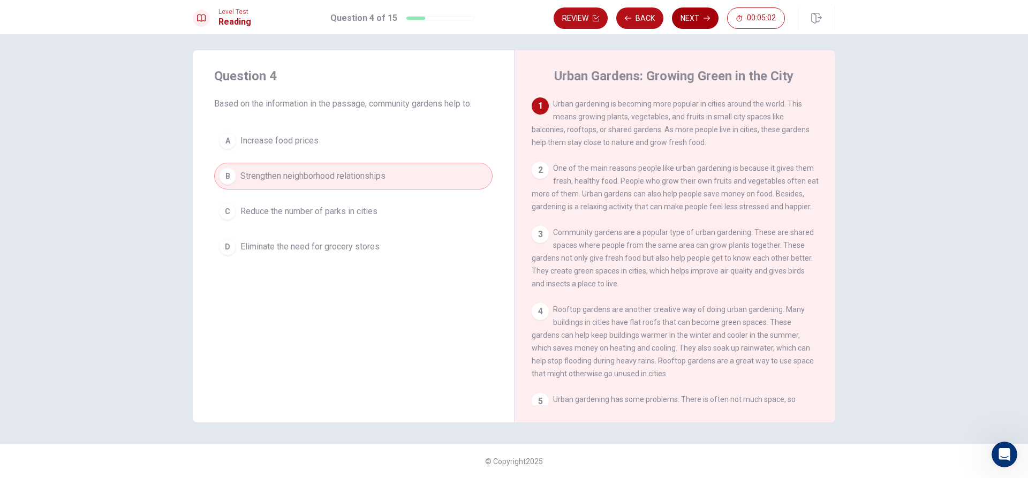
click at [695, 11] on button "Next" at bounding box center [695, 17] width 47 height 21
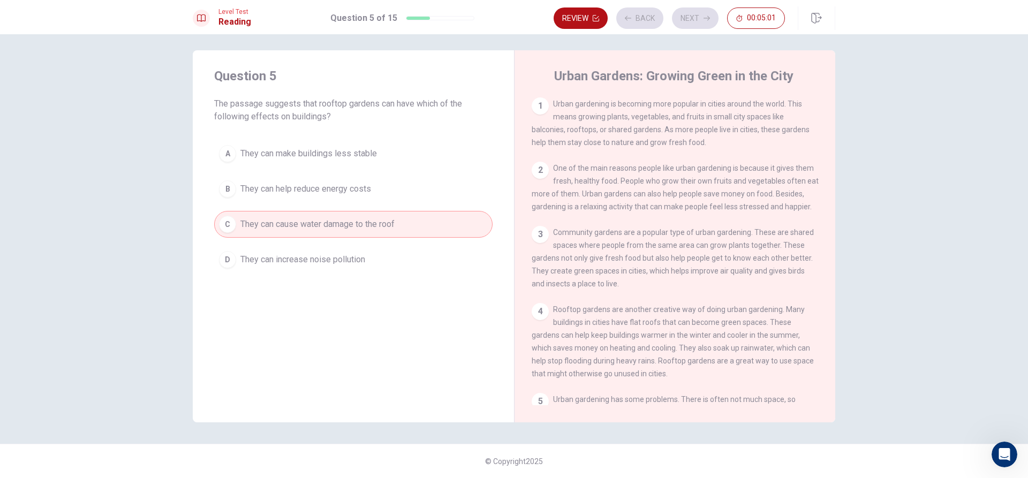
click at [695, 12] on div "Review Back Next 00:05:01" at bounding box center [669, 17] width 231 height 21
click at [687, 25] on button "Next" at bounding box center [695, 17] width 47 height 21
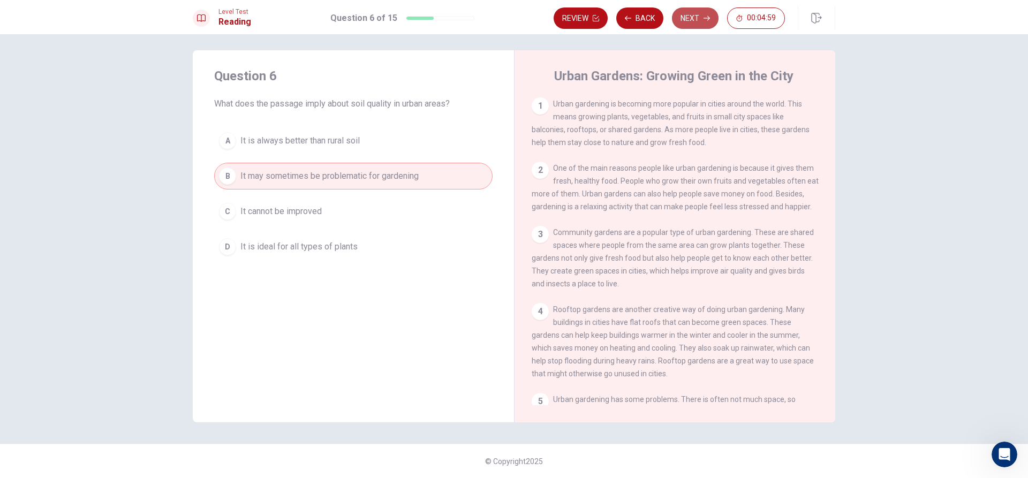
click at [688, 22] on button "Next" at bounding box center [695, 17] width 47 height 21
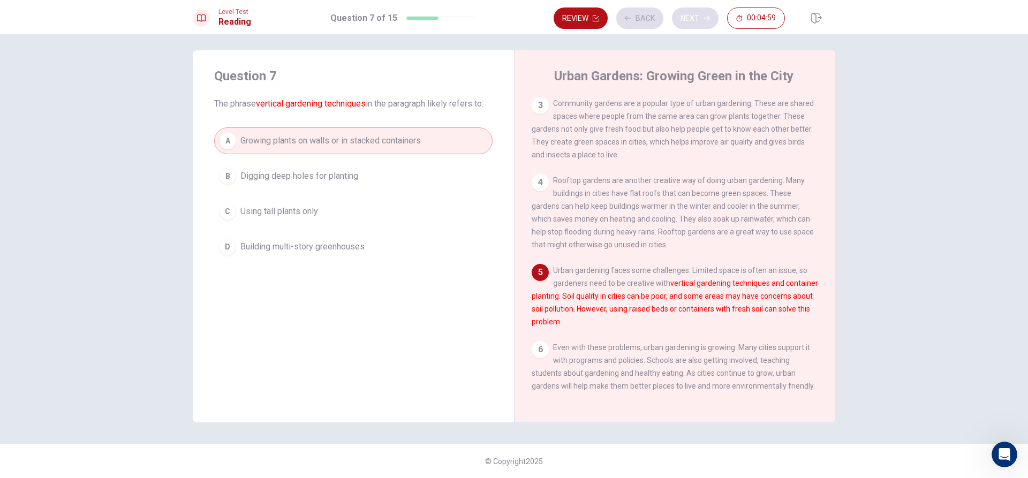
scroll to position [144, 0]
click at [688, 21] on div "Review Back Next 00:04:58" at bounding box center [669, 17] width 231 height 21
click at [688, 21] on button "Next" at bounding box center [695, 17] width 47 height 21
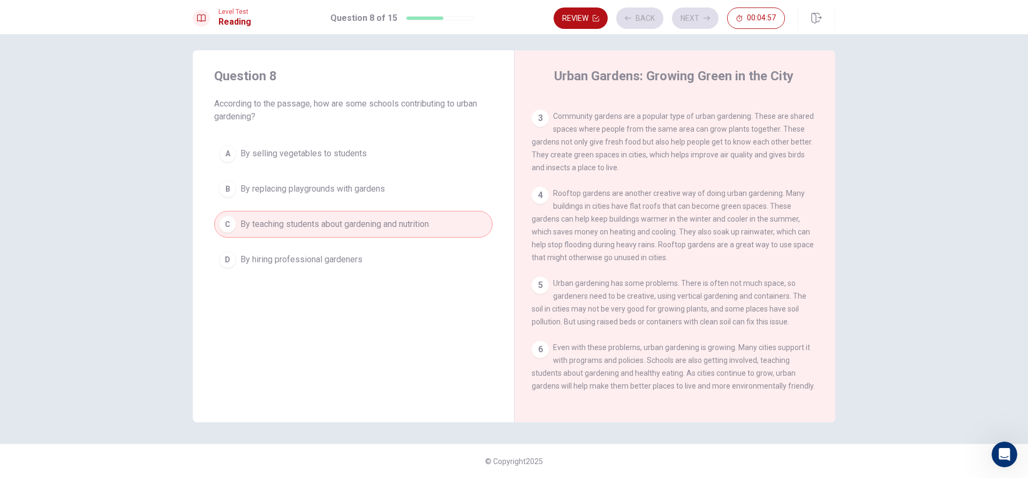
click at [688, 21] on div "Review Back Next 00:04:57" at bounding box center [669, 17] width 231 height 21
click at [688, 21] on button "Next" at bounding box center [695, 17] width 47 height 21
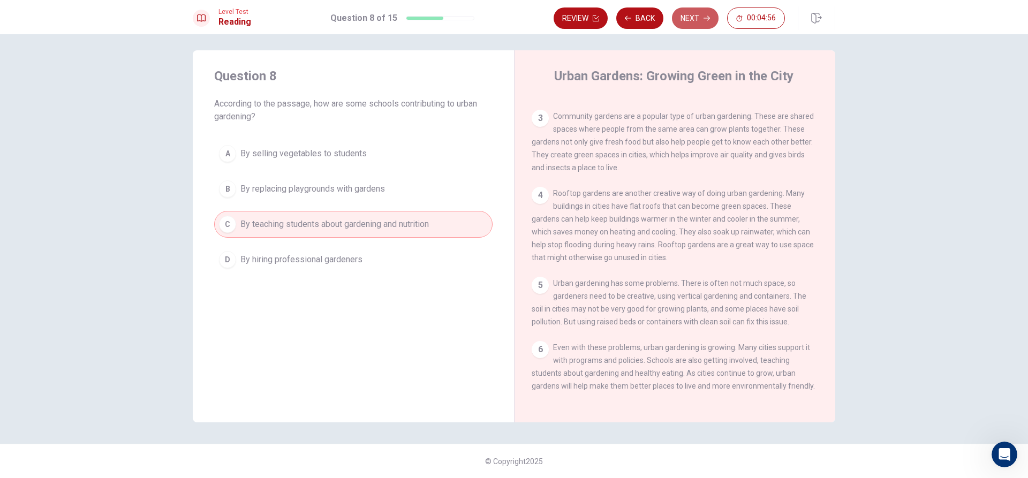
click at [688, 21] on div "Review Back Next 00:04:56" at bounding box center [669, 17] width 231 height 21
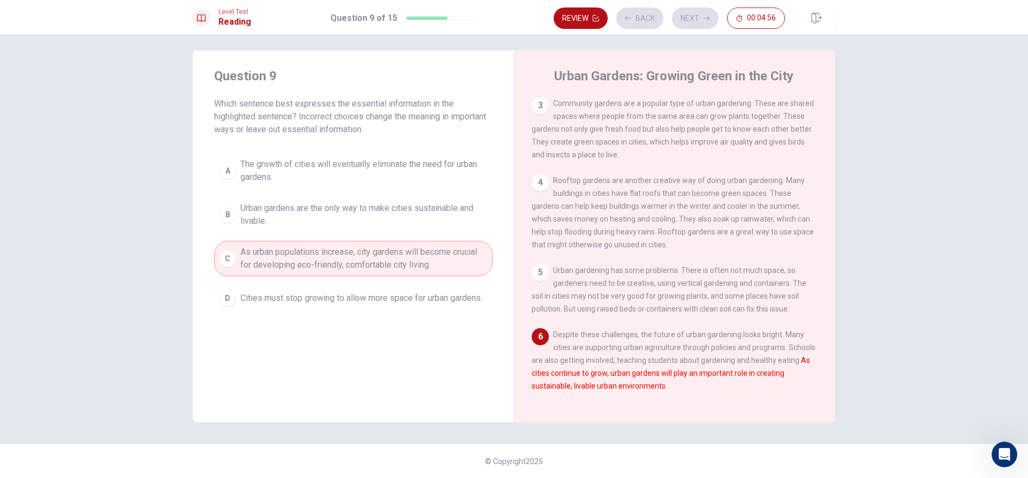
click at [688, 21] on div "Review Back Next 00:04:56" at bounding box center [669, 17] width 231 height 21
click at [688, 21] on div "Review Back Next 00:04:55" at bounding box center [669, 17] width 231 height 21
click at [688, 21] on button "Next" at bounding box center [695, 17] width 47 height 21
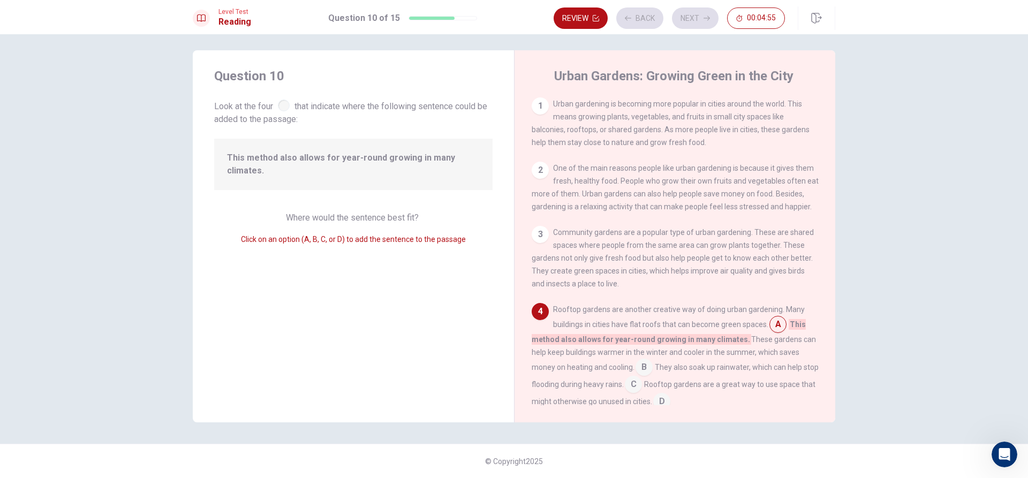
scroll to position [119, 0]
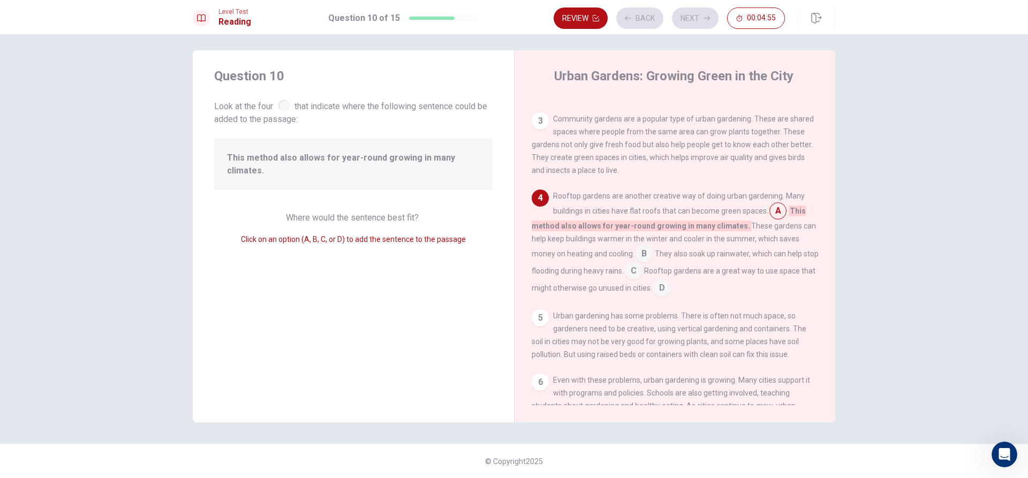
click at [688, 21] on div "Review Back Next 00:04:55" at bounding box center [669, 17] width 231 height 21
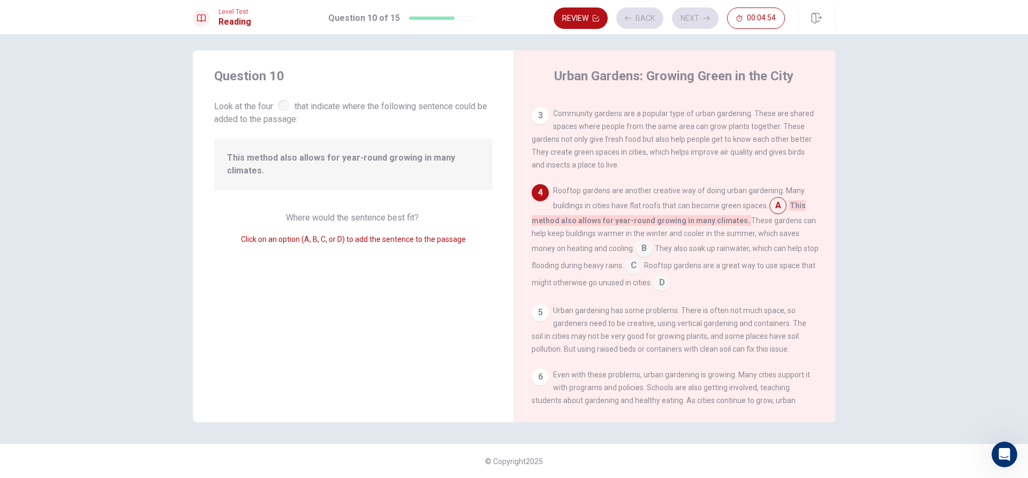
click at [688, 22] on div "Review Back Next 00:04:54" at bounding box center [669, 17] width 231 height 21
click at [685, 24] on div "Review Back Next 00:04:54" at bounding box center [669, 17] width 231 height 21
click at [685, 24] on button "Next" at bounding box center [695, 17] width 47 height 21
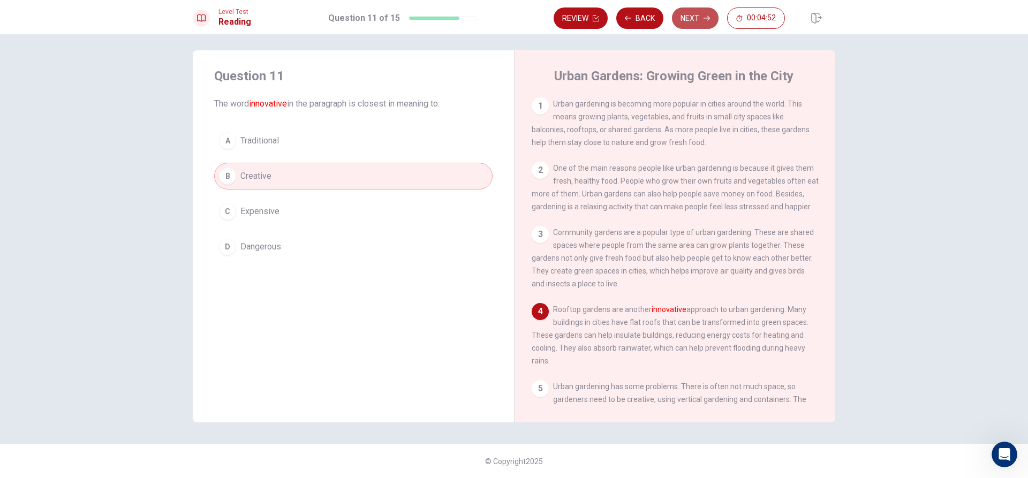
click at [685, 24] on button "Next" at bounding box center [695, 17] width 47 height 21
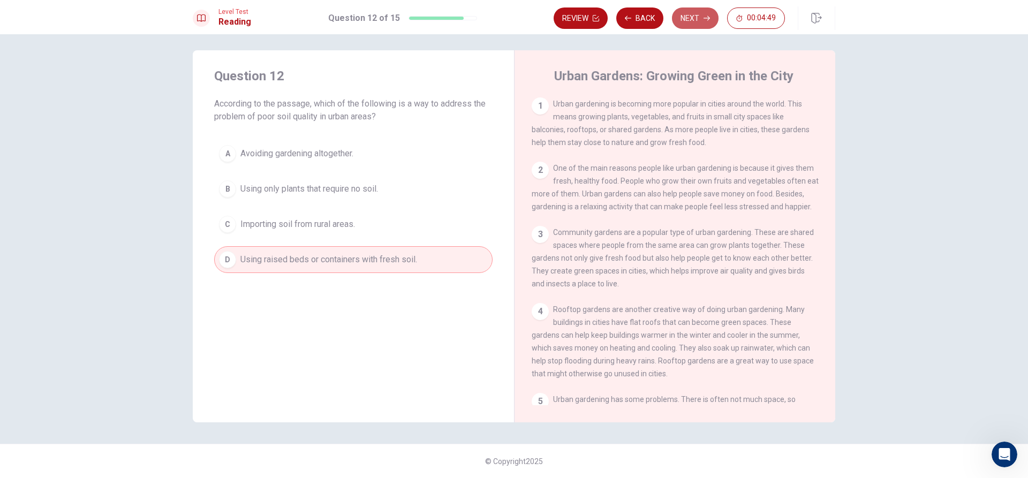
click at [681, 24] on button "Next" at bounding box center [695, 17] width 47 height 21
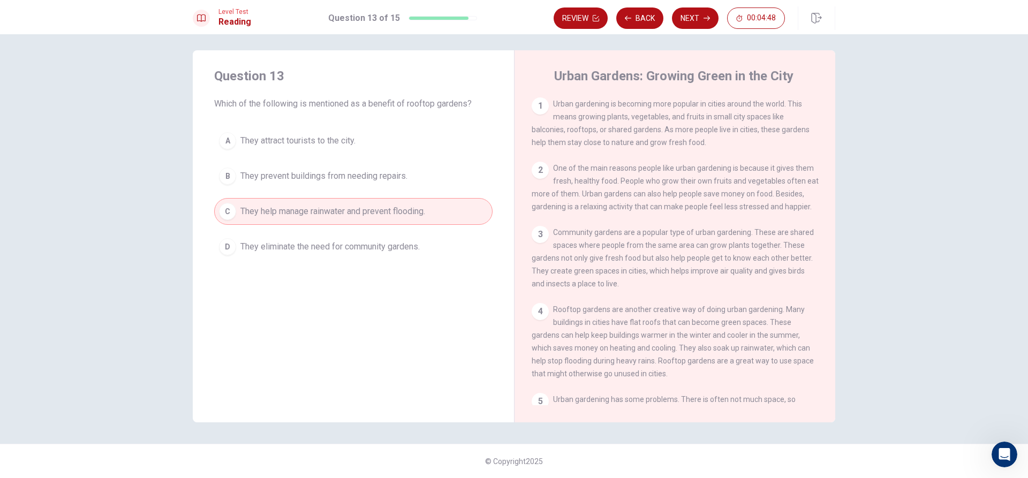
click at [686, 20] on button "Next" at bounding box center [695, 17] width 47 height 21
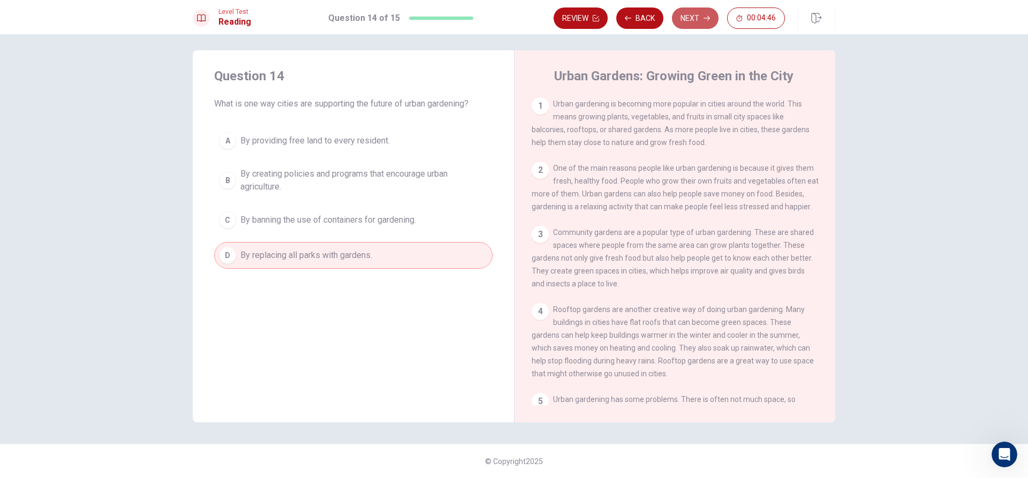
click at [686, 20] on button "Next" at bounding box center [695, 17] width 47 height 21
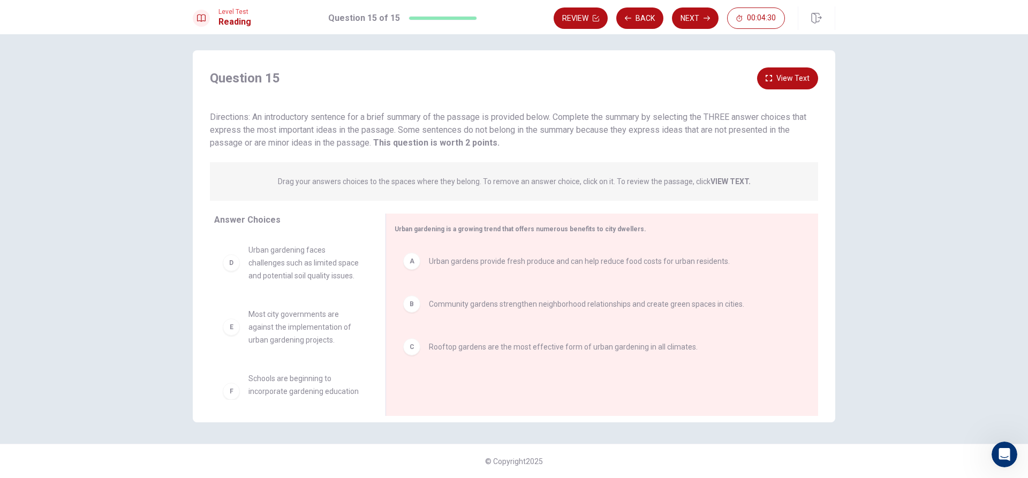
drag, startPoint x: 275, startPoint y: 115, endPoint x: 538, endPoint y: 115, distance: 262.8
click at [531, 115] on span "Directions: An introductory sentence for a brief summary of the passage is prov…" at bounding box center [508, 130] width 596 height 36
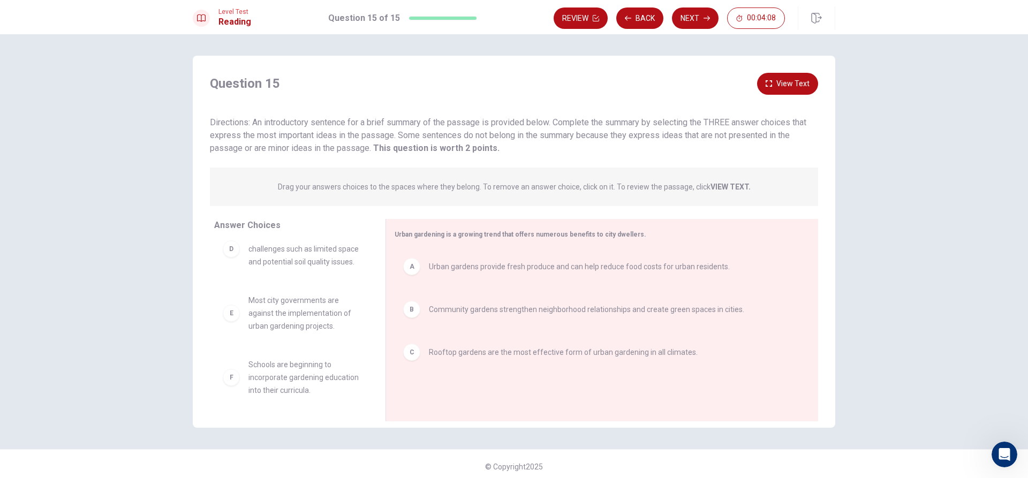
scroll to position [5, 0]
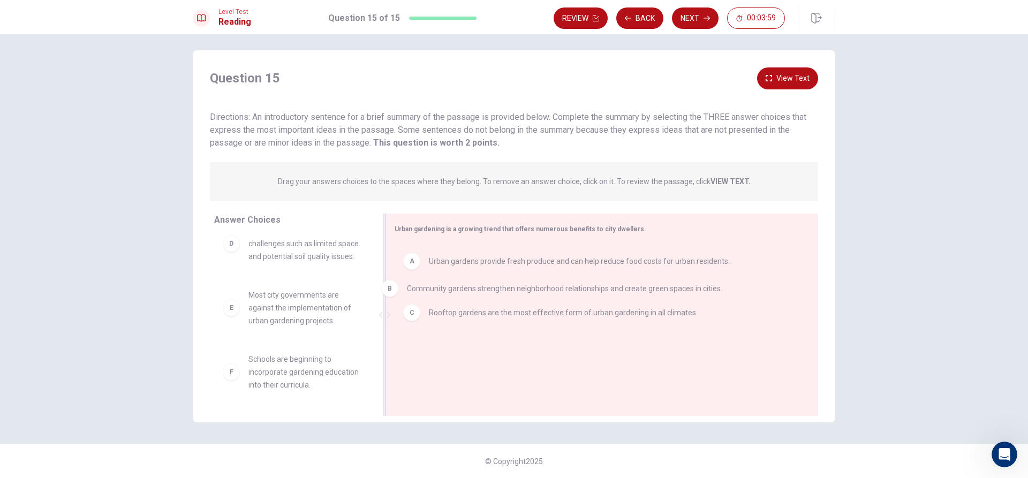
drag, startPoint x: 696, startPoint y: 312, endPoint x: 676, endPoint y: 300, distance: 24.0
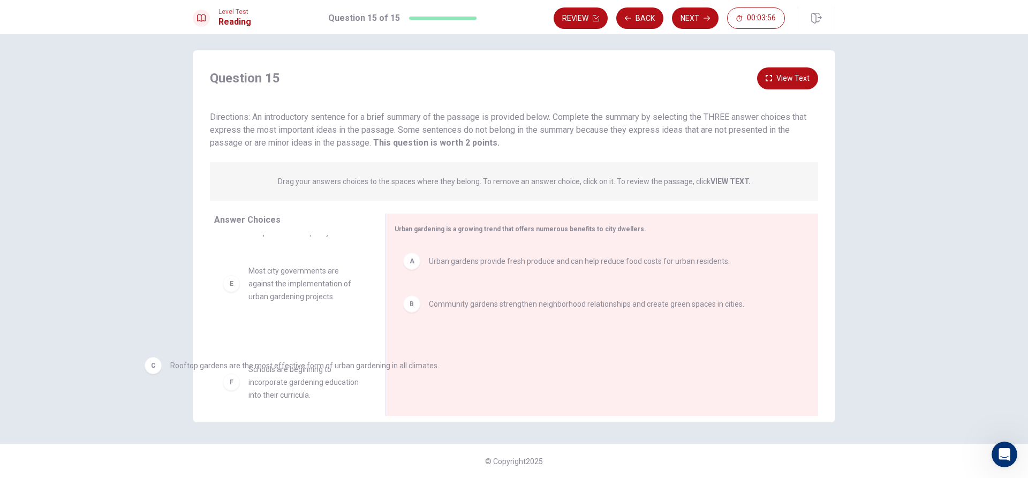
drag, startPoint x: 676, startPoint y: 357, endPoint x: 262, endPoint y: 345, distance: 414.0
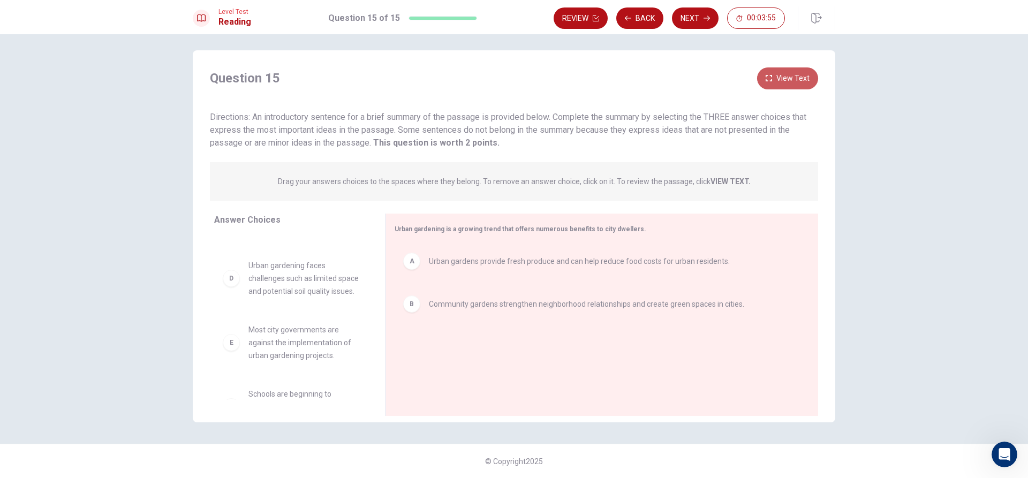
click at [783, 85] on button "View Text" at bounding box center [787, 78] width 61 height 22
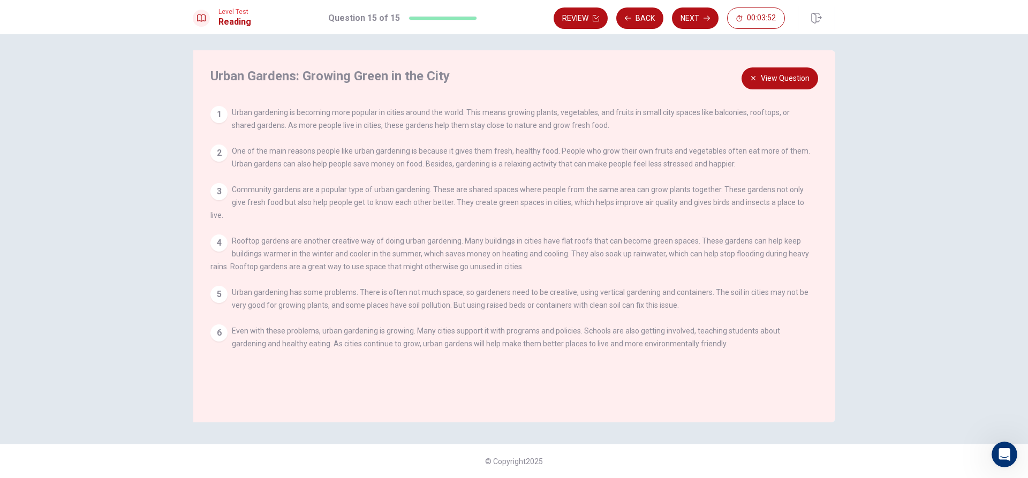
drag, startPoint x: 354, startPoint y: 169, endPoint x: 369, endPoint y: 171, distance: 15.2
click at [369, 170] on div "2 One of the main reasons people like urban gardening is because it gives them …" at bounding box center [510, 158] width 600 height 26
drag, startPoint x: 409, startPoint y: 203, endPoint x: 434, endPoint y: 203, distance: 24.6
click at [434, 203] on span "Community gardens are a popular type of urban gardening. These are shared space…" at bounding box center [507, 202] width 594 height 34
drag, startPoint x: 330, startPoint y: 204, endPoint x: 661, endPoint y: 250, distance: 333.9
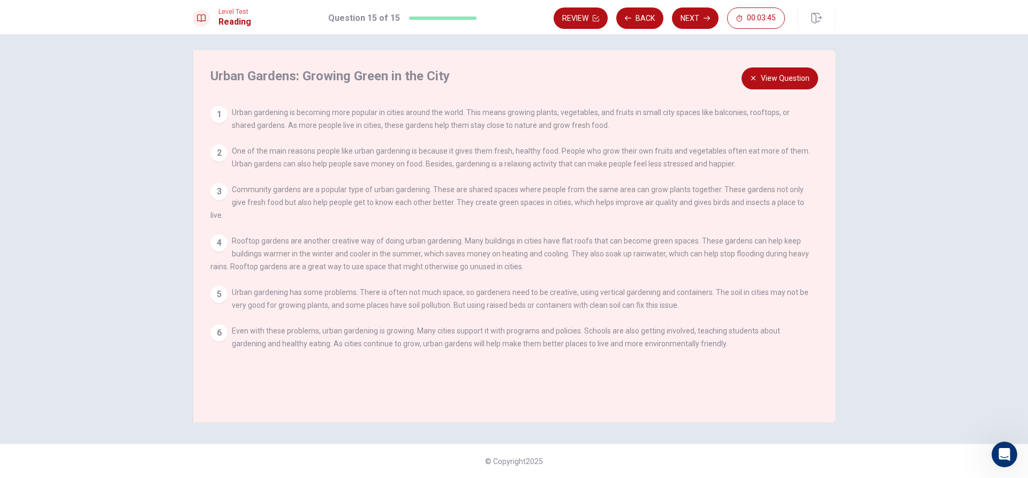
click at [796, 223] on div "View Question 1 Urban gardening is becoming more popular in cities around the w…" at bounding box center [516, 234] width 613 height 257
drag, startPoint x: 275, startPoint y: 244, endPoint x: 330, endPoint y: 283, distance: 66.8
click at [330, 283] on div "View Question 1 Urban gardening is becoming more popular in cities around the w…" at bounding box center [516, 234] width 613 height 257
click at [801, 78] on button "View Question" at bounding box center [779, 78] width 77 height 22
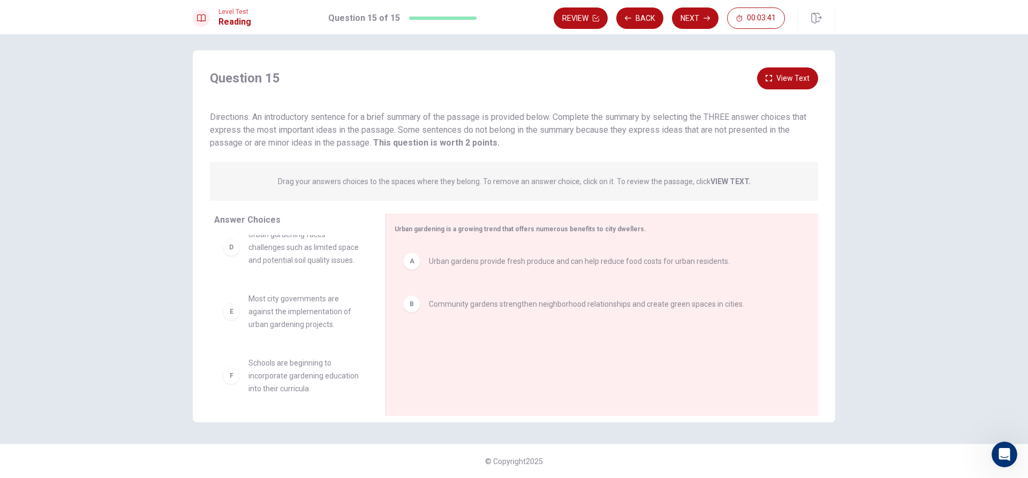
scroll to position [96, 0]
drag, startPoint x: 316, startPoint y: 374, endPoint x: 506, endPoint y: 348, distance: 191.8
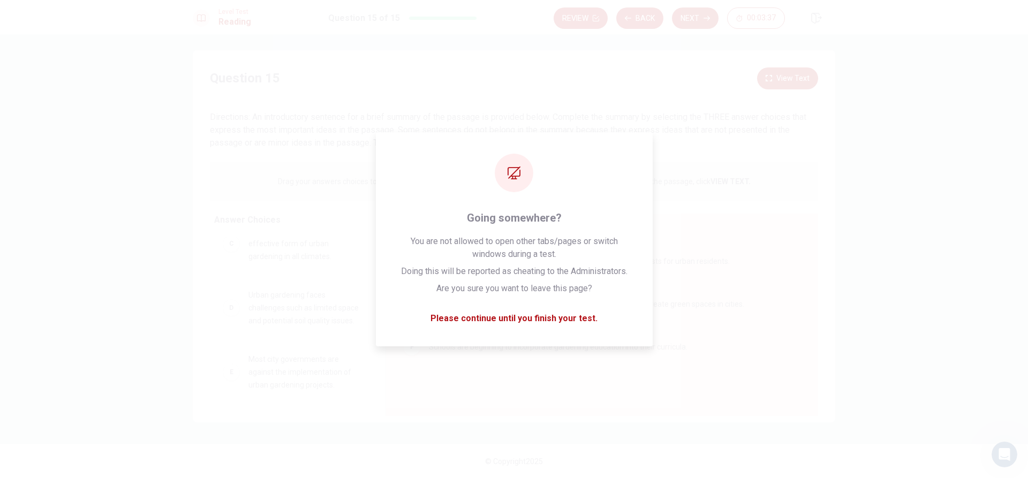
scroll to position [32, 0]
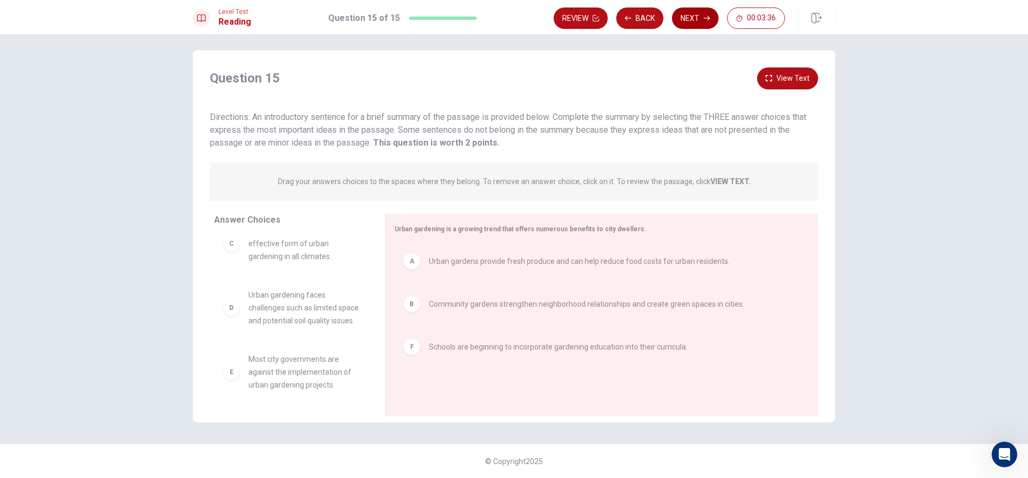
click at [706, 24] on button "Next" at bounding box center [695, 17] width 47 height 21
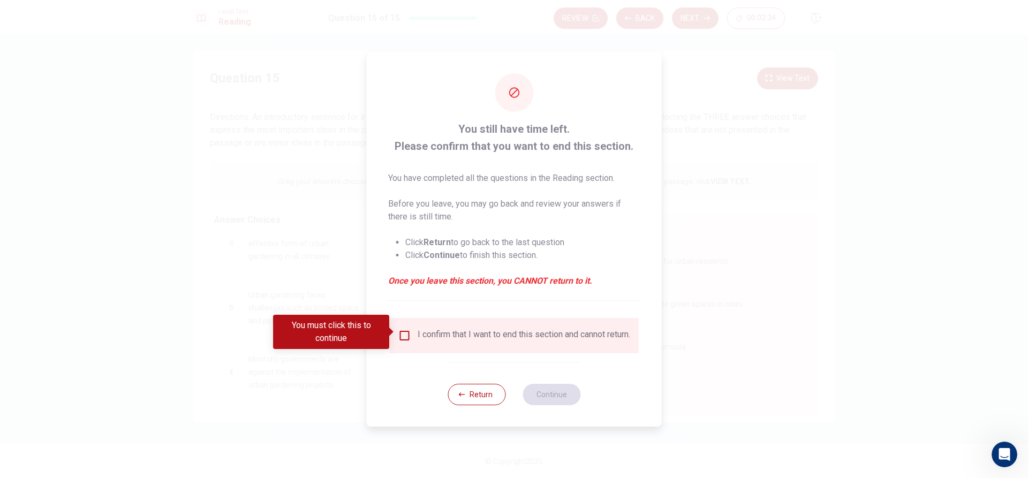
click at [444, 336] on div "I confirm that I want to end this section and cannot return." at bounding box center [524, 335] width 213 height 13
drag, startPoint x: 392, startPoint y: 322, endPoint x: 406, endPoint y: 328, distance: 14.6
click at [397, 322] on body "This site uses cookies, as explained in our Privacy Policy . If you agree to th…" at bounding box center [514, 239] width 1028 height 478
click at [410, 333] on div "I confirm that I want to end this section and cannot return." at bounding box center [514, 335] width 232 height 13
click at [405, 333] on input "You must click this to continue" at bounding box center [404, 335] width 13 height 13
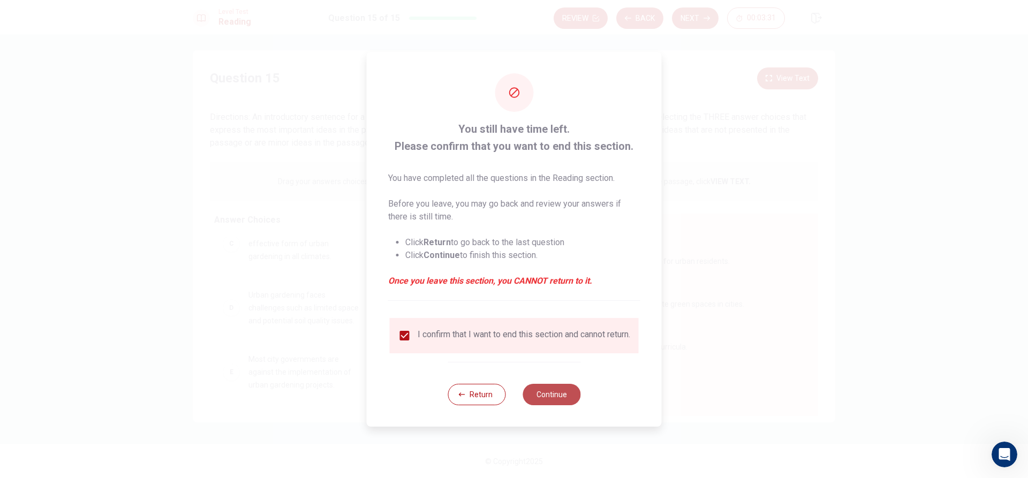
click at [546, 391] on button "Continue" at bounding box center [551, 394] width 58 height 21
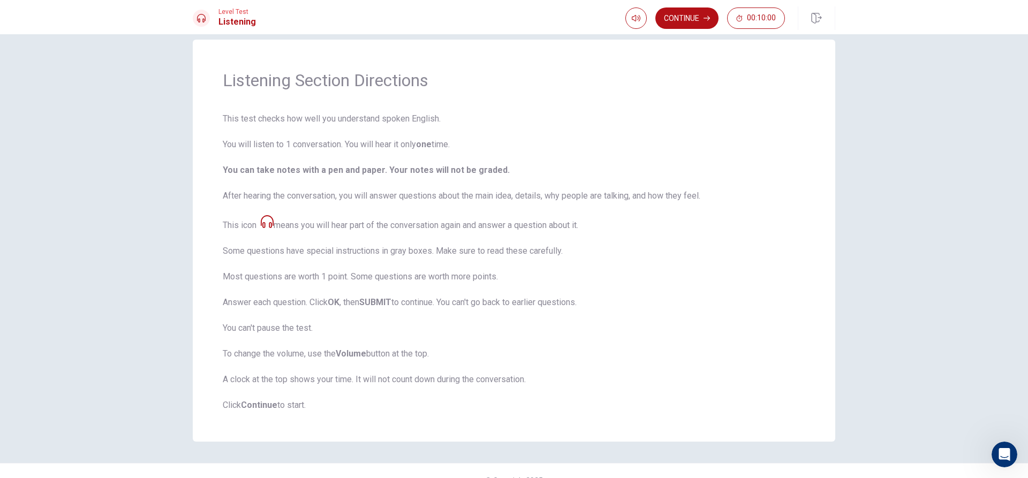
scroll to position [0, 0]
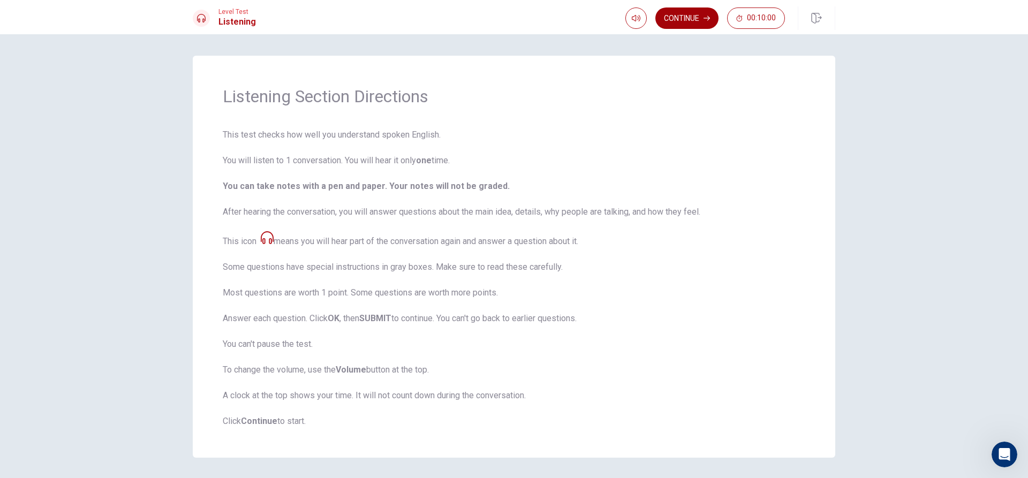
click at [681, 19] on button "Continue" at bounding box center [686, 17] width 63 height 21
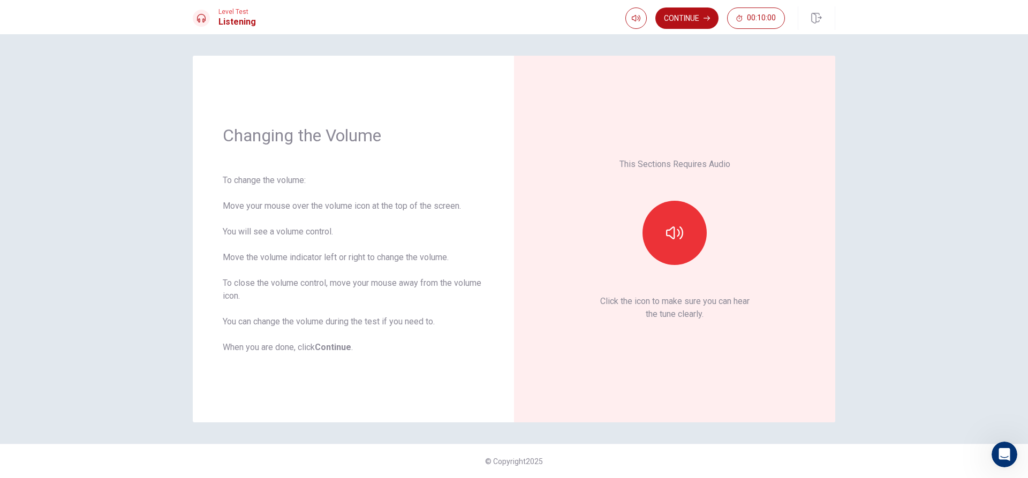
click at [323, 214] on div "To change the volume: Move your mouse over the volume icon at the top of the sc…" at bounding box center [353, 264] width 261 height 180
click at [648, 230] on button "button" at bounding box center [674, 233] width 64 height 64
click at [704, 23] on button "Continue" at bounding box center [686, 17] width 63 height 21
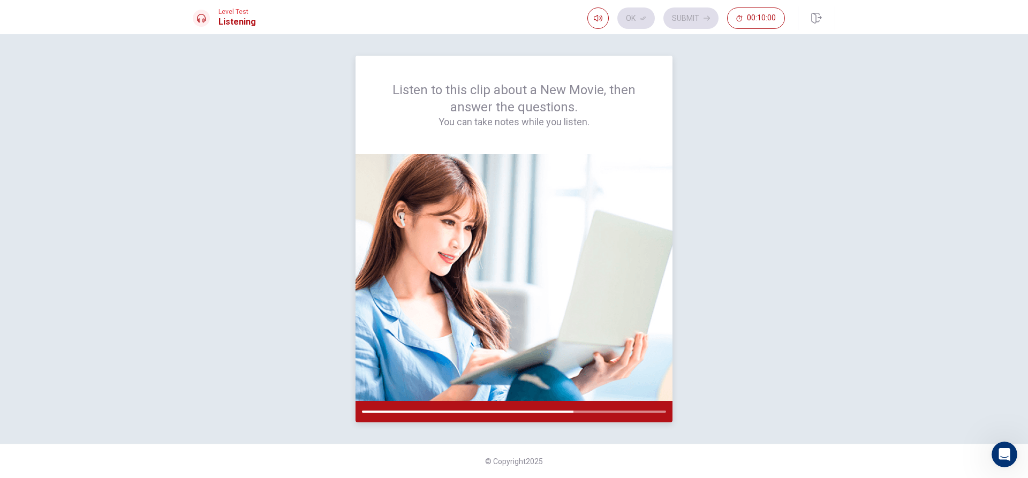
click at [623, 411] on div at bounding box center [514, 412] width 304 height 2
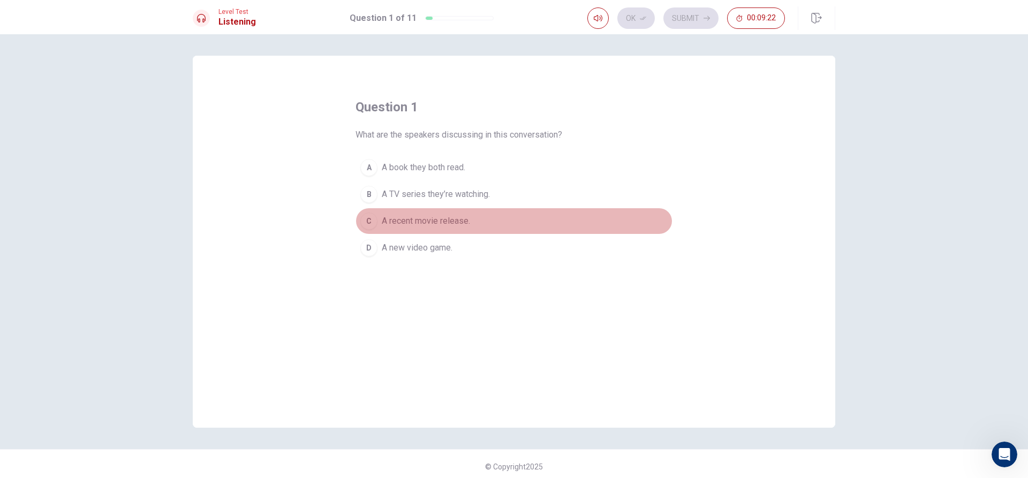
click at [374, 218] on div "C" at bounding box center [368, 221] width 17 height 17
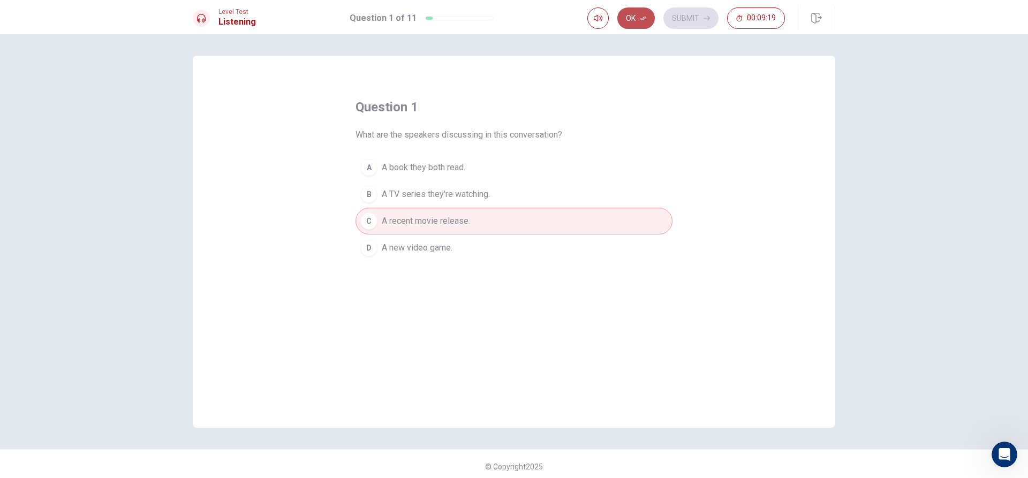
click at [633, 20] on button "Ok" at bounding box center [635, 17] width 37 height 21
click at [641, 21] on div "Ok Submit 00:09:17" at bounding box center [686, 17] width 198 height 21
click at [680, 16] on button "Submit" at bounding box center [690, 17] width 55 height 21
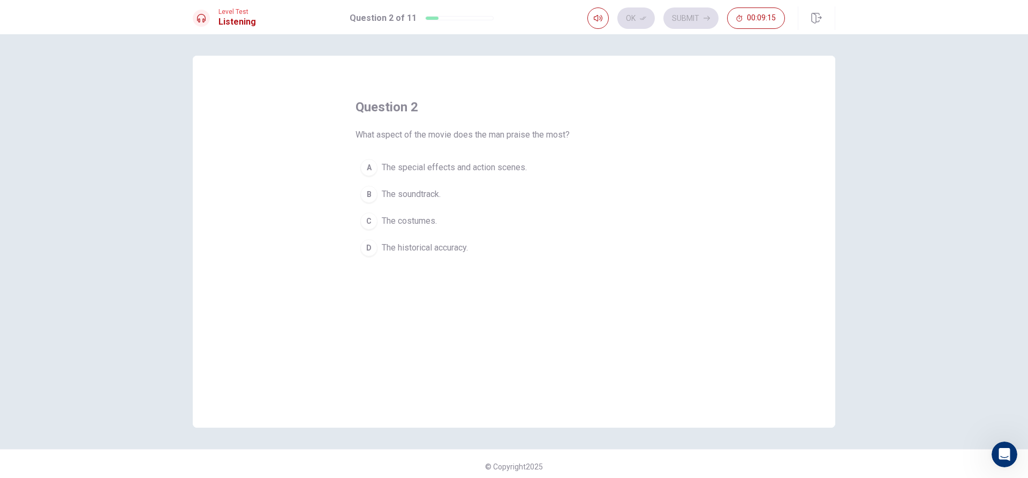
click at [410, 223] on span "The costumes." at bounding box center [409, 221] width 55 height 13
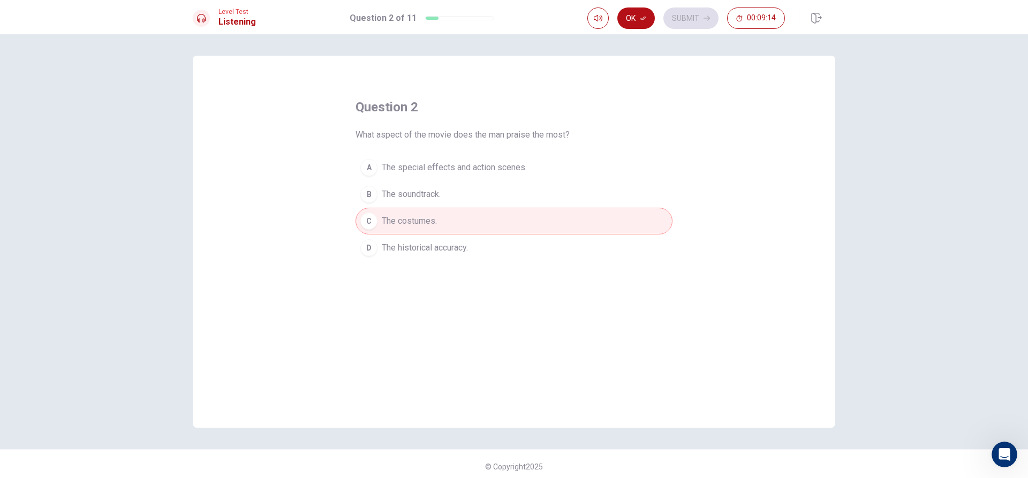
click at [418, 190] on span "The soundtrack." at bounding box center [411, 194] width 59 height 13
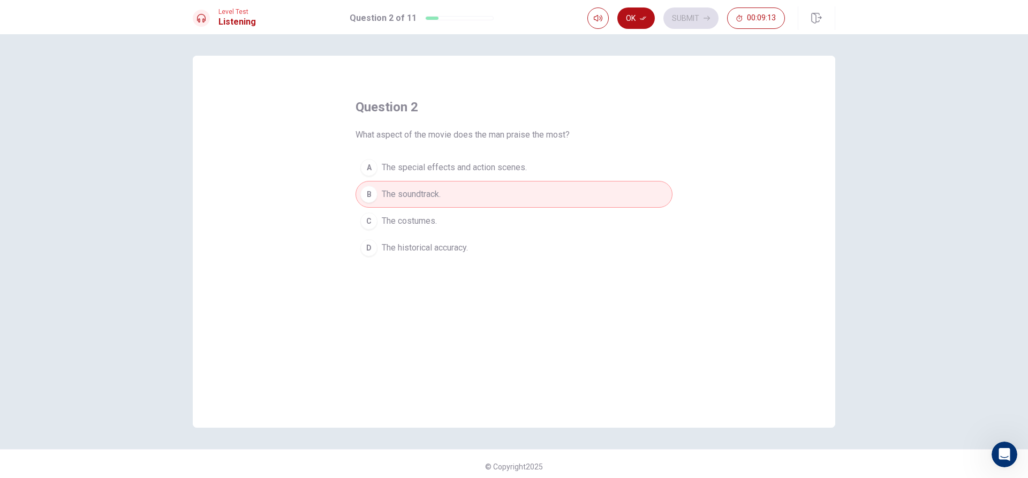
click at [430, 162] on span "The special effects and action scenes." at bounding box center [454, 167] width 145 height 13
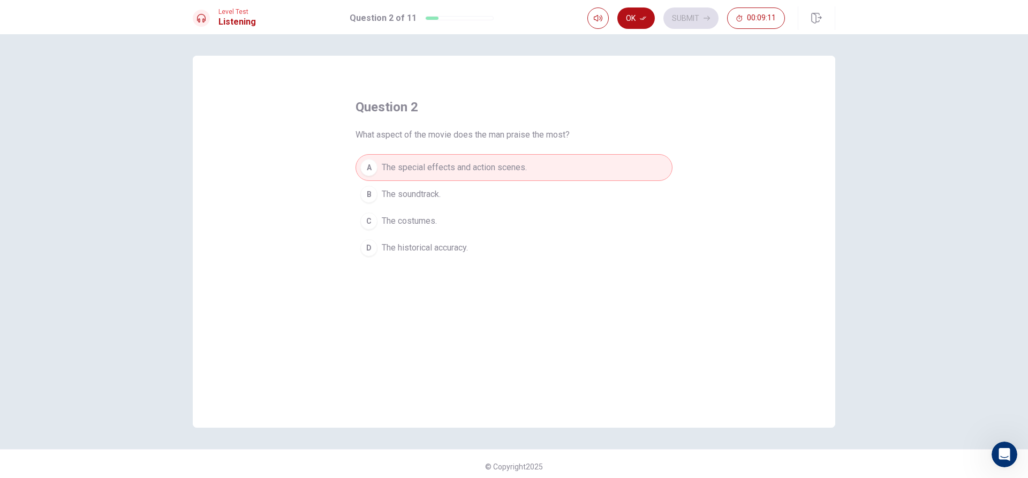
drag, startPoint x: 414, startPoint y: 139, endPoint x: 515, endPoint y: 131, distance: 101.5
click at [515, 131] on span "What aspect of the movie does the man praise the most?" at bounding box center [462, 134] width 214 height 13
click at [650, 16] on button "Ok" at bounding box center [635, 17] width 37 height 21
click at [677, 22] on button "Submit" at bounding box center [690, 17] width 55 height 21
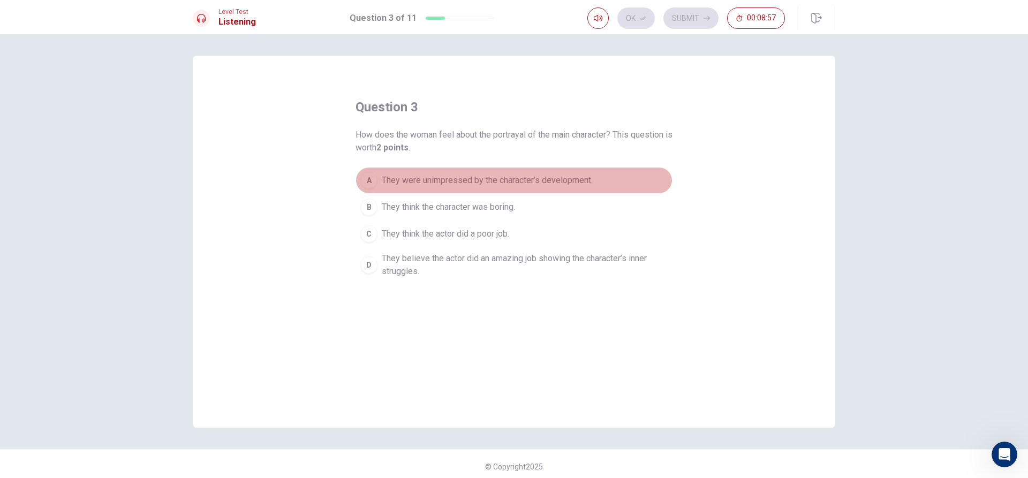
click at [430, 183] on span "They were unimpressed by the character’s development." at bounding box center [487, 180] width 211 height 13
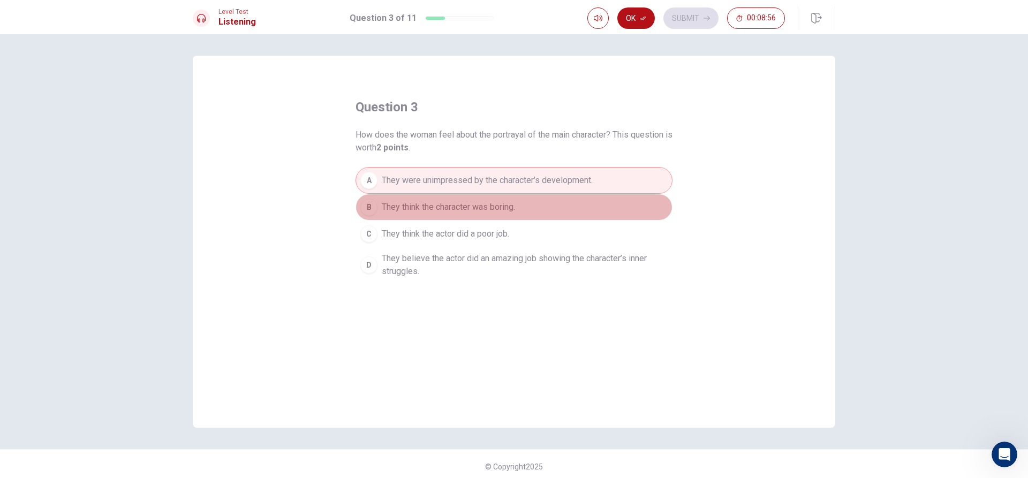
click at [439, 200] on button "B They think the character was boring." at bounding box center [513, 207] width 317 height 27
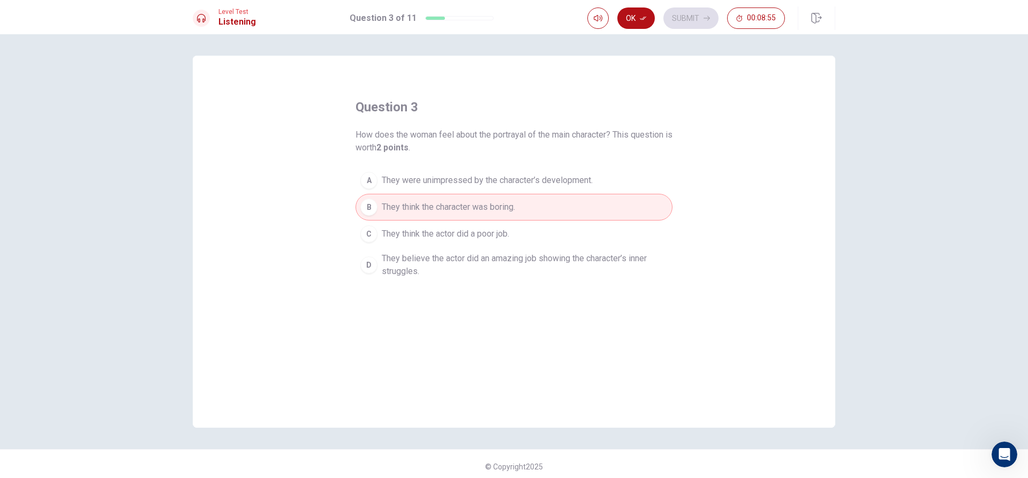
click at [446, 227] on button "C They think the actor did a poor job." at bounding box center [513, 234] width 317 height 27
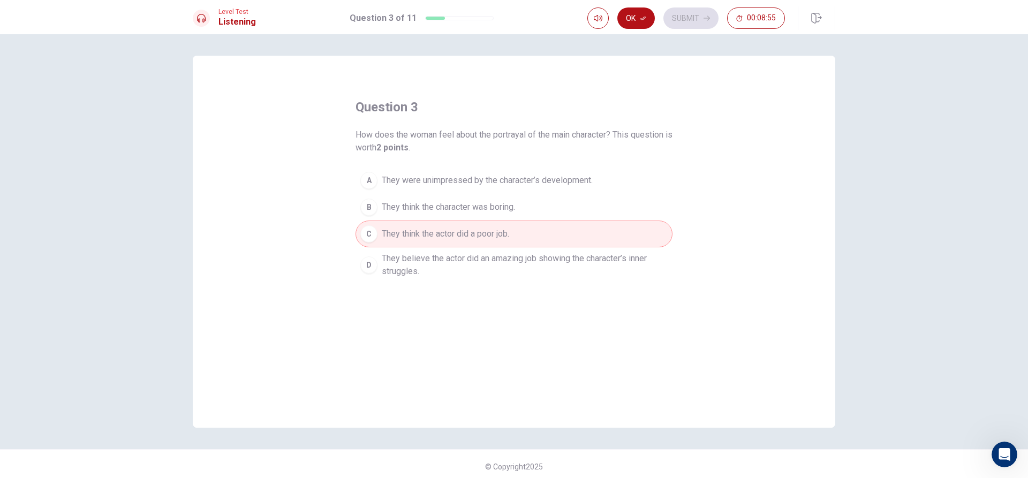
click at [459, 200] on button "B They think the character was boring." at bounding box center [513, 207] width 317 height 27
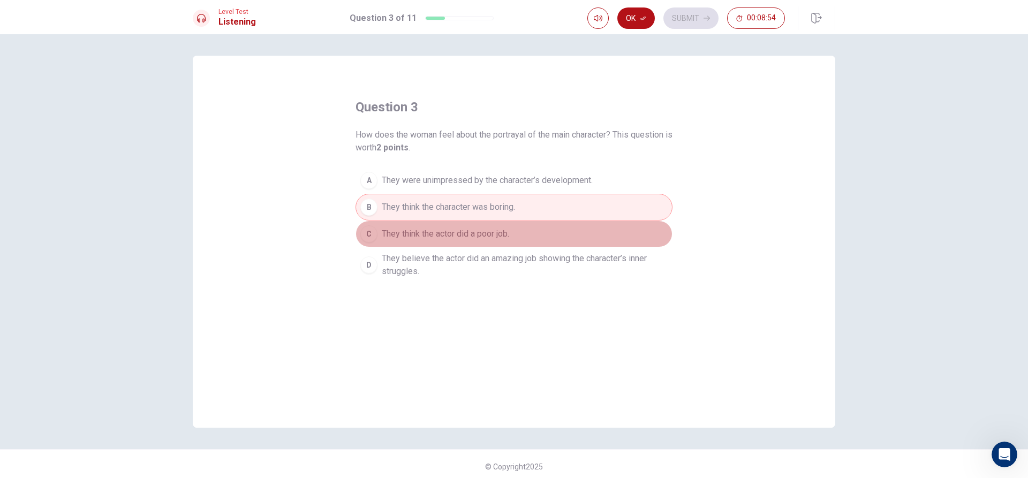
click at [474, 232] on span "They think the actor did a poor job." at bounding box center [445, 234] width 127 height 13
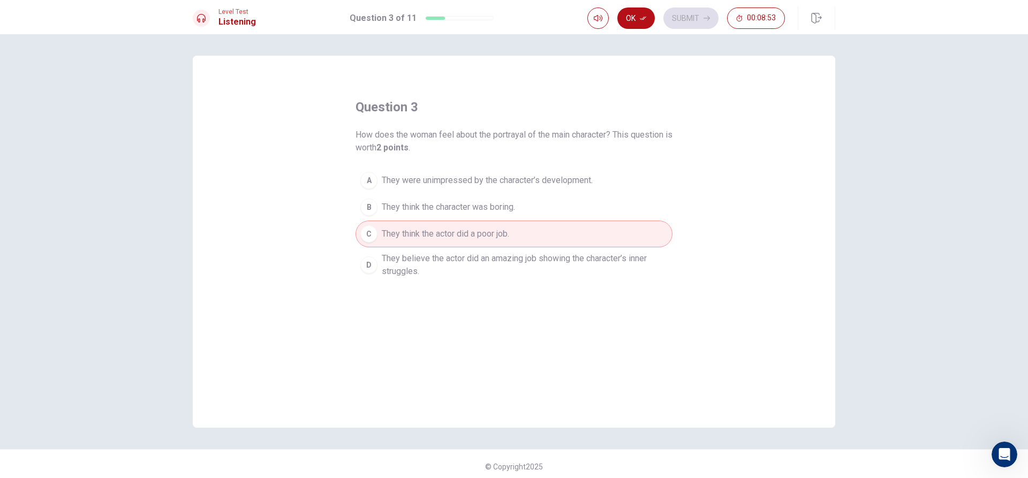
click at [485, 272] on span "They believe the actor did an amazing job showing the character’s inner struggl…" at bounding box center [525, 265] width 286 height 26
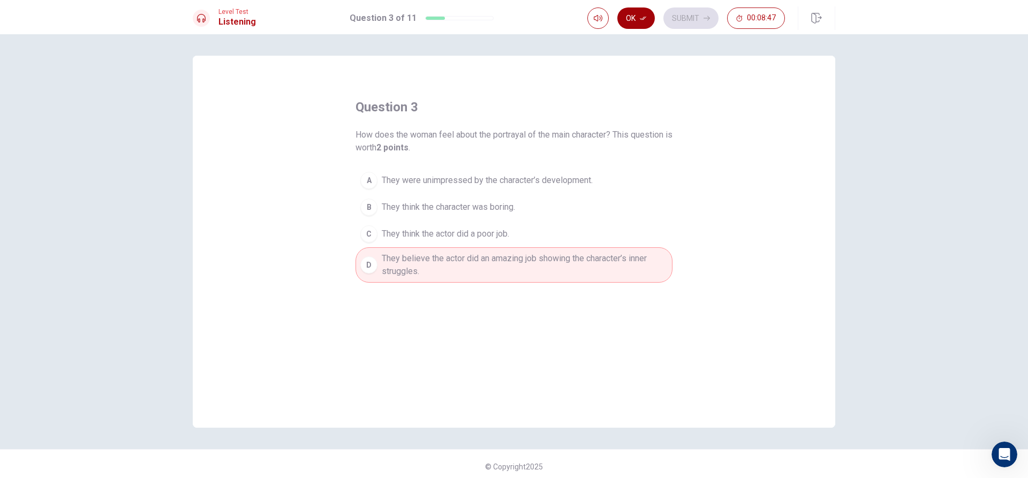
click at [644, 24] on button "Ok" at bounding box center [635, 17] width 37 height 21
click at [694, 18] on button "Submit" at bounding box center [690, 17] width 55 height 21
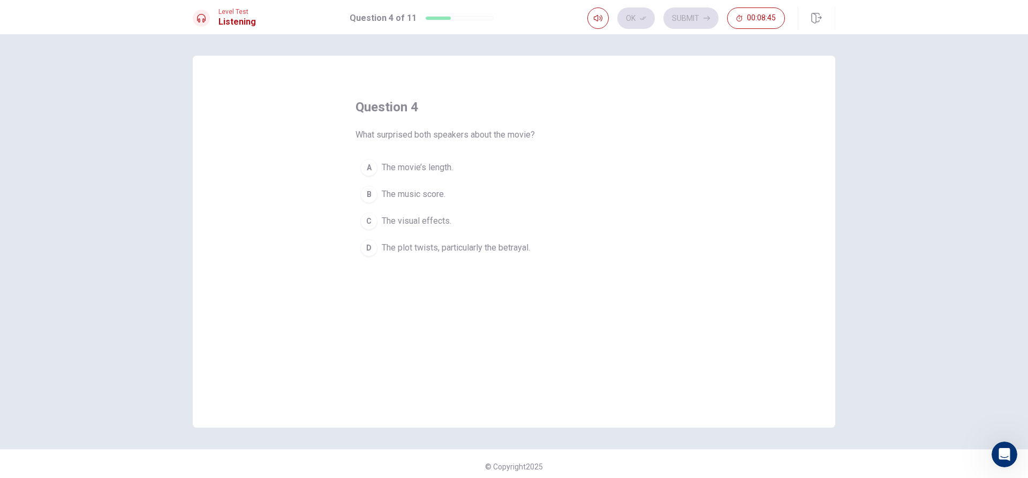
drag, startPoint x: 376, startPoint y: 141, endPoint x: 429, endPoint y: 133, distance: 53.1
click at [429, 133] on div "question 4 What surprised both speakers about the movie? A The movie’s length. …" at bounding box center [513, 179] width 317 height 163
click at [454, 229] on button "C The visual effects." at bounding box center [513, 221] width 317 height 27
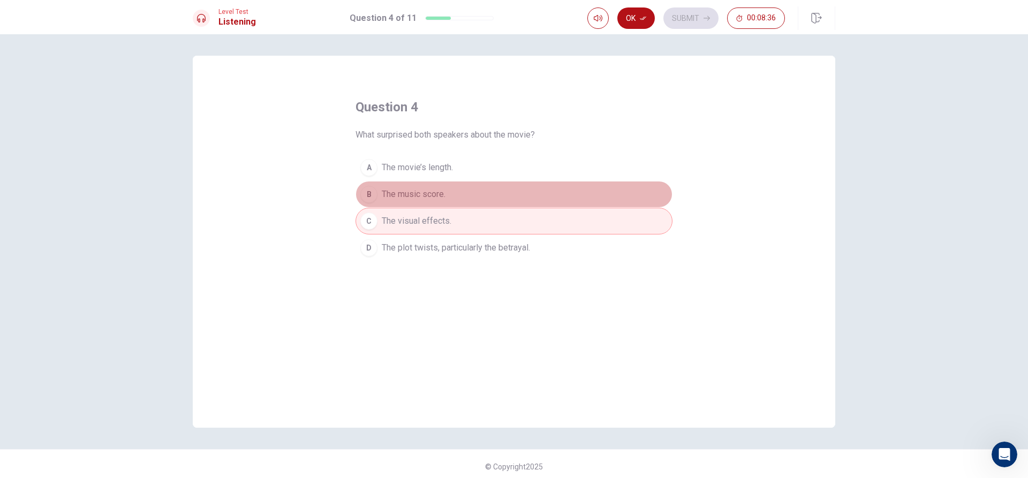
click at [487, 183] on button "B The music score." at bounding box center [513, 194] width 317 height 27
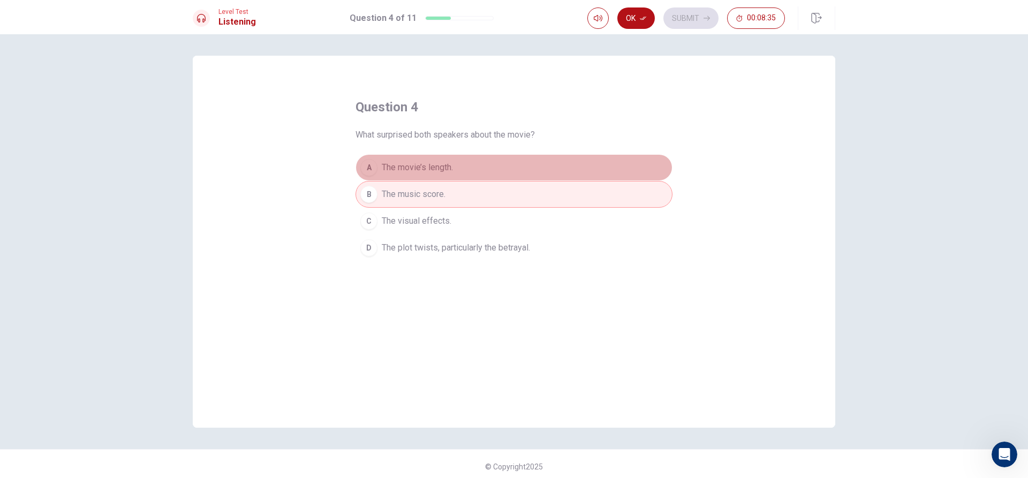
click at [490, 172] on button "A The movie’s length." at bounding box center [513, 167] width 317 height 27
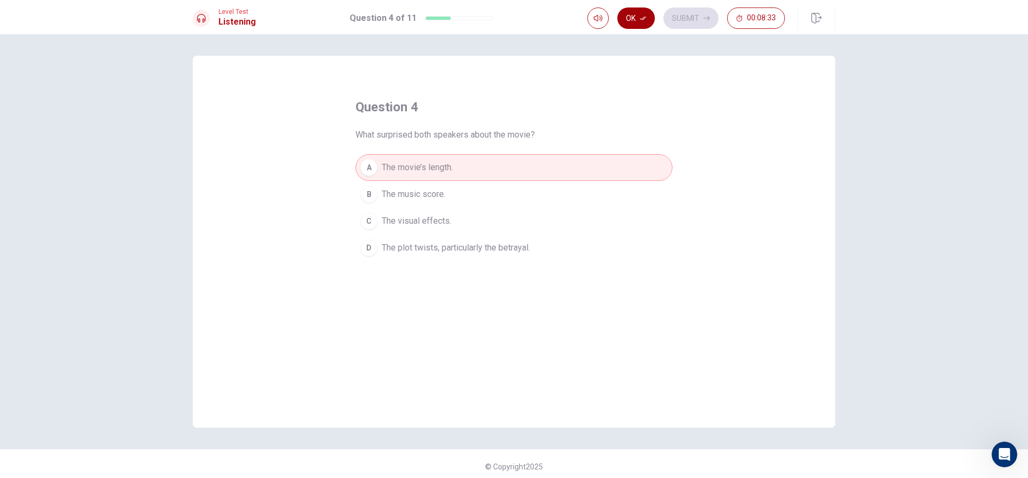
click at [635, 18] on button "Ok" at bounding box center [635, 17] width 37 height 21
click at [703, 17] on icon "button" at bounding box center [706, 18] width 6 height 6
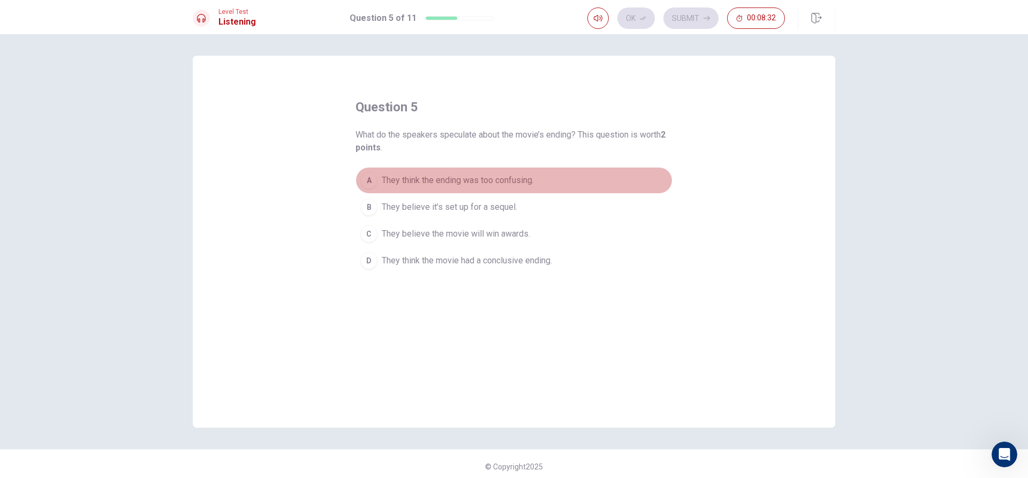
click at [427, 187] on button "A They think the ending was too confusing." at bounding box center [513, 180] width 317 height 27
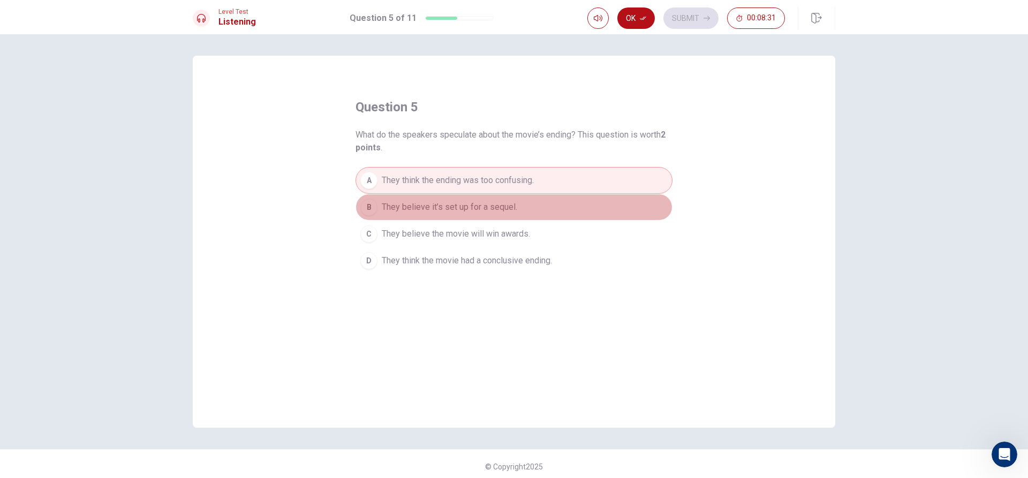
click at [428, 196] on button "B They believe it’s set up for a sequel." at bounding box center [513, 207] width 317 height 27
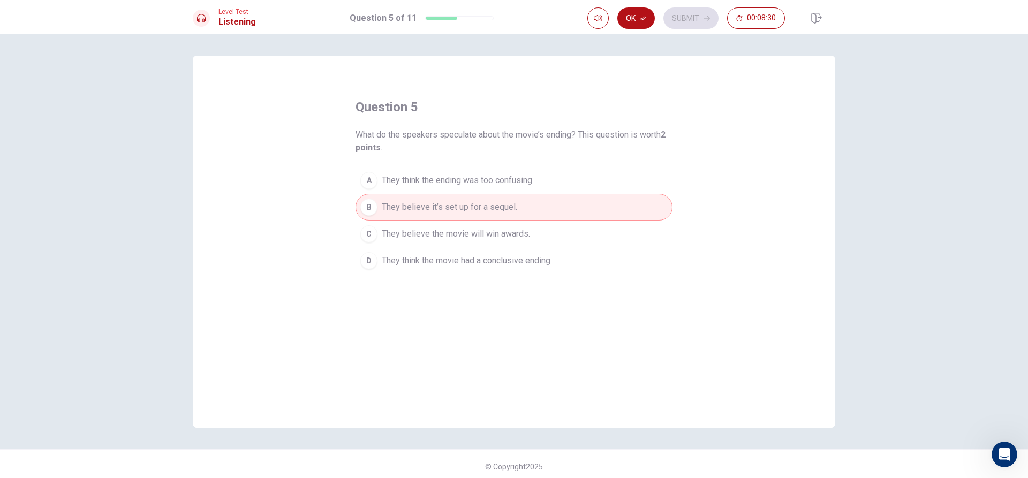
click at [446, 170] on button "A They think the ending was too confusing." at bounding box center [513, 180] width 317 height 27
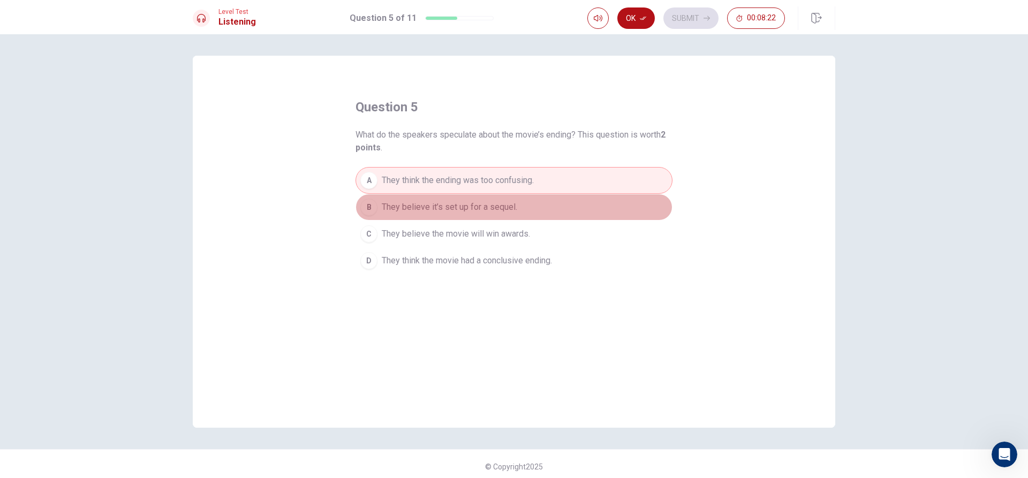
click at [431, 208] on span "They believe it’s set up for a sequel." at bounding box center [449, 207] width 135 height 13
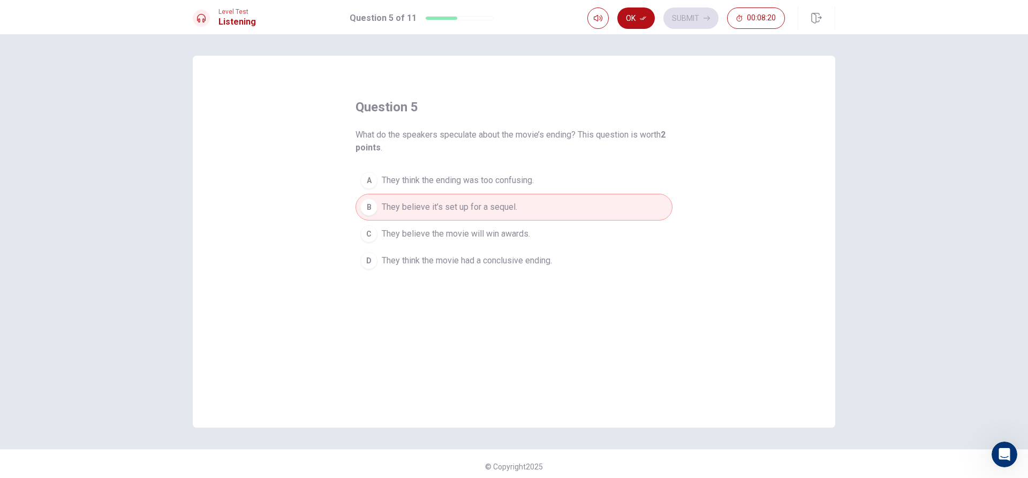
drag, startPoint x: 460, startPoint y: 228, endPoint x: 516, endPoint y: 187, distance: 68.8
click at [510, 191] on div "A They think the ending was too confusing. B They believe it’s set up for a seq…" at bounding box center [513, 220] width 317 height 107
click at [646, 16] on icon "button" at bounding box center [643, 18] width 6 height 6
click at [676, 16] on button "Submit" at bounding box center [690, 17] width 55 height 21
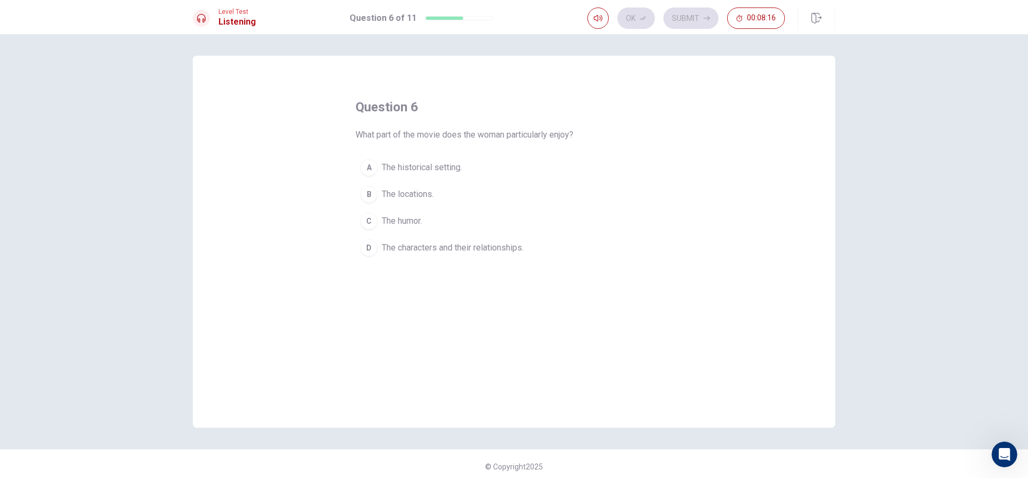
drag, startPoint x: 540, startPoint y: 139, endPoint x: 548, endPoint y: 152, distance: 15.6
click at [568, 142] on div "question 6 What part of the movie does the woman particularly enjoy? A The hist…" at bounding box center [513, 179] width 317 height 163
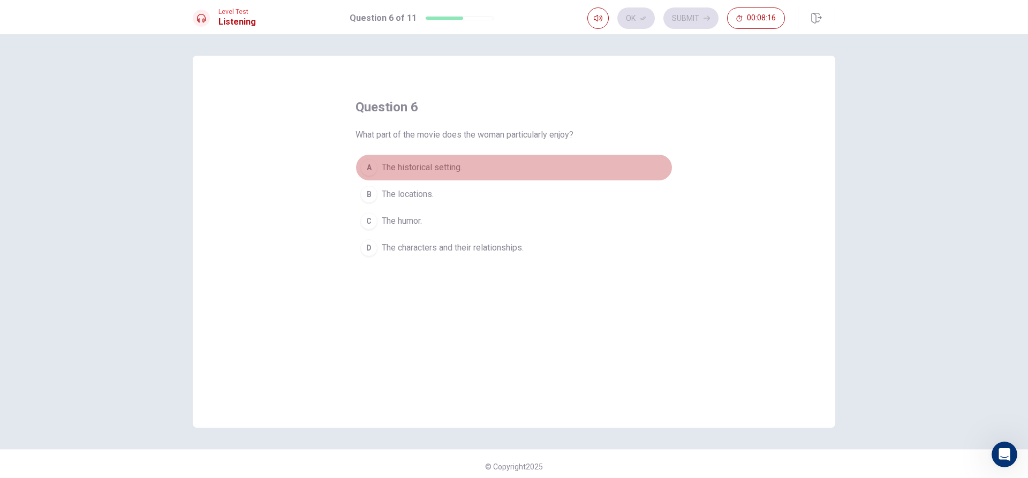
click at [437, 177] on button "A The historical setting." at bounding box center [513, 167] width 317 height 27
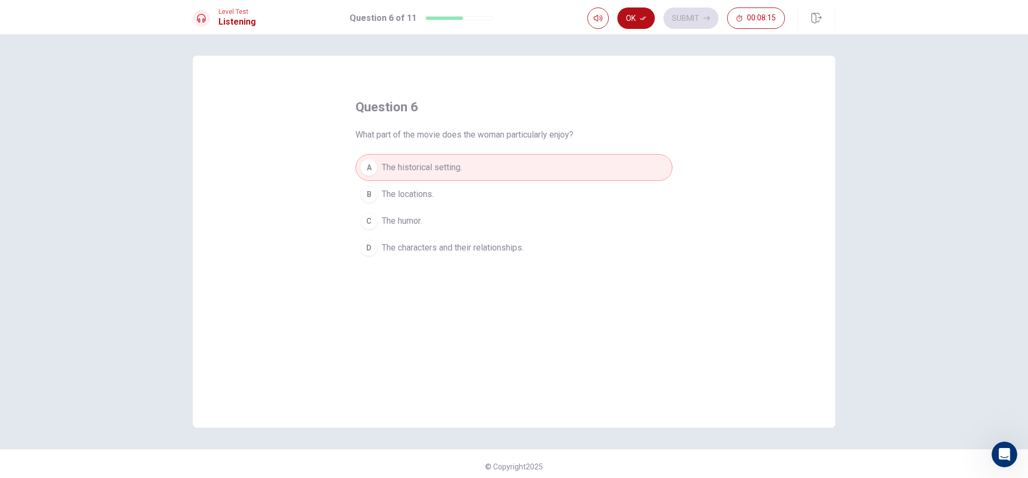
drag, startPoint x: 434, startPoint y: 188, endPoint x: 434, endPoint y: 196, distance: 7.5
click at [434, 190] on button "B The locations." at bounding box center [513, 194] width 317 height 27
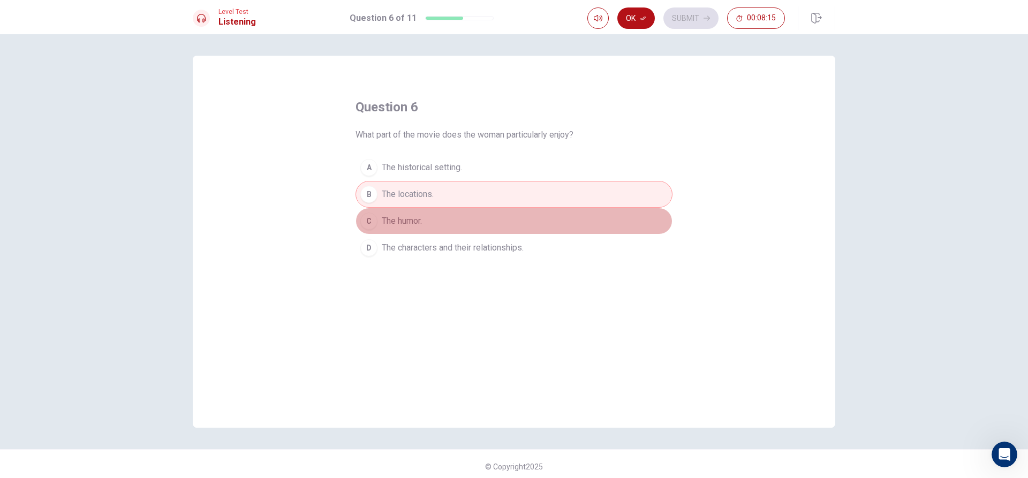
click at [439, 222] on button "C The humor." at bounding box center [513, 221] width 317 height 27
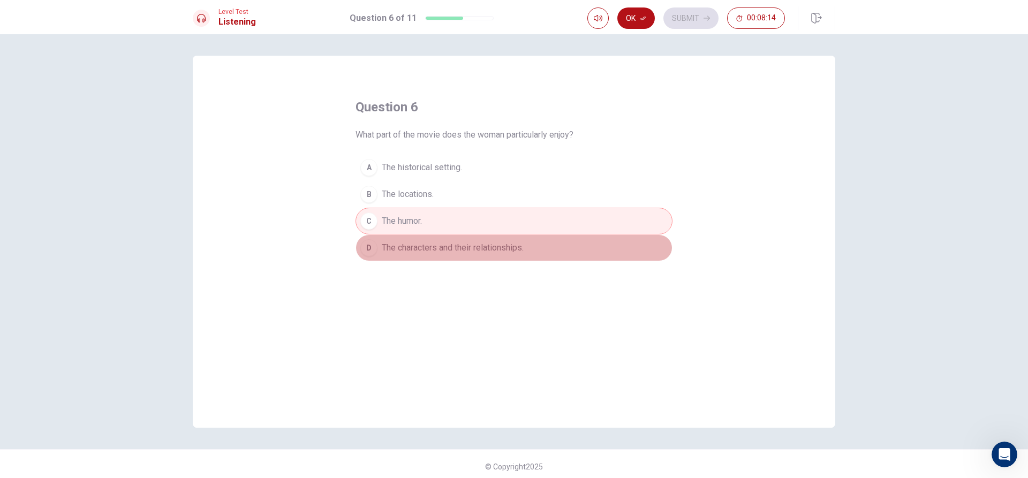
click at [450, 251] on span "The characters and their relationships." at bounding box center [453, 247] width 142 height 13
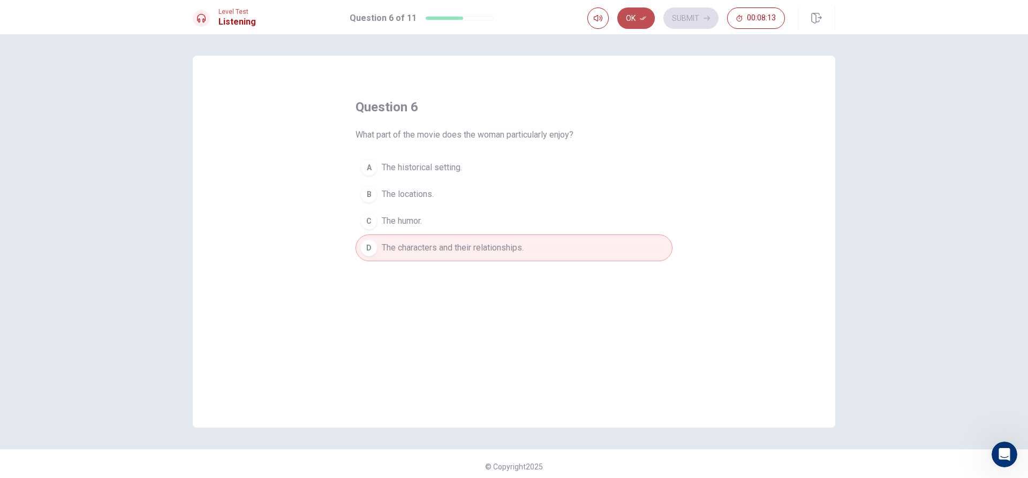
click at [634, 11] on button "Ok" at bounding box center [635, 17] width 37 height 21
click at [679, 16] on button "Submit" at bounding box center [690, 17] width 55 height 21
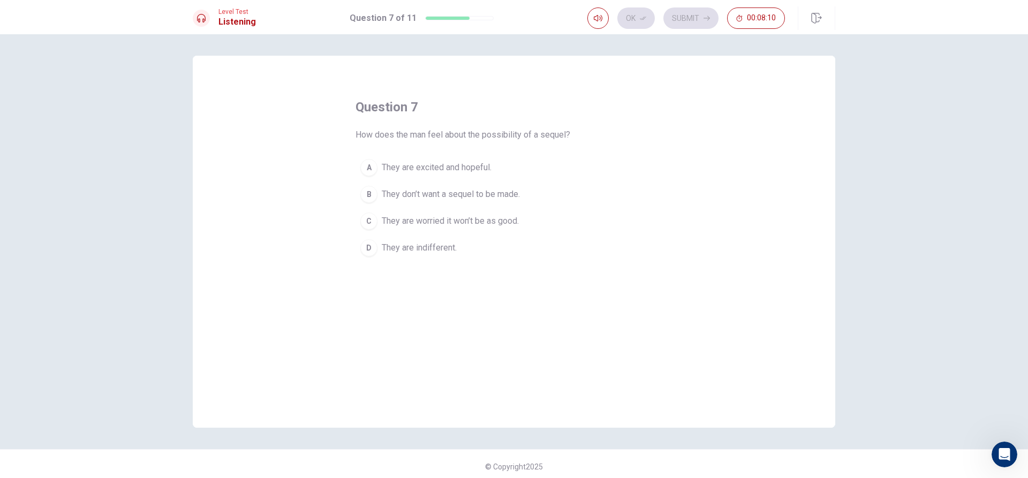
drag, startPoint x: 477, startPoint y: 137, endPoint x: 611, endPoint y: 137, distance: 133.8
click at [611, 137] on div "question 7 How does the man feel about the possibility of a sequel? A They are …" at bounding box center [513, 179] width 317 height 163
click at [481, 139] on span "How does the man feel about the possibility of a sequel?" at bounding box center [462, 134] width 215 height 13
click at [495, 177] on button "A They are excited and hopeful." at bounding box center [513, 167] width 317 height 27
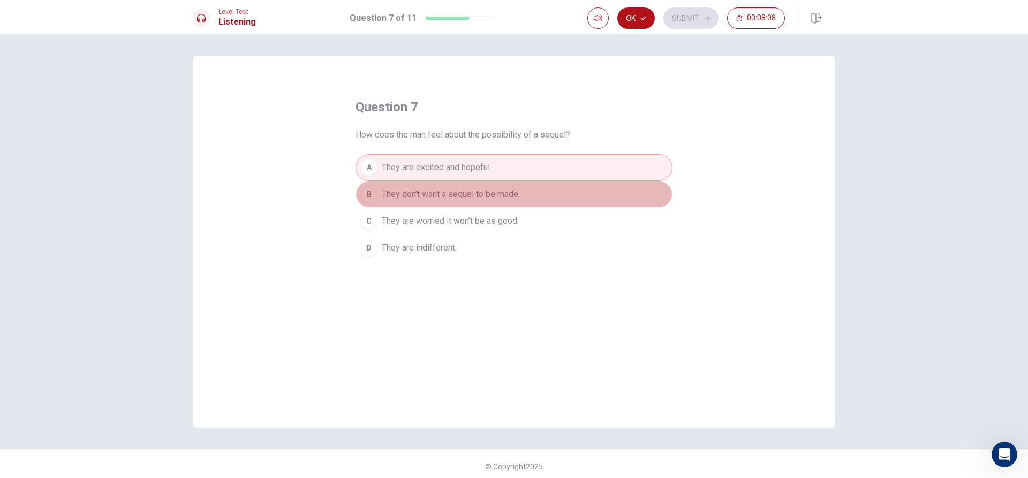
click at [517, 189] on span "They don’t want a sequel to be made." at bounding box center [451, 194] width 138 height 13
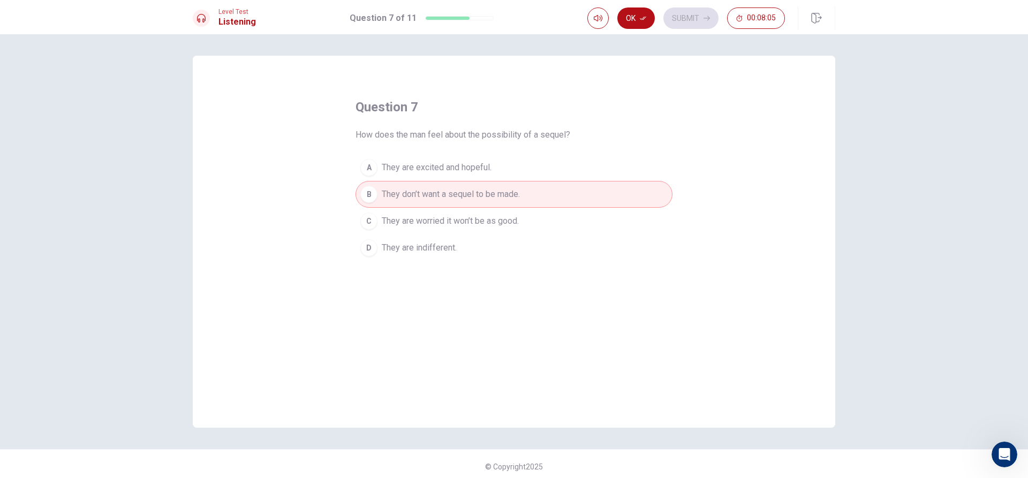
click at [501, 225] on span "They are worried it won’t be as good." at bounding box center [450, 221] width 137 height 13
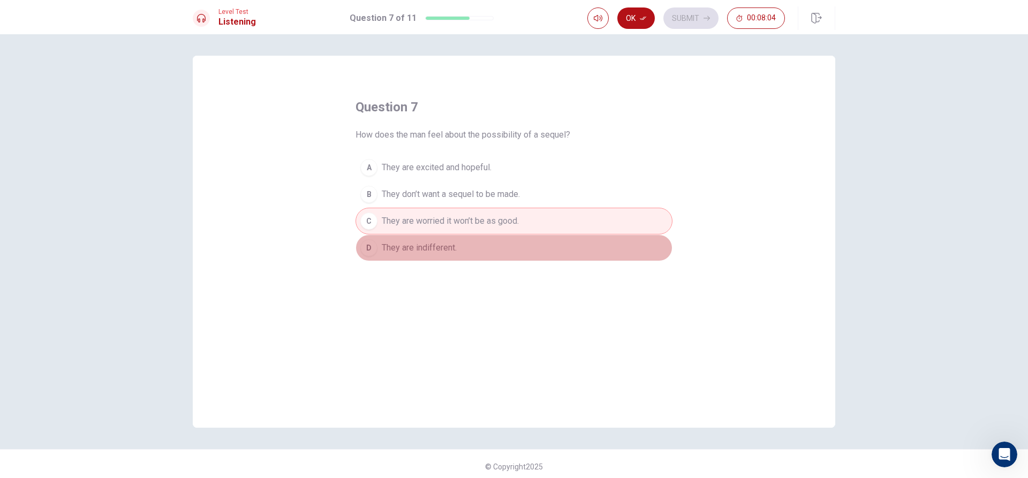
click at [461, 251] on button "D They are indifferent." at bounding box center [513, 247] width 317 height 27
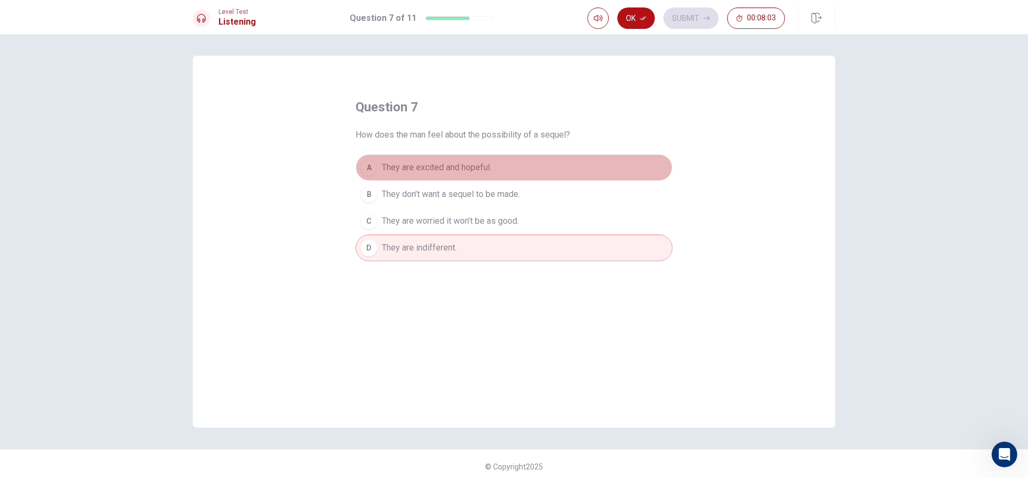
click at [514, 168] on button "A They are excited and hopeful." at bounding box center [513, 167] width 317 height 27
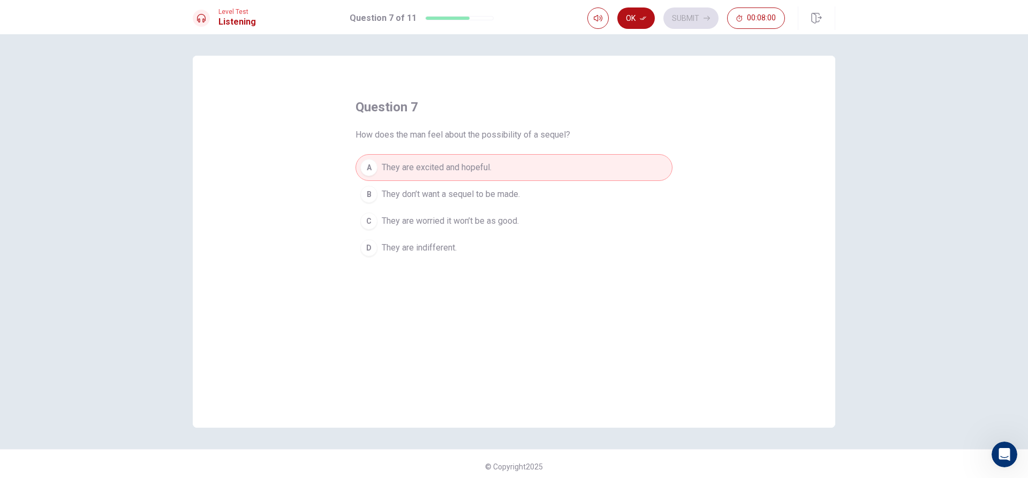
click at [460, 234] on button "C They are worried it won’t be as good." at bounding box center [513, 221] width 317 height 27
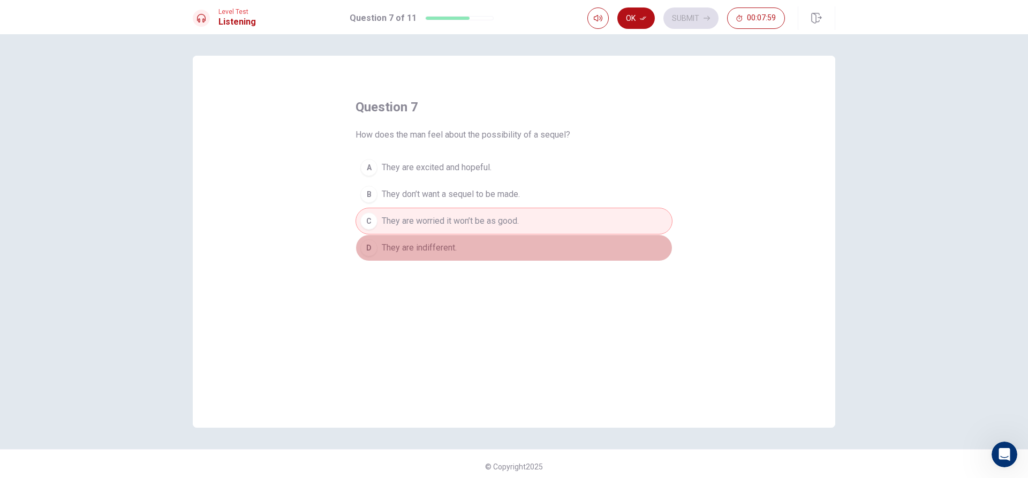
click at [461, 246] on button "D They are indifferent." at bounding box center [513, 247] width 317 height 27
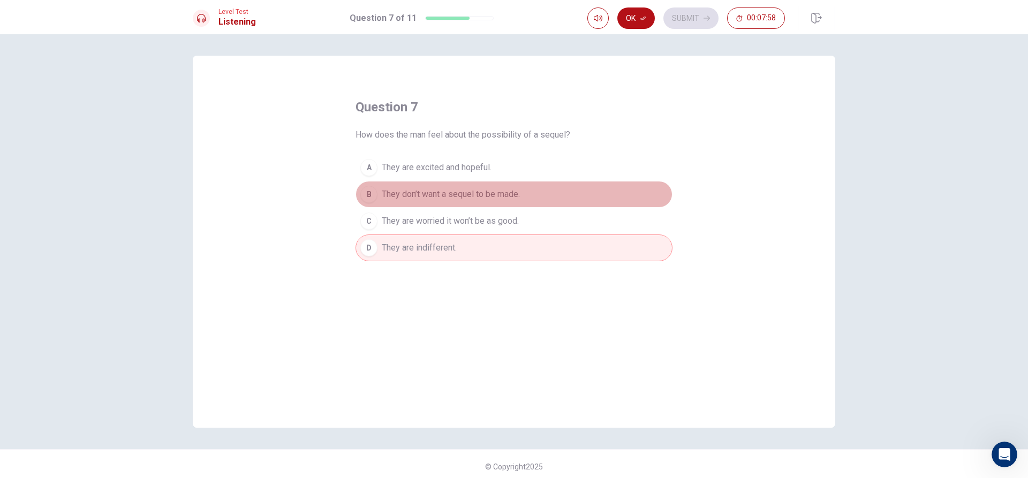
click at [458, 193] on button "B They don’t want a sequel to be made." at bounding box center [513, 194] width 317 height 27
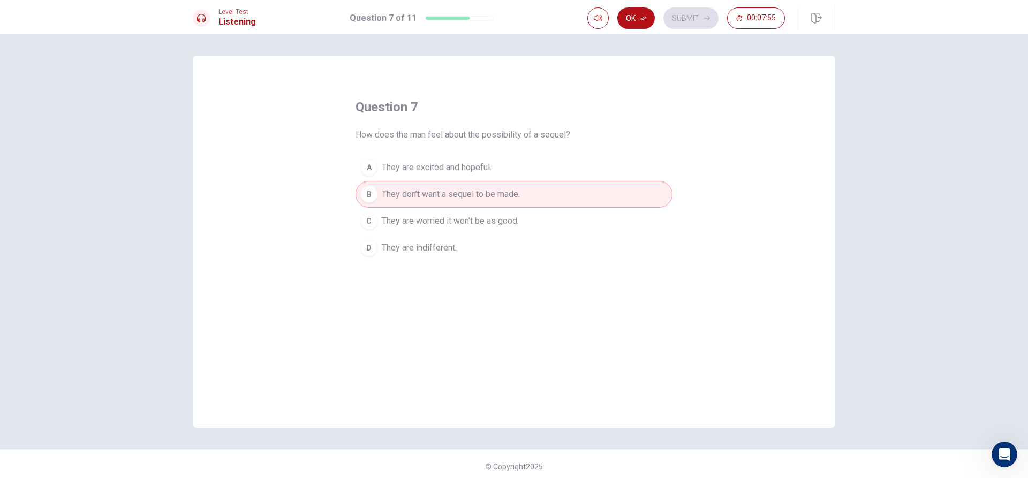
click at [642, 11] on button "Ok" at bounding box center [635, 17] width 37 height 21
click at [669, 25] on button "Submit" at bounding box center [690, 17] width 55 height 21
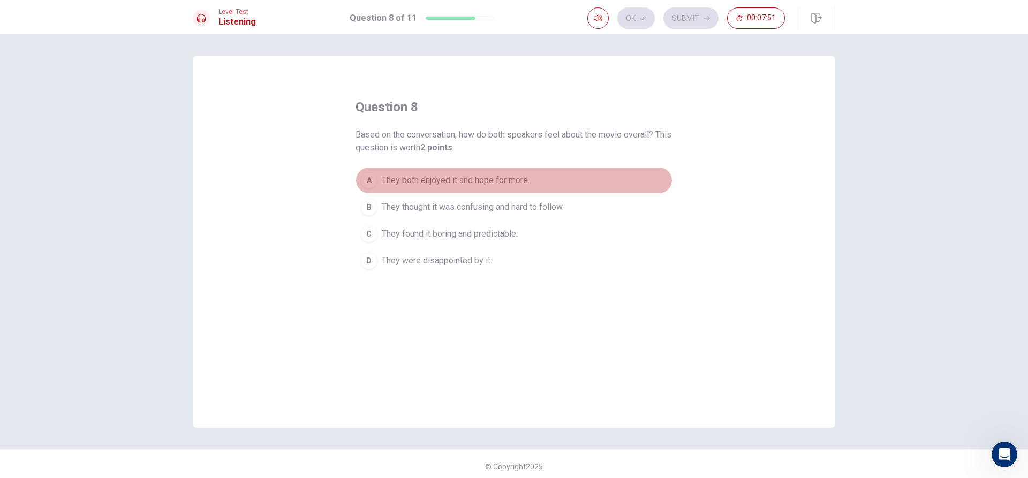
click at [423, 185] on span "They both enjoyed it and hope for more." at bounding box center [456, 180] width 148 height 13
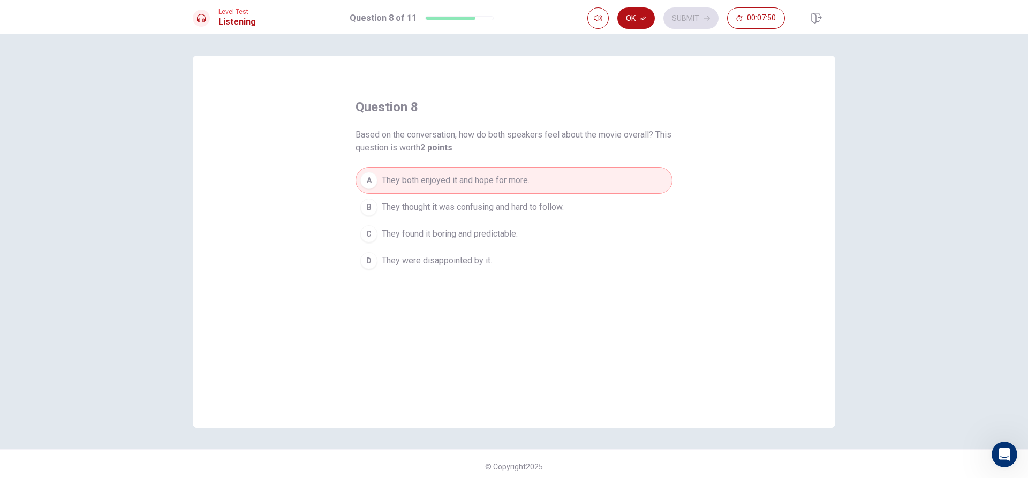
click at [454, 208] on span "They thought it was confusing and hard to follow." at bounding box center [473, 207] width 182 height 13
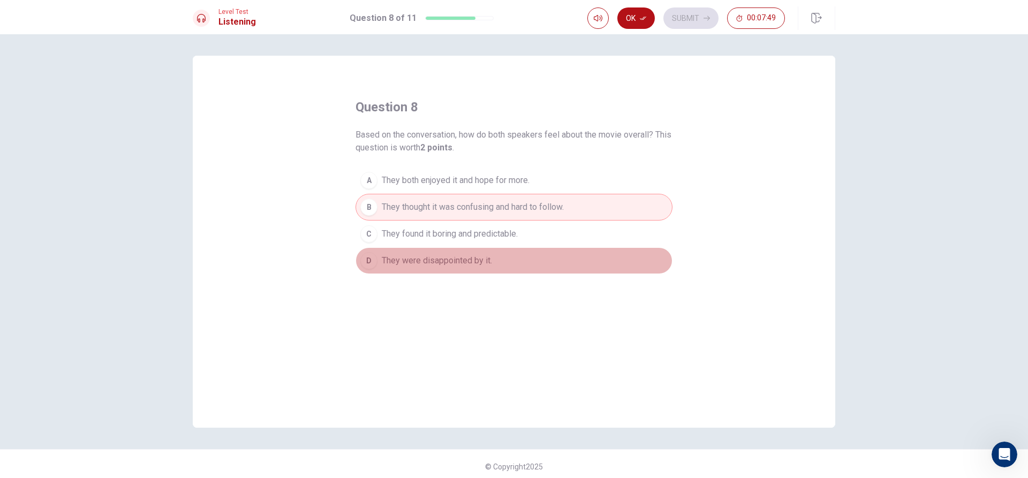
click at [452, 247] on button "D They were disappointed by it." at bounding box center [513, 260] width 317 height 27
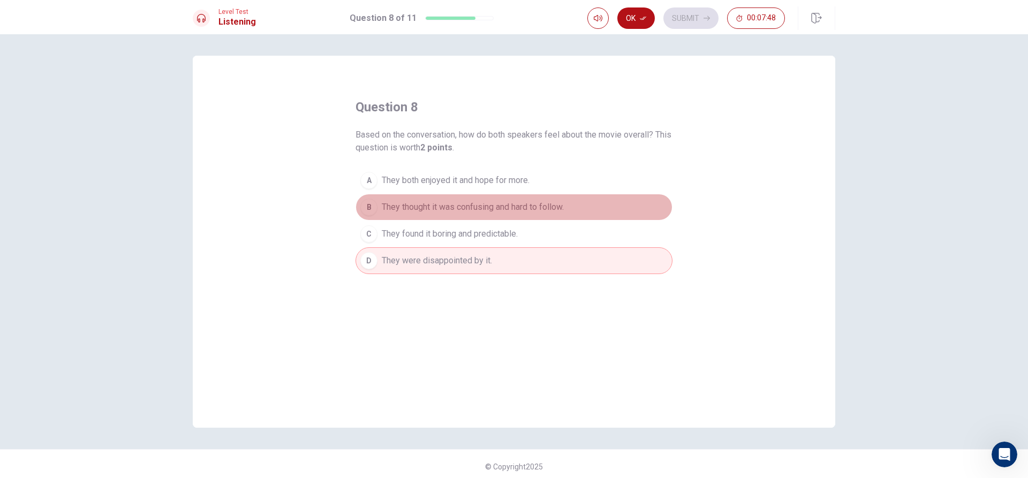
click at [454, 203] on span "They thought it was confusing and hard to follow." at bounding box center [473, 207] width 182 height 13
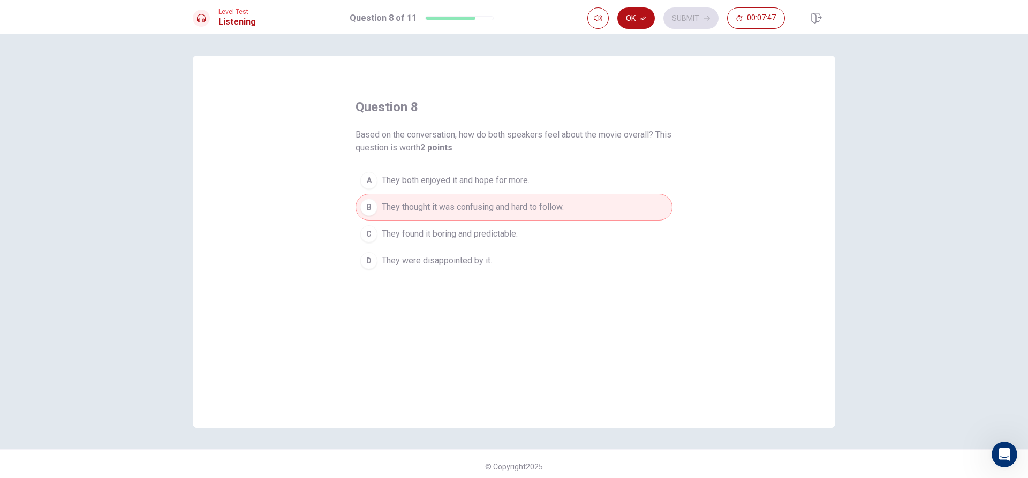
click at [569, 183] on button "A They both enjoyed it and hope for more." at bounding box center [513, 180] width 317 height 27
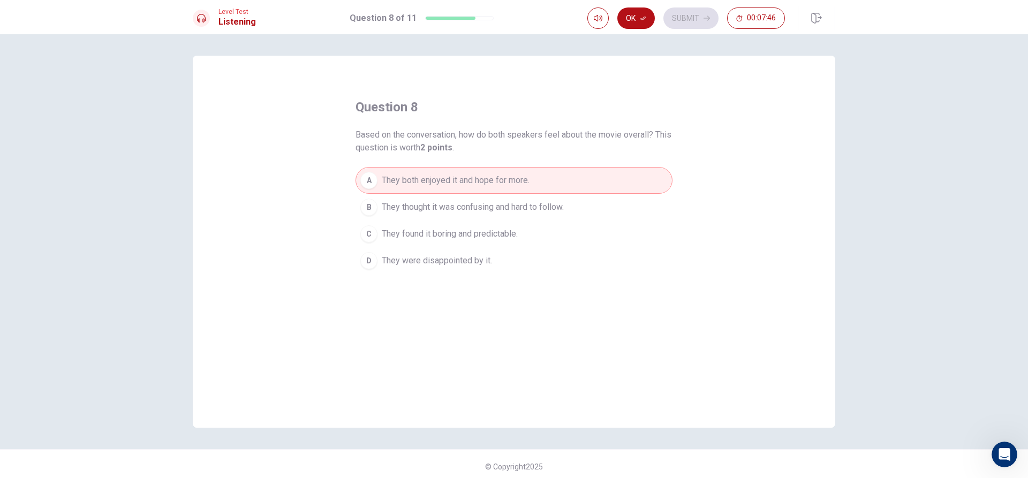
drag, startPoint x: 632, startPoint y: 6, endPoint x: 659, endPoint y: 23, distance: 32.2
click at [632, 8] on div "Level Test Listening Question 8 of 11 Ok Submit 00:07:46" at bounding box center [514, 17] width 1028 height 34
click at [661, 24] on div "Ok Submit 00:07:45" at bounding box center [686, 17] width 198 height 21
click at [654, 17] on button "Ok" at bounding box center [635, 17] width 37 height 21
click at [682, 17] on button "Submit" at bounding box center [690, 17] width 55 height 21
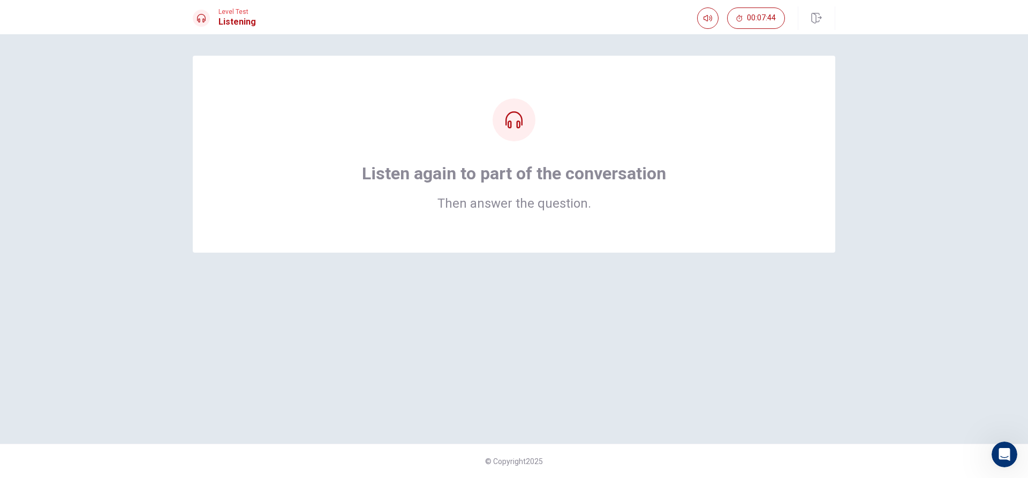
drag, startPoint x: 445, startPoint y: 202, endPoint x: 513, endPoint y: 207, distance: 67.6
click at [506, 204] on h2 "Then answer the question." at bounding box center [514, 203] width 304 height 13
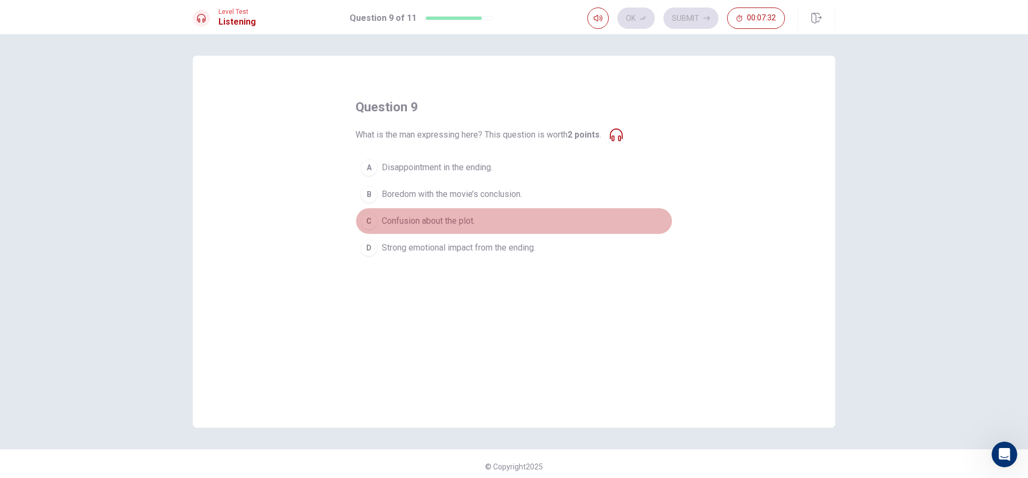
click at [411, 216] on span "Confusion about the plot." at bounding box center [428, 221] width 93 height 13
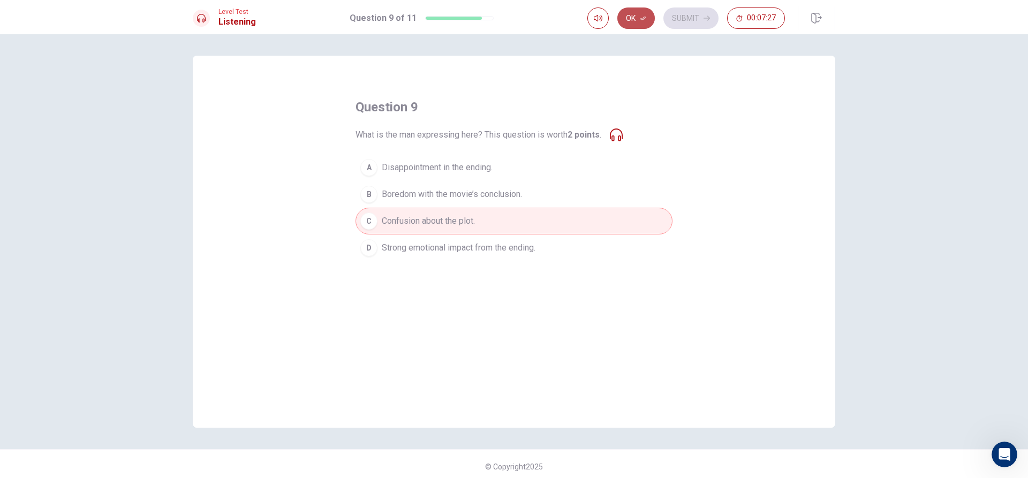
click at [633, 12] on button "Ok" at bounding box center [635, 17] width 37 height 21
click at [674, 19] on button "Submit" at bounding box center [690, 17] width 55 height 21
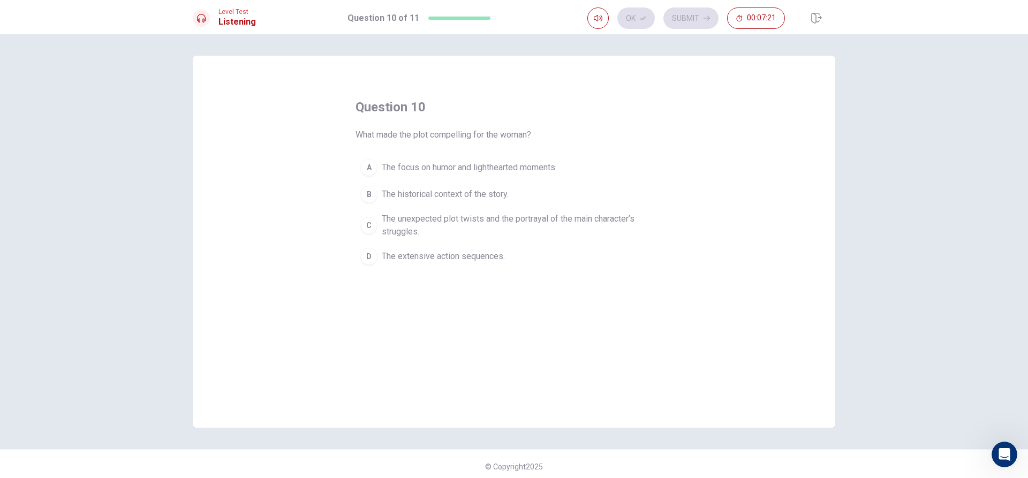
click at [494, 194] on span "The historical context of the story." at bounding box center [445, 194] width 127 height 13
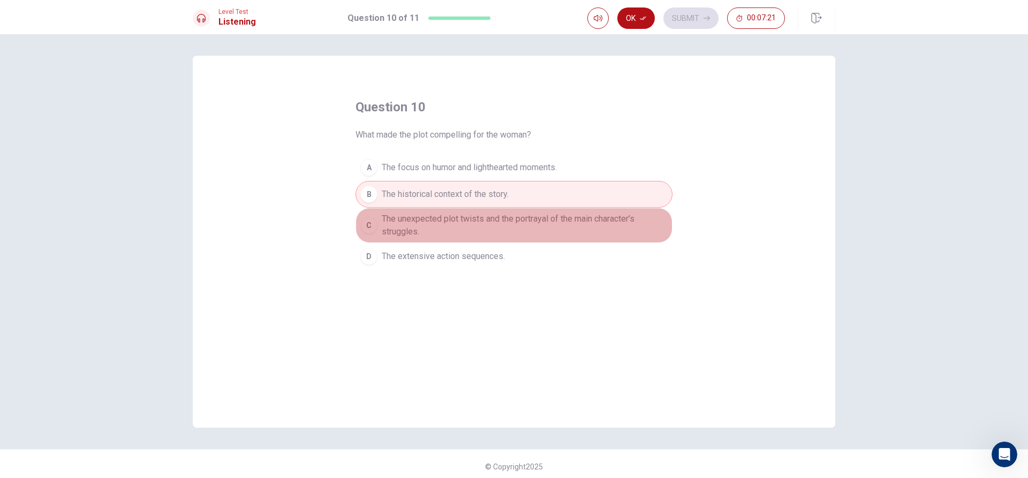
click at [497, 224] on span "The unexpected plot twists and the portrayal of the main character’s struggles." at bounding box center [525, 226] width 286 height 26
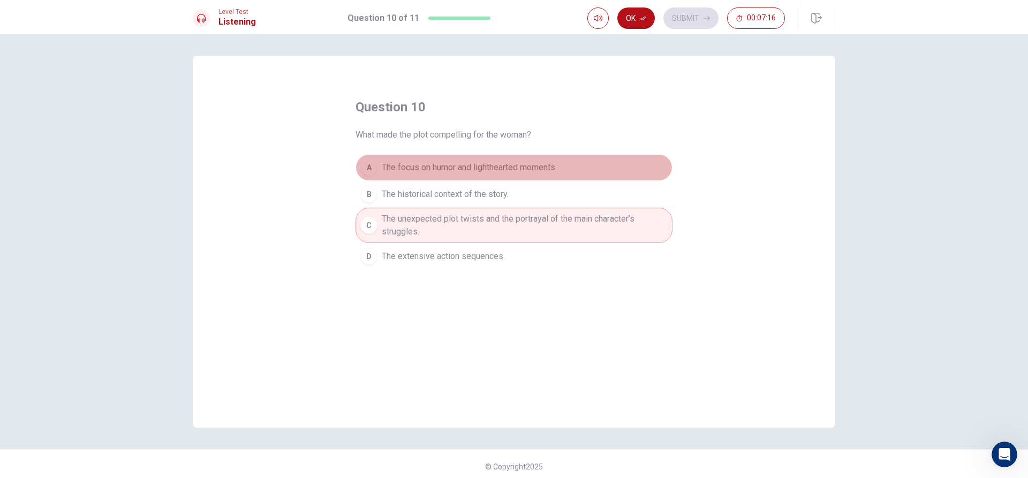
click at [514, 170] on span "The focus on humor and lighthearted moments." at bounding box center [469, 167] width 175 height 13
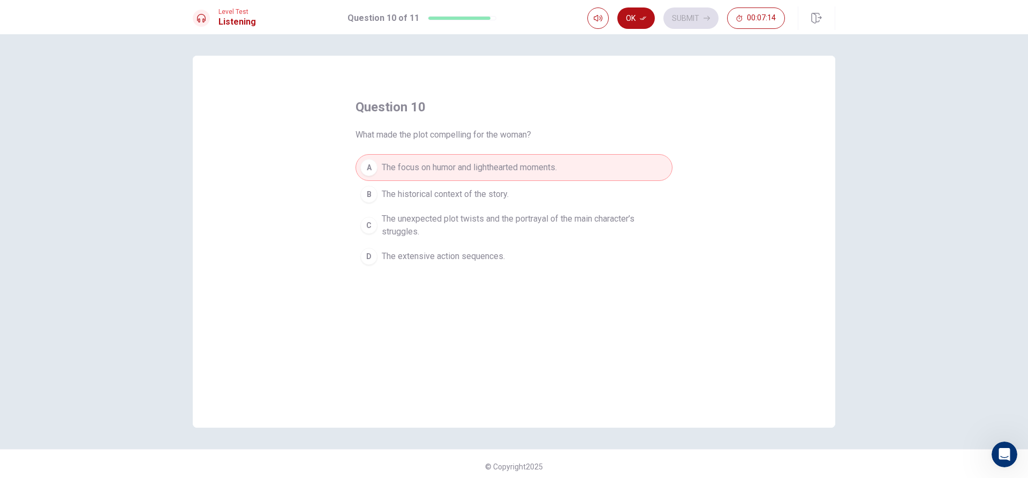
click at [556, 200] on button "B The historical context of the story." at bounding box center [513, 194] width 317 height 27
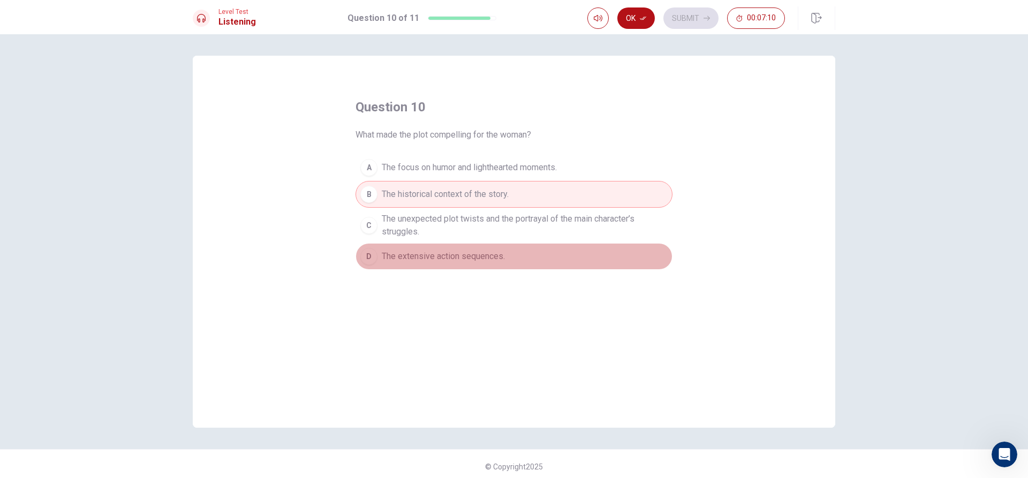
click at [527, 260] on button "D The extensive action sequences." at bounding box center [513, 256] width 317 height 27
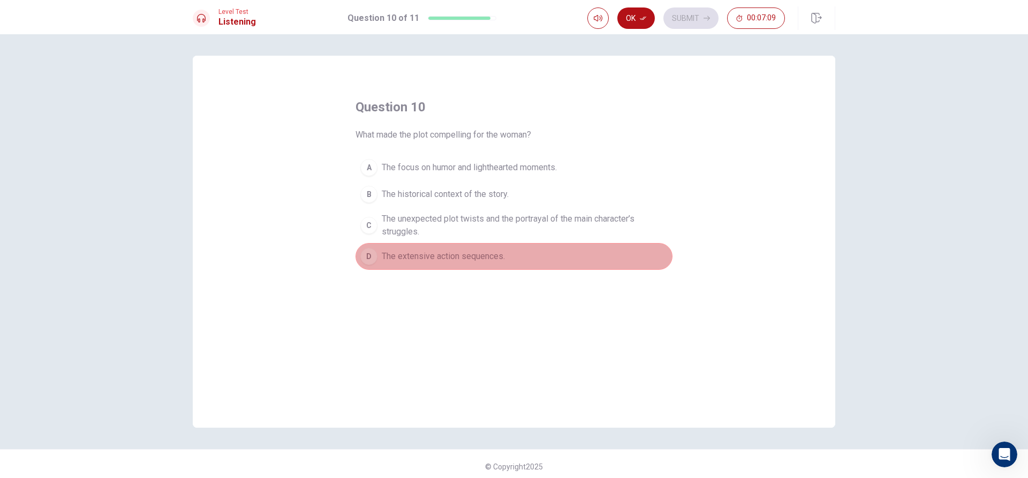
click at [525, 256] on button "D The extensive action sequences." at bounding box center [513, 256] width 317 height 27
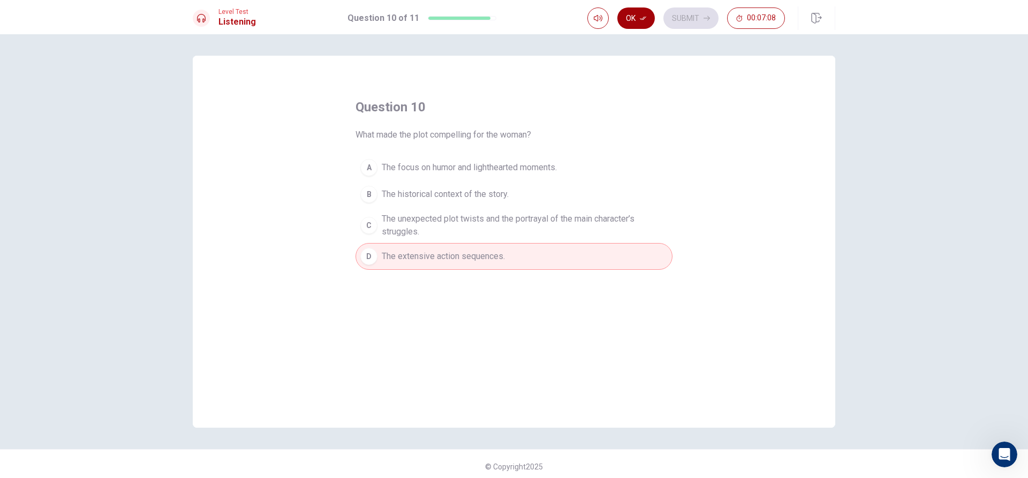
click at [639, 17] on button "Ok" at bounding box center [635, 17] width 37 height 21
click at [688, 22] on button "Submit" at bounding box center [690, 17] width 55 height 21
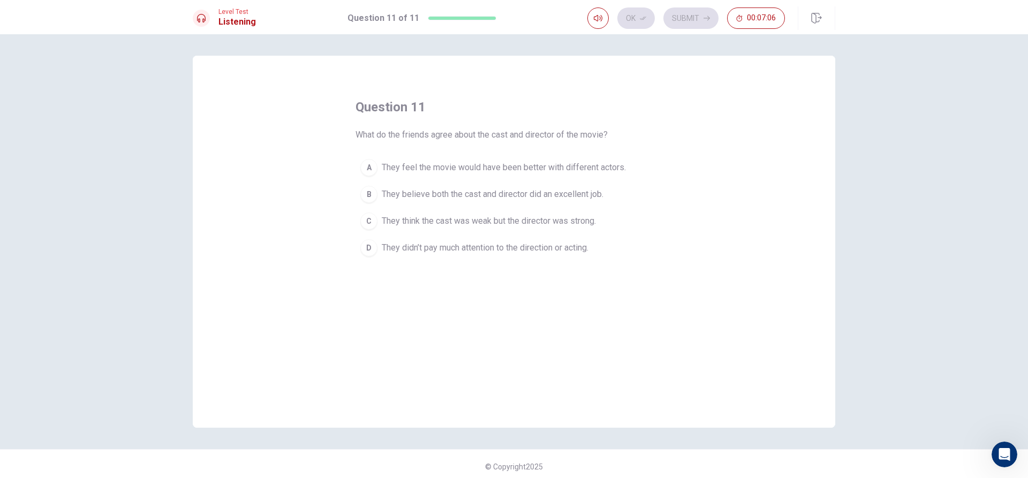
click at [533, 177] on button "A They feel the movie would have been better with different actors." at bounding box center [513, 167] width 317 height 27
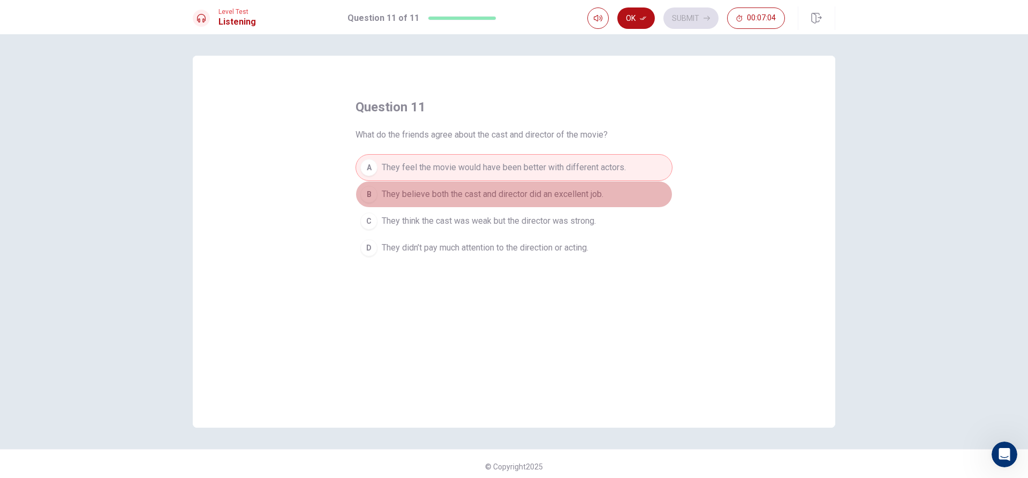
click at [538, 197] on span "They believe both the cast and director did an excellent job." at bounding box center [493, 194] width 222 height 13
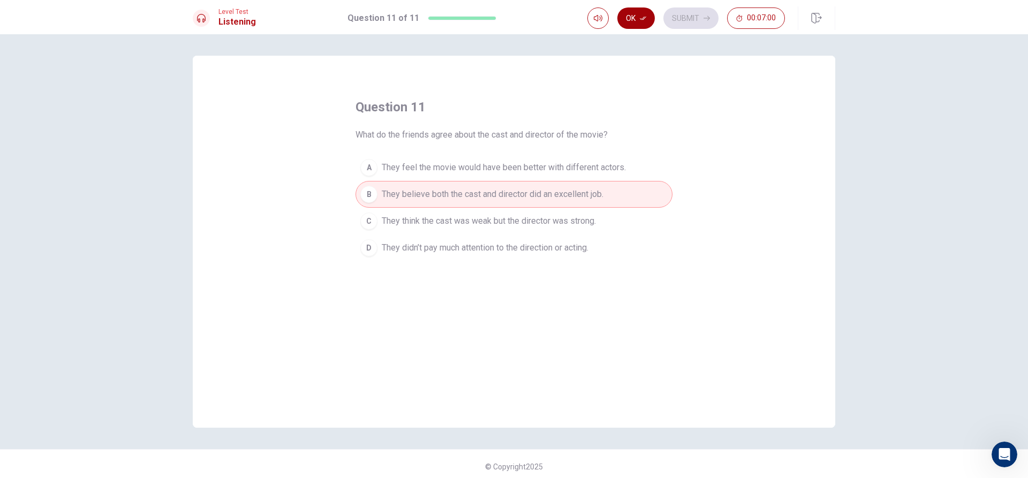
click at [638, 26] on button "Ok" at bounding box center [635, 17] width 37 height 21
click at [699, 18] on button "Submit" at bounding box center [690, 17] width 55 height 21
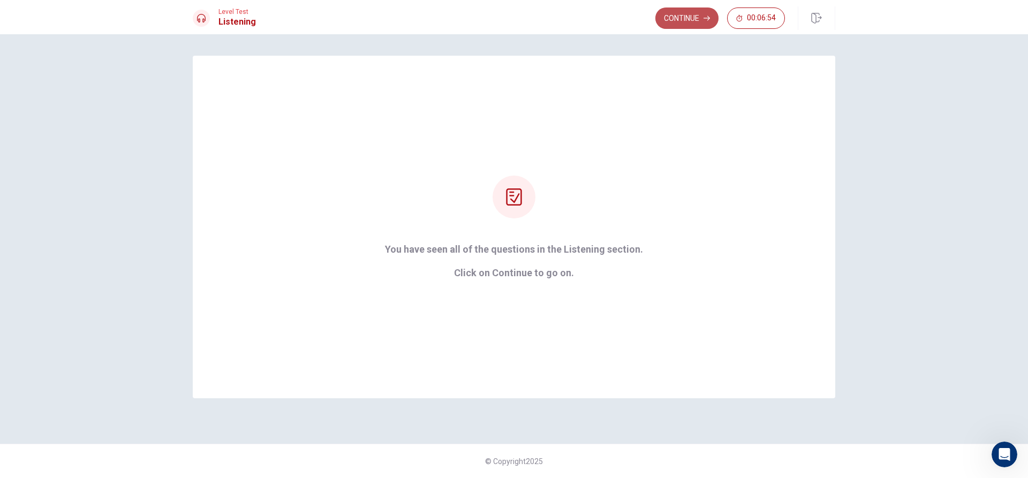
click at [702, 20] on button "Continue" at bounding box center [686, 17] width 63 height 21
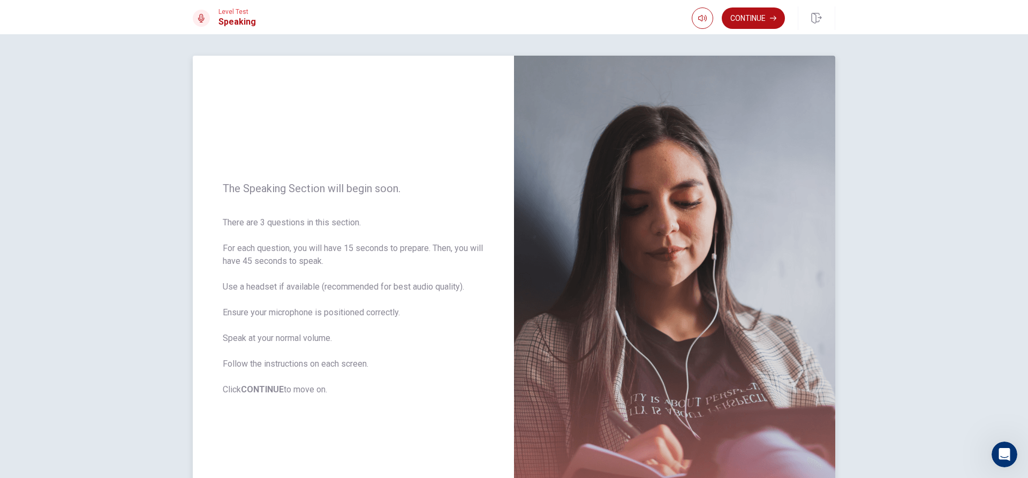
scroll to position [54, 0]
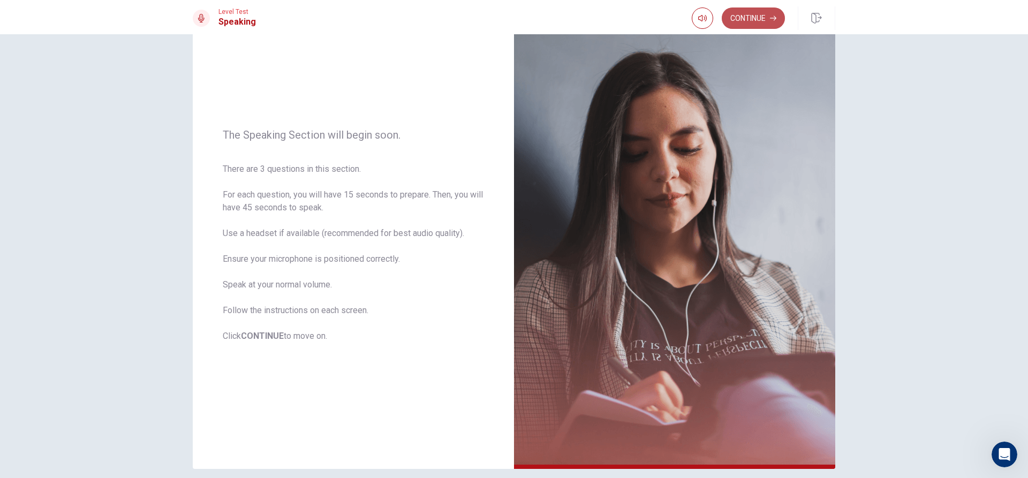
click at [780, 23] on button "Continue" at bounding box center [753, 17] width 63 height 21
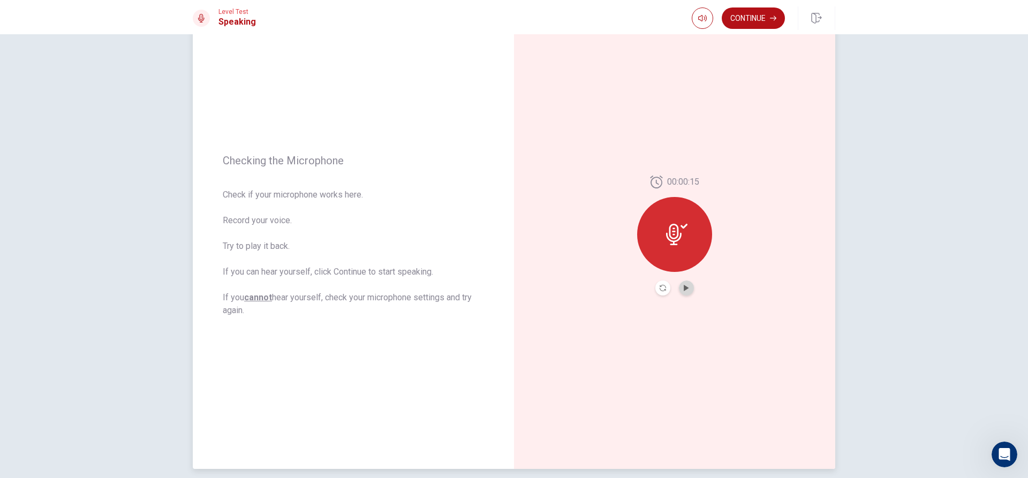
click at [684, 291] on button "Play Audio" at bounding box center [686, 288] width 15 height 15
click at [768, 12] on button "Continue" at bounding box center [753, 17] width 63 height 21
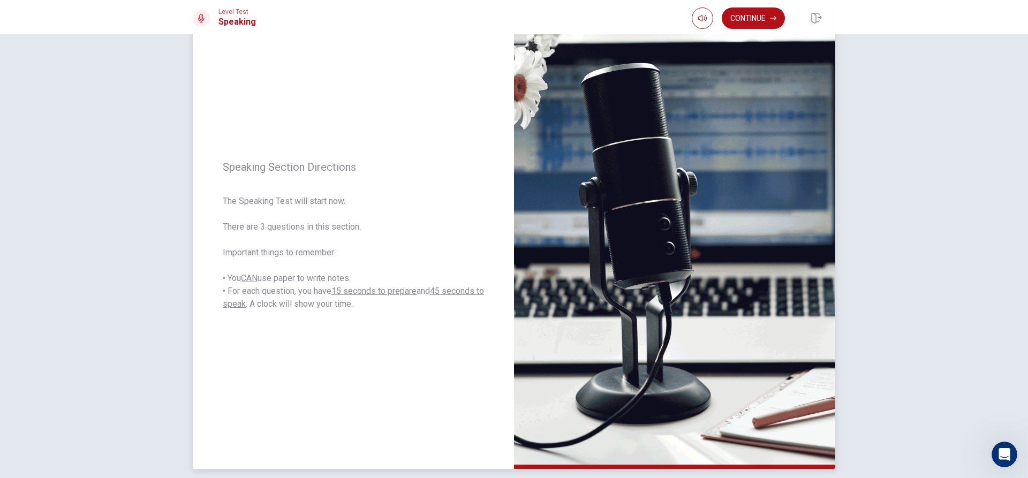
drag, startPoint x: 242, startPoint y: 218, endPoint x: 420, endPoint y: 229, distance: 178.6
click at [419, 230] on span "The Speaking Test will start now. There are 3 questions in this section. Import…" at bounding box center [353, 253] width 261 height 116
click at [767, 26] on button "Continue" at bounding box center [753, 17] width 63 height 21
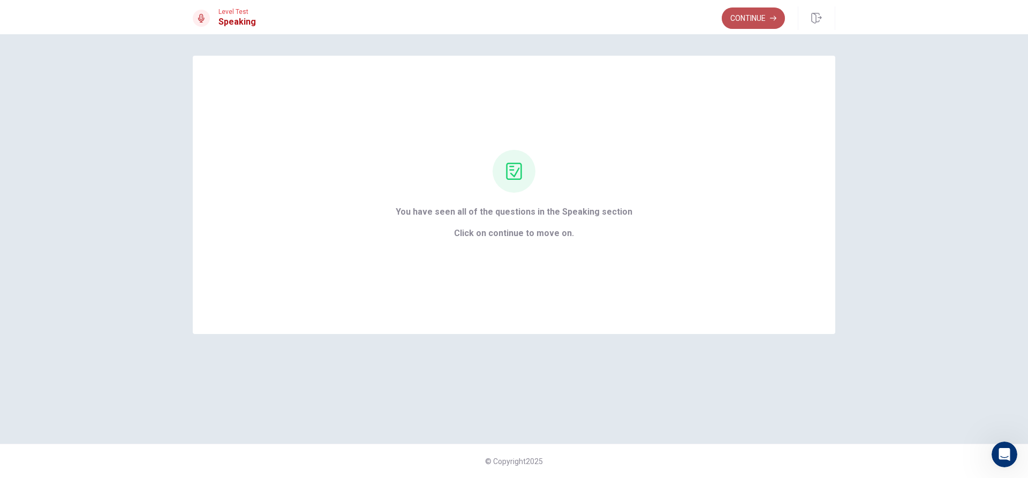
click at [743, 15] on button "Continue" at bounding box center [753, 17] width 63 height 21
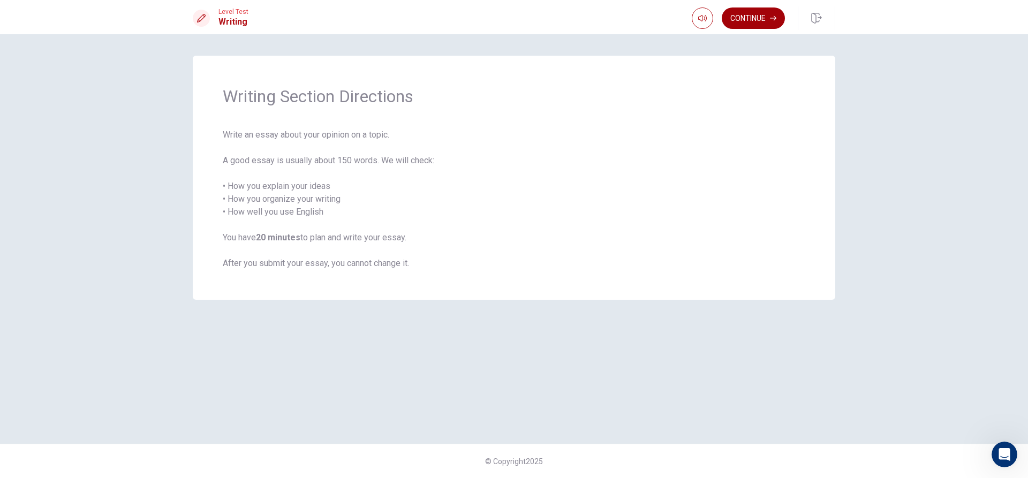
click at [729, 15] on button "Continue" at bounding box center [753, 17] width 63 height 21
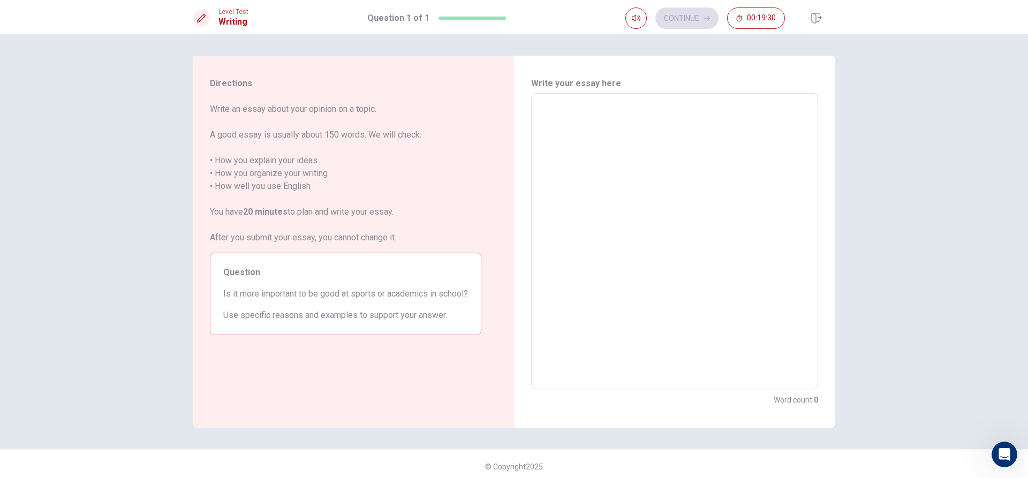
click at [573, 91] on div "Write your essay here x ​ Word count : 0" at bounding box center [674, 241] width 287 height 329
click at [562, 139] on textarea at bounding box center [675, 241] width 272 height 278
type textarea "i"
type textarea "x"
type textarea "i"
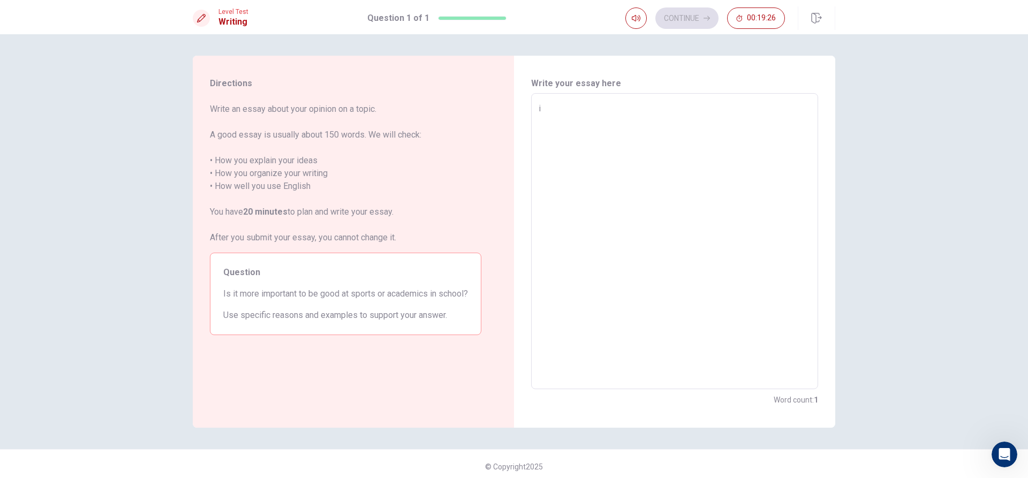
type textarea "x"
type textarea "i t"
type textarea "x"
type textarea "i th"
type textarea "x"
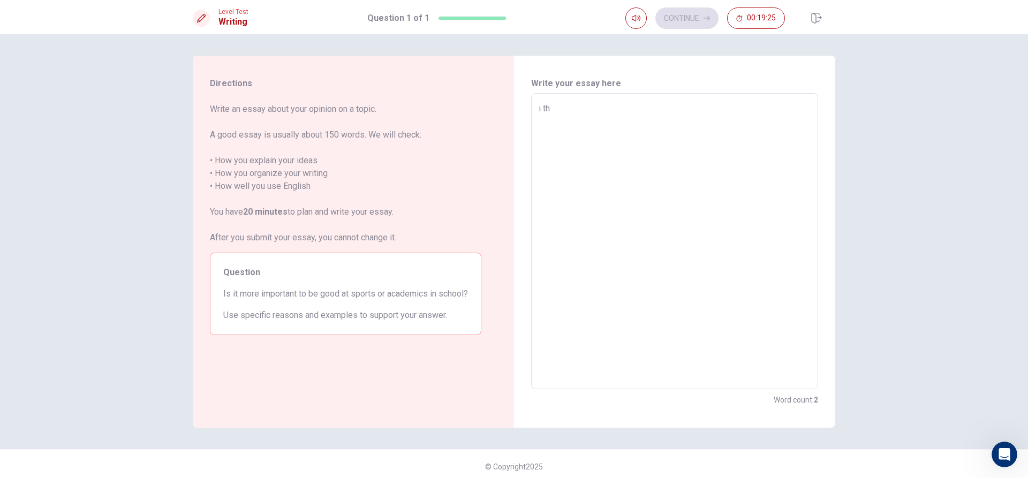
type textarea "i thi"
type textarea "x"
type textarea "i thin"
type textarea "x"
type textarea "i think"
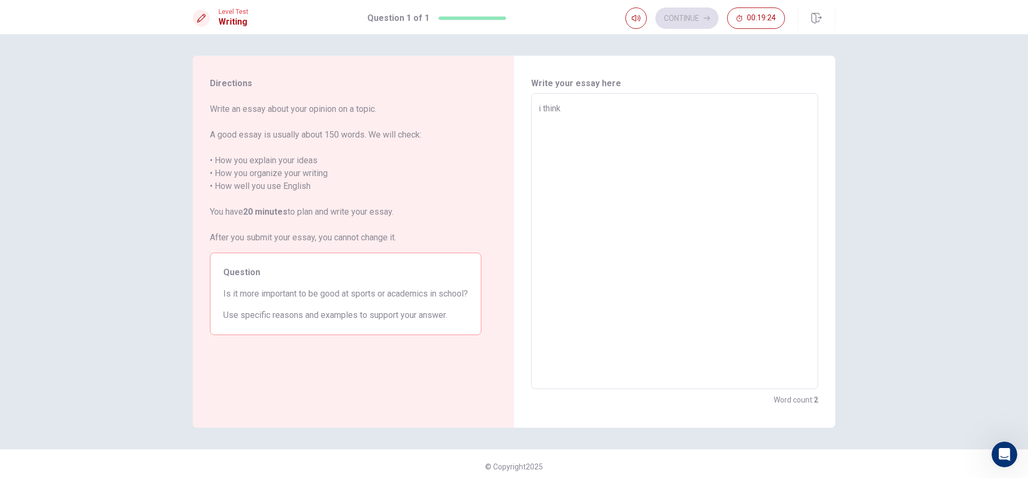
type textarea "x"
type textarea "i thinkn"
type textarea "x"
type textarea "i think"
type textarea "x"
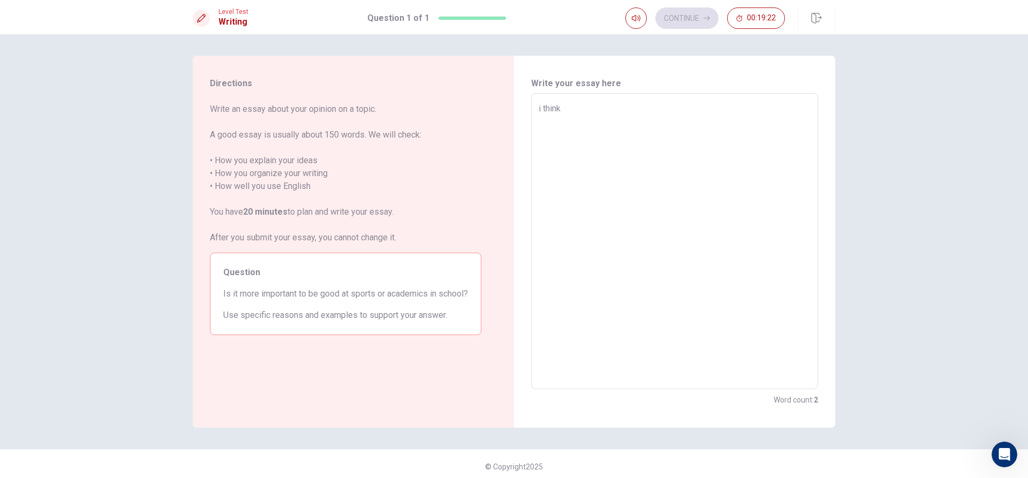
type textarea "i think"
type textarea "x"
type textarea "i think y"
type textarea "x"
type textarea "i think ye"
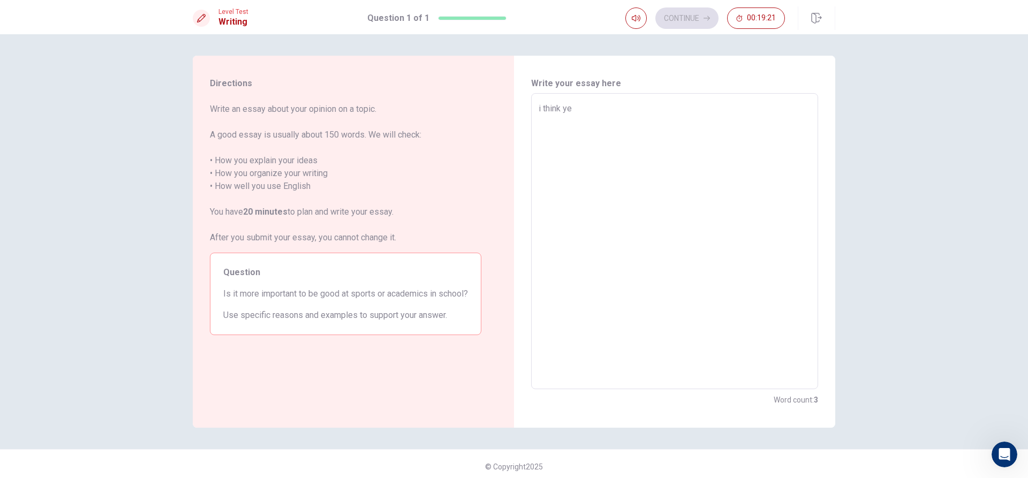
type textarea "x"
type textarea "i think yes"
type textarea "x"
type textarea "i think yes"
type textarea "x"
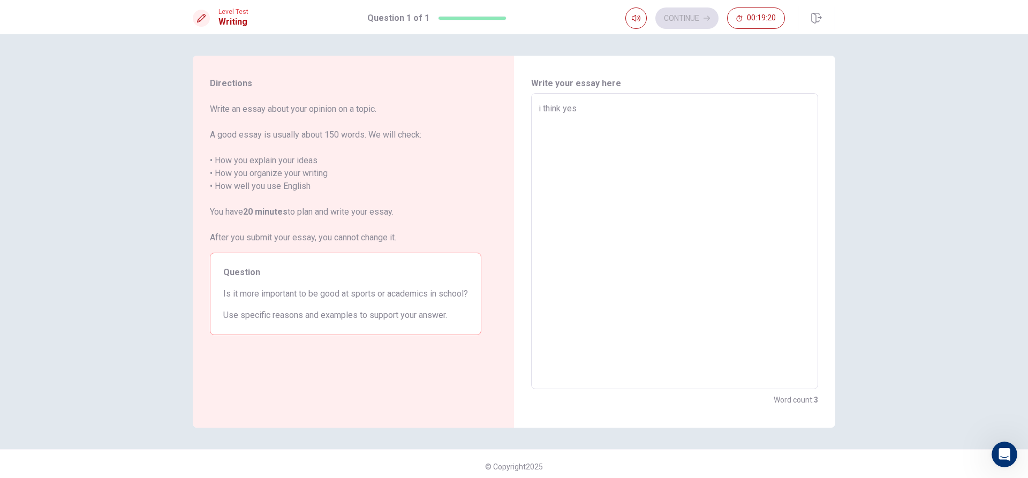
type textarea "i think yes w"
type textarea "x"
type textarea "i think yes we"
type textarea "x"
type textarea "i think yes we"
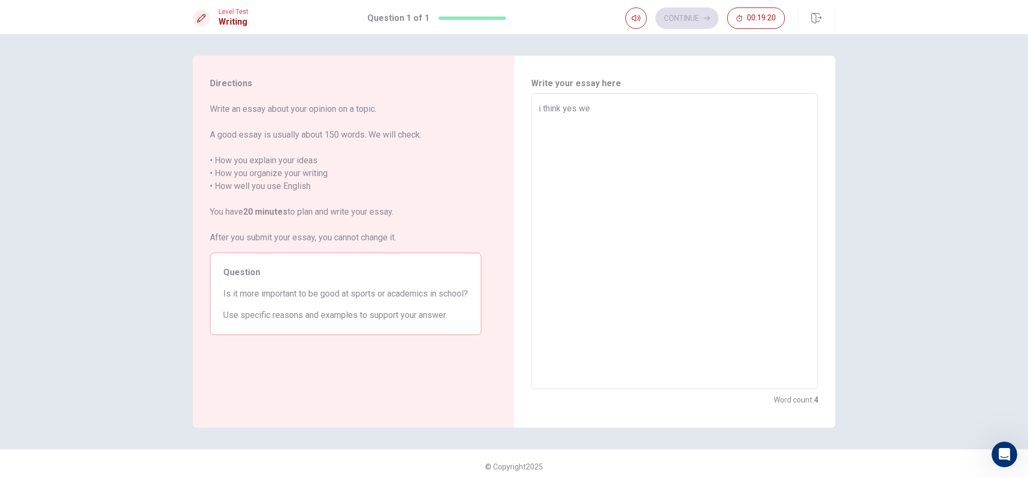
type textarea "x"
type textarea "i think yes we s"
type textarea "x"
type textarea "i think yes we sh"
type textarea "x"
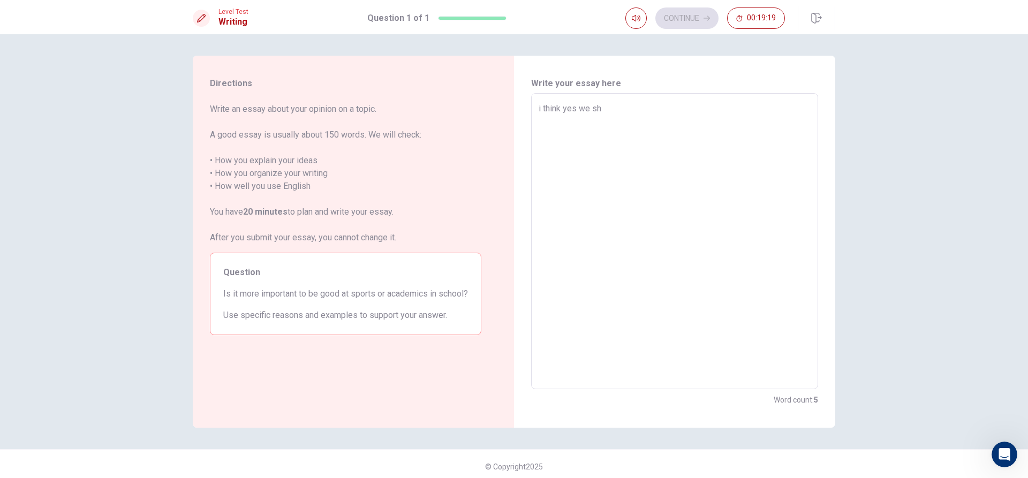
type textarea "i think yes we sho"
type textarea "x"
type textarea "i think yes we shou"
type textarea "x"
type textarea "i think yes we shoul"
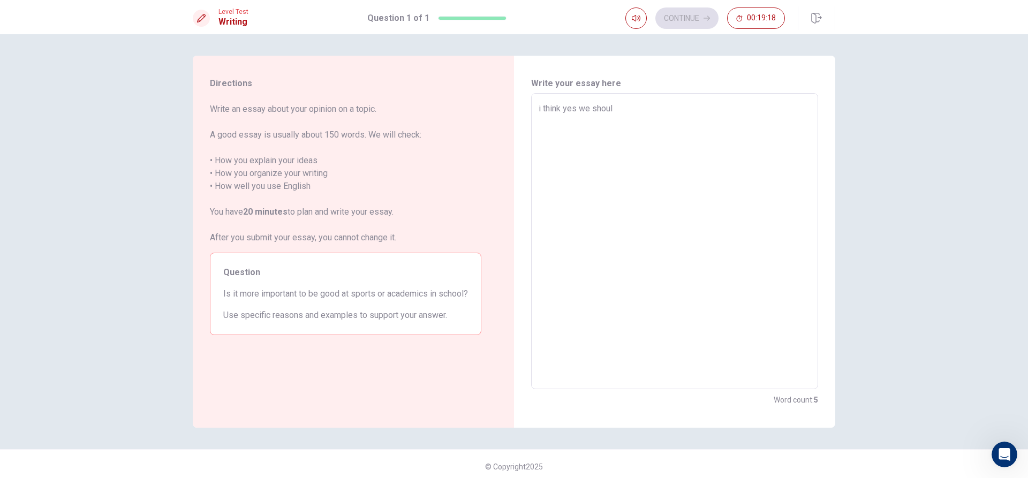
type textarea "x"
type textarea "i think yes we should"
type textarea "x"
type textarea "i think yes we should"
type textarea "x"
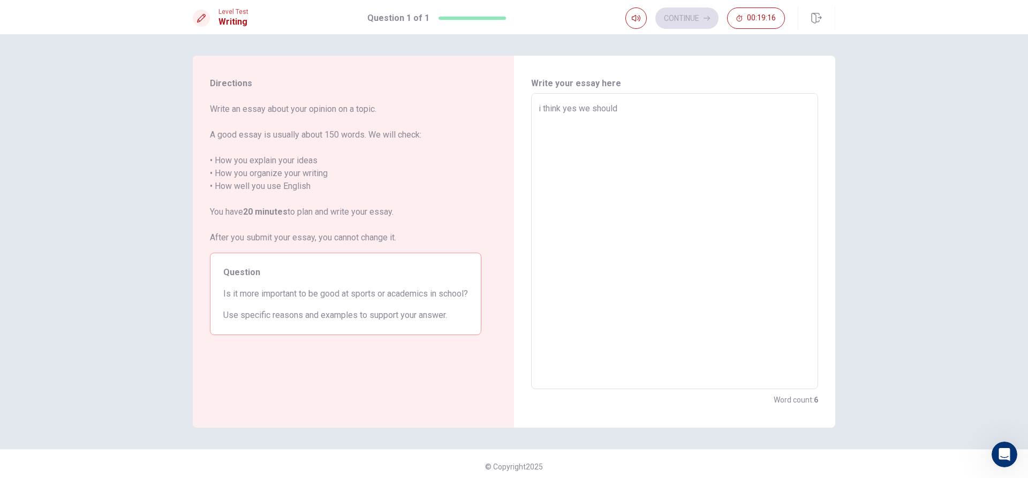
type textarea "i think yes we should k"
type textarea "x"
type textarea "i think yes we should kn"
type textarea "x"
type textarea "i think yes we should kno"
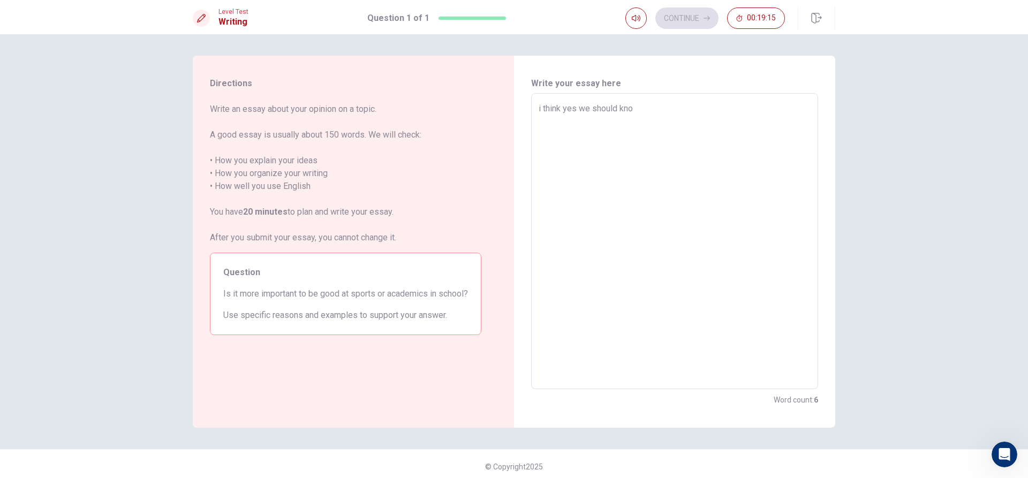
type textarea "x"
type textarea "i think yes we should know"
type textarea "x"
type textarea "i think yes we should know"
type textarea "x"
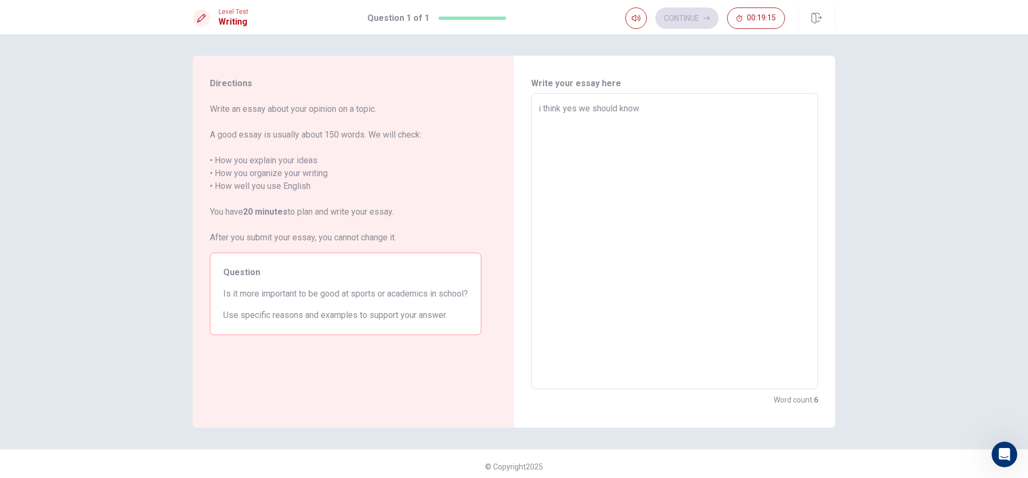
type textarea "i think yes we should know a"
type textarea "x"
type textarea "i think yes we should know ab"
type textarea "x"
type textarea "i think yes we should know abo"
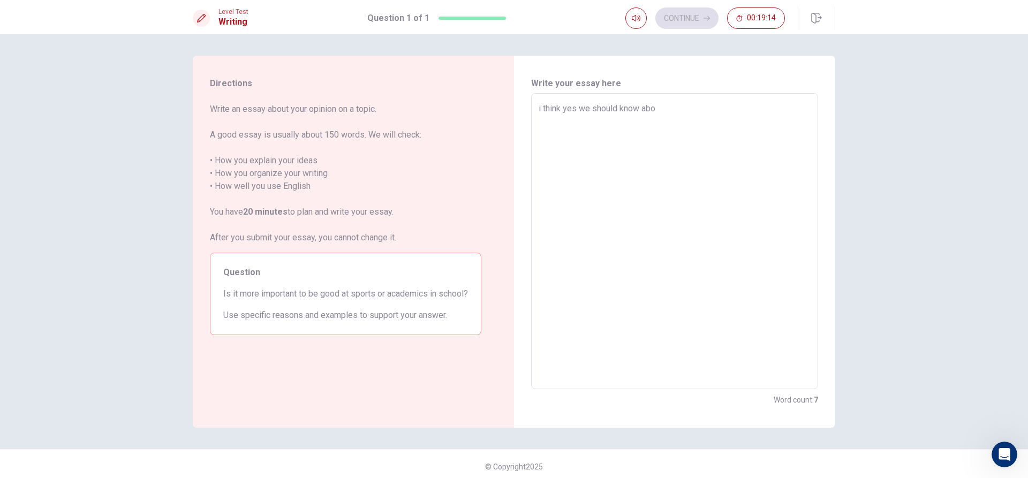
type textarea "x"
type textarea "i think yes we should know aboy"
type textarea "x"
type textarea "i think yes we should know abo"
type textarea "x"
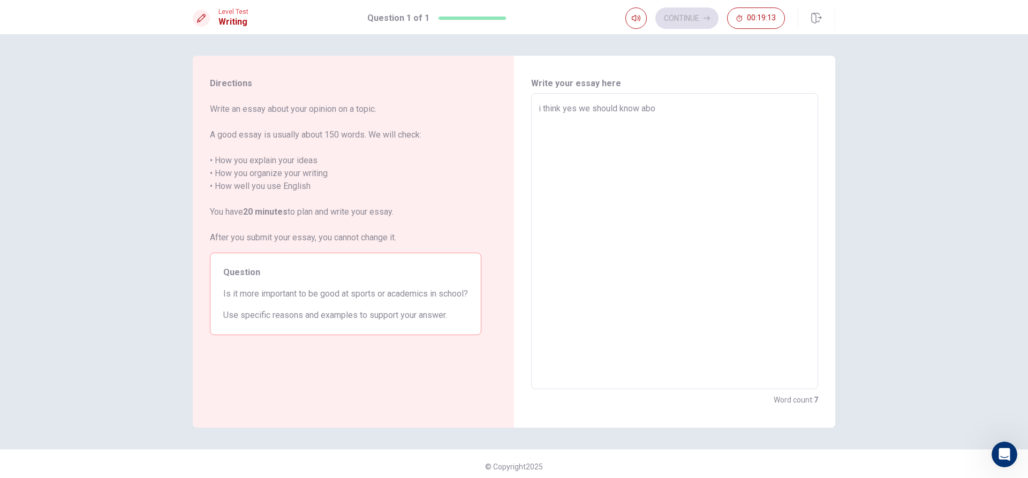
type textarea "i think yes we should know abot"
type textarea "x"
type textarea "i think yes we should know abot"
type textarea "x"
type textarea "i think yes we should know abot s"
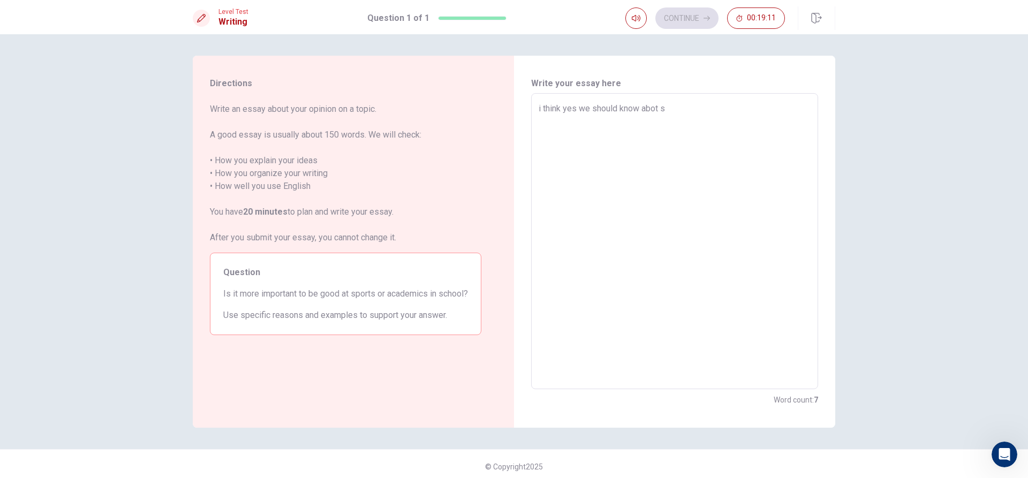
type textarea "x"
type textarea "i think yes we should know abot sp"
type textarea "x"
type textarea "i think yes we should know abot spo"
type textarea "x"
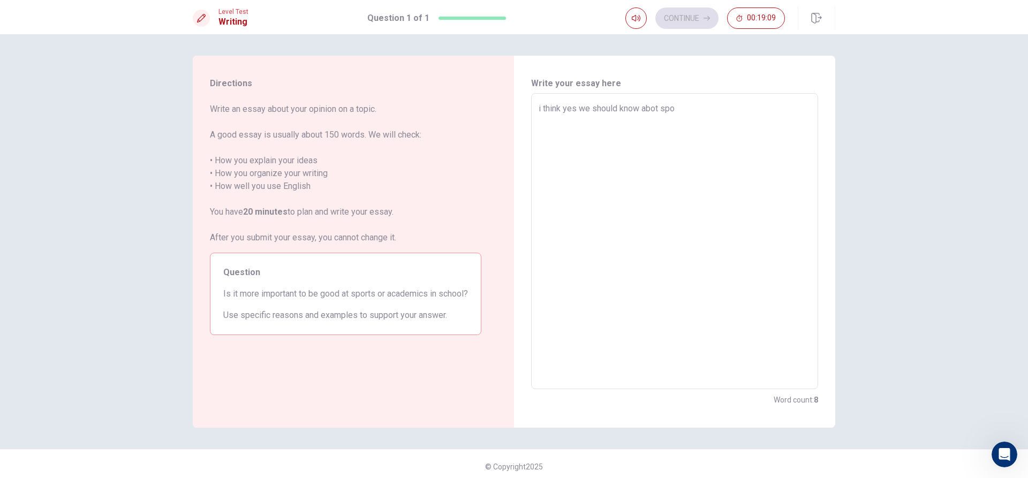
type textarea "i think yes we should know abot spor"
type textarea "x"
type textarea "i think yes we should know abot sport"
type textarea "x"
type textarea "i think yes we should know abot sports"
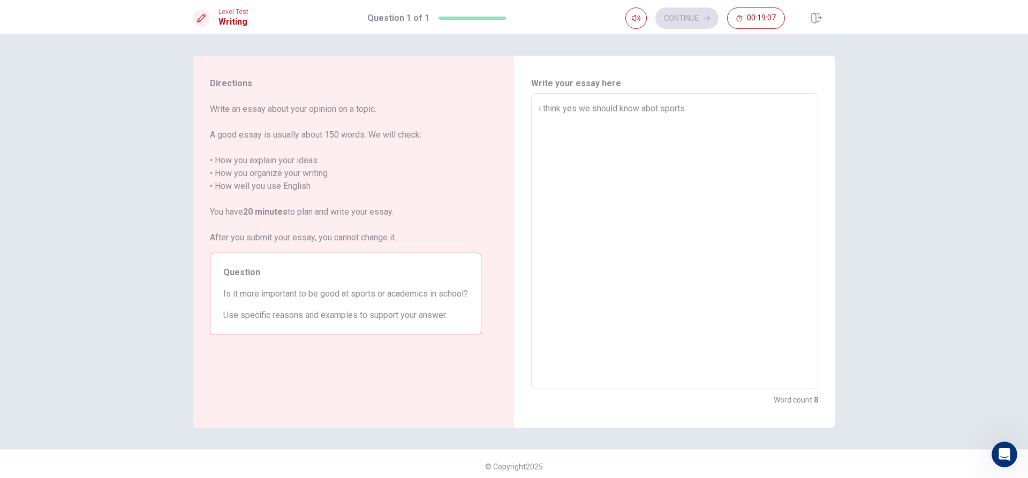
type textarea "x"
type textarea "i think yes we should know abot sports"
type textarea "x"
type textarea "i think yes we should know abot sports o"
type textarea "x"
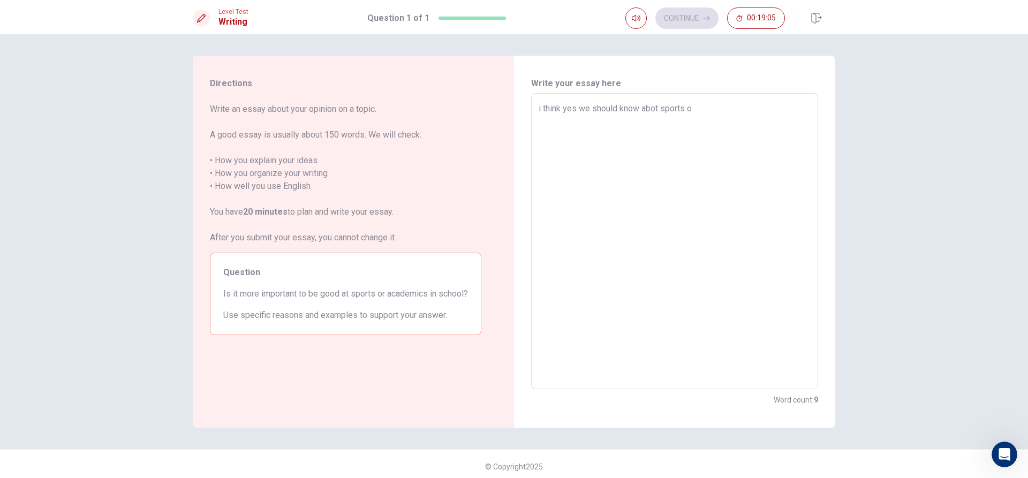
type textarea "i think yes we should know abot sports or"
type textarea "x"
type textarea "i think yes we should know abot sports or"
type textarea "x"
type textarea "i think yes we should know abot sports or a"
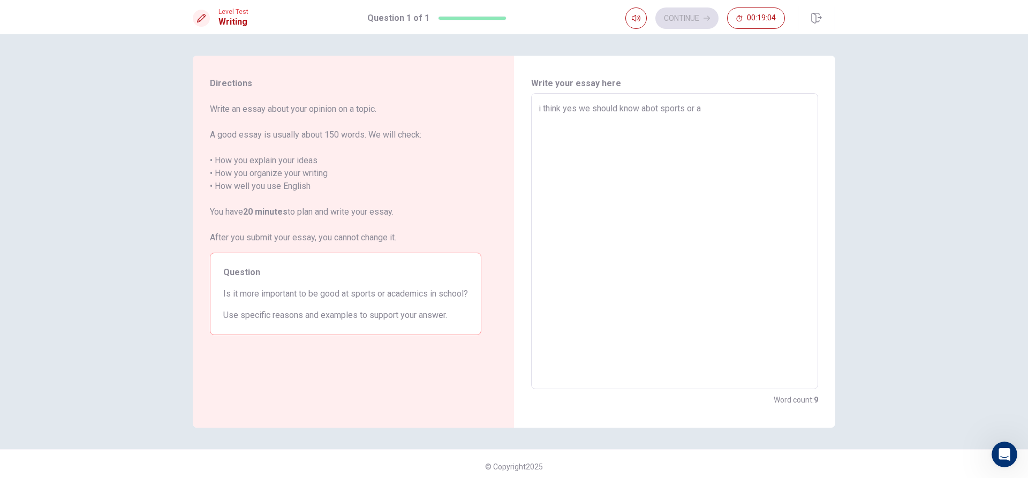
type textarea "x"
type textarea "i think yes we should know abot sports or ac"
type textarea "x"
type textarea "i think yes we should know abot sports or aca"
type textarea "x"
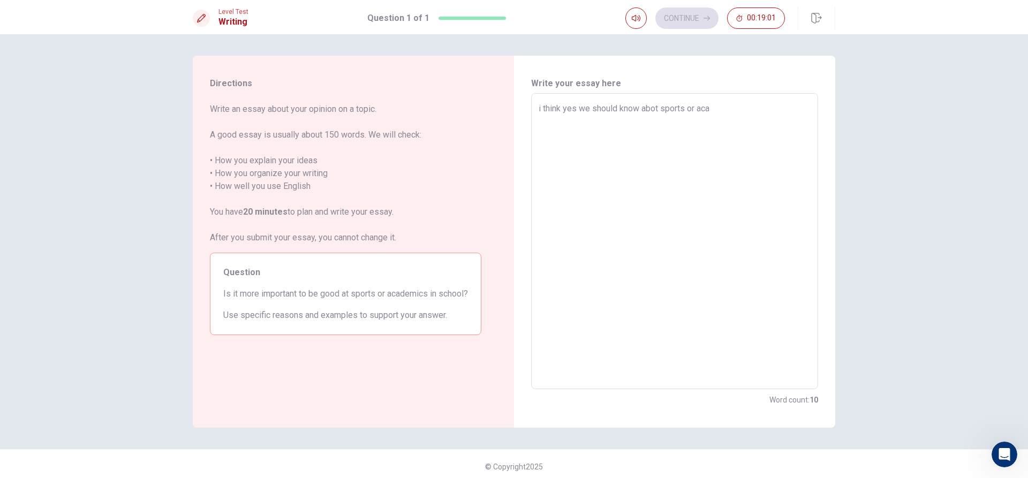
type textarea "i think yes we should know abot sports or acad"
type textarea "x"
type textarea "i think yes we should know abot sports or acade"
type textarea "x"
type textarea "i think yes we should know abot sports or academ"
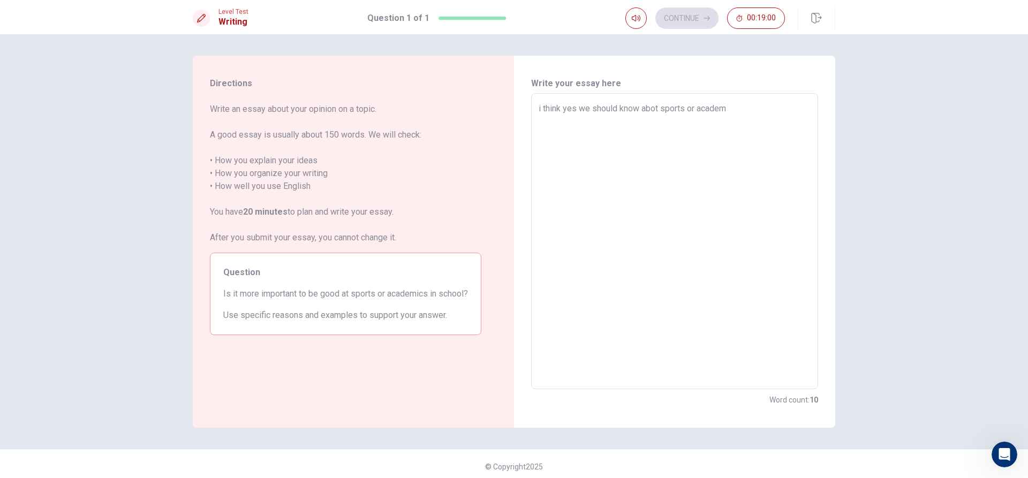
type textarea "x"
type textarea "i think yes we should know abot sports or academi"
type textarea "x"
type textarea "i think yes we should know abot sports or academic"
type textarea "x"
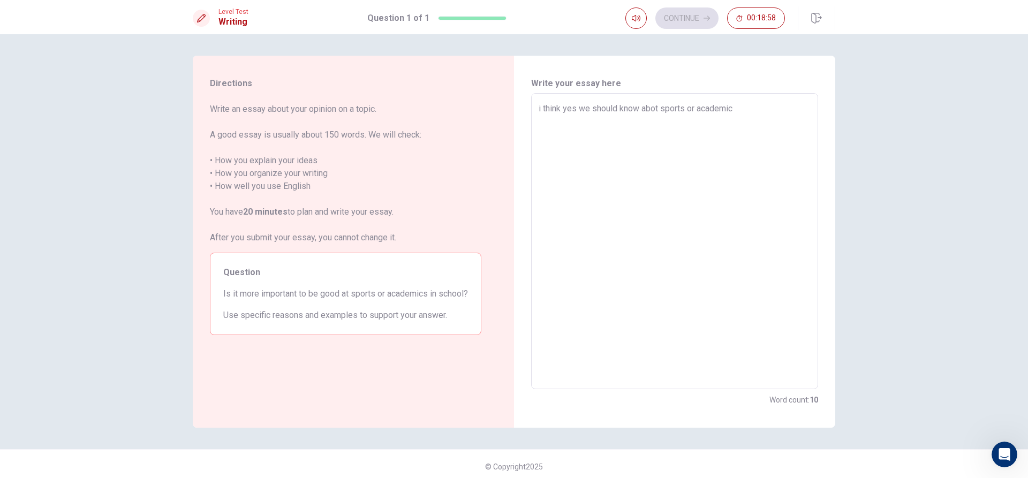
type textarea "i think yes we should know abot sports or academics"
type textarea "x"
type textarea "i think yes we should know abot sports or academics"
type textarea "x"
type textarea "i think yes we should know abot sports or academics b"
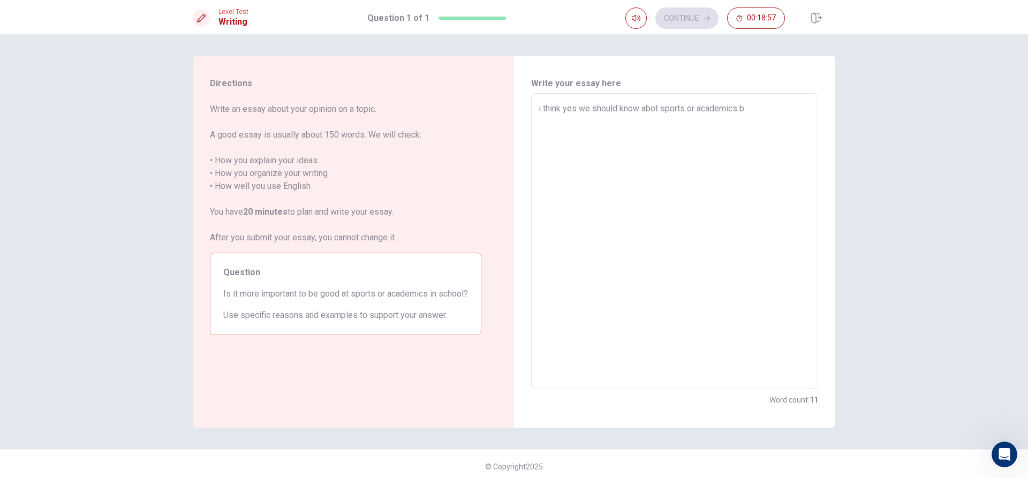
type textarea "x"
type textarea "i think yes we should know abot sports or academics be"
type textarea "x"
type textarea "i think yes we should know abot sports or academics be"
type textarea "x"
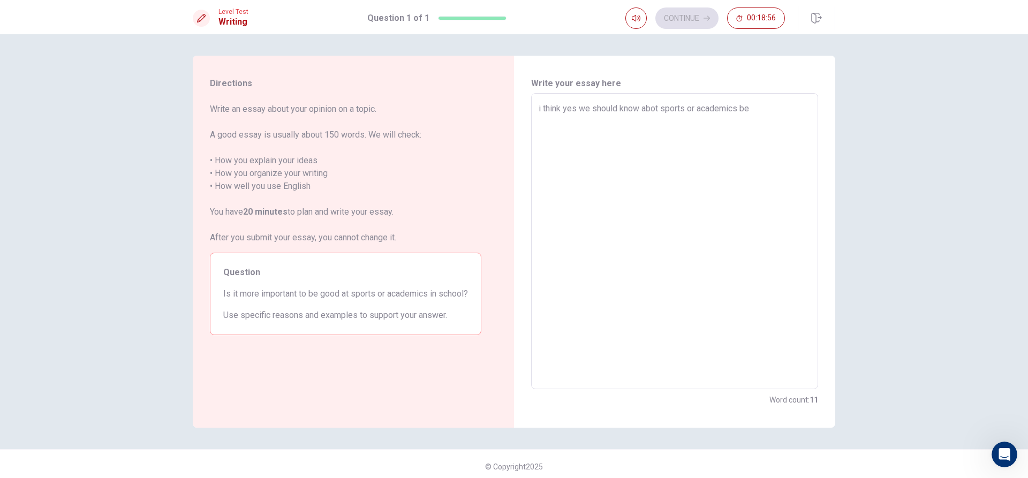
type textarea "i think yes we should know abot sports or academics be"
type textarea "x"
type textarea "i think yes we should know abot sports or academics b"
type textarea "x"
type textarea "i think yes we should know abot sports or academics"
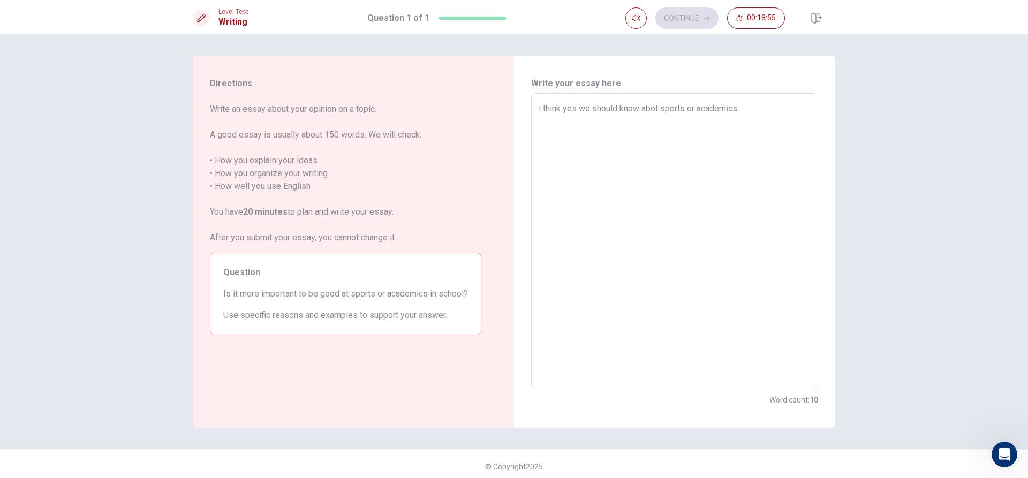
type textarea "x"
type textarea "i think yes we should know abot sports or academics f"
type textarea "x"
type textarea "i think yes we should know abot sports or academics fr"
type textarea "x"
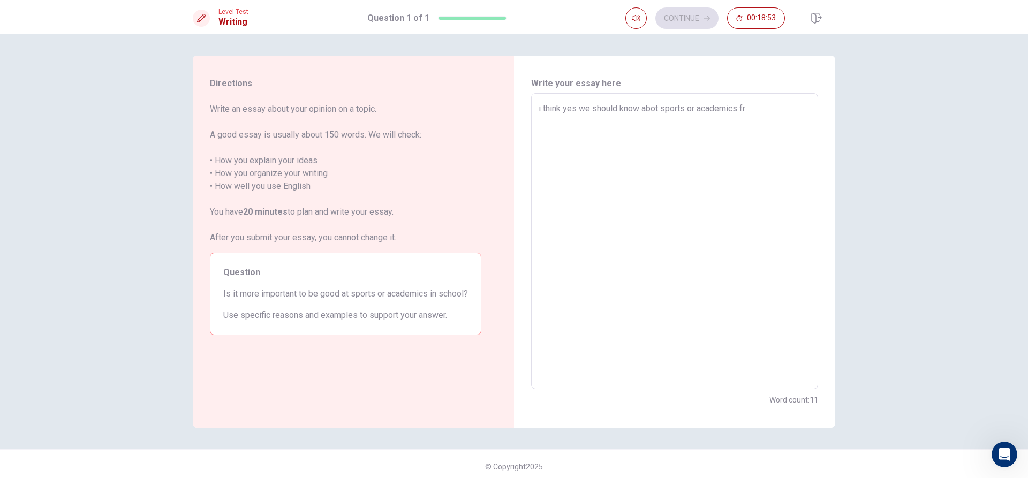
type textarea "i think yes we should know abot sports or academics fri"
type textarea "x"
type textarea "i think yes we should know abot sports or academics fris"
type textarea "x"
type textarea "i think yes we should know abot sports or academics frist"
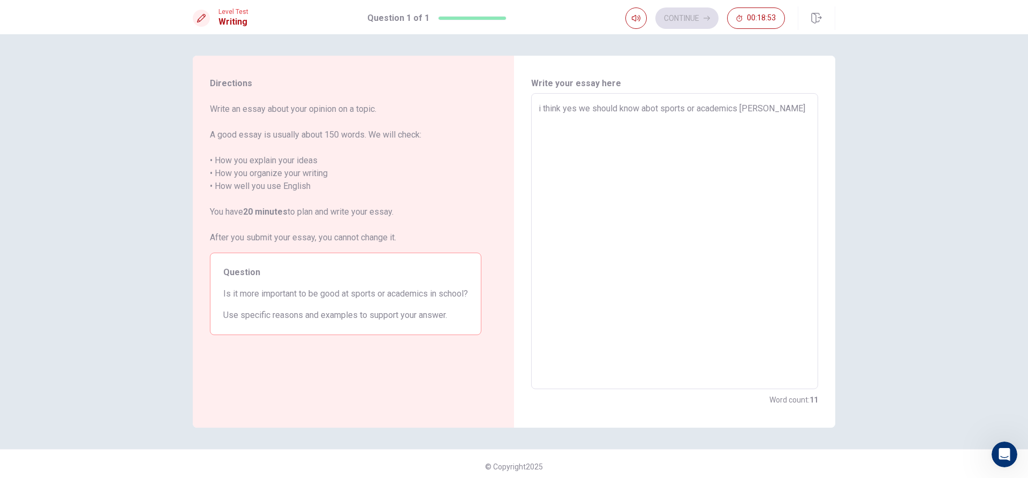
type textarea "x"
type textarea "i think yes we should know abot sports or academics frist"
type textarea "x"
type textarea "i think yes we should know abot sports or academics frist w"
type textarea "x"
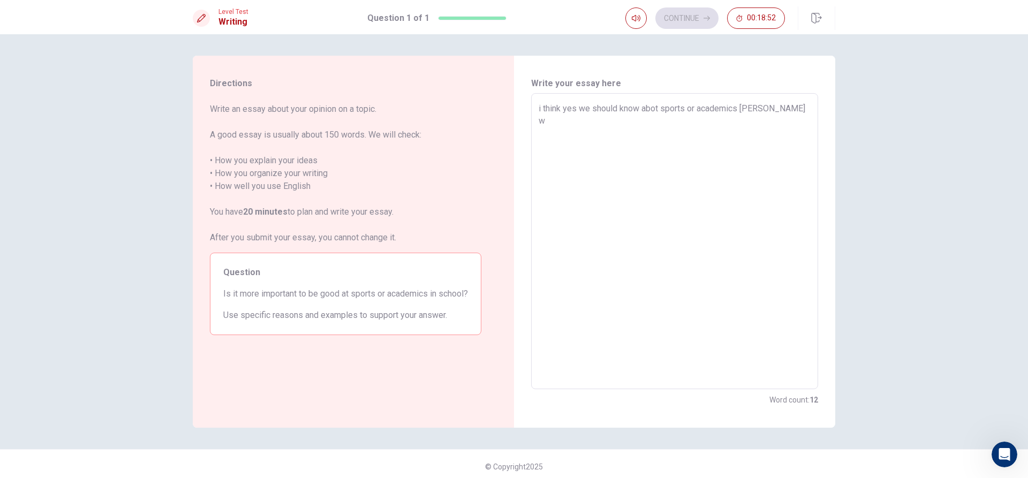
type textarea "i think yes we should know abot sports or academics frist we"
type textarea "x"
type textarea "i think yes we should know abot sports or academics frist we"
type textarea "x"
type textarea "i think yes we should know abot sports or academics frist we s"
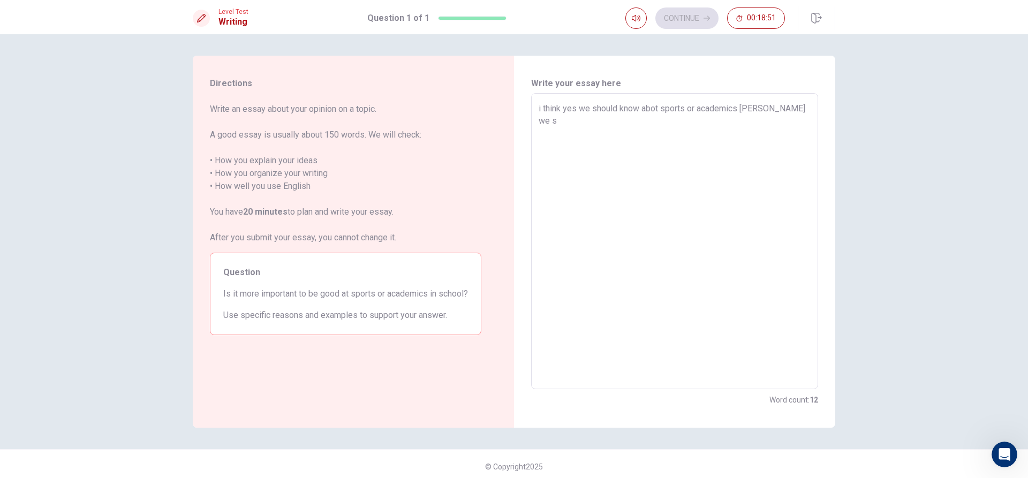
type textarea "x"
type textarea "i think yes we should know abot sports or academics frist we sh"
type textarea "x"
type textarea "i think yes we should know abot sports or academics frist we sho"
type textarea "x"
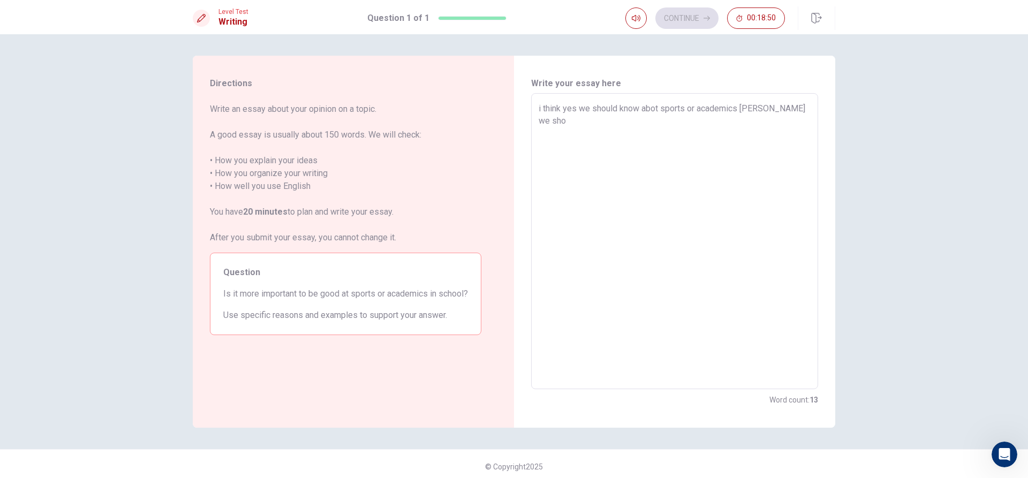
type textarea "i think yes we should know abot sports or academics frist we shou"
type textarea "x"
type textarea "i think yes we should know abot sports or academics frist we shoul"
type textarea "x"
type textarea "i think yes we should know abot sports or academics frist we should"
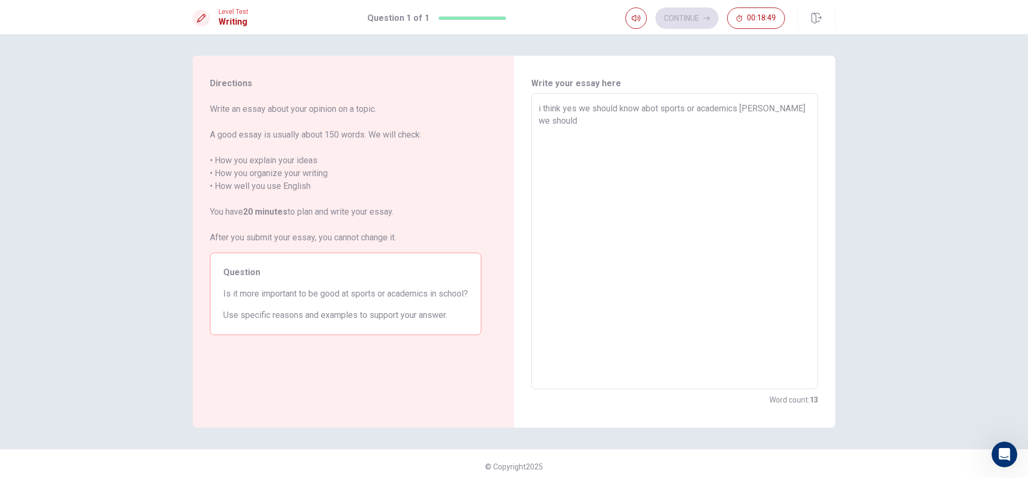
type textarea "x"
type textarea "i think yes we should know abot sports or academics frist we should"
type textarea "x"
type textarea "i think yes we should know abot sports or academics frist we should k"
type textarea "x"
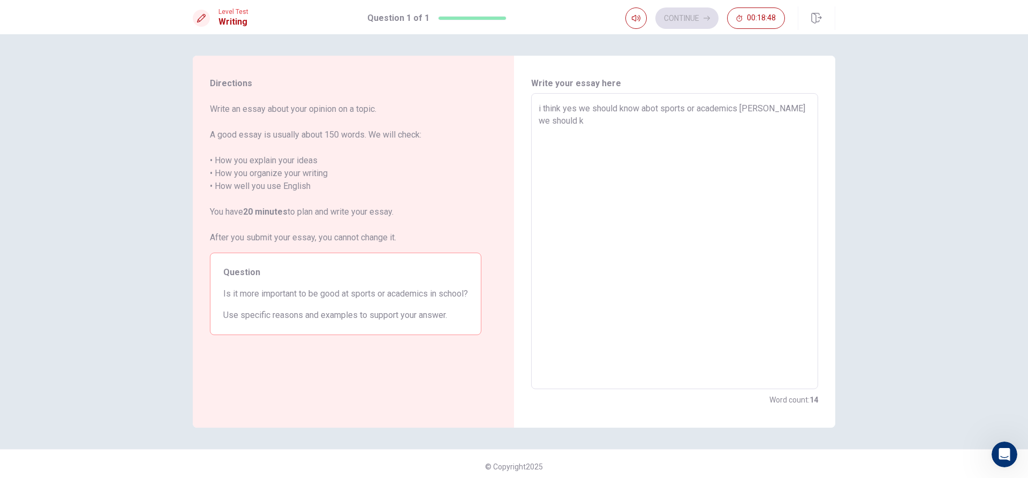
type textarea "i think yes we should know abot sports or academics frist we should kn"
type textarea "x"
type textarea "i think yes we should know abot sports or academics frist we should kno"
type textarea "x"
type textarea "i think yes we should know abot sports or academics frist we should know"
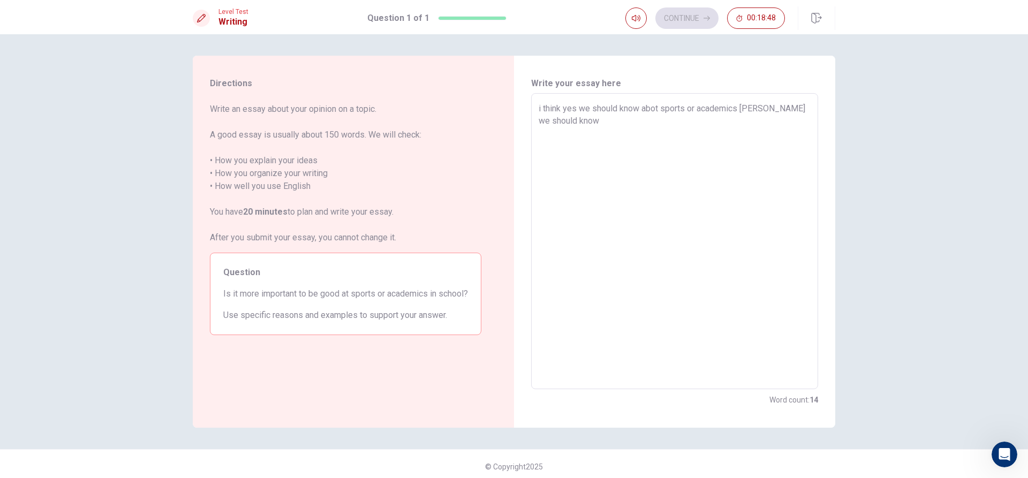
type textarea "x"
type textarea "i think yes we should know abot sports or academics frist we should know"
type textarea "x"
type textarea "i think yes we should know abot sports or academics frist we should know a"
type textarea "x"
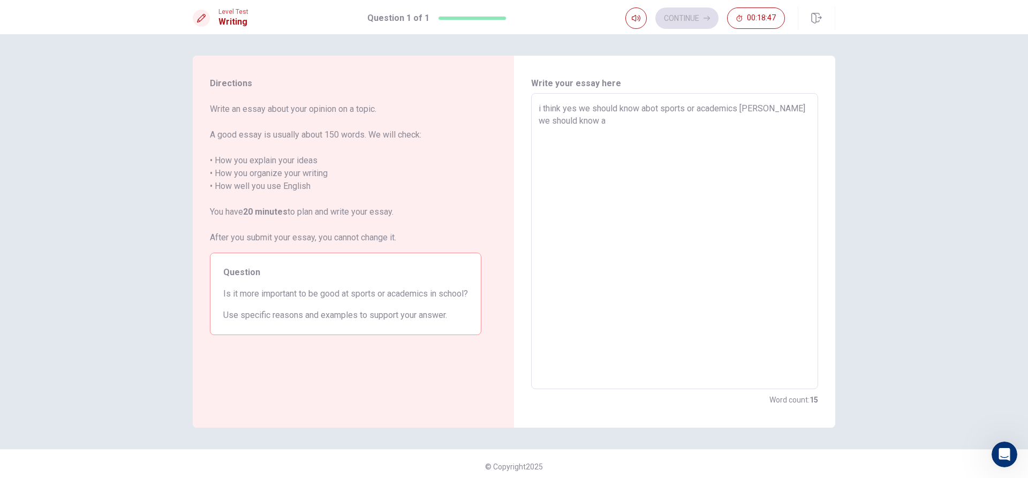
type textarea "i think yes we should know abot sports or academics frist we should know ab"
type textarea "x"
type textarea "i think yes we should know abot sports or academics frist we should know abo"
type textarea "x"
type textarea "i think yes we should know abot sports or academics frist we should know abou"
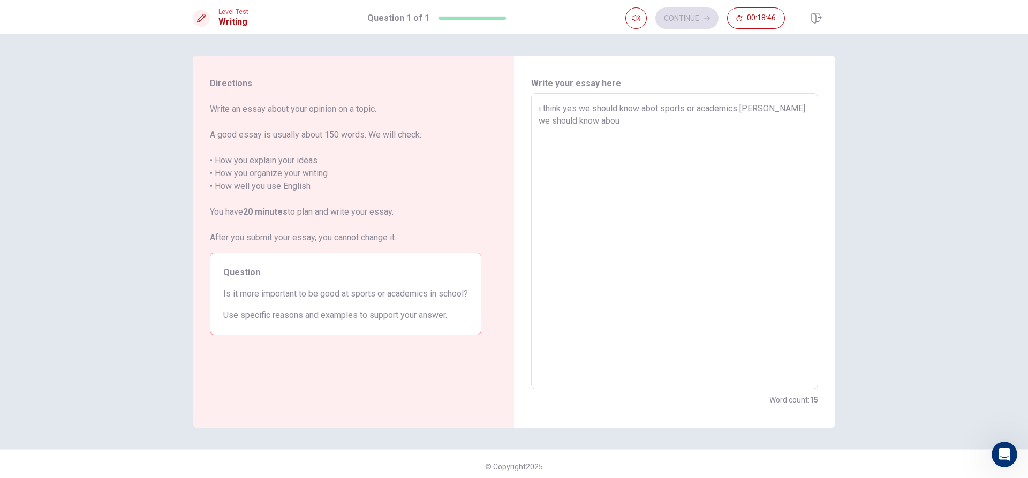
type textarea "x"
type textarea "i think yes we should know abot sports or academics frist we should know about"
type textarea "x"
type textarea "i think yes we should know abot sports or academics frist we should know about"
type textarea "x"
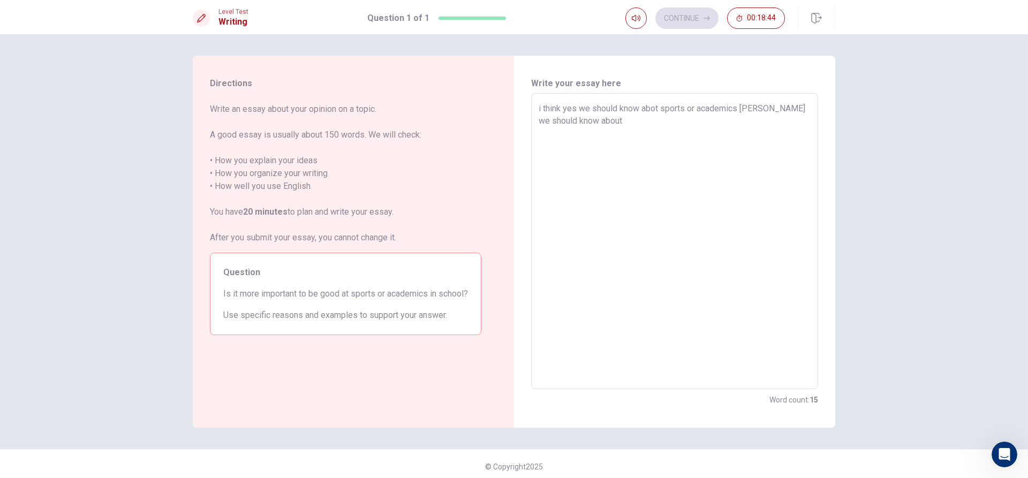
type textarea "i think yes we should know abot sports or academics frist we should know about s"
type textarea "x"
type textarea "i think yes we should know abot sports or academics frist we should know about …"
type textarea "x"
type textarea "i think yes we should know abot sports or academics frist we should know about …"
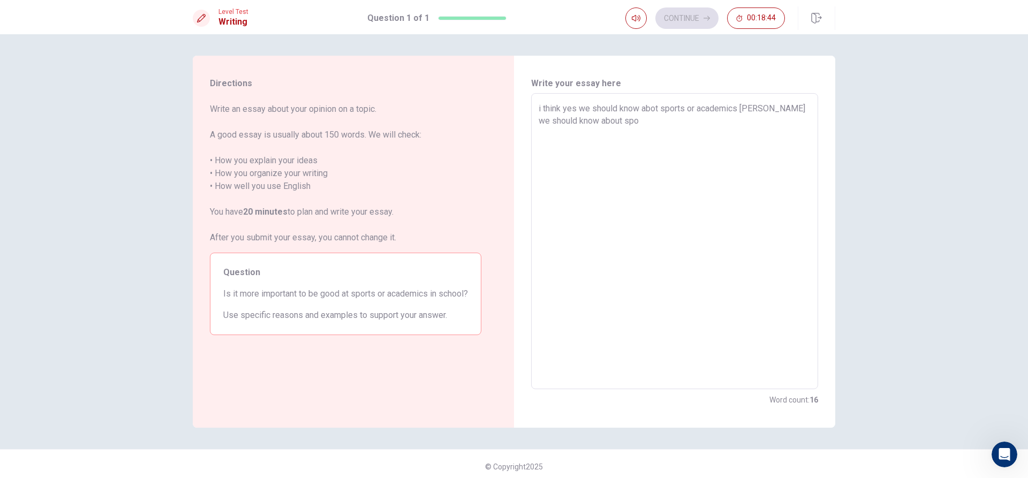
type textarea "x"
type textarea "i think yes we should know abot sports or academics frist we should know about …"
type textarea "x"
type textarea "i think yes we should know abot sports or academics frist we should know about …"
type textarea "x"
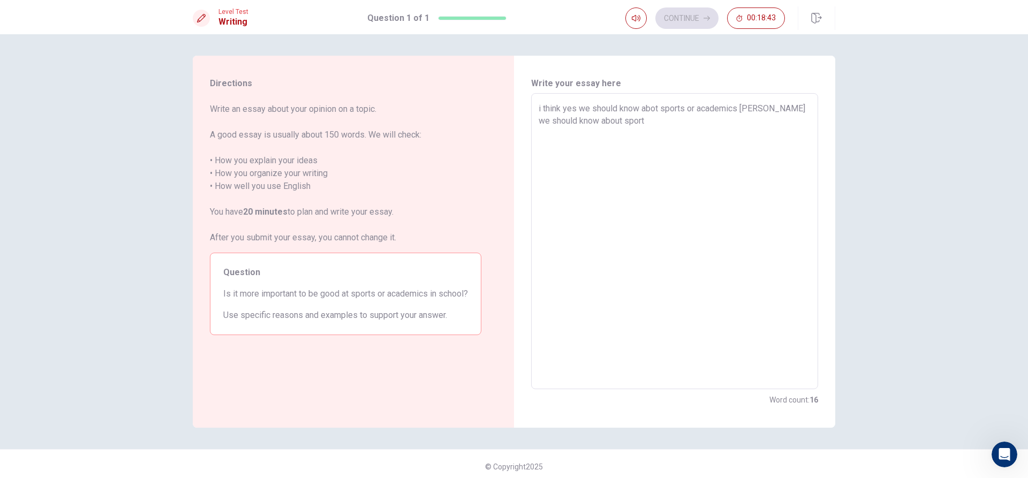
type textarea "i think yes we should know abot sports or academics frist we should know about …"
type textarea "x"
type textarea "i think yes we should know abot sports or academics frist we should know about …"
type textarea "x"
type textarea "i think yes we should know abot sports or academics frist we should know about …"
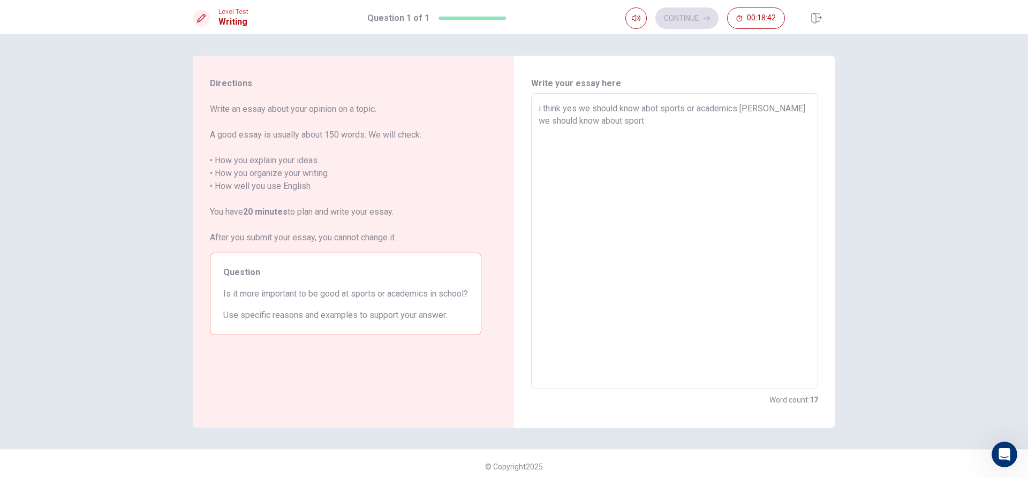
type textarea "x"
type textarea "i think yes we should know abot sports or academics frist we should know about …"
type textarea "x"
type textarea "i think yes we should know abot sports or academics frist we should know about …"
type textarea "x"
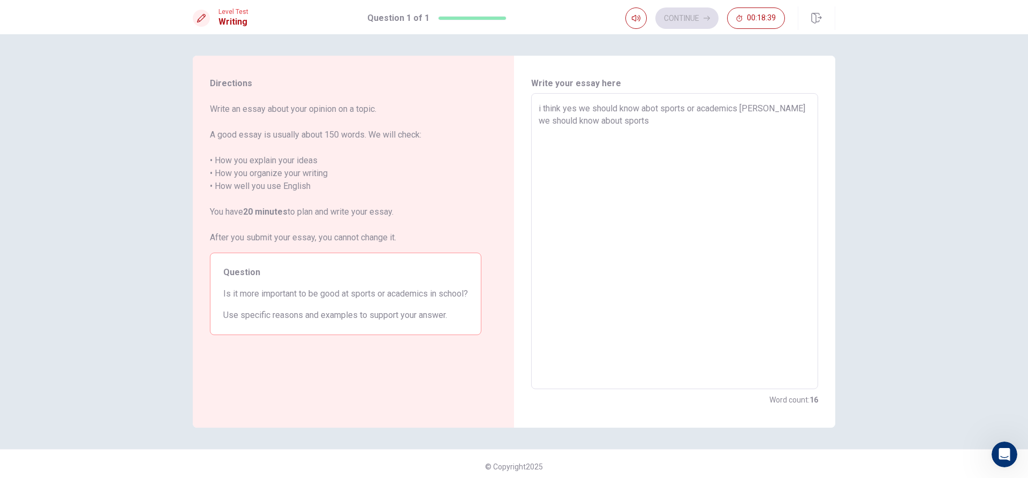
type textarea "i think yes we should know abot sports or academics frist we should know about …"
type textarea "x"
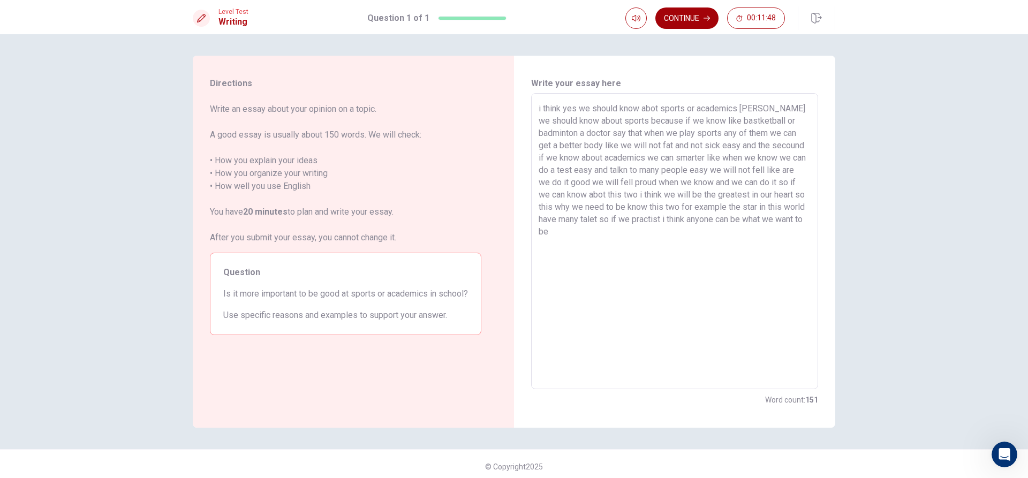
click at [712, 16] on button "Continue" at bounding box center [686, 17] width 63 height 21
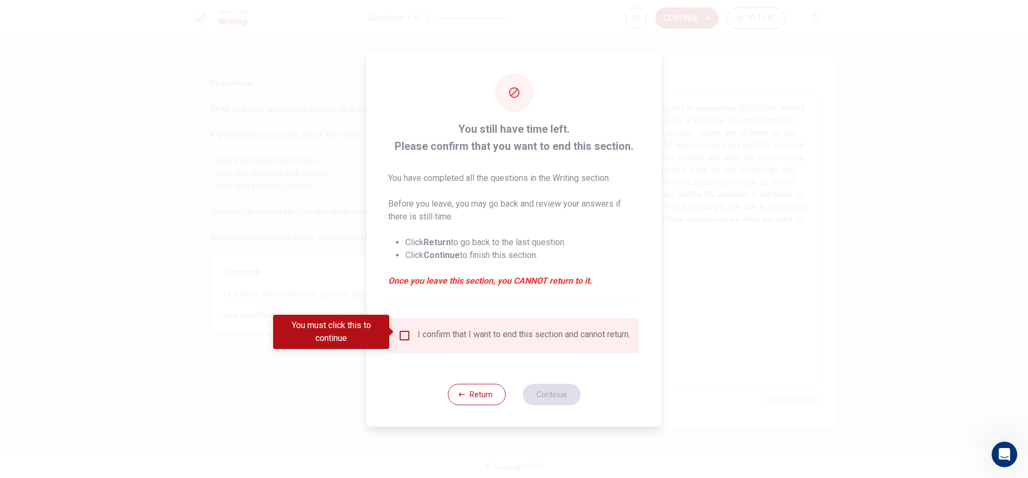
click at [418, 339] on div "I confirm that I want to end this section and cannot return." at bounding box center [524, 335] width 213 height 13
click at [407, 332] on input "You must click this to continue" at bounding box center [404, 335] width 13 height 13
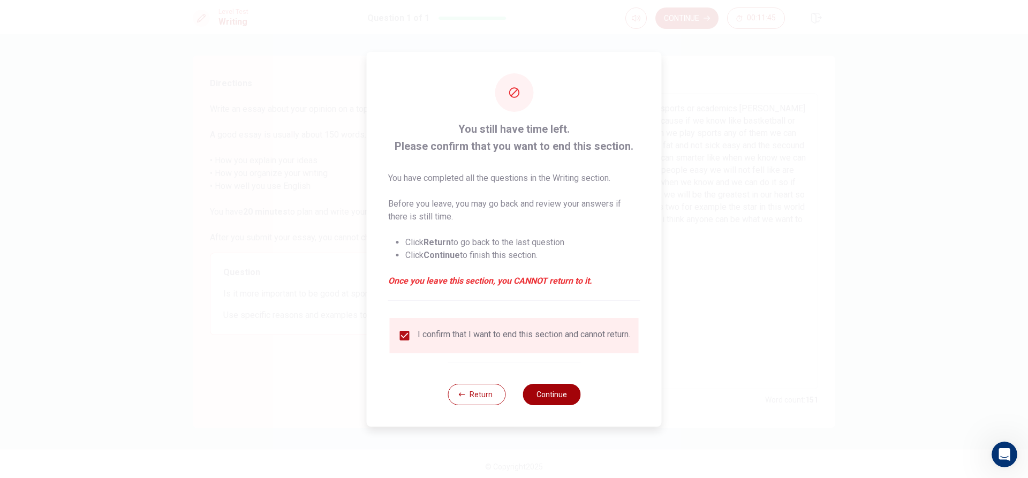
click at [555, 396] on button "Continue" at bounding box center [551, 394] width 58 height 21
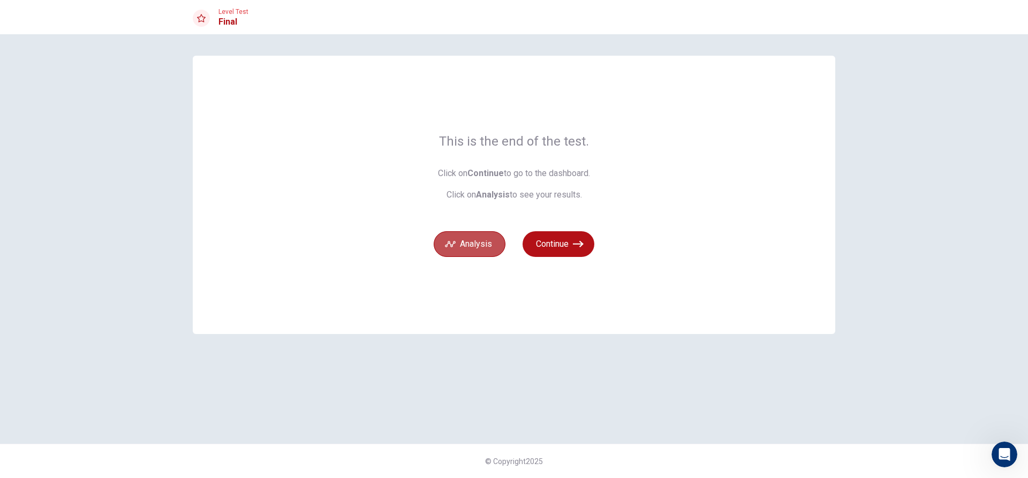
click at [473, 252] on button "Analysis" at bounding box center [470, 244] width 72 height 26
